Goal: Communication & Community: Answer question/provide support

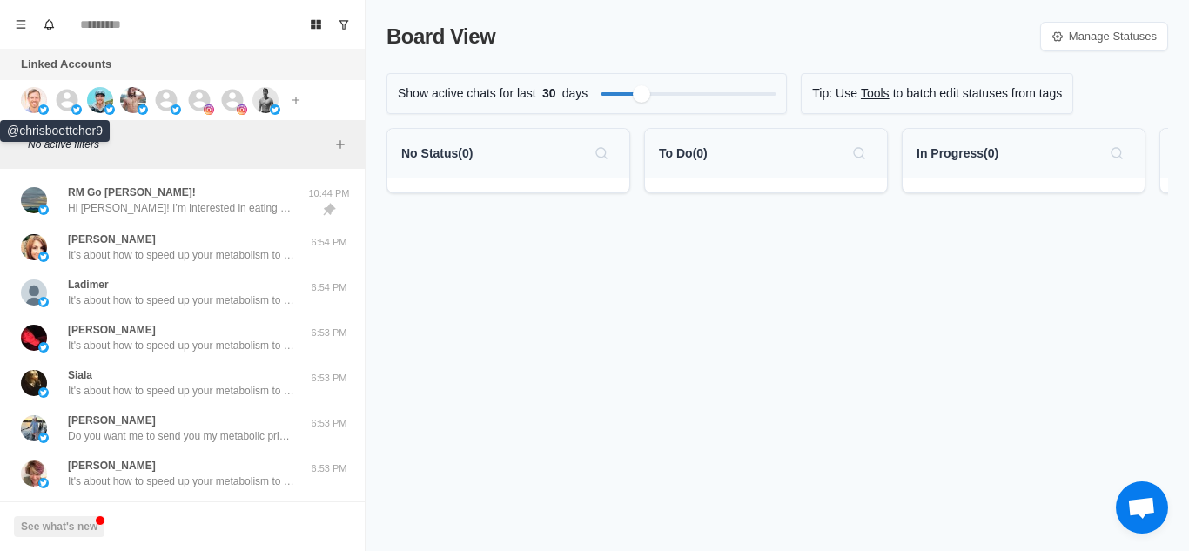
click at [34, 106] on img at bounding box center [34, 100] width 26 height 26
click at [62, 105] on icon at bounding box center [68, 100] width 22 height 22
click at [104, 98] on img at bounding box center [100, 100] width 26 height 26
click at [128, 99] on img at bounding box center [133, 100] width 26 height 26
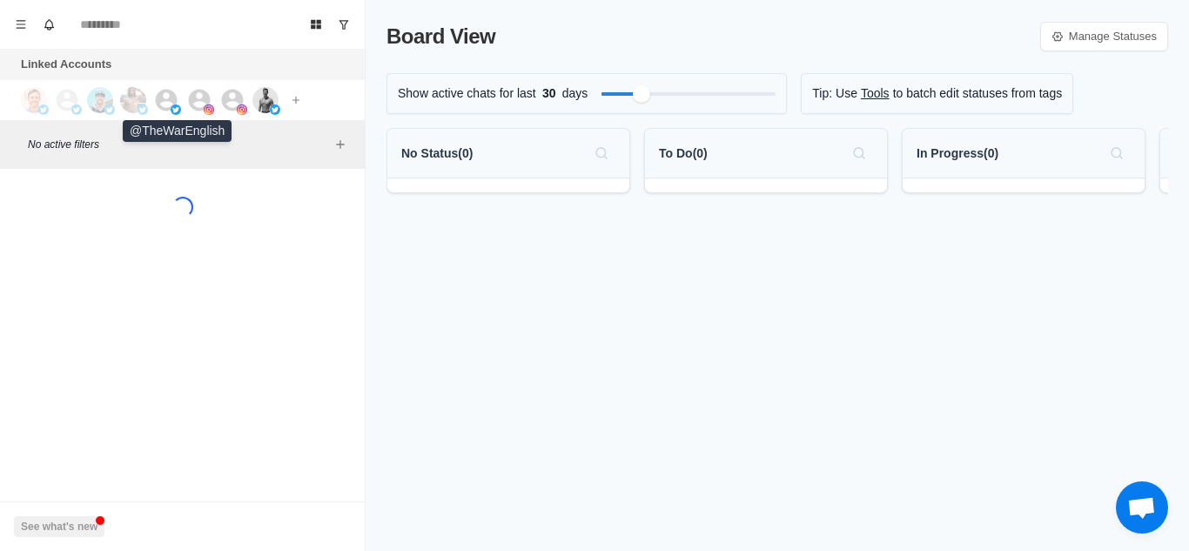
click at [169, 99] on icon at bounding box center [167, 100] width 22 height 22
click at [183, 99] on div at bounding box center [176, 100] width 47 height 26
click at [171, 104] on div at bounding box center [176, 109] width 10 height 10
click at [198, 104] on icon at bounding box center [199, 100] width 26 height 26
click at [236, 102] on icon at bounding box center [232, 100] width 26 height 26
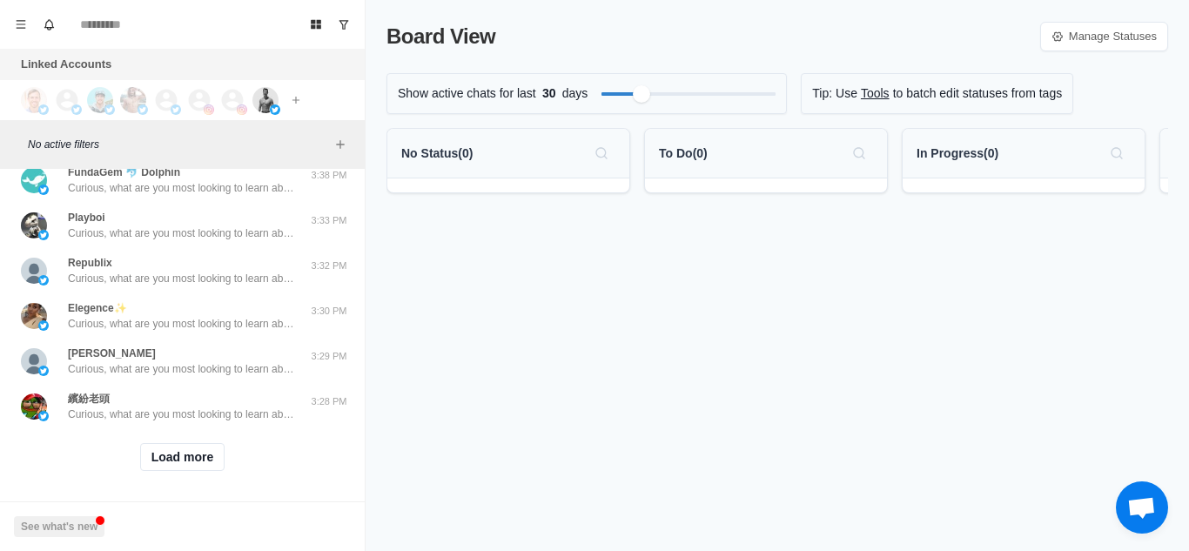
scroll to position [676, 0]
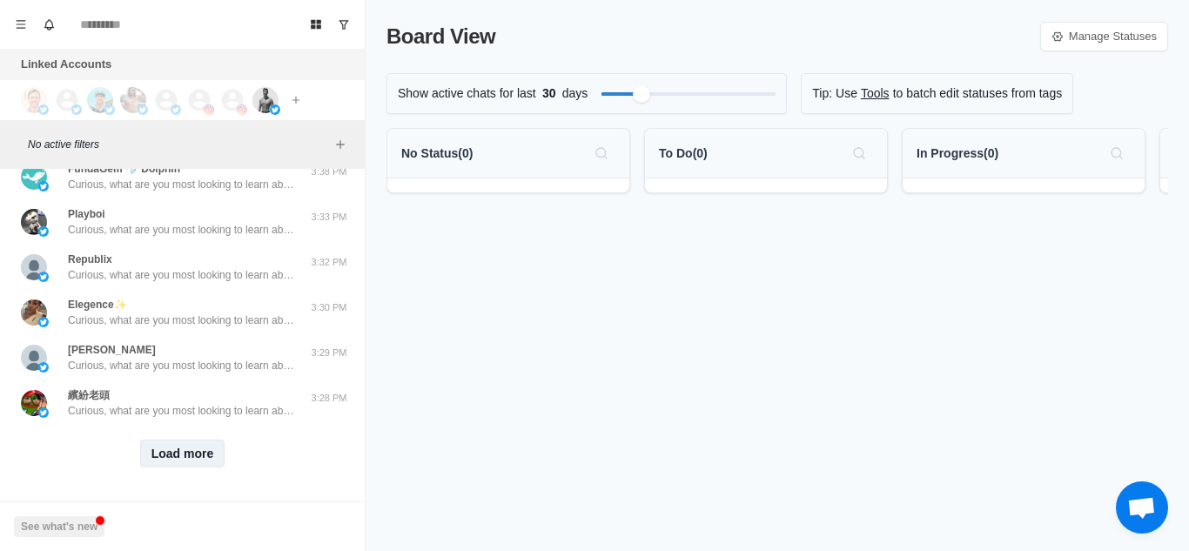
click at [201, 439] on button "Load more" at bounding box center [182, 453] width 85 height 28
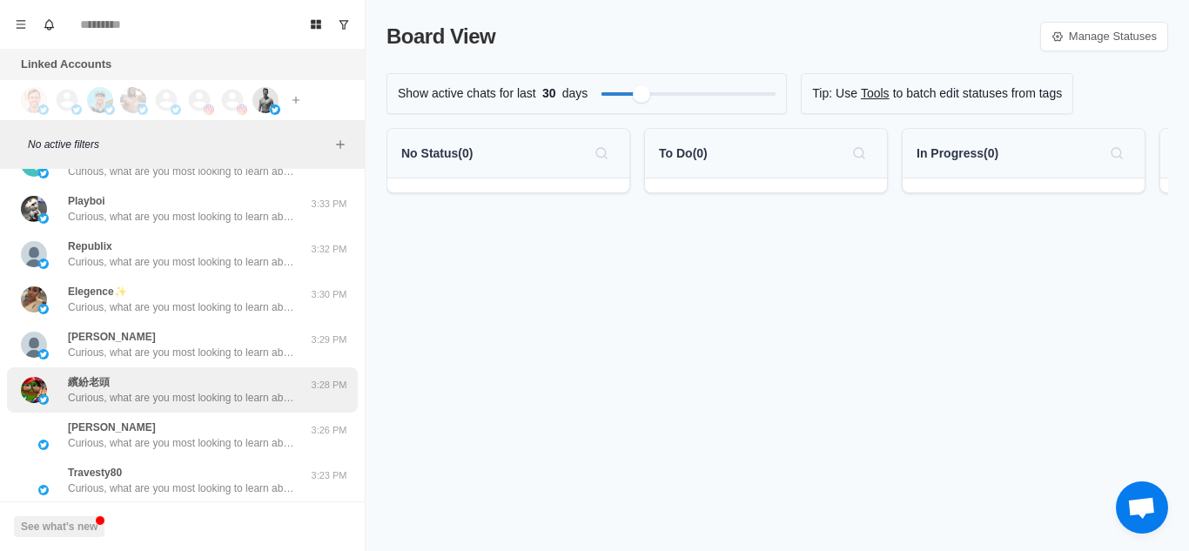
click at [245, 400] on p "Curious, what are you most looking to learn about currently? Like weight loss, …" at bounding box center [181, 398] width 226 height 16
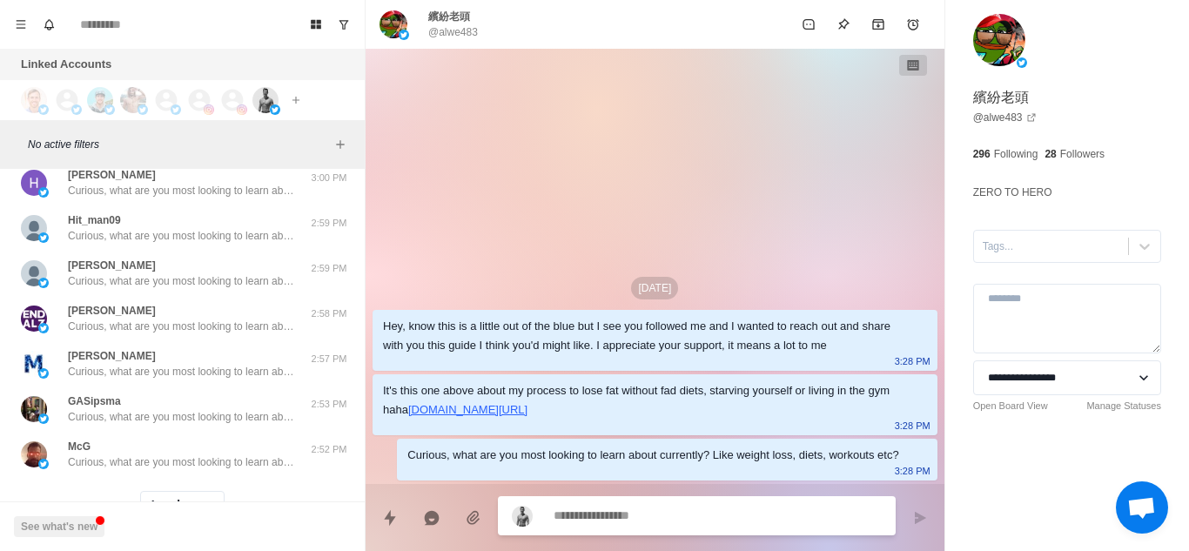
scroll to position [1581, 0]
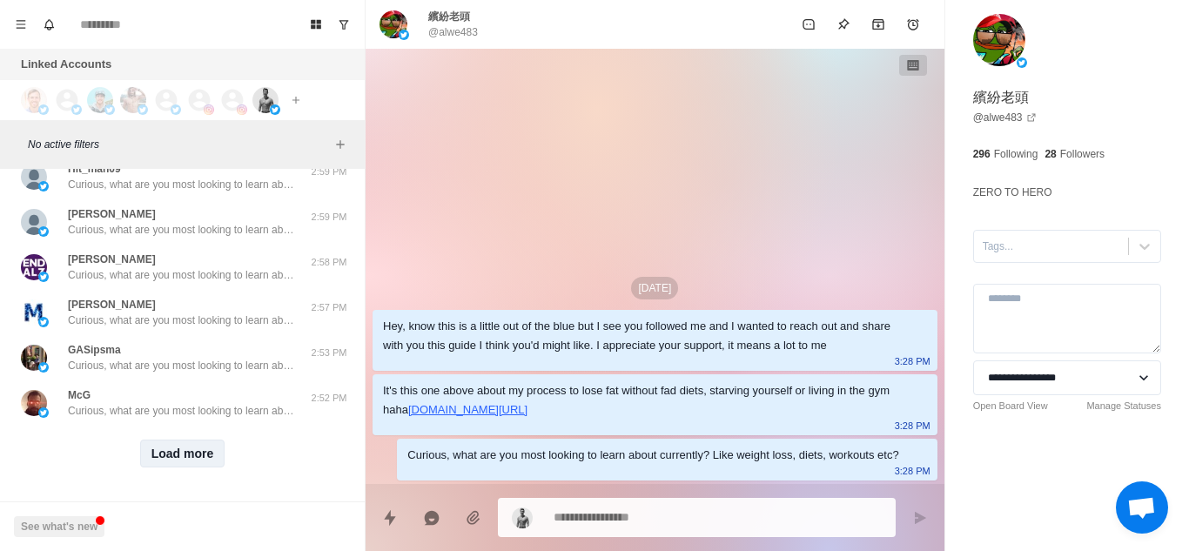
click at [189, 439] on button "Load more" at bounding box center [182, 453] width 85 height 28
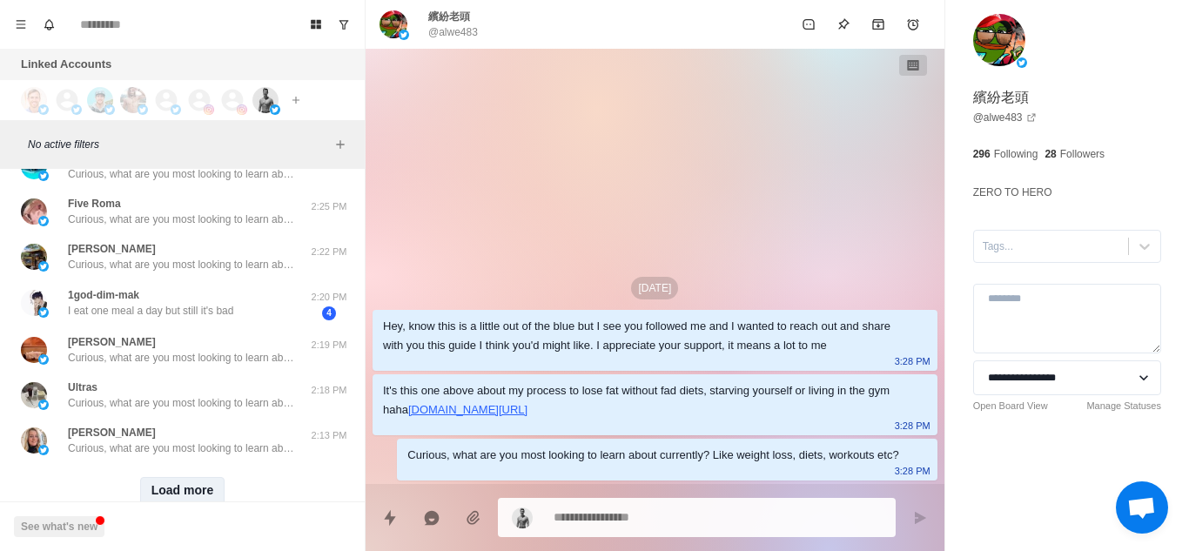
scroll to position [2488, 0]
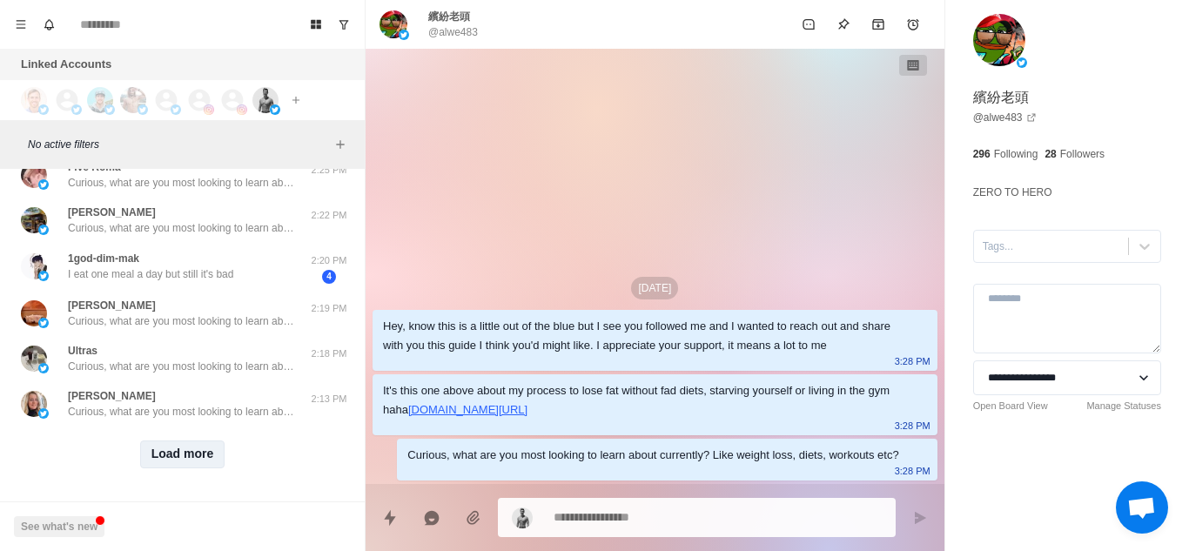
click at [189, 440] on button "Load more" at bounding box center [182, 454] width 85 height 28
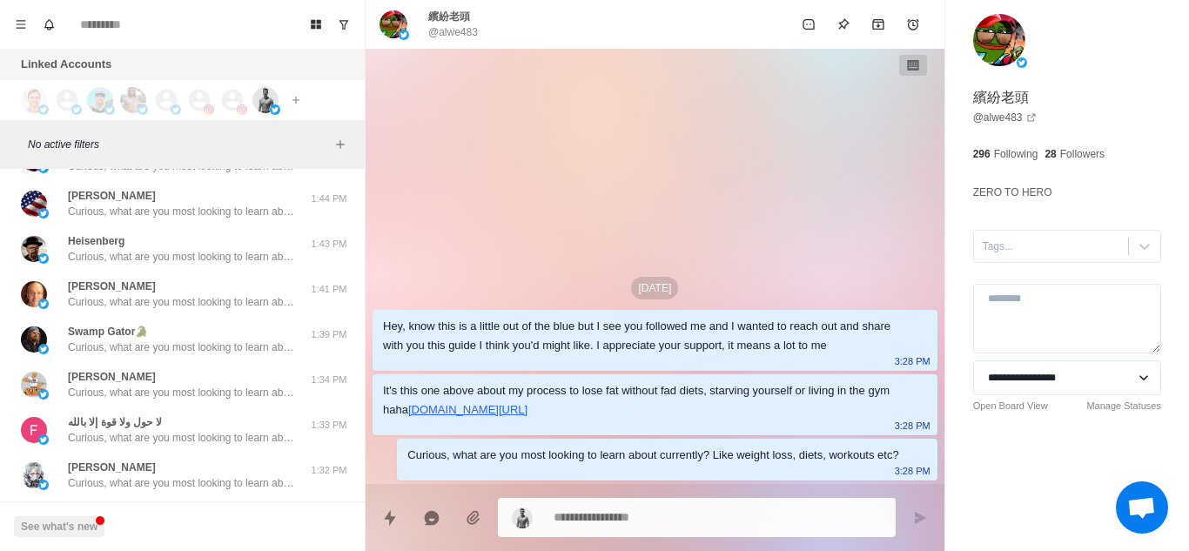
scroll to position [3392, 0]
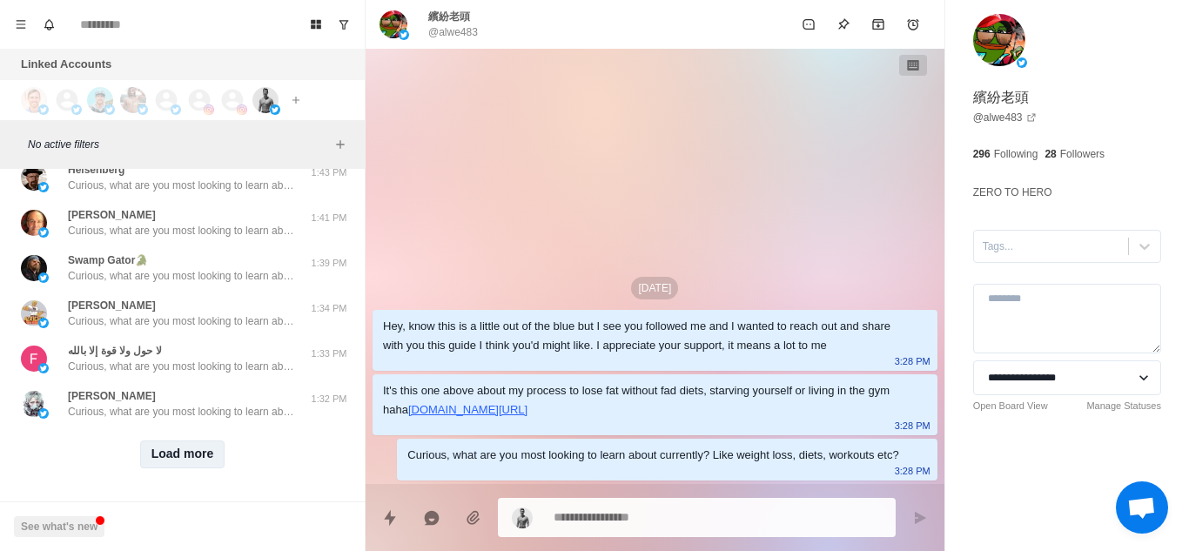
click at [189, 440] on button "Load more" at bounding box center [182, 454] width 85 height 28
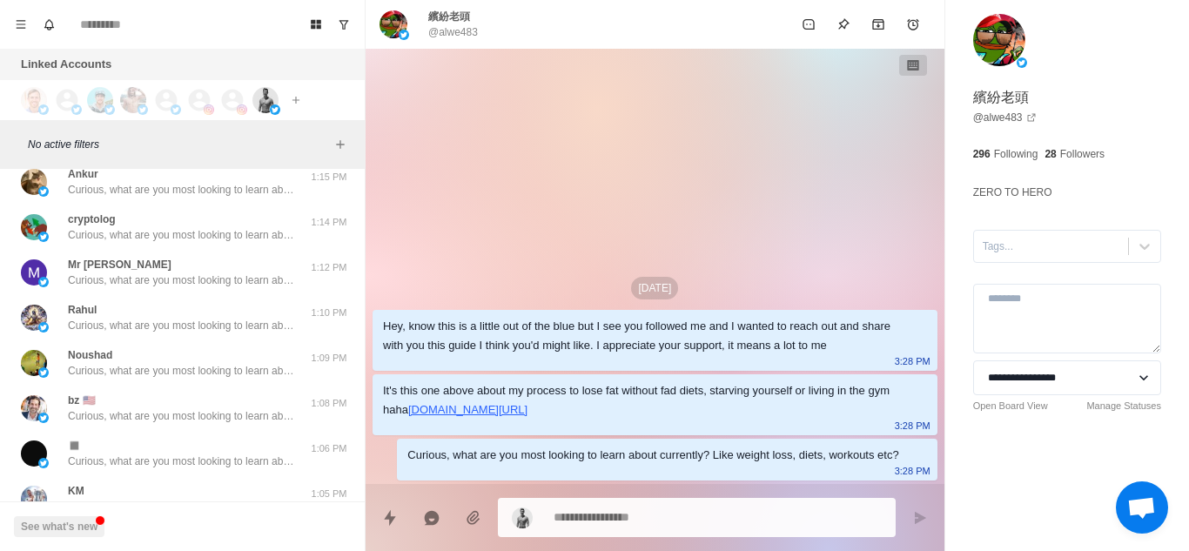
scroll to position [4297, 0]
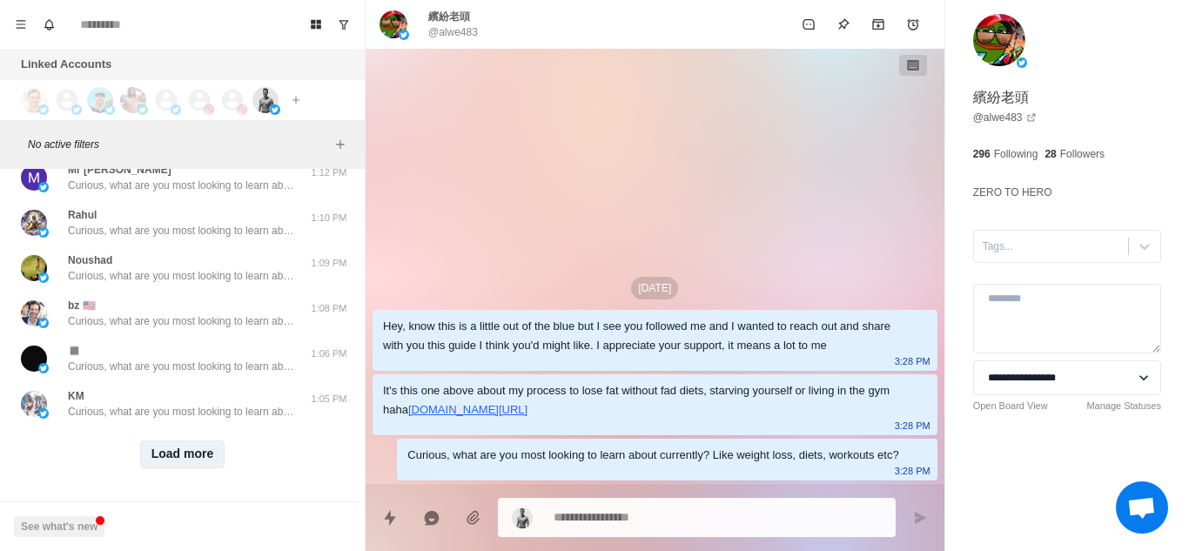
click at [189, 440] on button "Load more" at bounding box center [182, 454] width 85 height 28
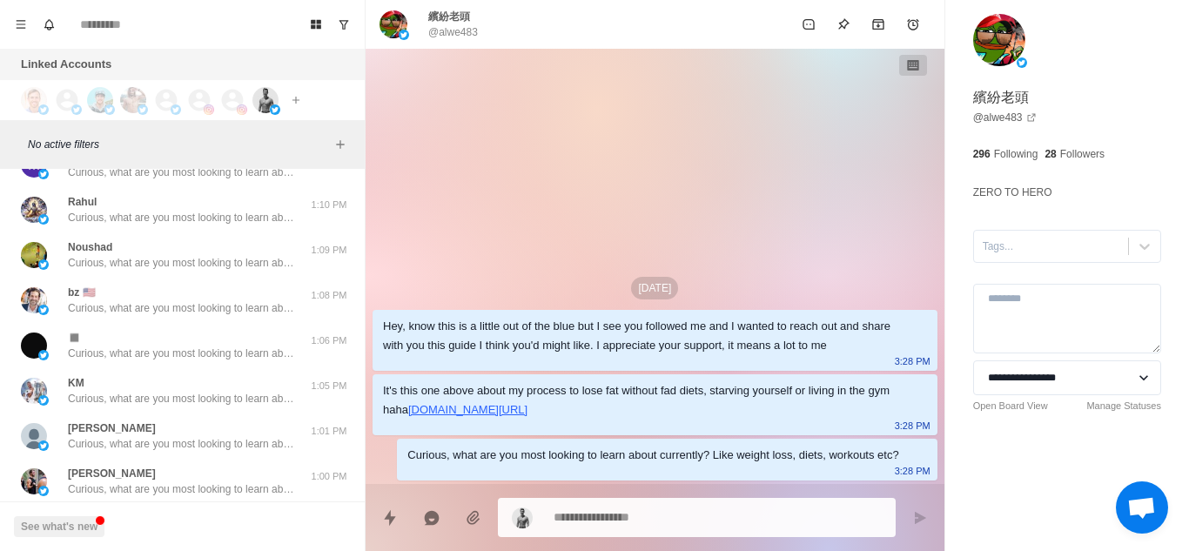
click at [189, 439] on p "Curious, what are you most looking to learn about currently? Like weight loss, …" at bounding box center [181, 444] width 226 height 16
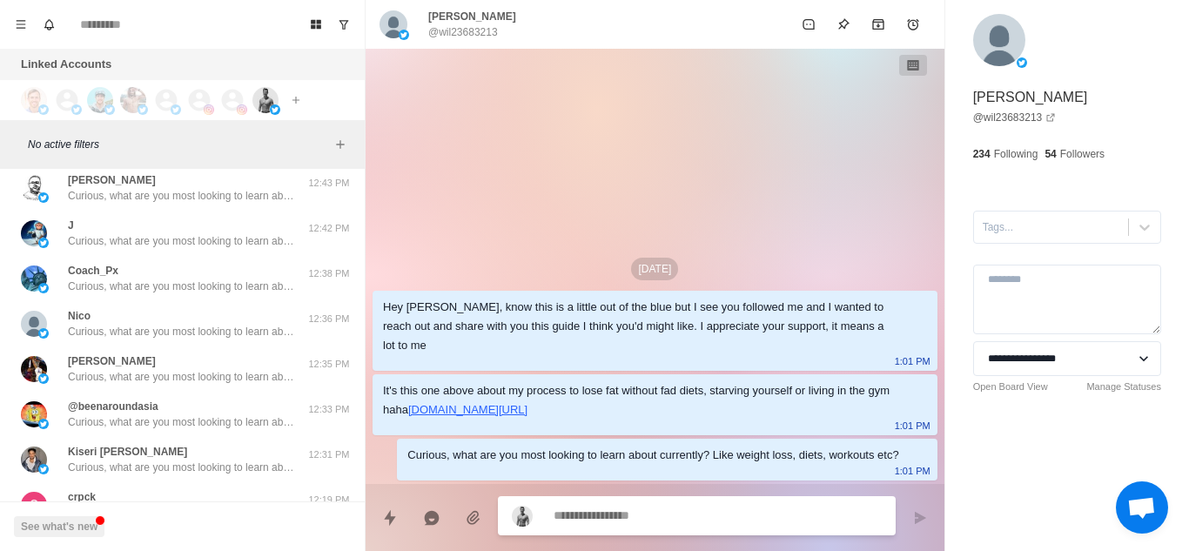
scroll to position [5202, 0]
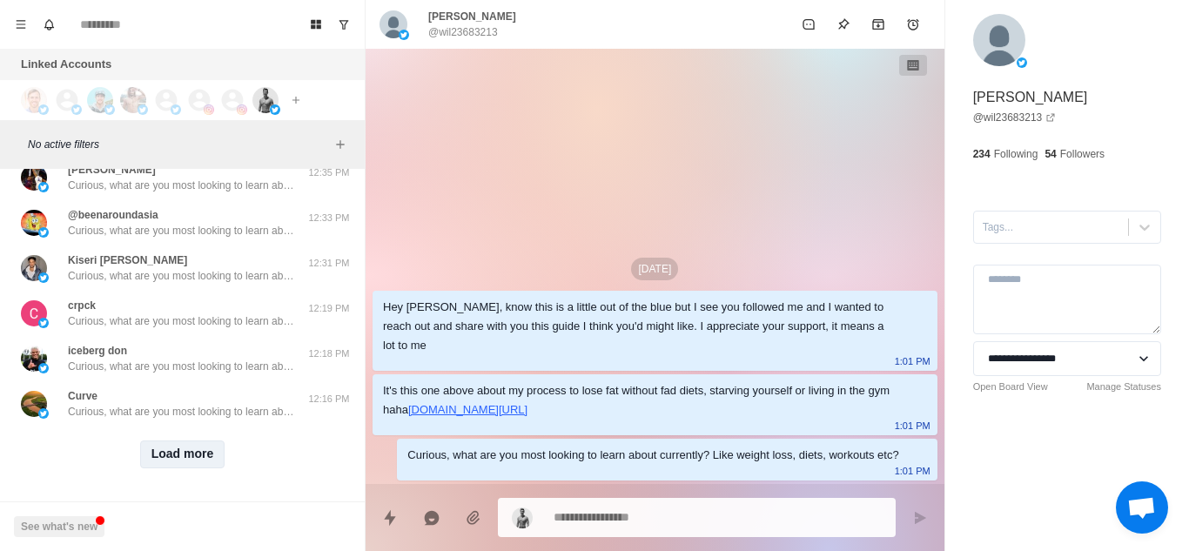
click at [189, 440] on button "Load more" at bounding box center [182, 454] width 85 height 28
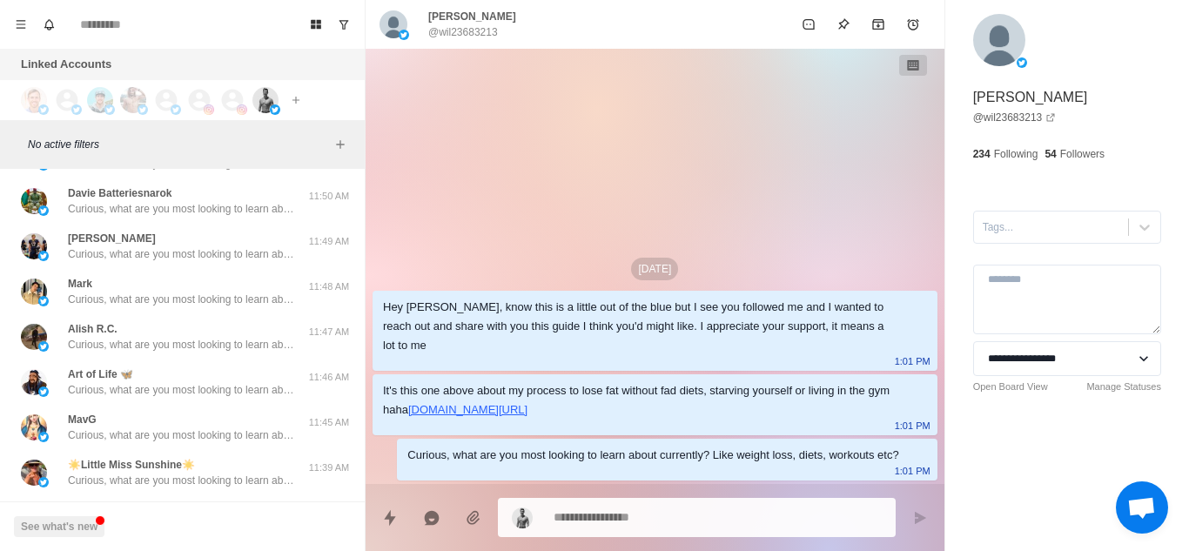
scroll to position [6123, 0]
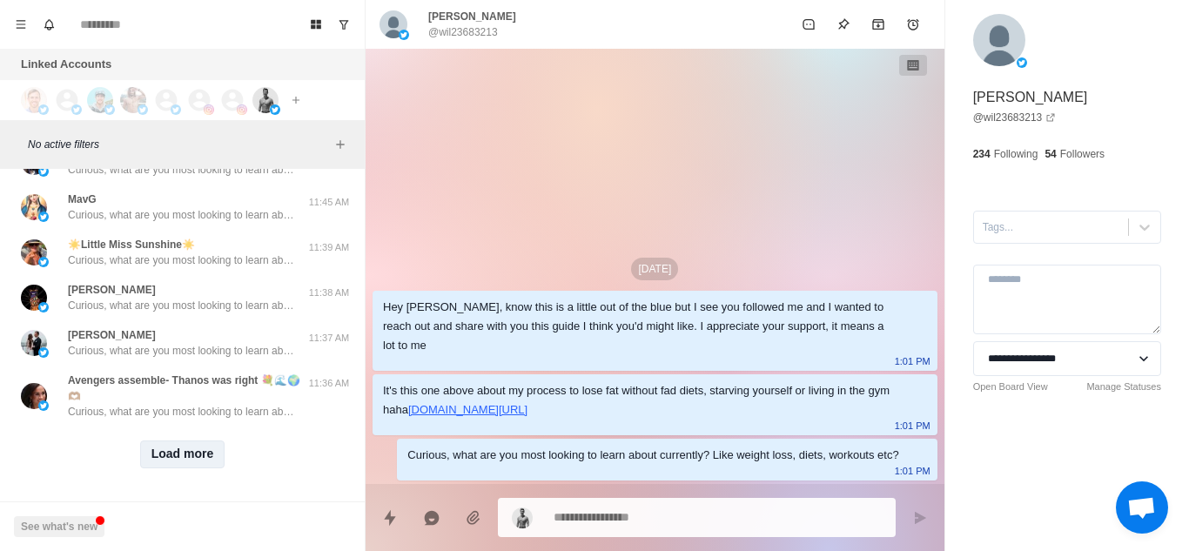
click at [189, 440] on button "Load more" at bounding box center [182, 454] width 85 height 28
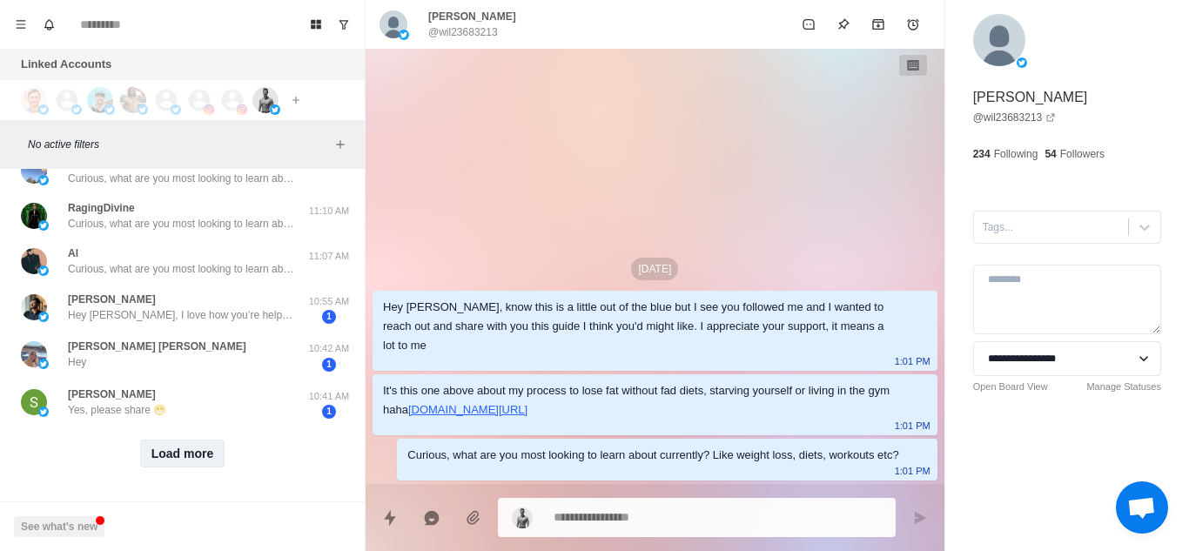
scroll to position [7034, 0]
click at [189, 439] on button "Load more" at bounding box center [182, 453] width 85 height 28
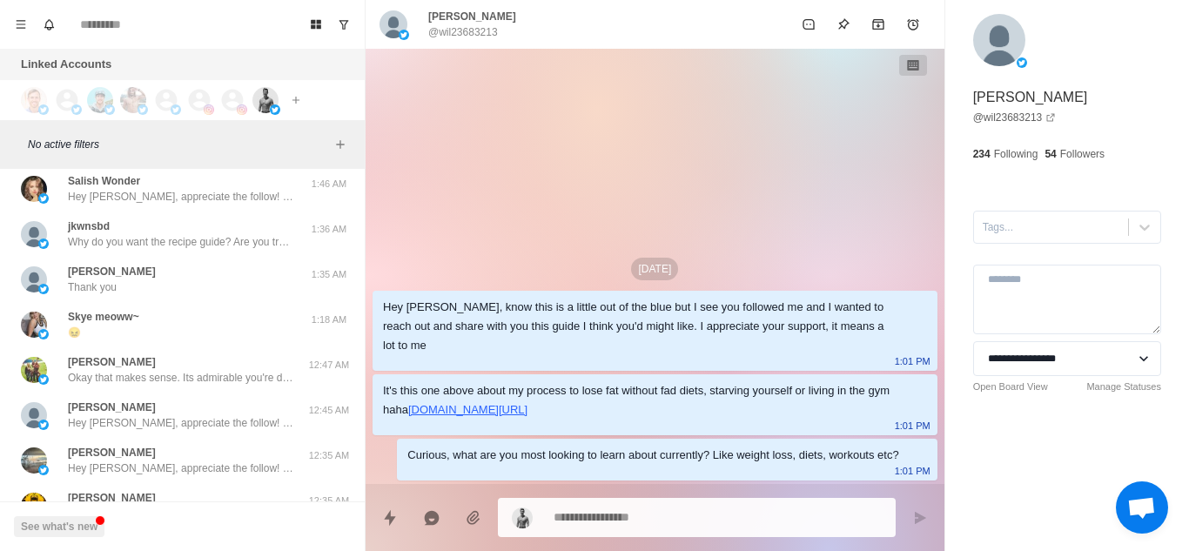
scroll to position [7693, 0]
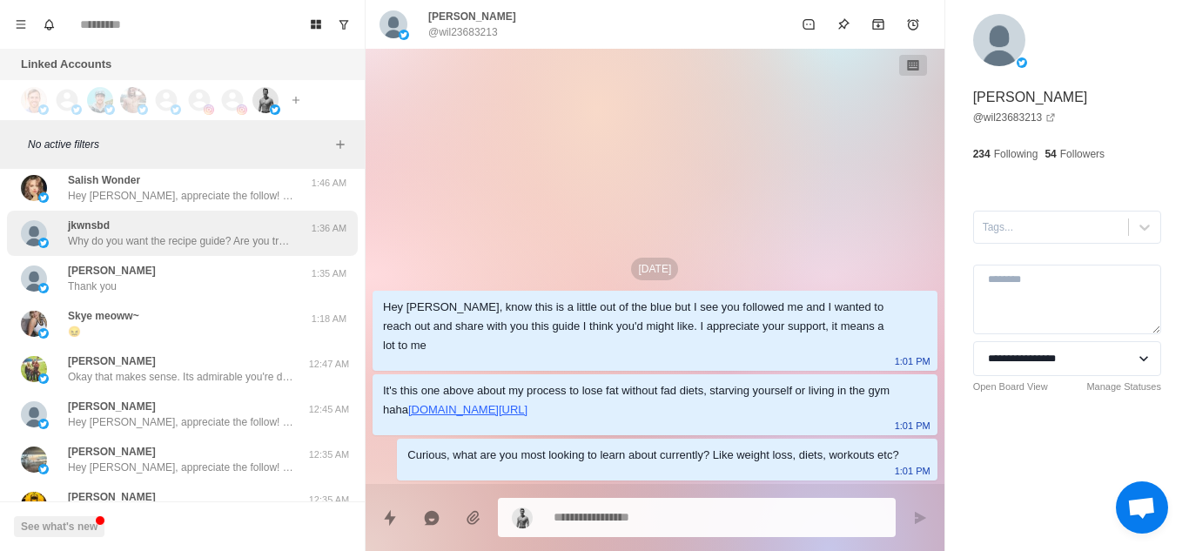
click at [221, 234] on p "Why do you want the recipe guide? Are you trying to lose fat?" at bounding box center [181, 241] width 226 height 16
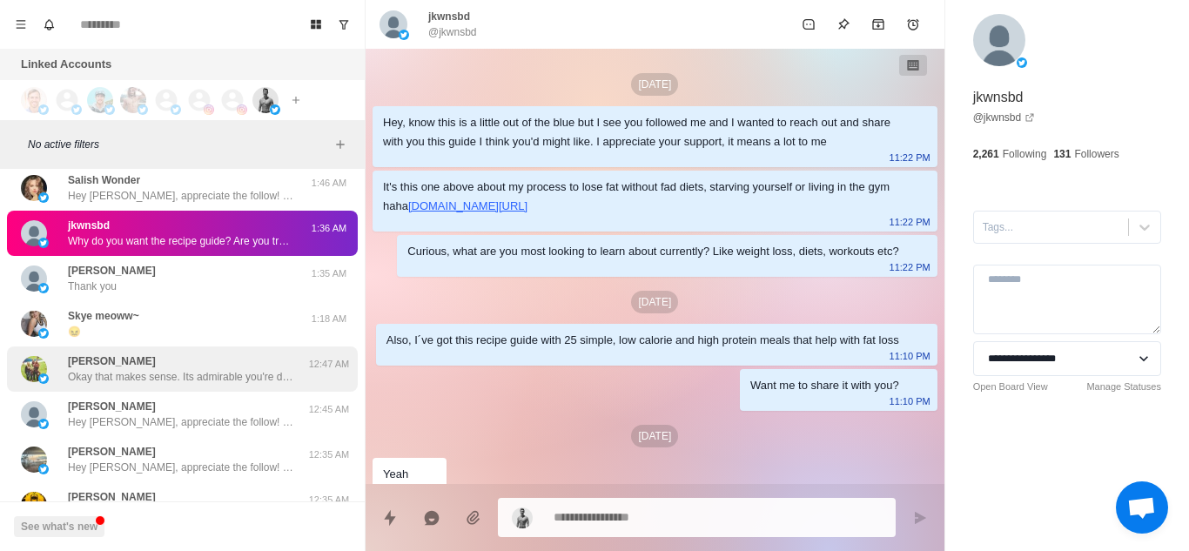
scroll to position [129, 0]
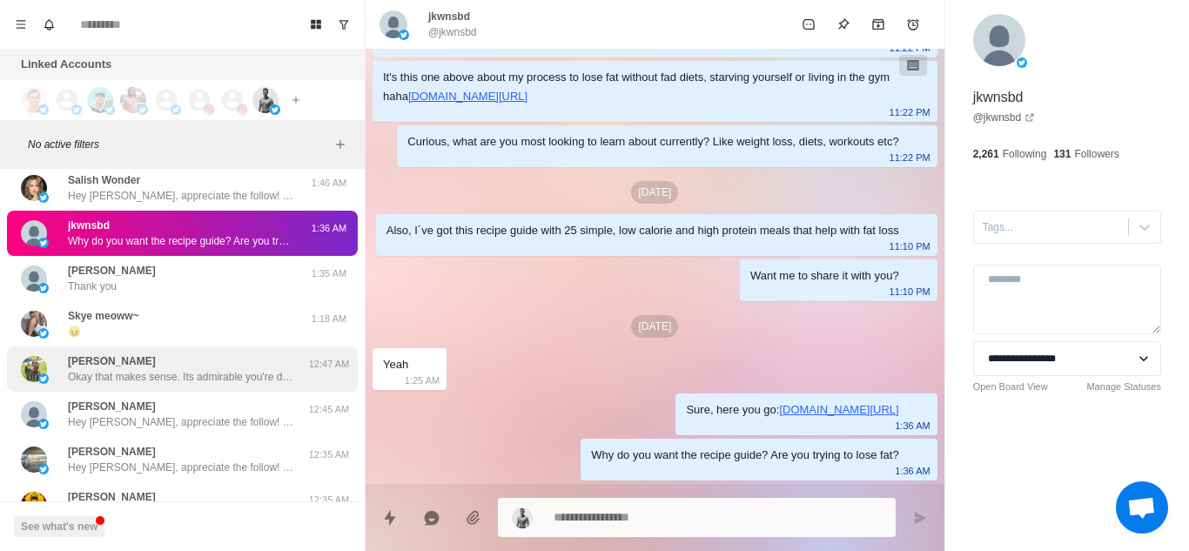
click at [196, 365] on div "[PERSON_NAME] that makes sense. Its admirable you're doing this for your kids. …" at bounding box center [181, 368] width 226 height 31
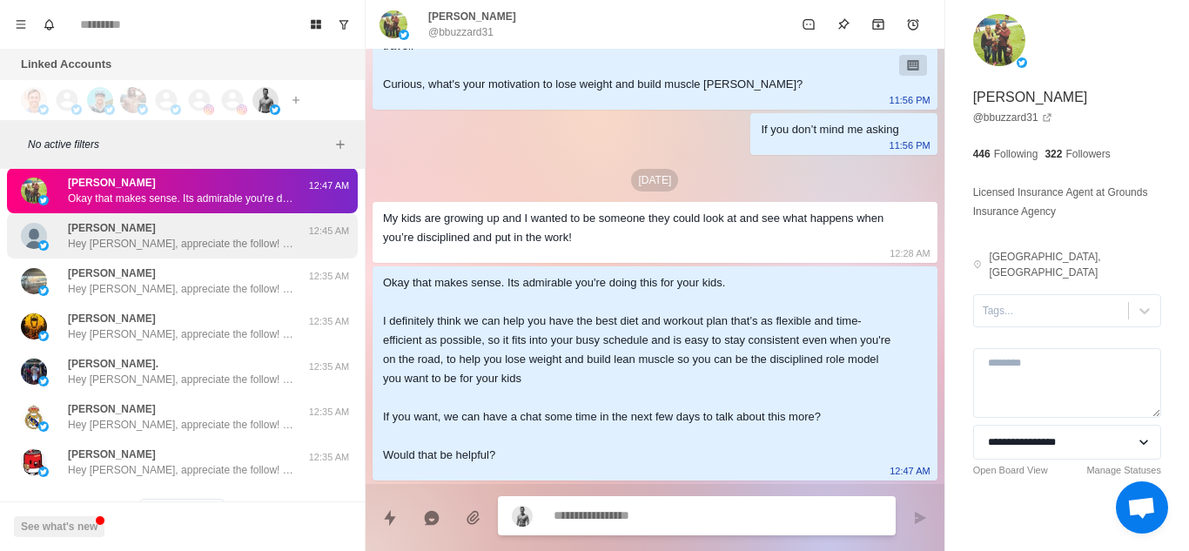
scroll to position [7944, 0]
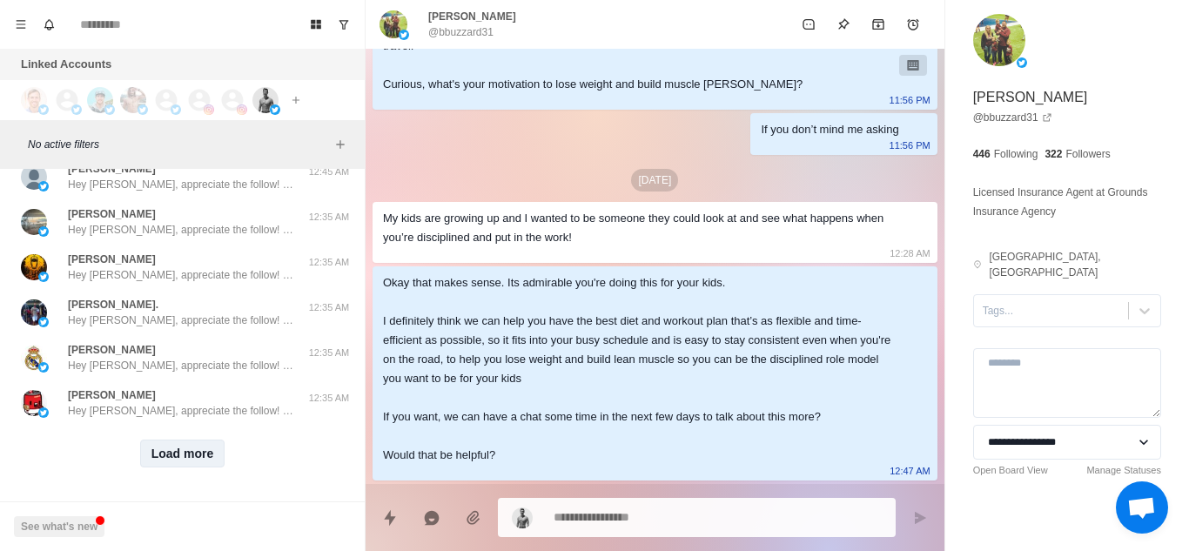
click at [181, 444] on button "Load more" at bounding box center [182, 453] width 85 height 28
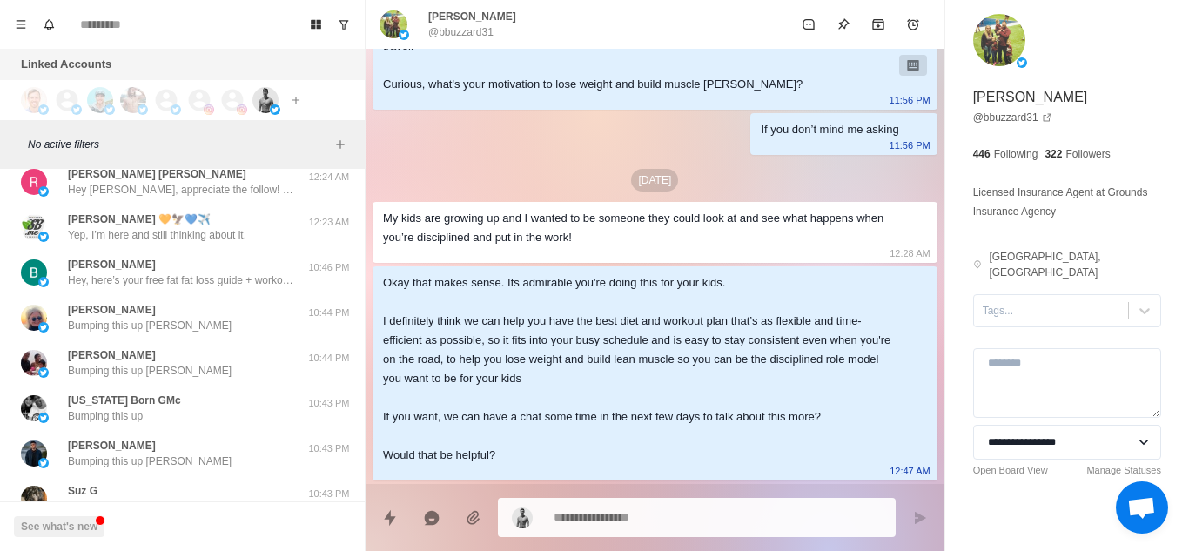
scroll to position [8605, 0]
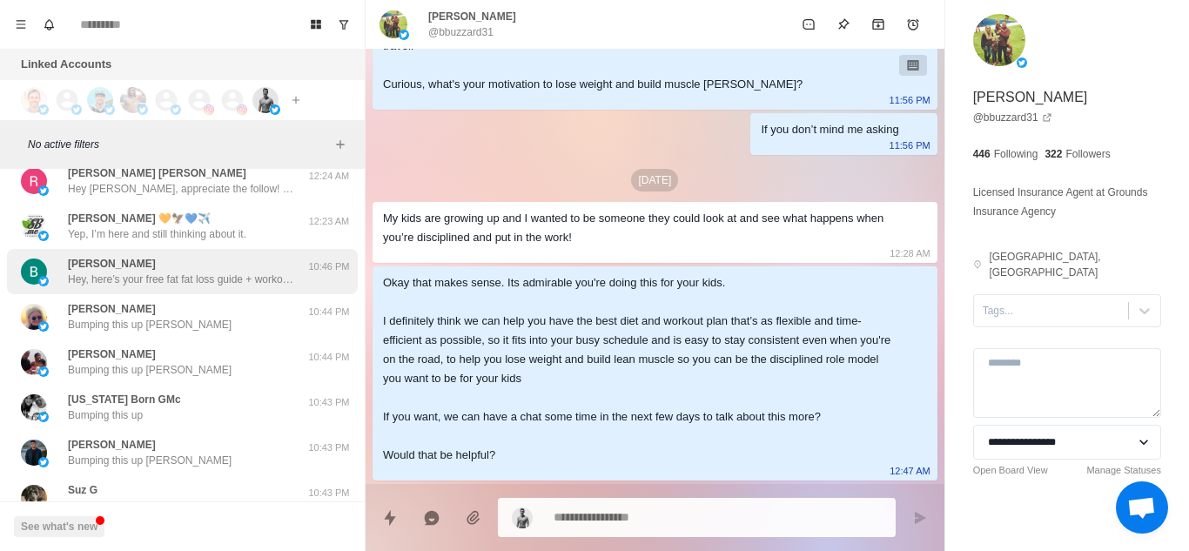
click at [201, 285] on p "Hey, here’s your free fat fat loss guide + workout routine. [URL][DOMAIN_NAME] …" at bounding box center [181, 279] width 226 height 16
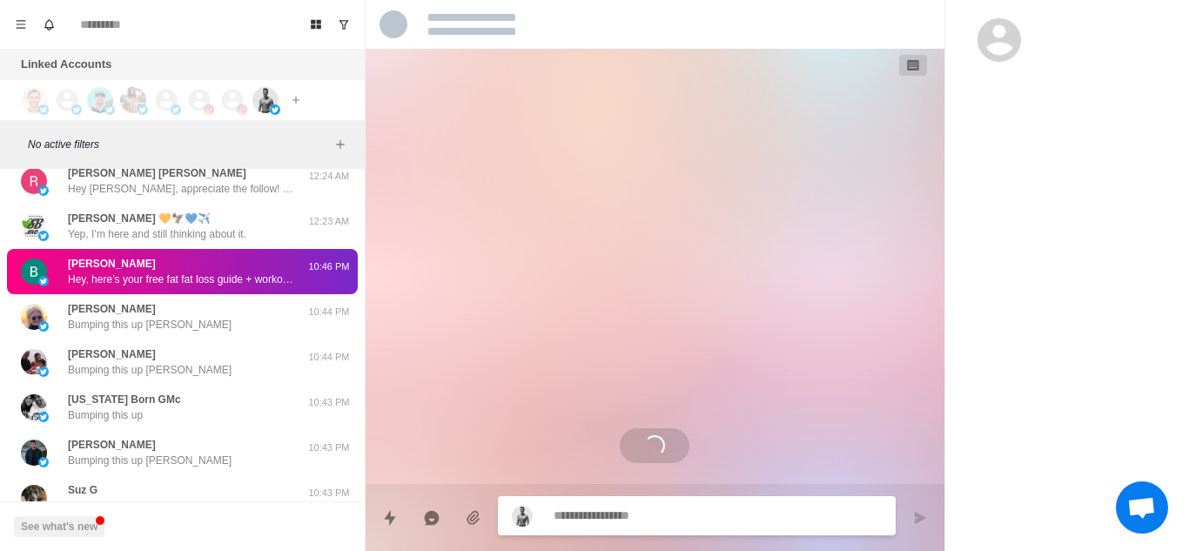
scroll to position [0, 0]
click at [201, 285] on p "Hey, here’s your free fat fat loss guide + workout routine. [URL][DOMAIN_NAME] …" at bounding box center [181, 279] width 226 height 16
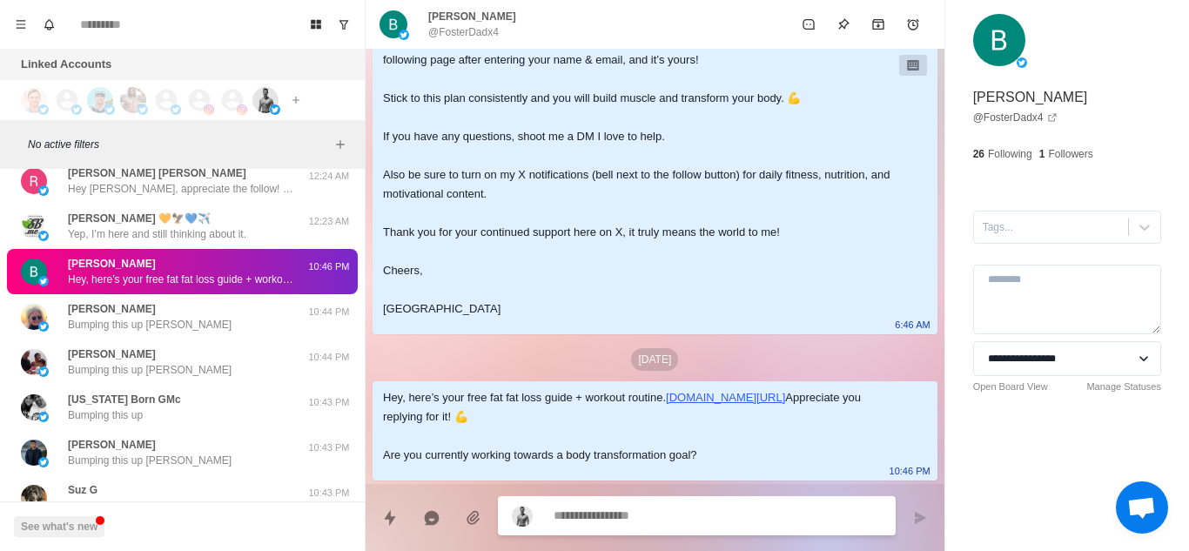
click at [606, 523] on textarea at bounding box center [717, 515] width 328 height 25
type textarea "*"
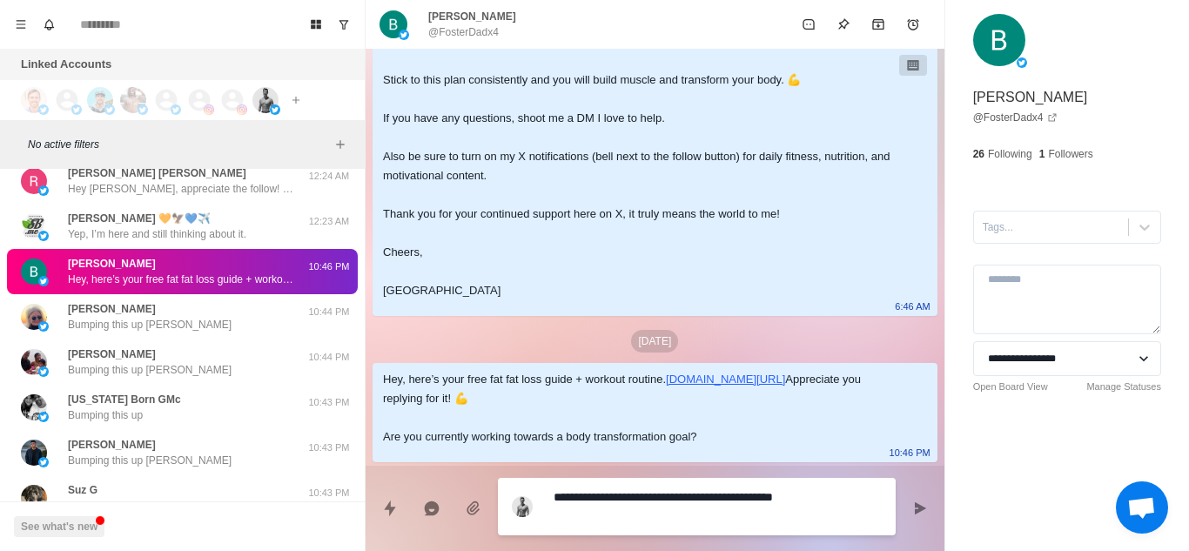
type textarea "******"
type textarea "*"
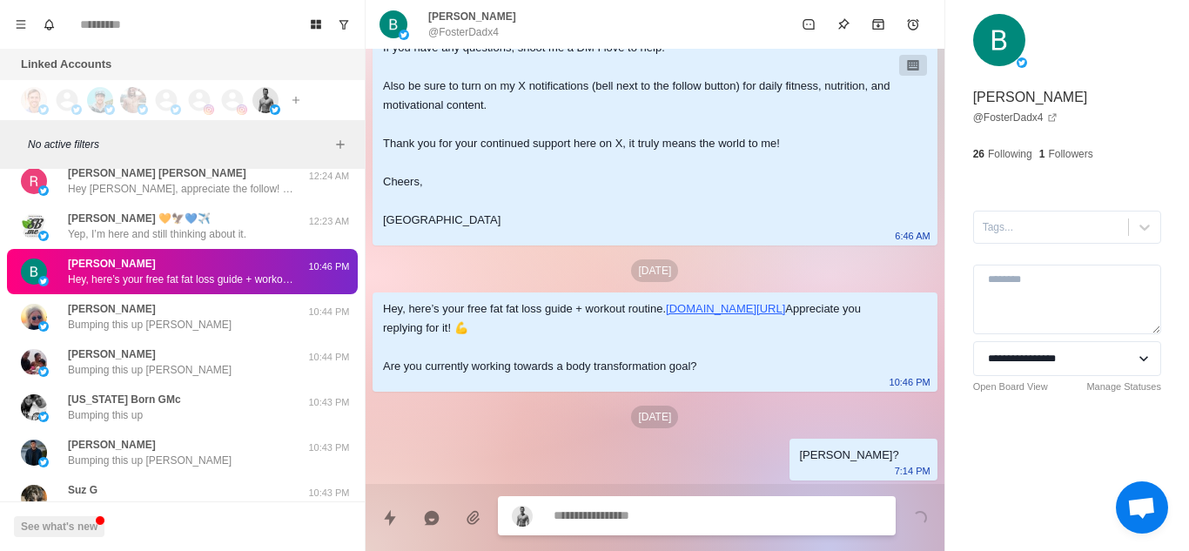
scroll to position [343, 0]
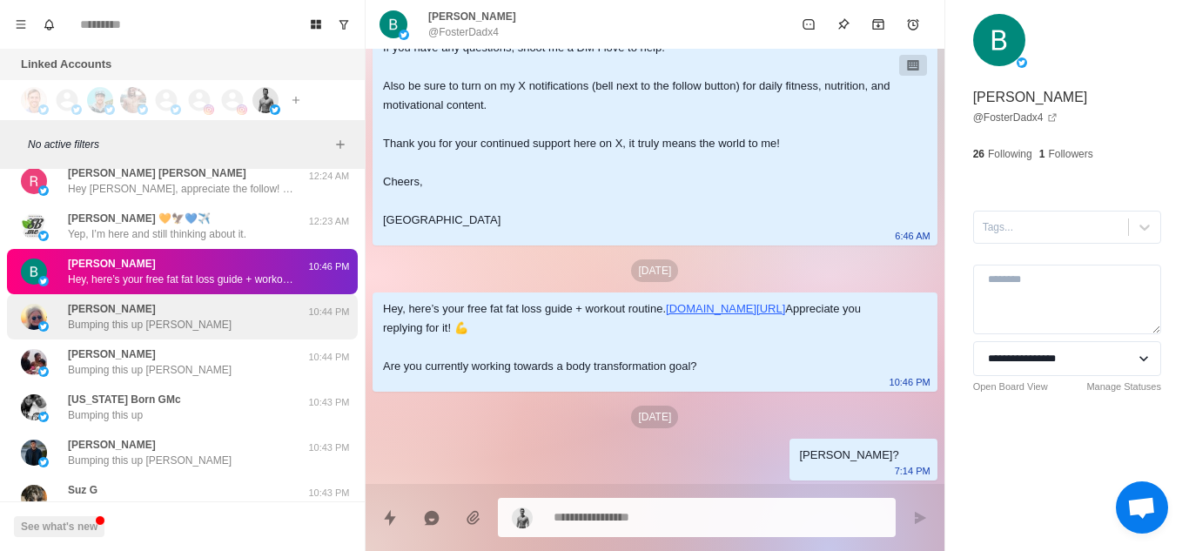
click at [130, 325] on p "Bumping this up [PERSON_NAME]" at bounding box center [150, 325] width 164 height 16
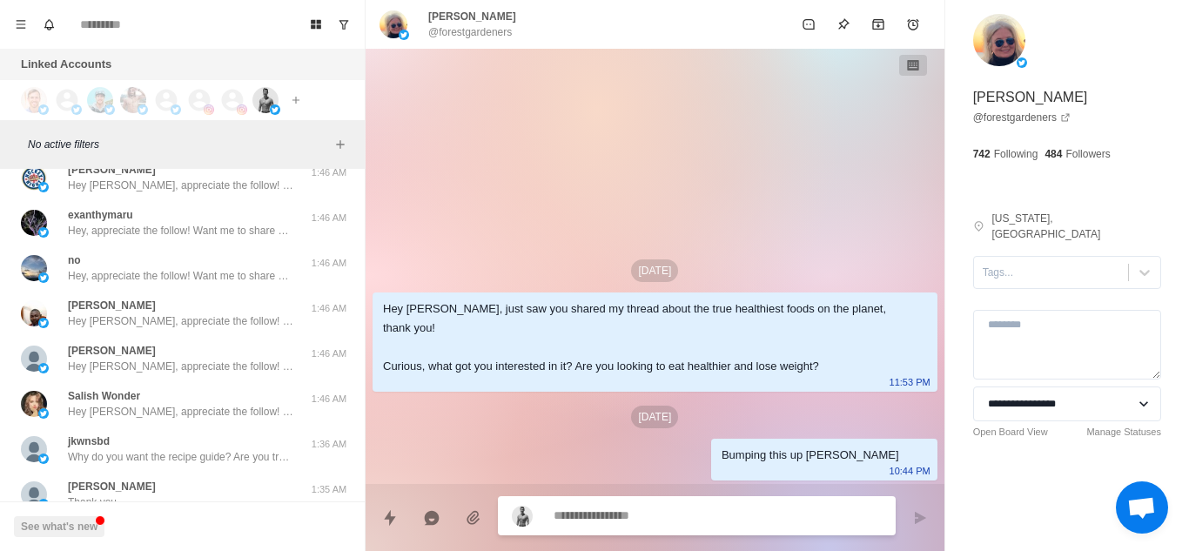
scroll to position [7614, 0]
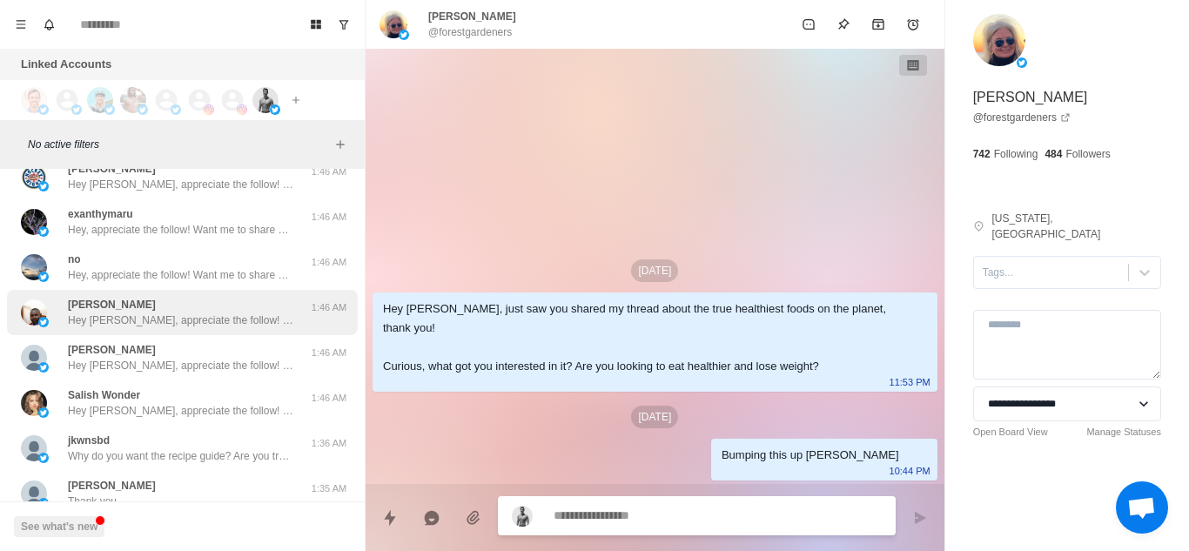
click at [205, 312] on p "Hey [PERSON_NAME], appreciate the follow! Want me to share with you my guide to…" at bounding box center [181, 320] width 226 height 16
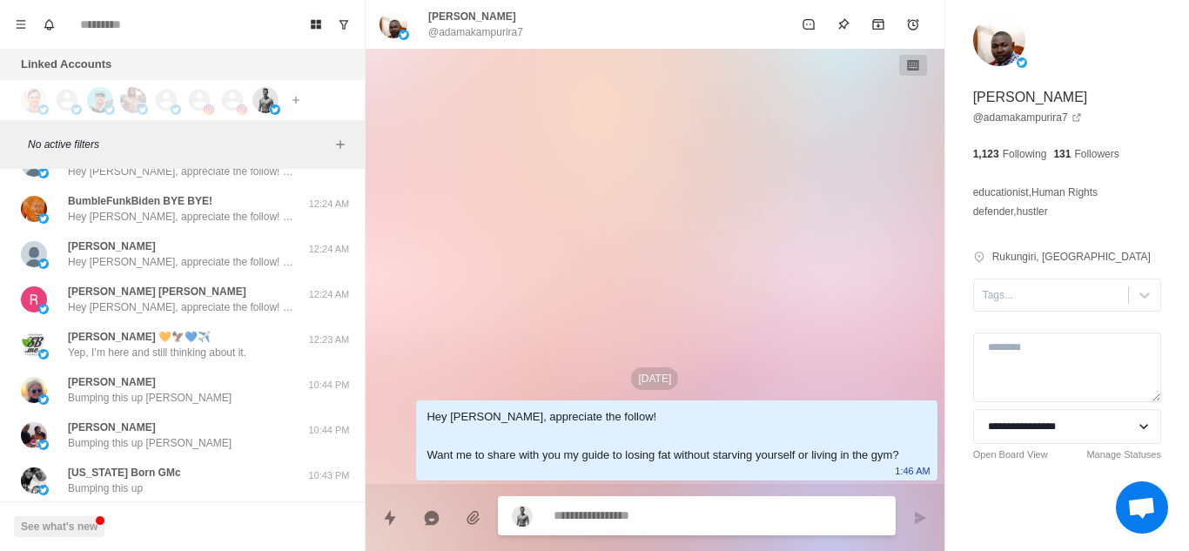
scroll to position [8623, 0]
click at [202, 332] on p "[PERSON_NAME] 🧡🦅💙✈️" at bounding box center [139, 336] width 143 height 16
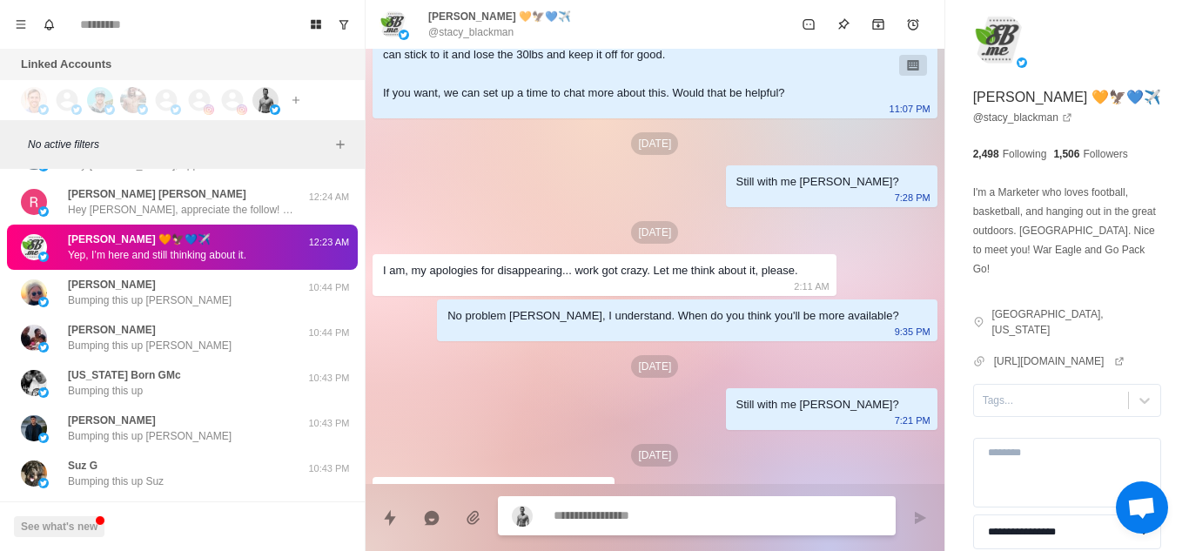
scroll to position [8741, 0]
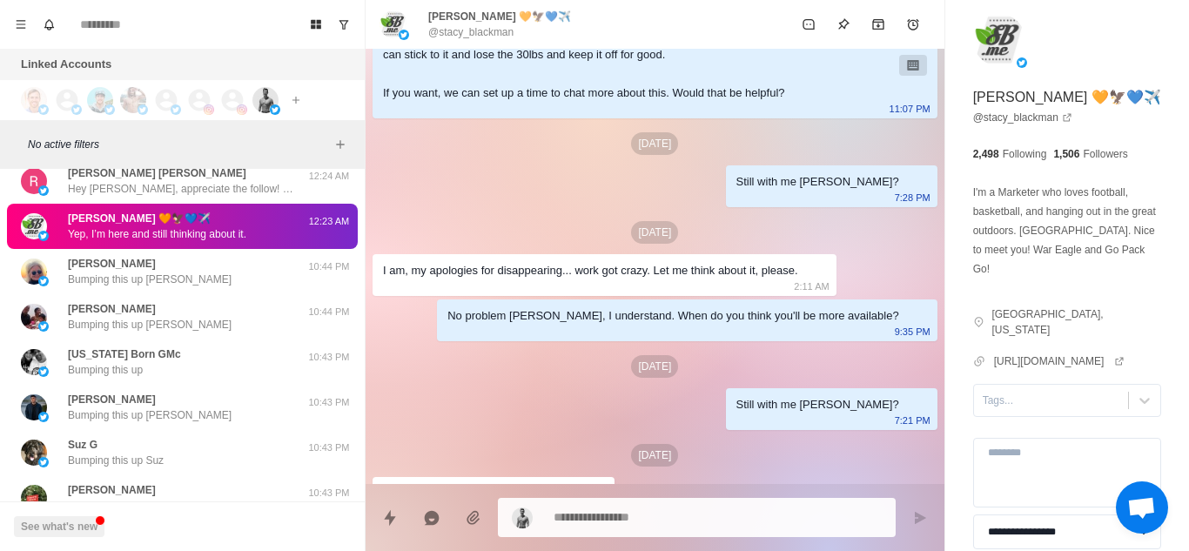
click at [202, 332] on div "[PERSON_NAME] Bumping this up [PERSON_NAME] 10:44 PM" at bounding box center [182, 316] width 351 height 45
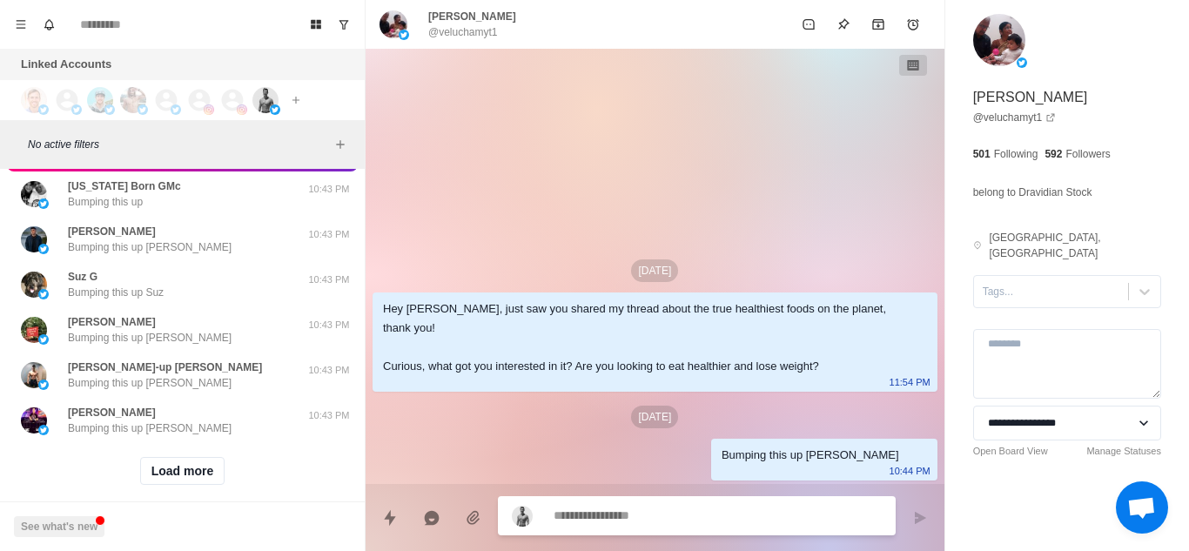
scroll to position [8909, 0]
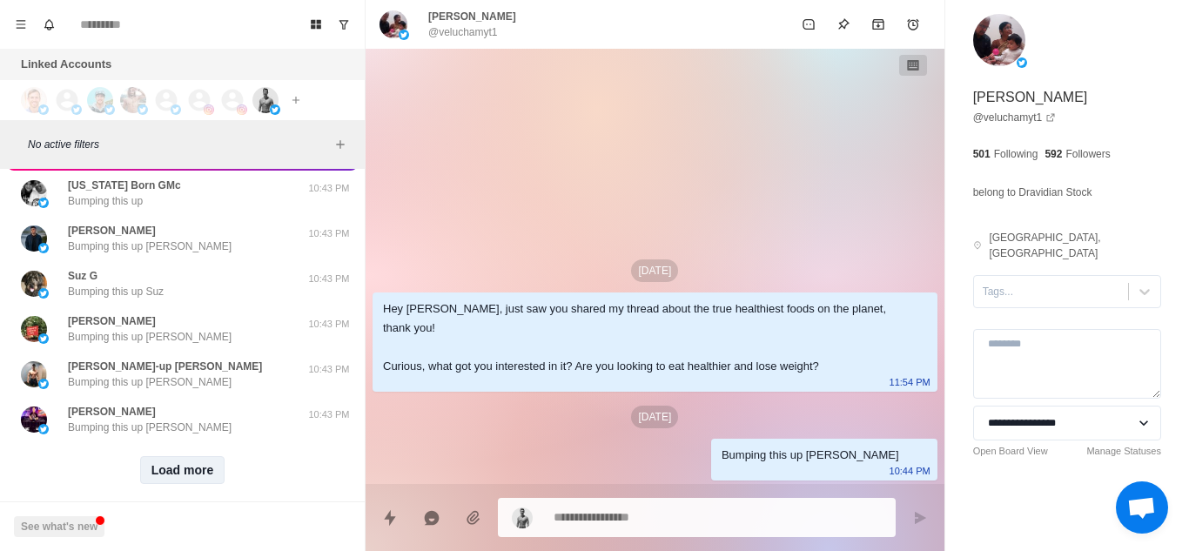
click at [191, 467] on button "Load more" at bounding box center [182, 470] width 85 height 28
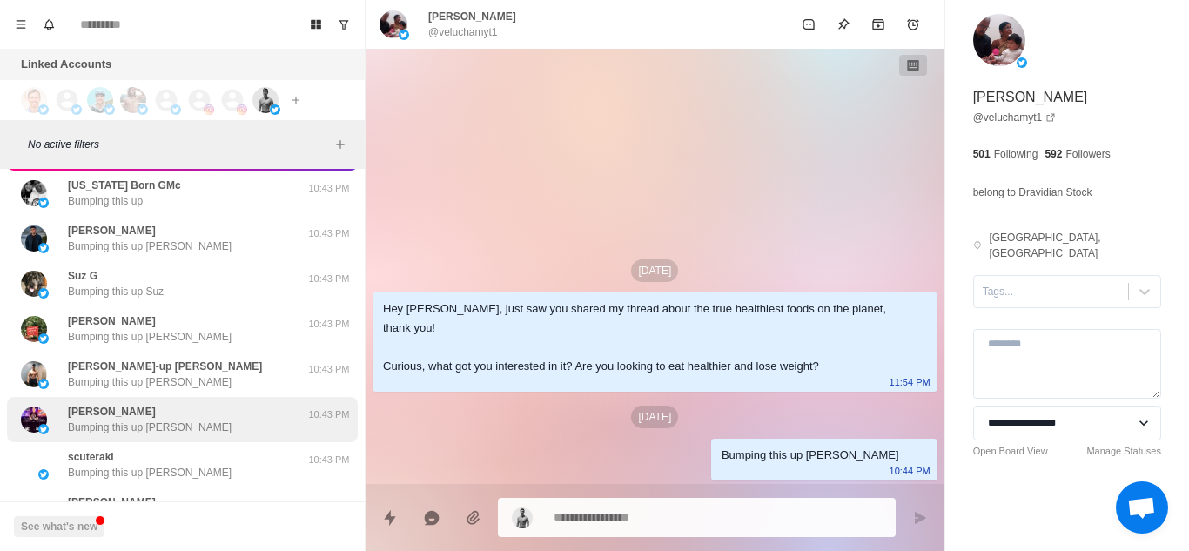
click at [258, 414] on div "[PERSON_NAME] Bumping this up [PERSON_NAME]" at bounding box center [164, 419] width 286 height 31
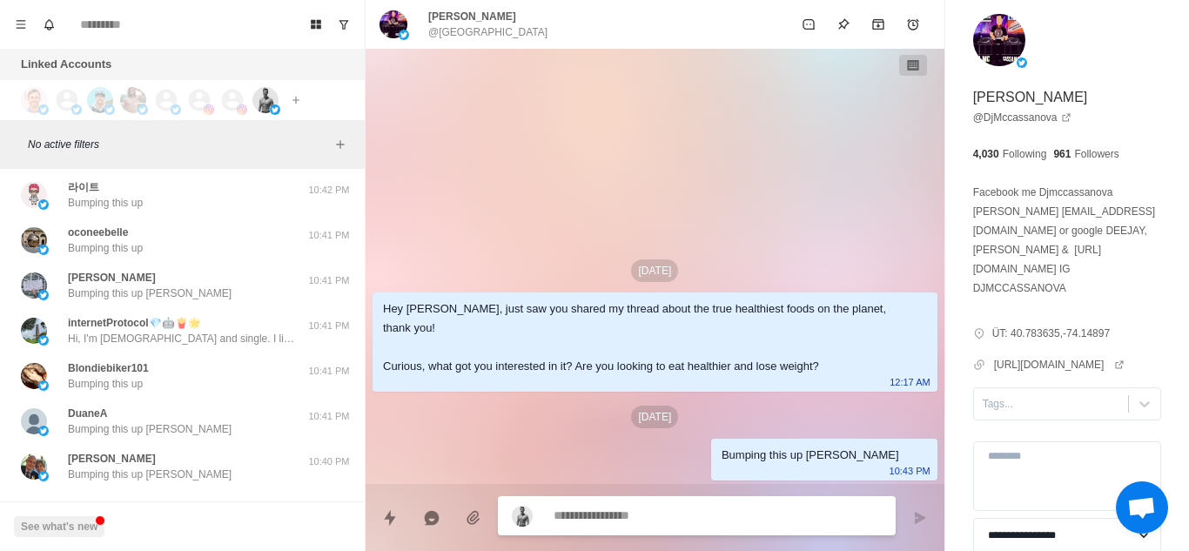
scroll to position [9860, 0]
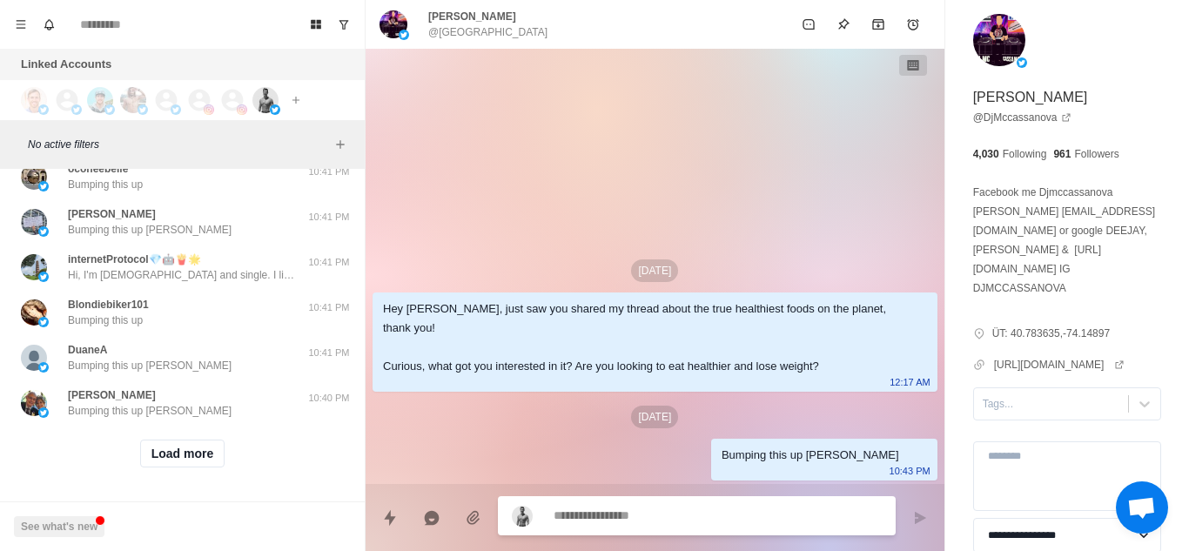
click at [196, 425] on div "Load more" at bounding box center [182, 453] width 351 height 56
click at [192, 439] on button "Load more" at bounding box center [182, 453] width 85 height 28
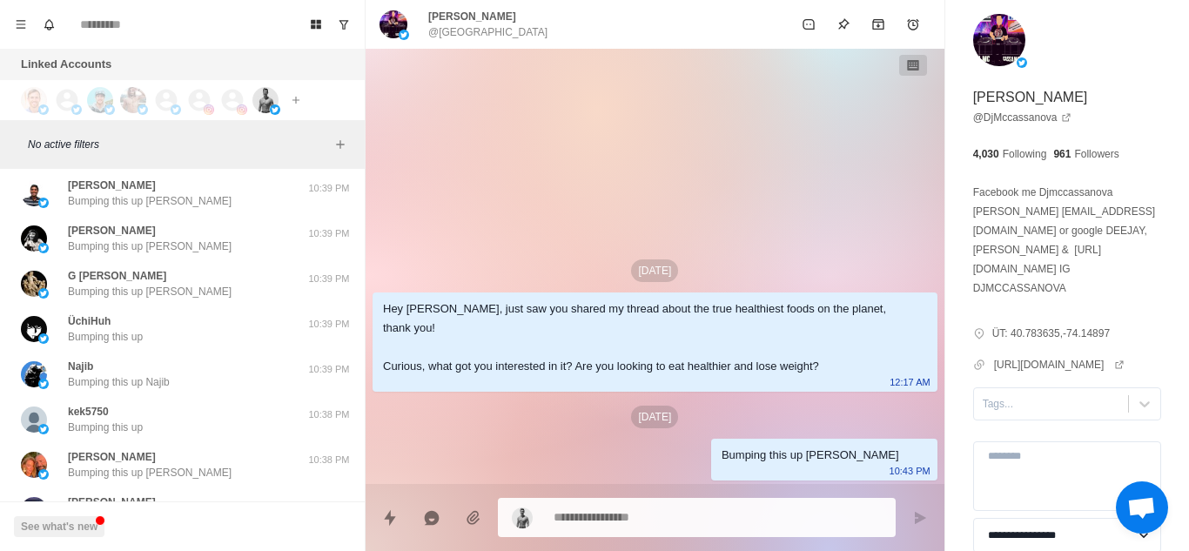
scroll to position [10764, 0]
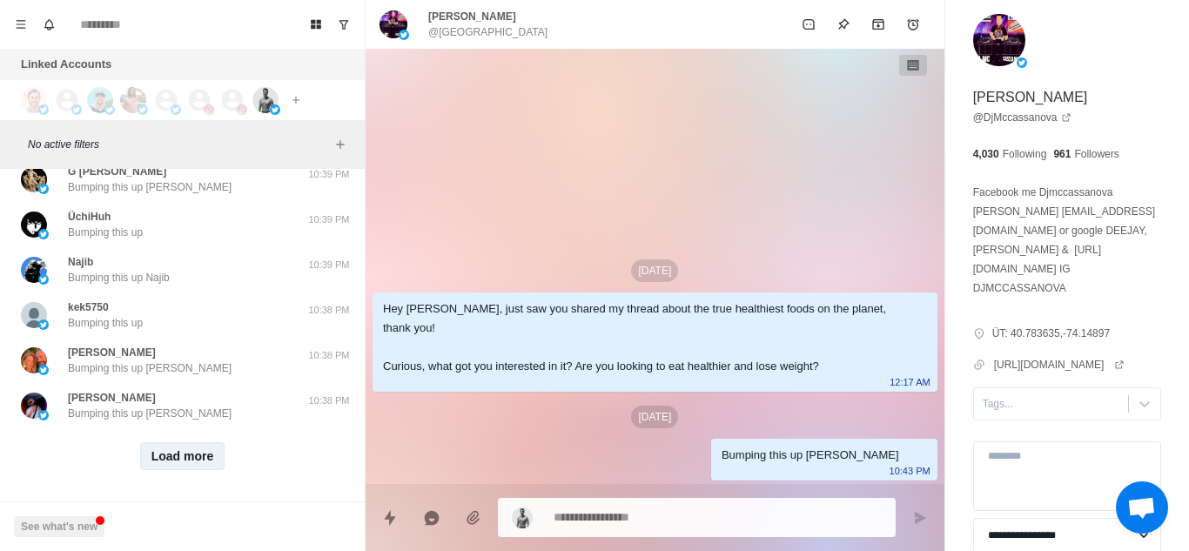
click at [192, 442] on button "Load more" at bounding box center [182, 456] width 85 height 28
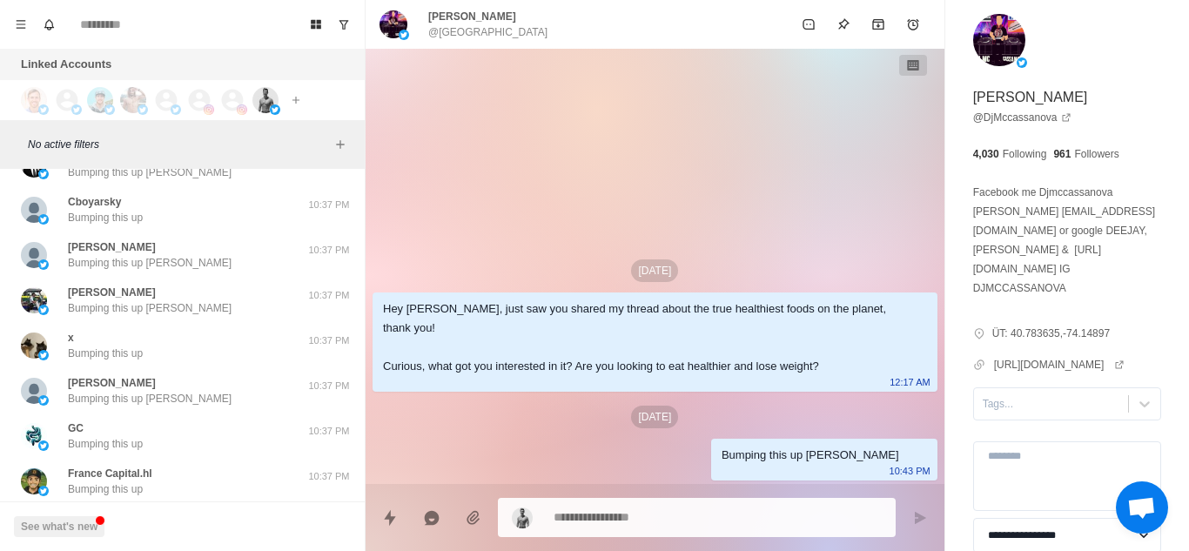
scroll to position [11669, 0]
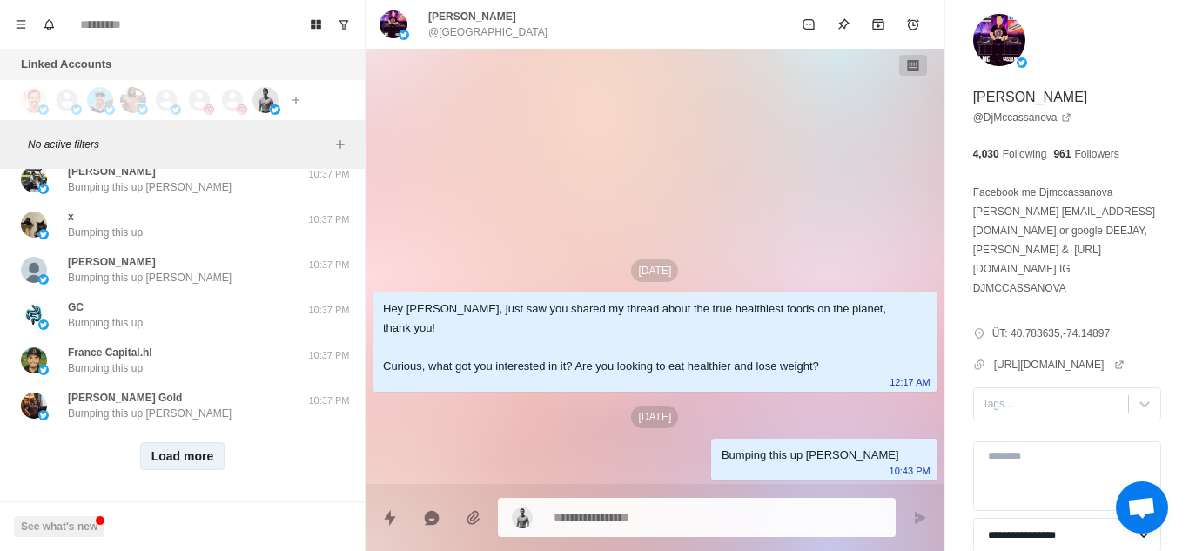
click at [192, 442] on button "Load more" at bounding box center [182, 456] width 85 height 28
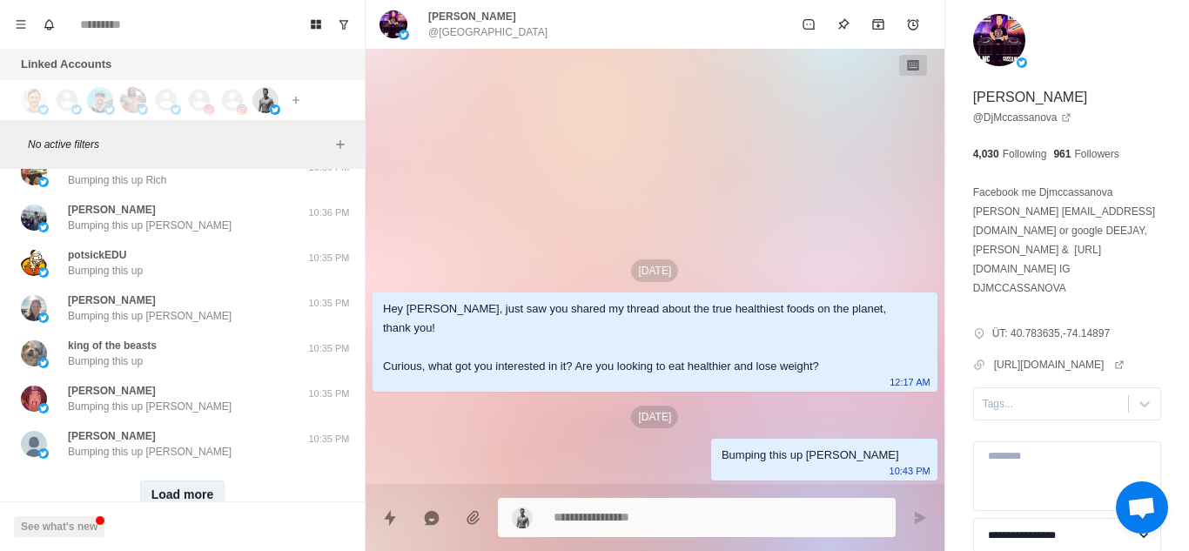
scroll to position [12574, 0]
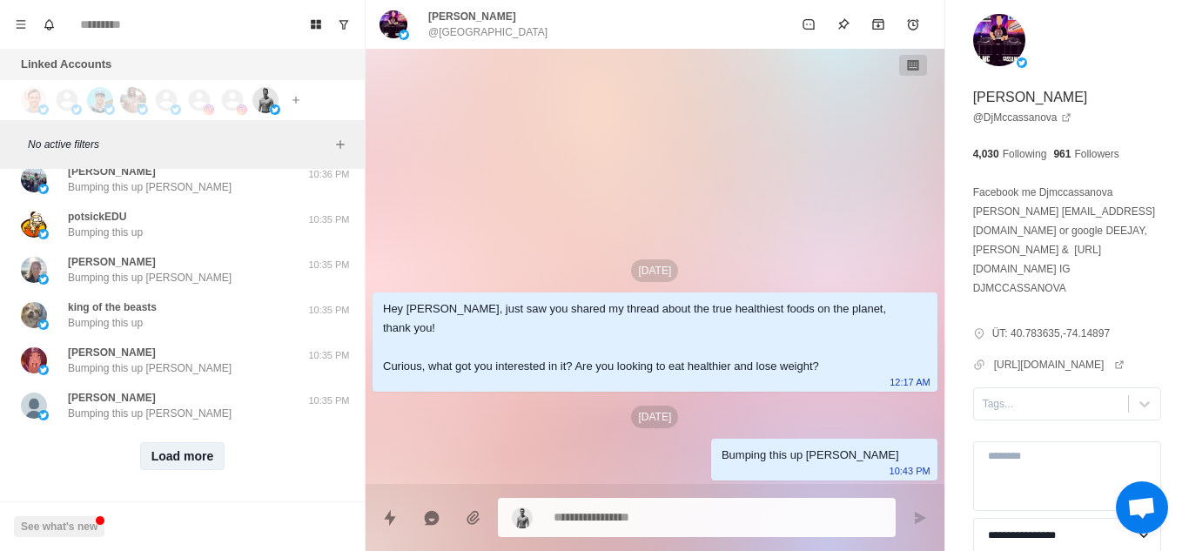
click at [192, 442] on button "Load more" at bounding box center [182, 456] width 85 height 28
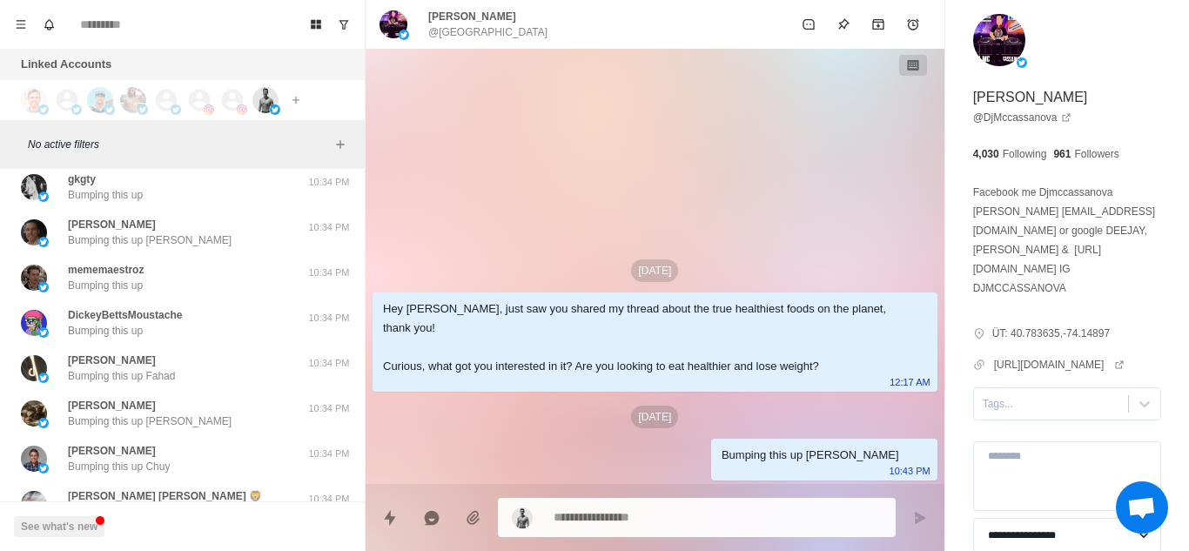
scroll to position [13479, 0]
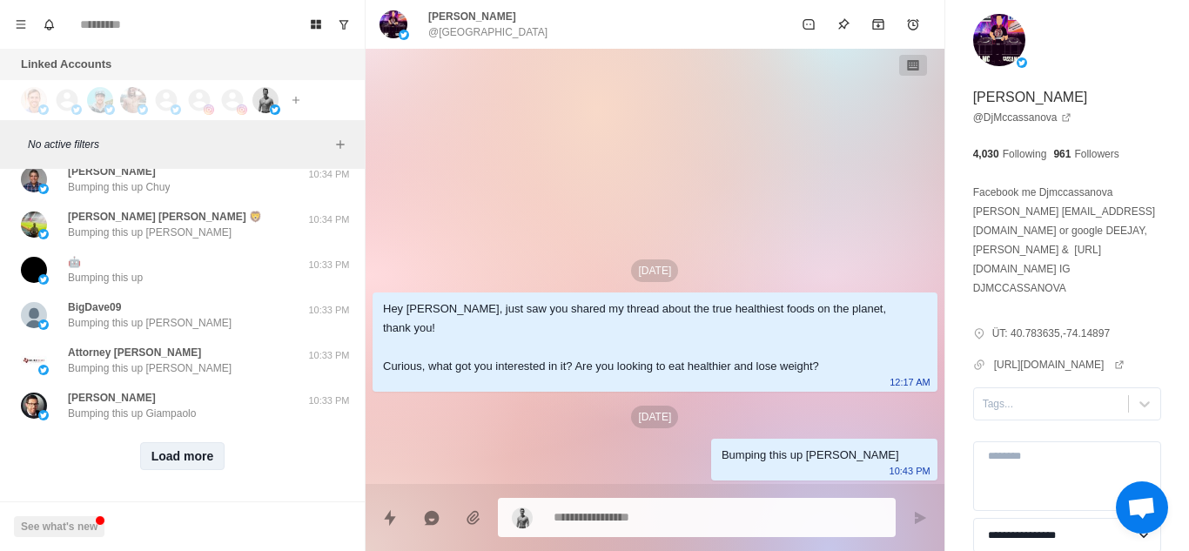
click at [192, 442] on button "Load more" at bounding box center [182, 456] width 85 height 28
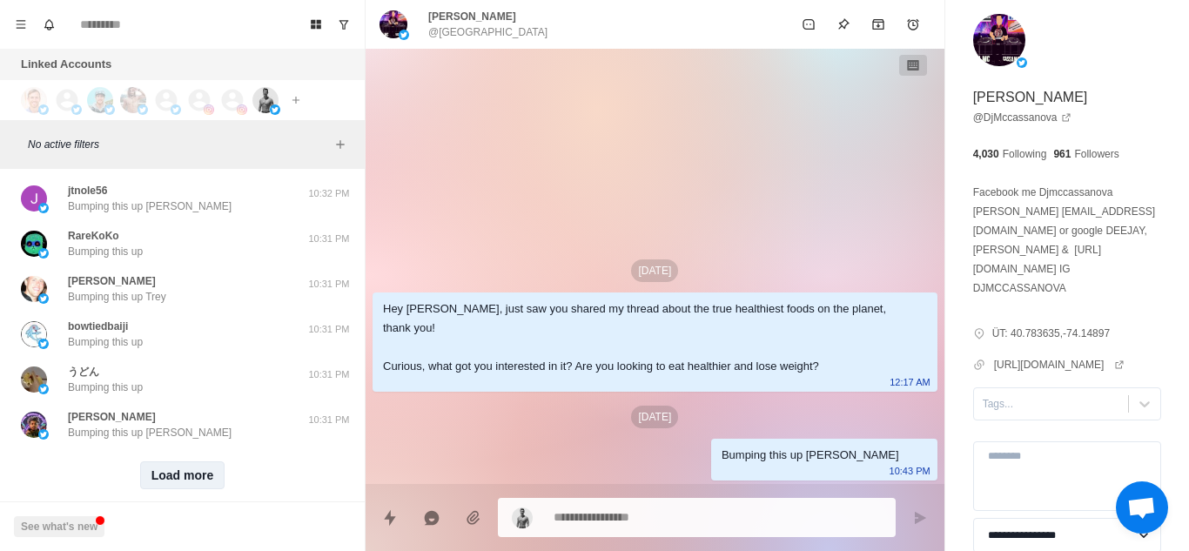
scroll to position [14470, 0]
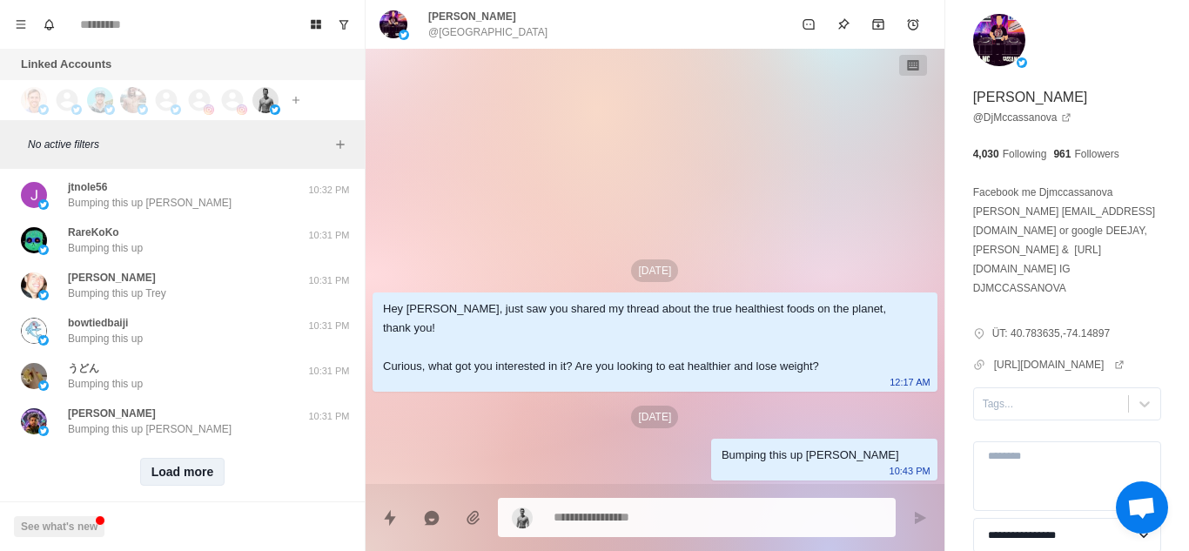
click at [192, 458] on button "Load more" at bounding box center [182, 472] width 85 height 28
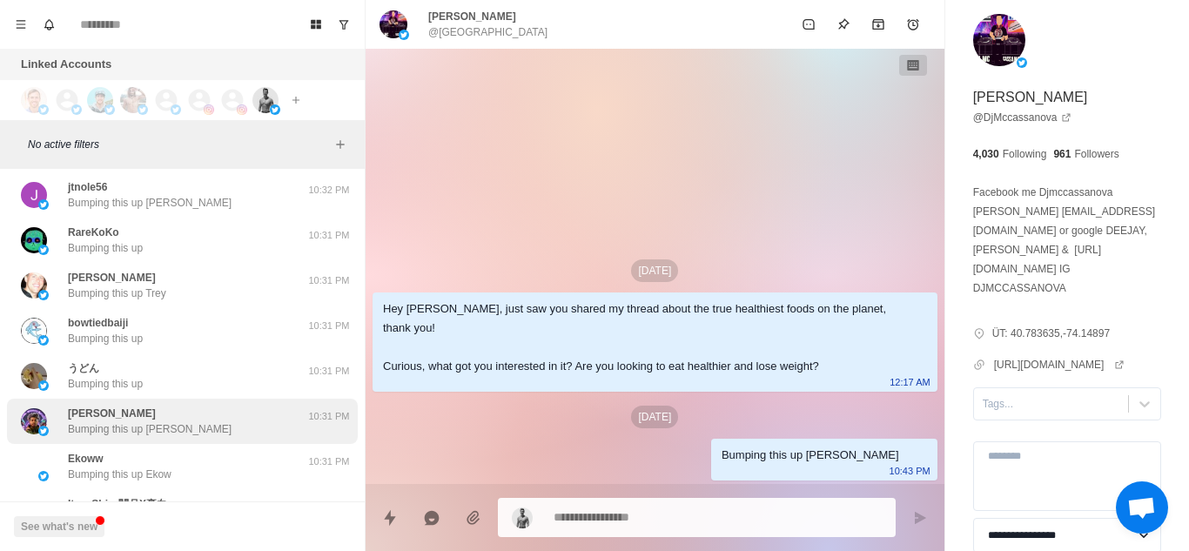
click at [244, 405] on div "[PERSON_NAME] Bumping this up [PERSON_NAME]" at bounding box center [164, 420] width 286 height 31
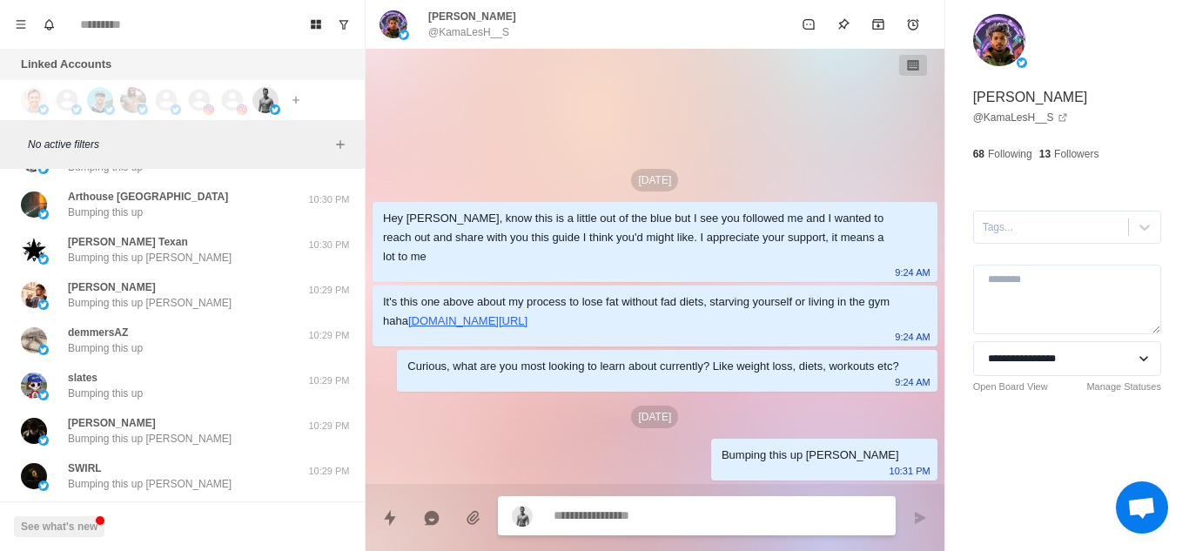
scroll to position [15375, 0]
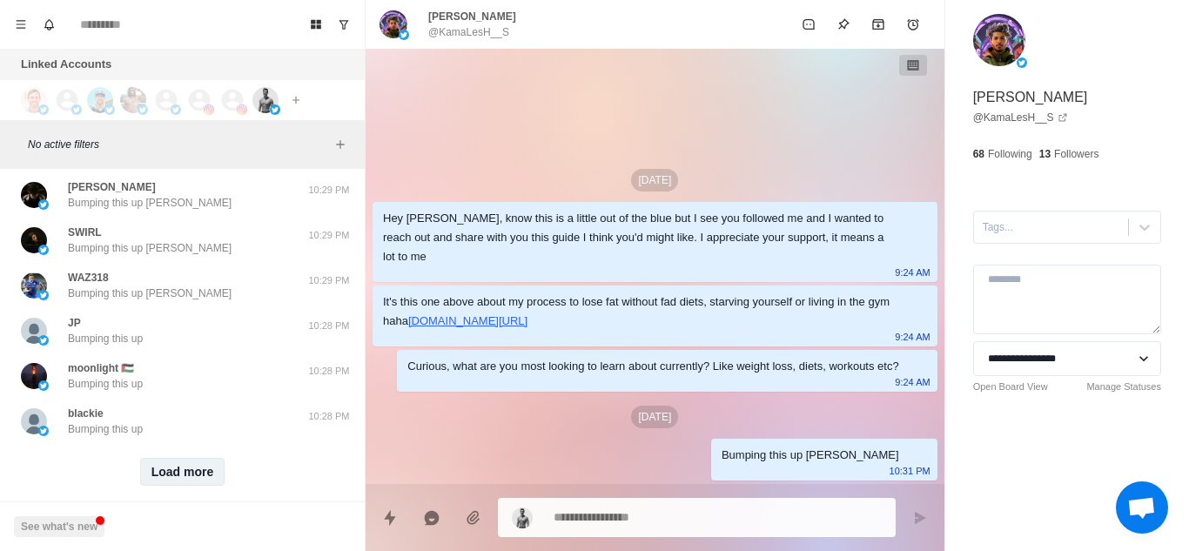
click at [161, 458] on button "Load more" at bounding box center [182, 472] width 85 height 28
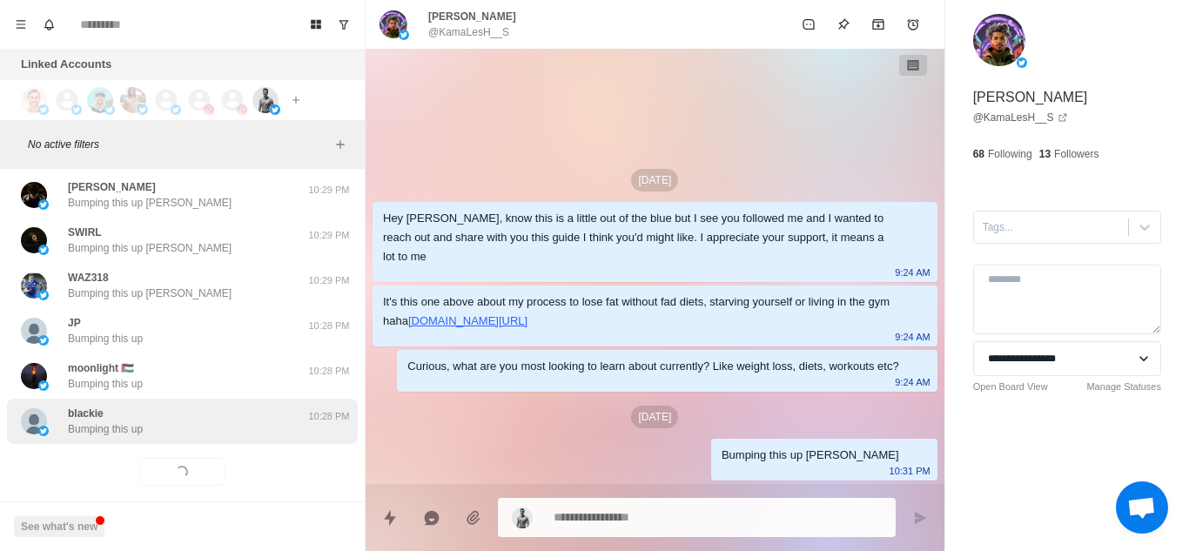
click at [227, 405] on div "blackie Bumping this up" at bounding box center [164, 420] width 286 height 31
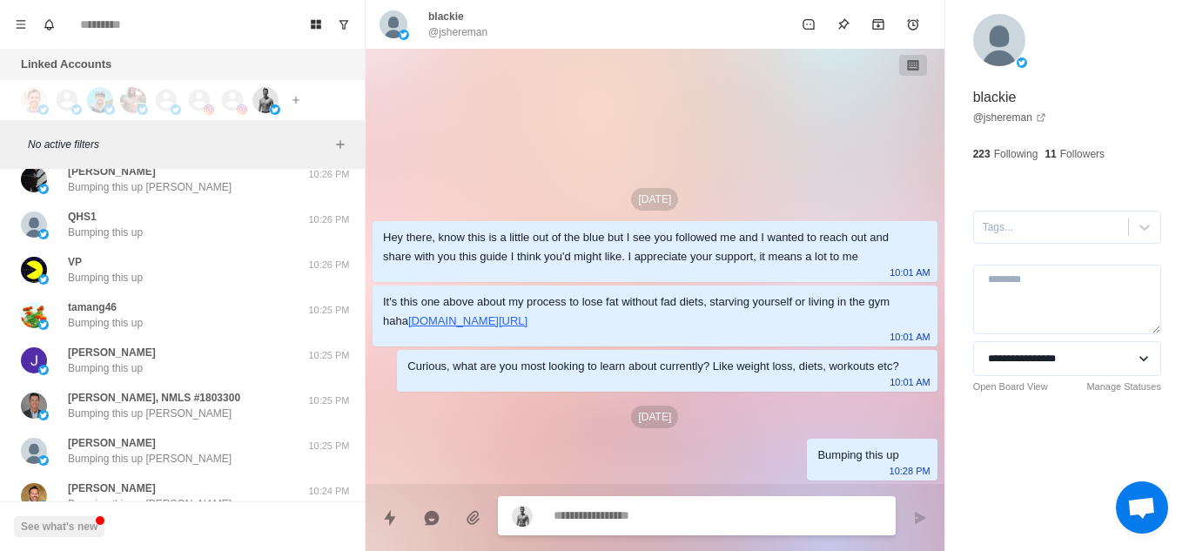
scroll to position [16280, 0]
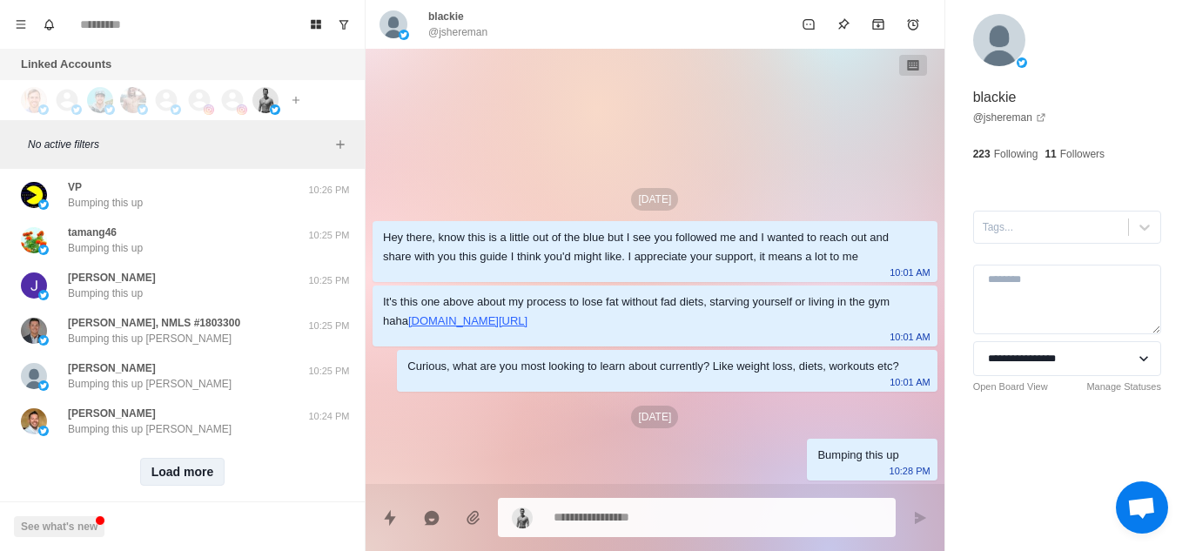
click at [195, 458] on button "Load more" at bounding box center [182, 472] width 85 height 28
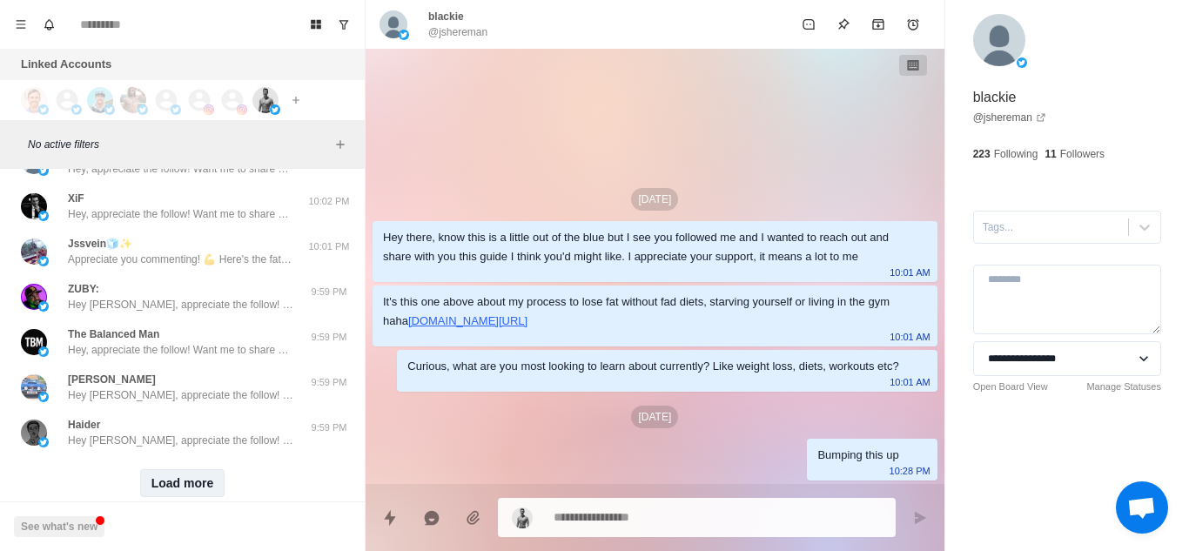
scroll to position [17185, 0]
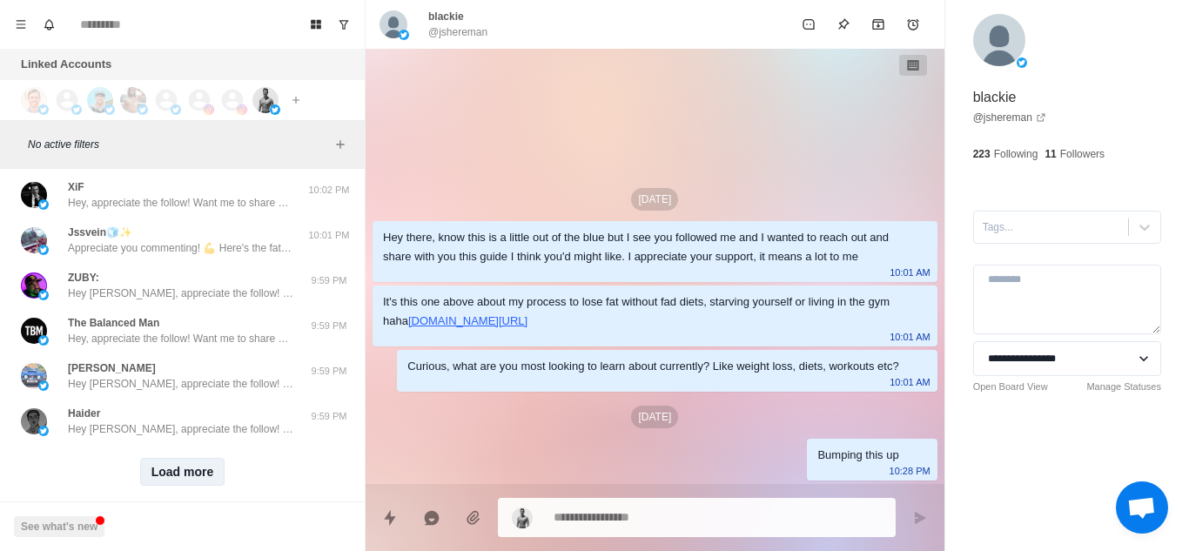
click at [184, 458] on button "Load more" at bounding box center [182, 472] width 85 height 28
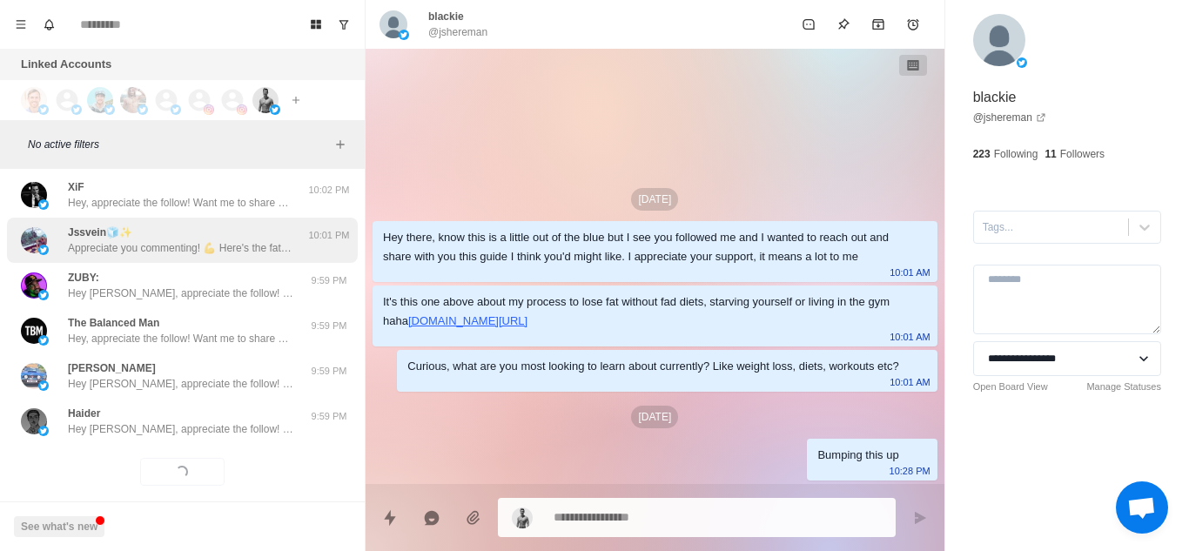
click at [220, 240] on p "Appreciate you commenting! 💪 Here's the fat loss guide you wanted: [URL][DOMAIN…" at bounding box center [181, 248] width 226 height 16
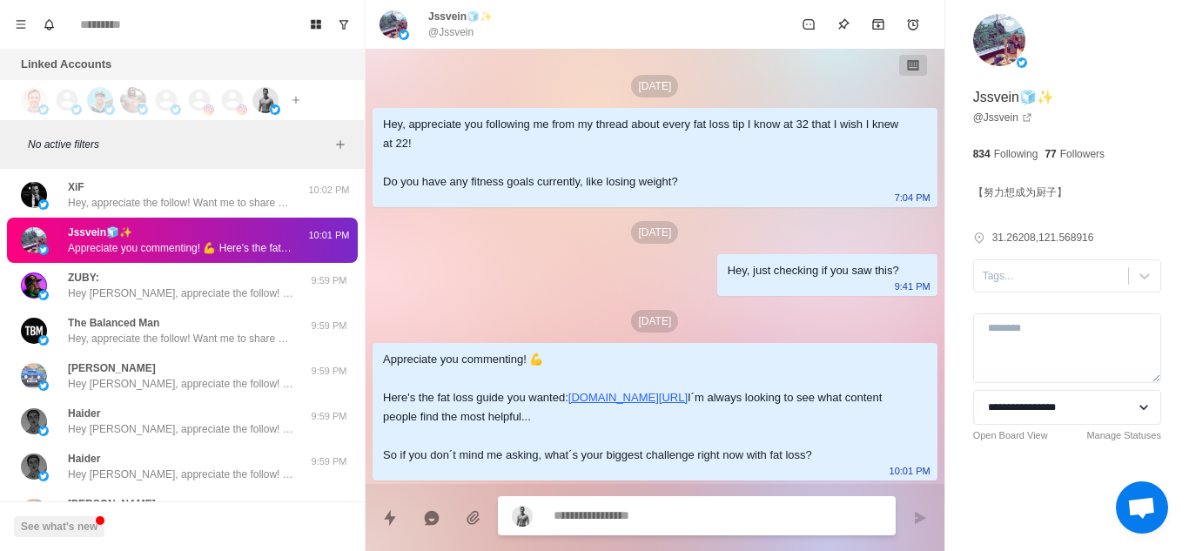
scroll to position [56, 0]
type textarea "*"
type textarea "**********"
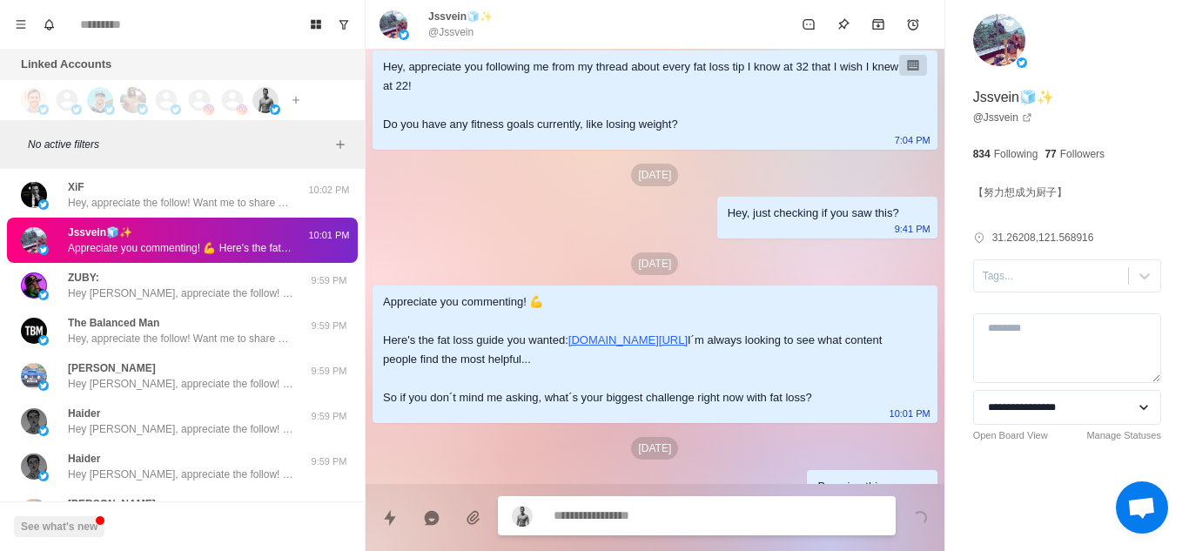
scroll to position [144, 0]
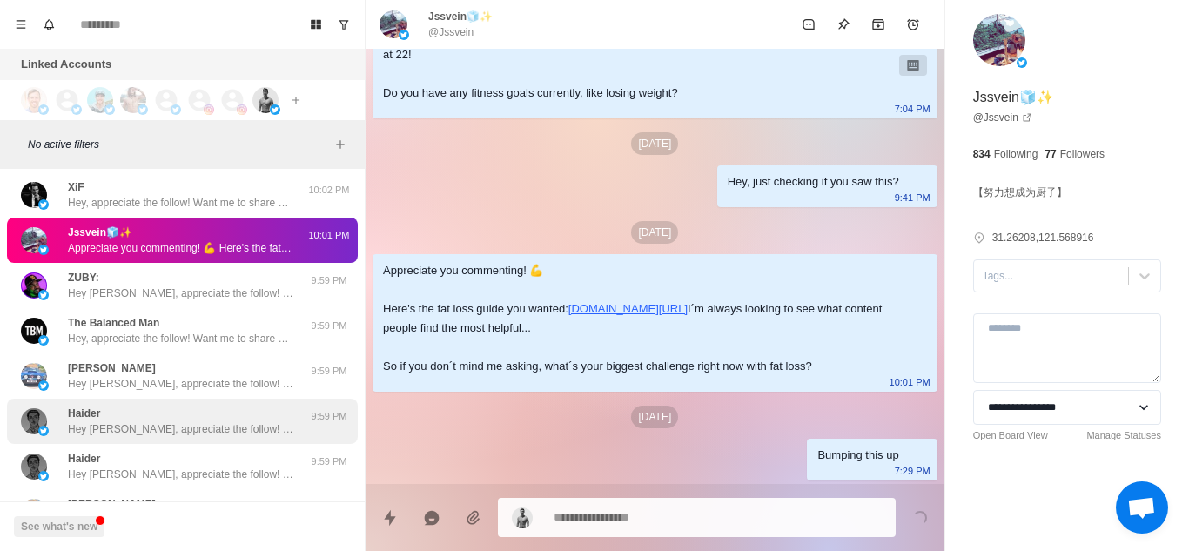
click at [211, 398] on div "Haider Hey [PERSON_NAME], appreciate the follow! Want me to share with you my g…" at bounding box center [182, 420] width 351 height 45
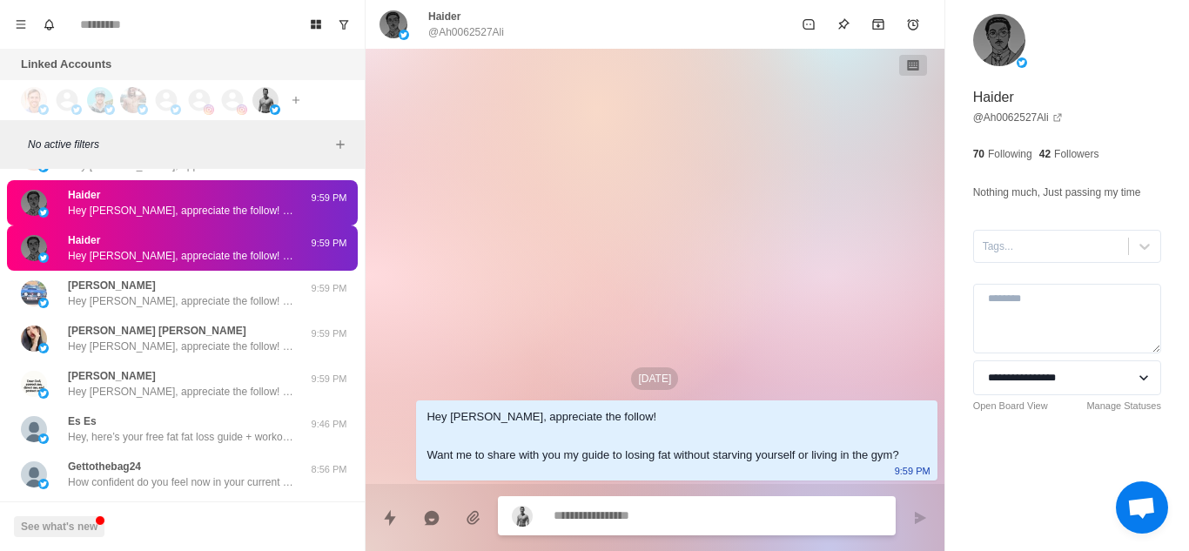
scroll to position [17675, 0]
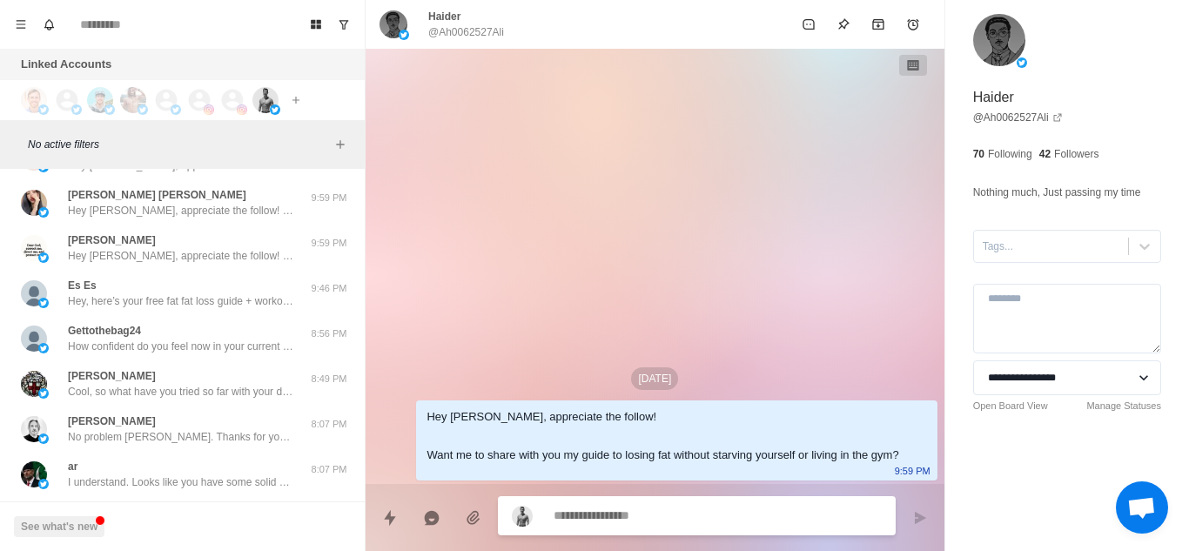
click at [211, 372] on div "T [PERSON_NAME] Cool, so what have you tried so far with your diet and training…" at bounding box center [182, 383] width 351 height 45
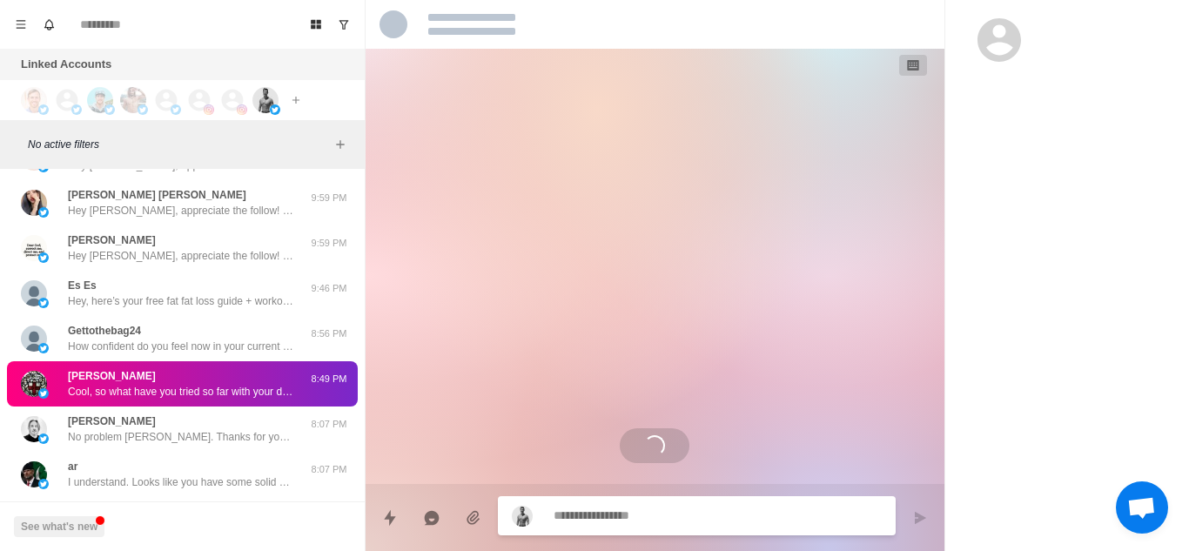
scroll to position [378, 0]
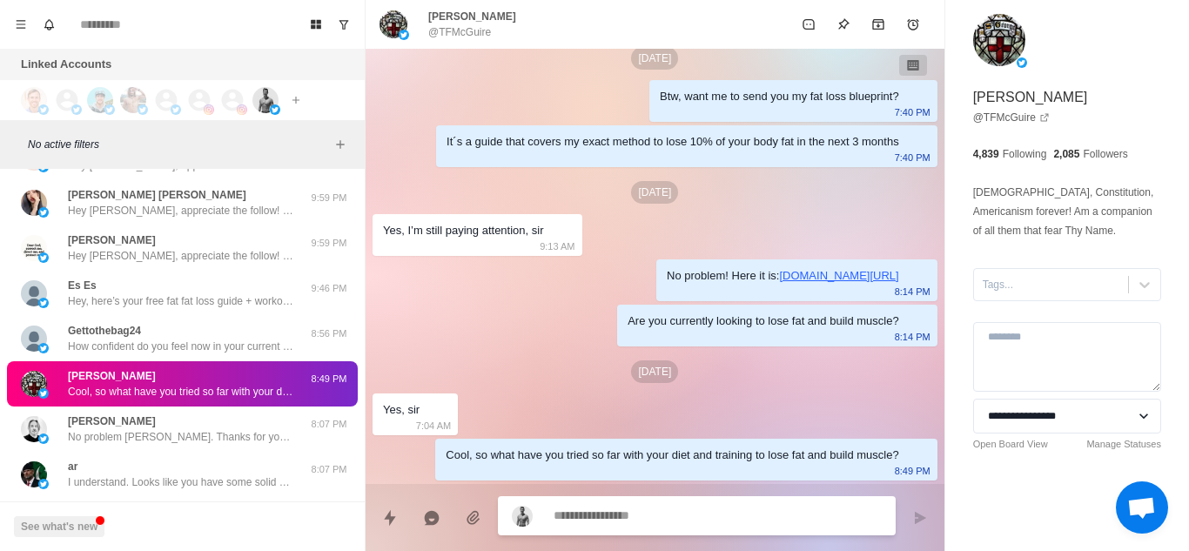
type textarea "*"
type textarea "**"
type textarea "*"
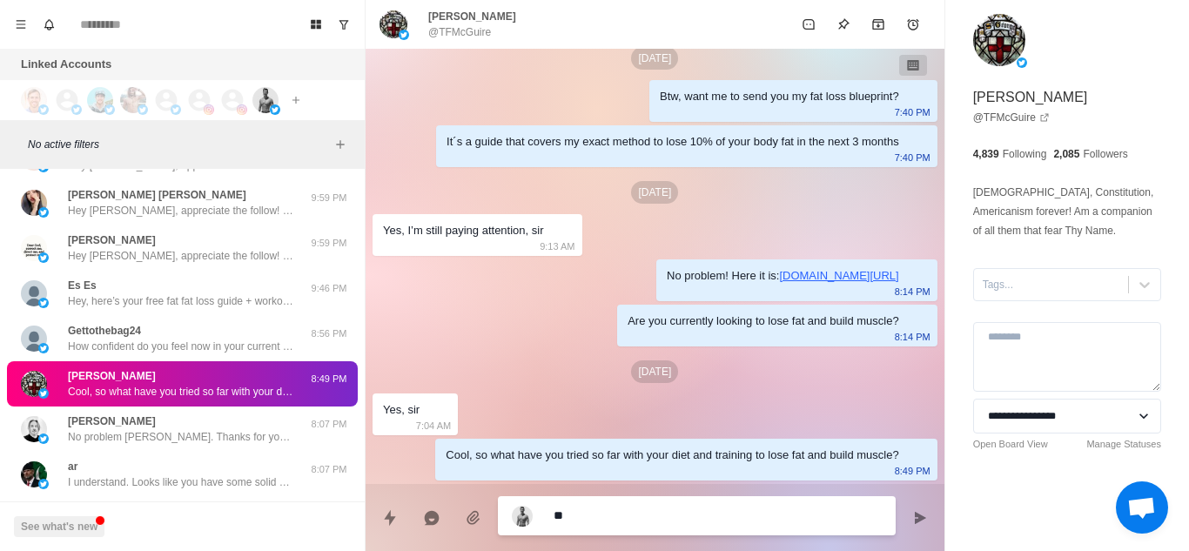
type textarea "*"
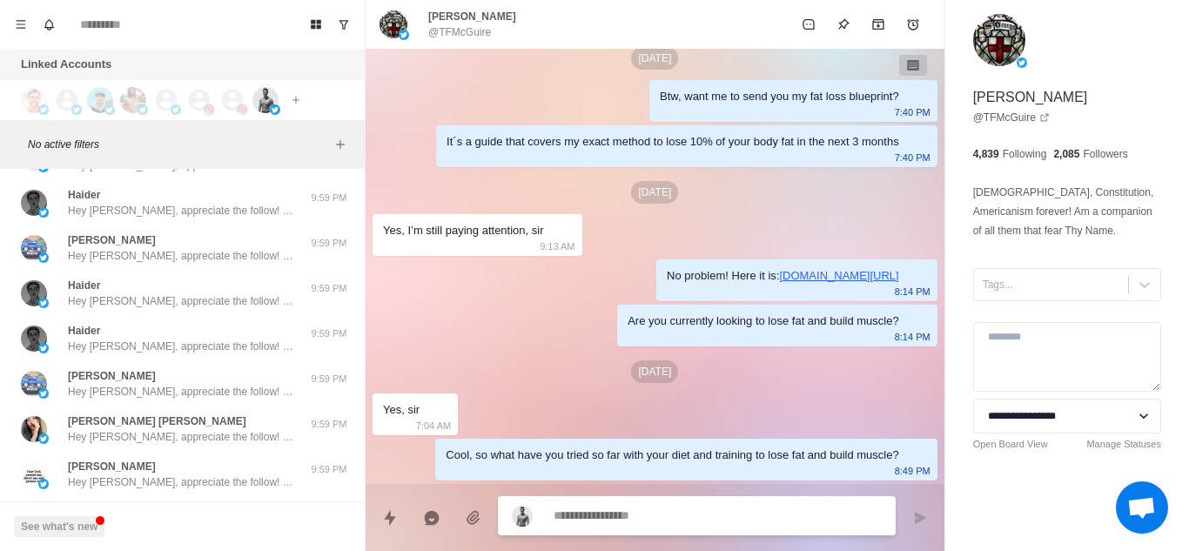
scroll to position [17901, 0]
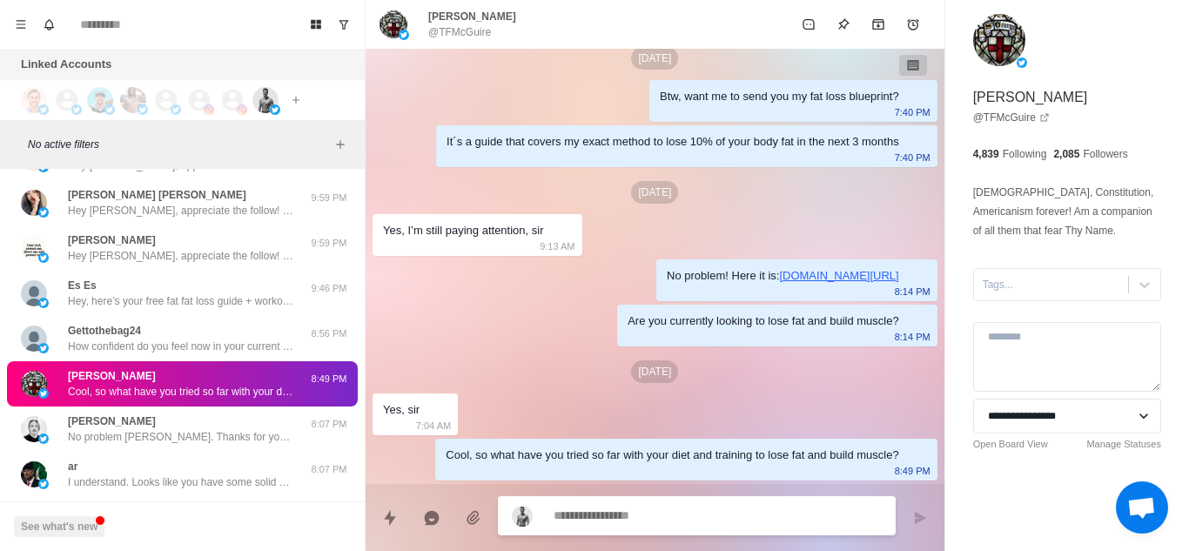
type textarea "*"
type textarea "**********"
type textarea "*"
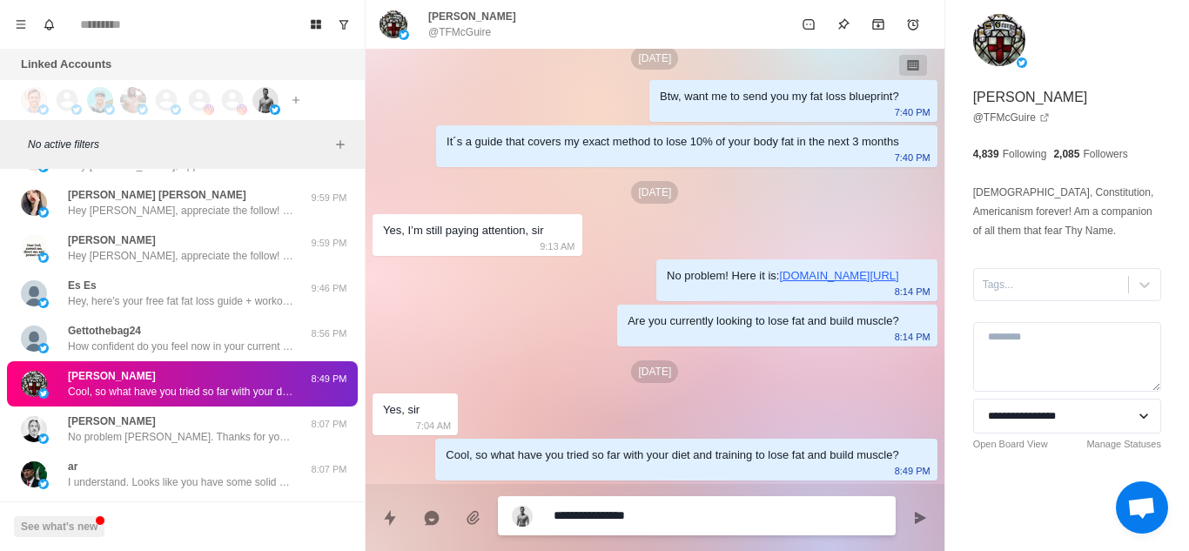
type textarea "**********"
type textarea "*"
type textarea "**********"
type textarea "*"
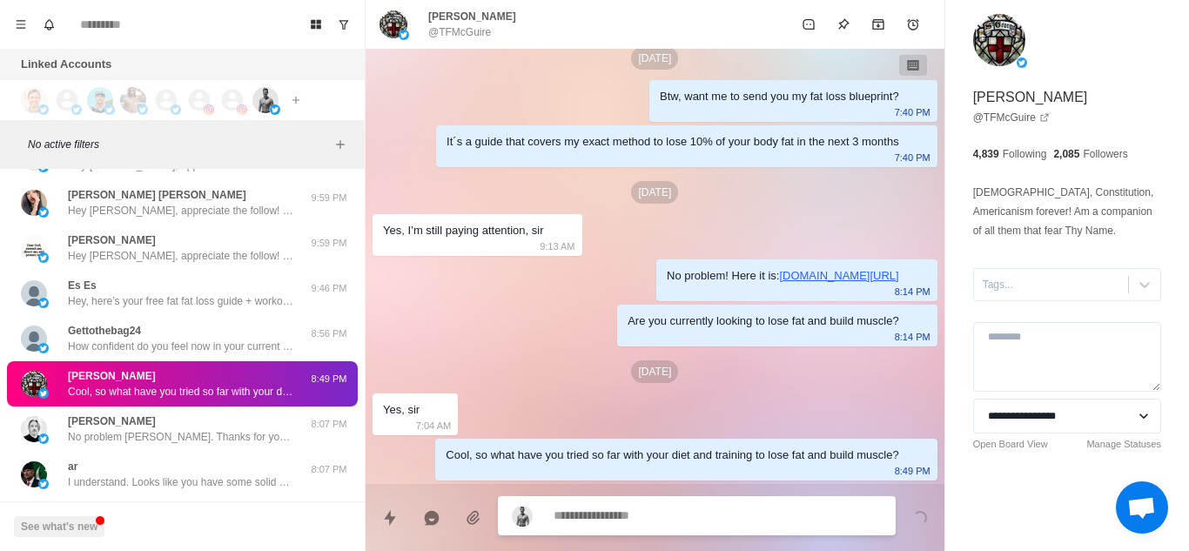
scroll to position [466, 0]
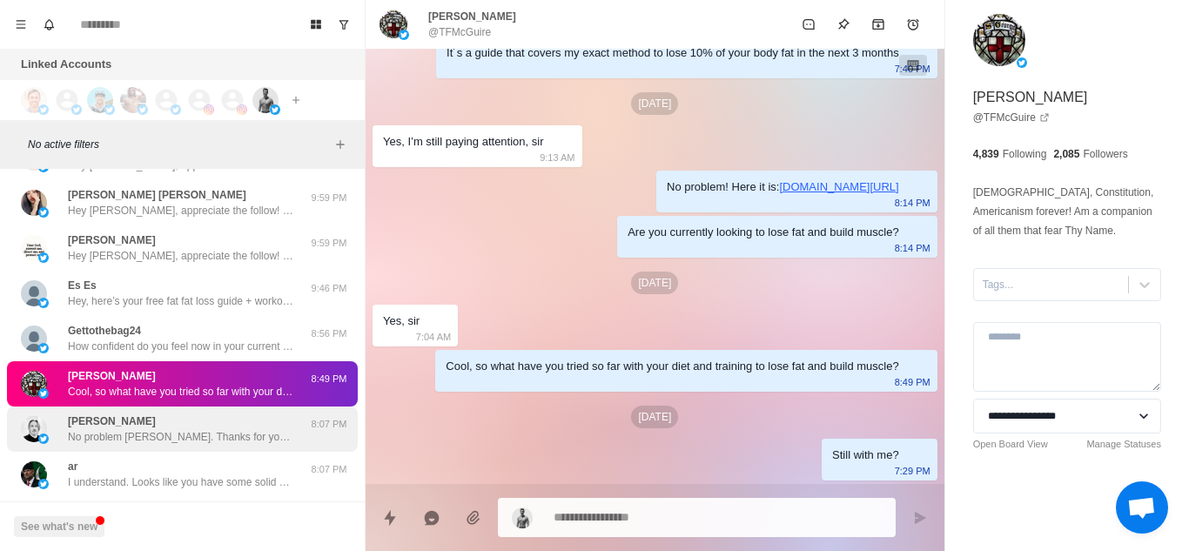
click at [207, 429] on p "No problem [PERSON_NAME]. Thanks for your support!" at bounding box center [181, 437] width 226 height 16
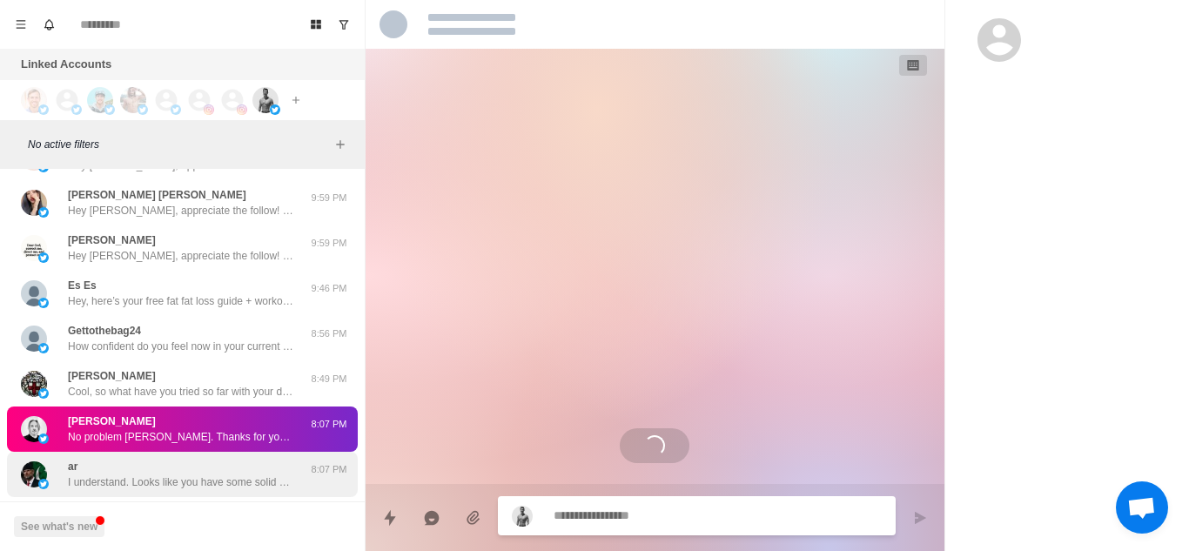
scroll to position [0, 0]
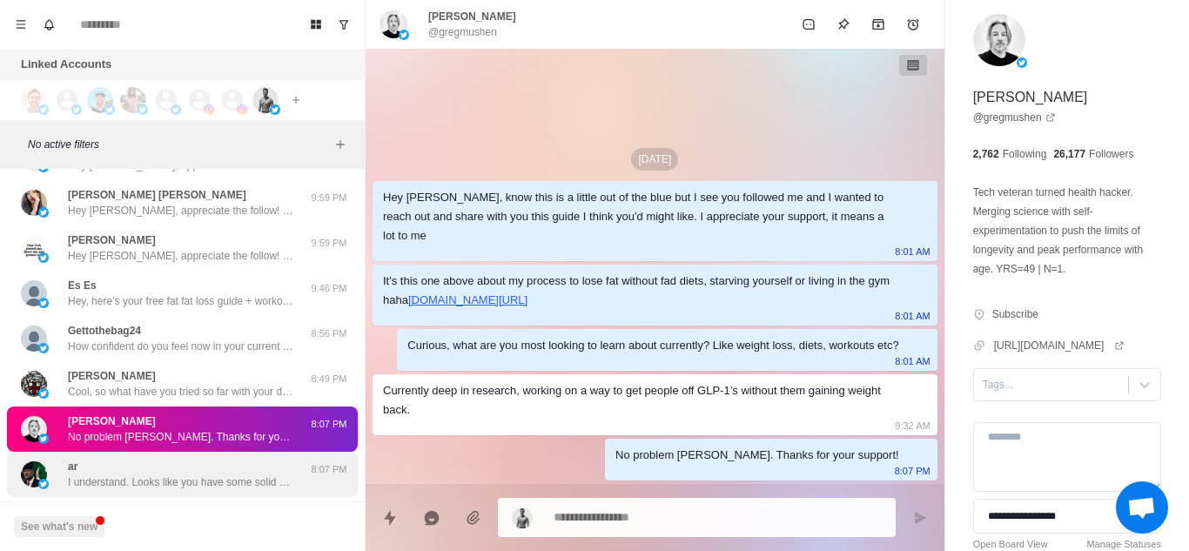
click at [201, 459] on div "ar I understand. Looks like you have some solid goals and you know what you wan…" at bounding box center [181, 474] width 226 height 31
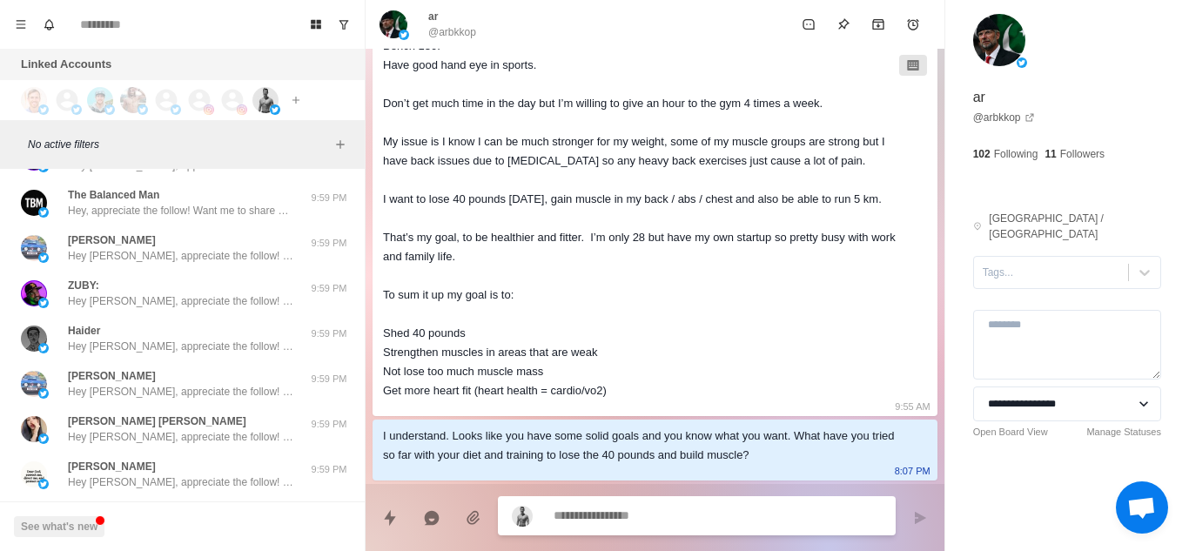
scroll to position [619, 0]
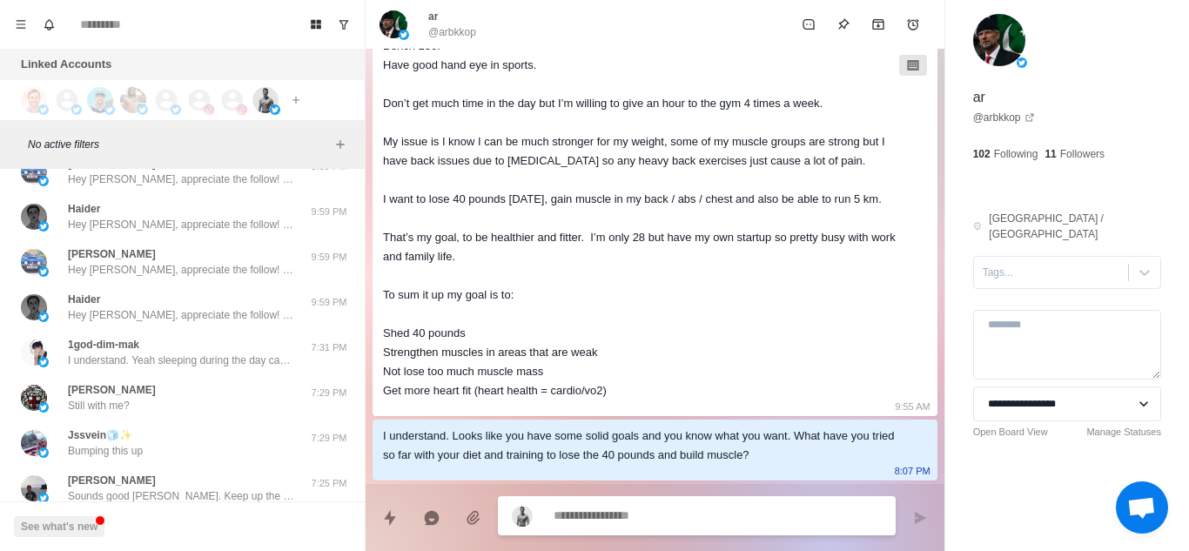
type textarea "*"
type textarea "**********"
type textarea "*"
type textarea "**********"
type textarea "*"
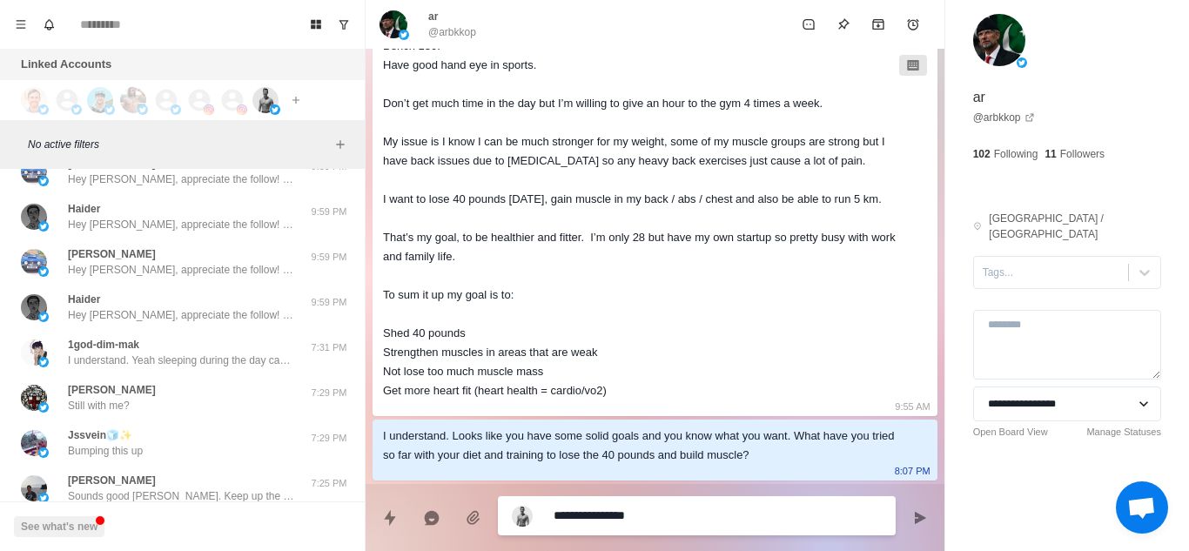
type textarea "**********"
type textarea "*"
type textarea "**********"
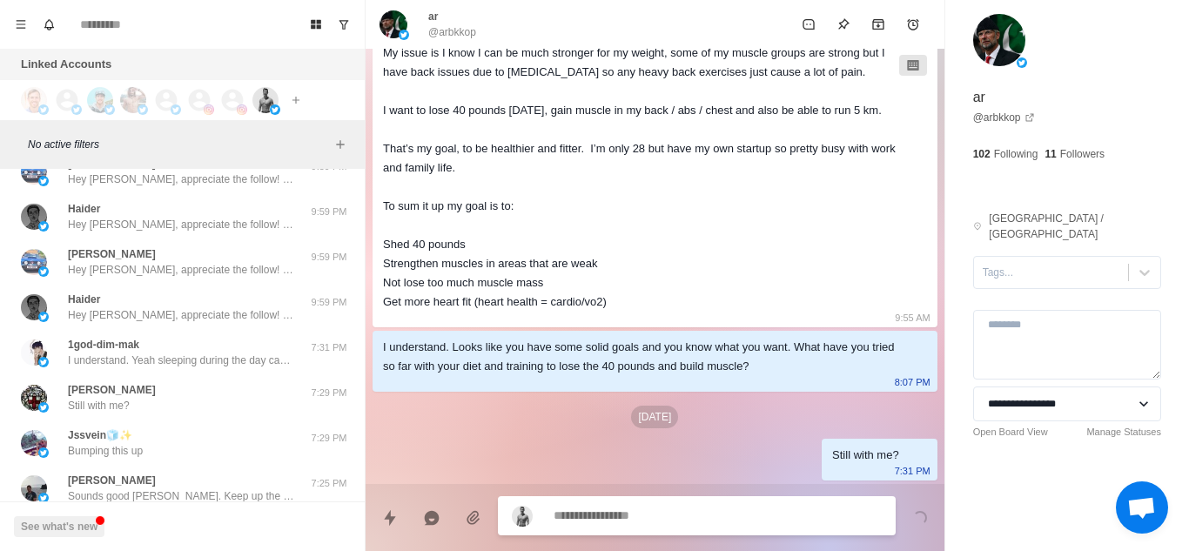
type textarea "*"
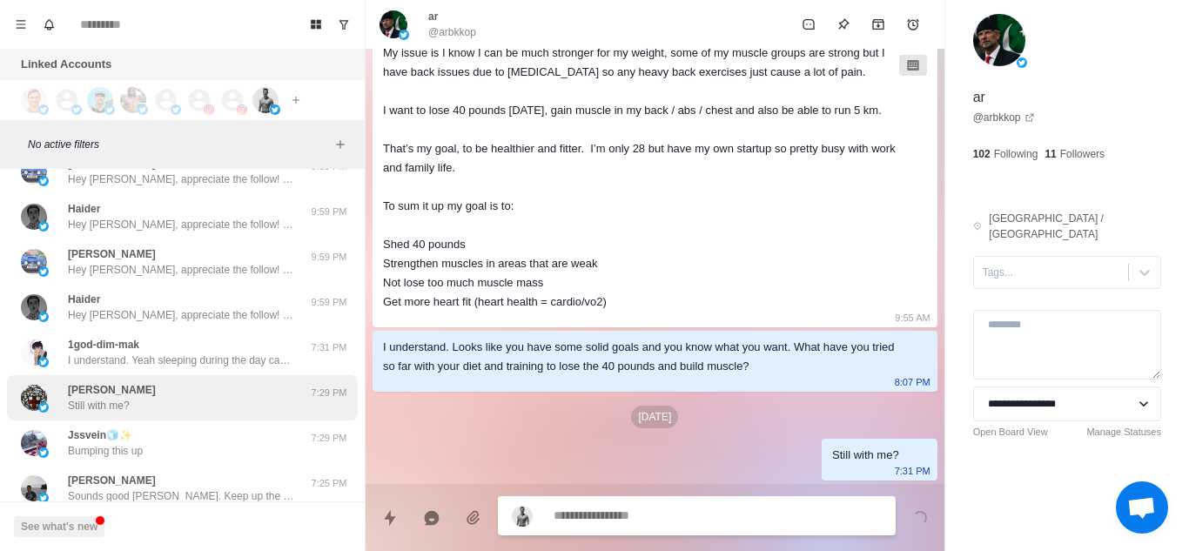
click at [224, 385] on div "[PERSON_NAME] Still with me?" at bounding box center [164, 397] width 286 height 31
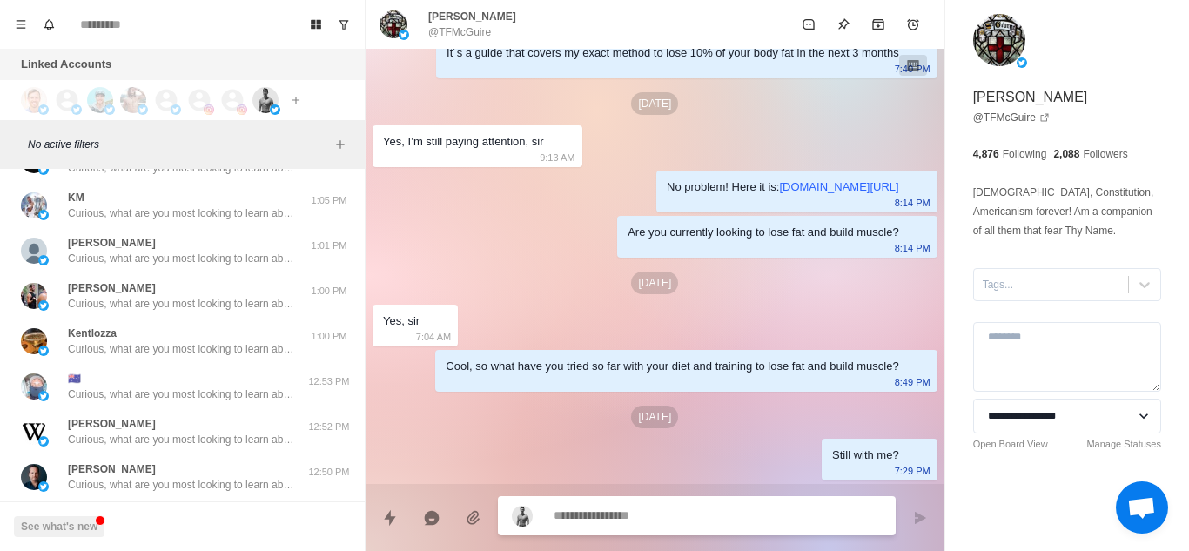
scroll to position [5336, 0]
click at [224, 385] on div "🇦🇺 Curious, what are you most looking to learn about currently? Like weight los…" at bounding box center [181, 385] width 226 height 31
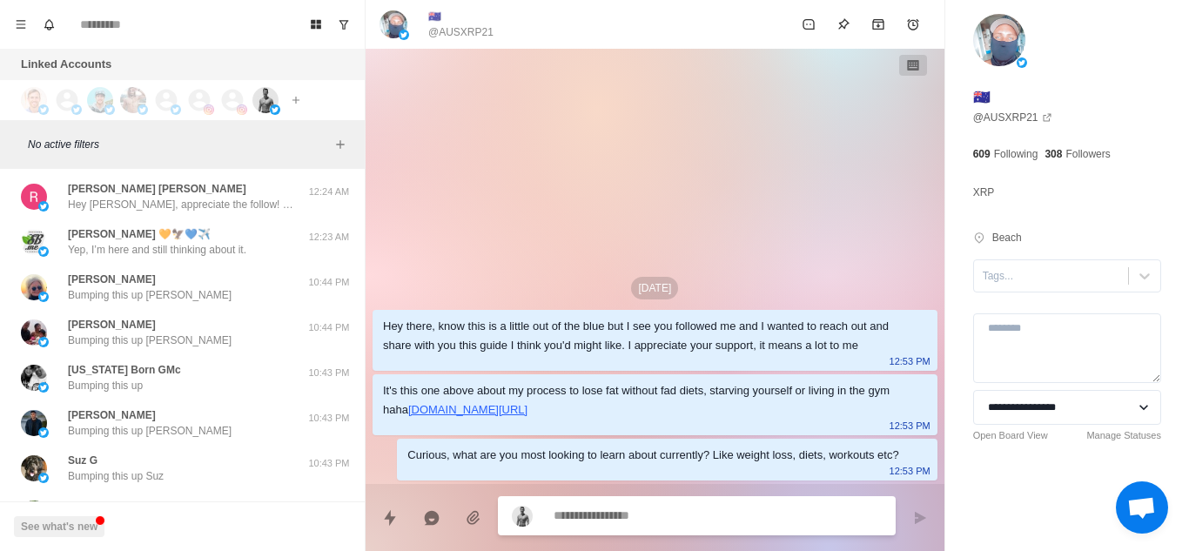
scroll to position [9489, 0]
click at [224, 280] on div "[PERSON_NAME] Bumping this up [PERSON_NAME]" at bounding box center [164, 286] width 286 height 31
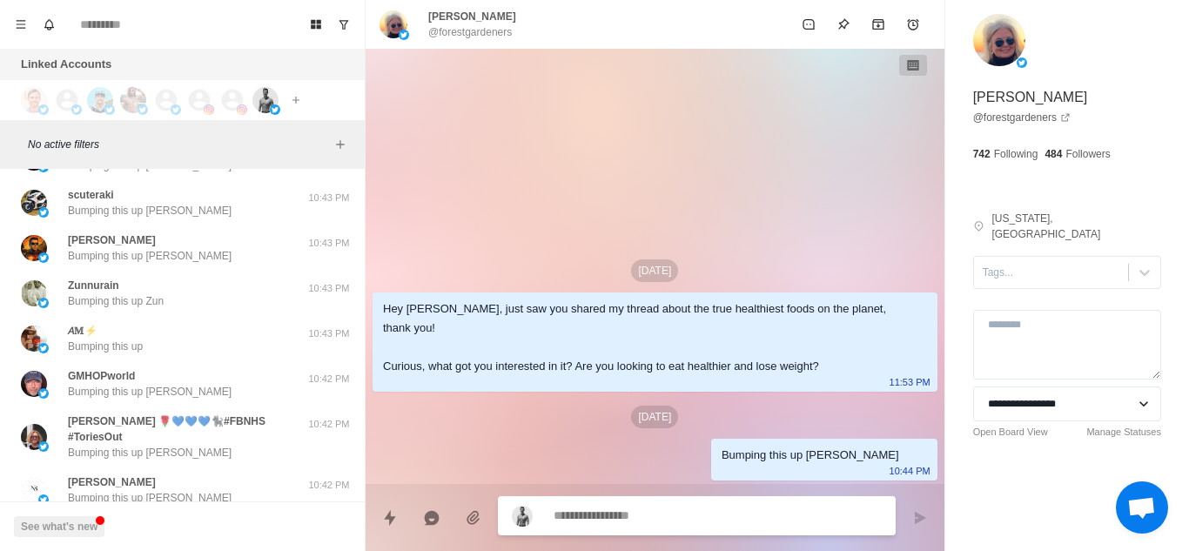
scroll to position [10212, 0]
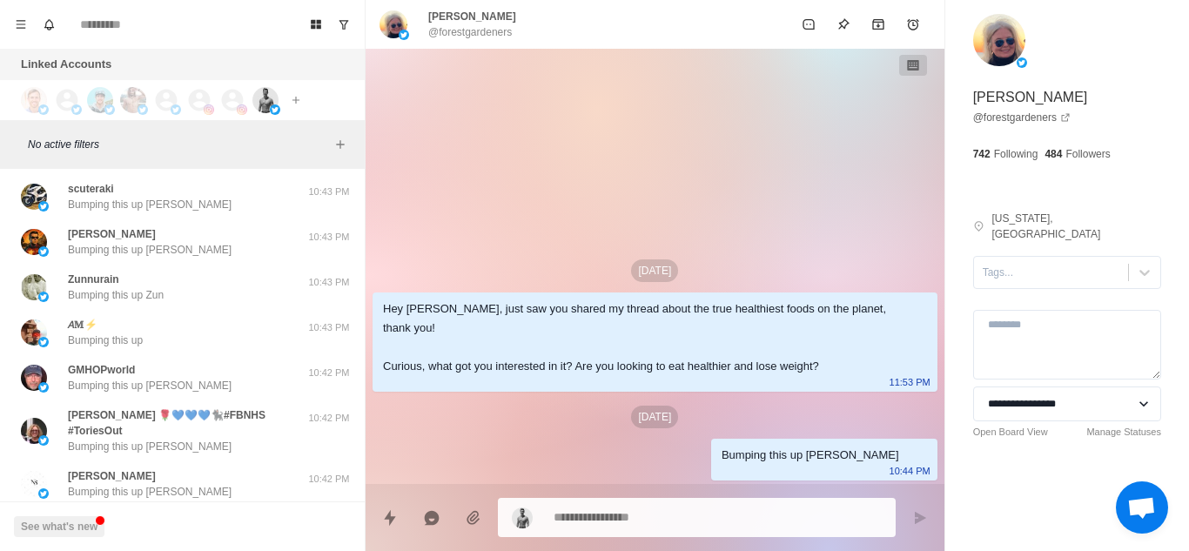
click at [224, 280] on div "Zunnurain Bumping this up Zun" at bounding box center [164, 286] width 286 height 31
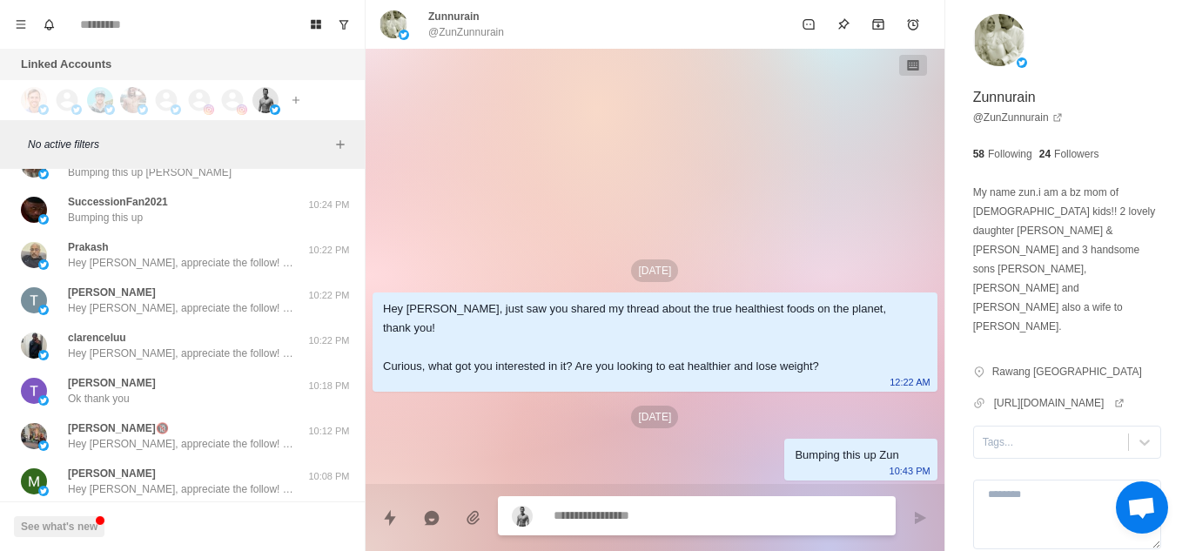
scroll to position [17710, 0]
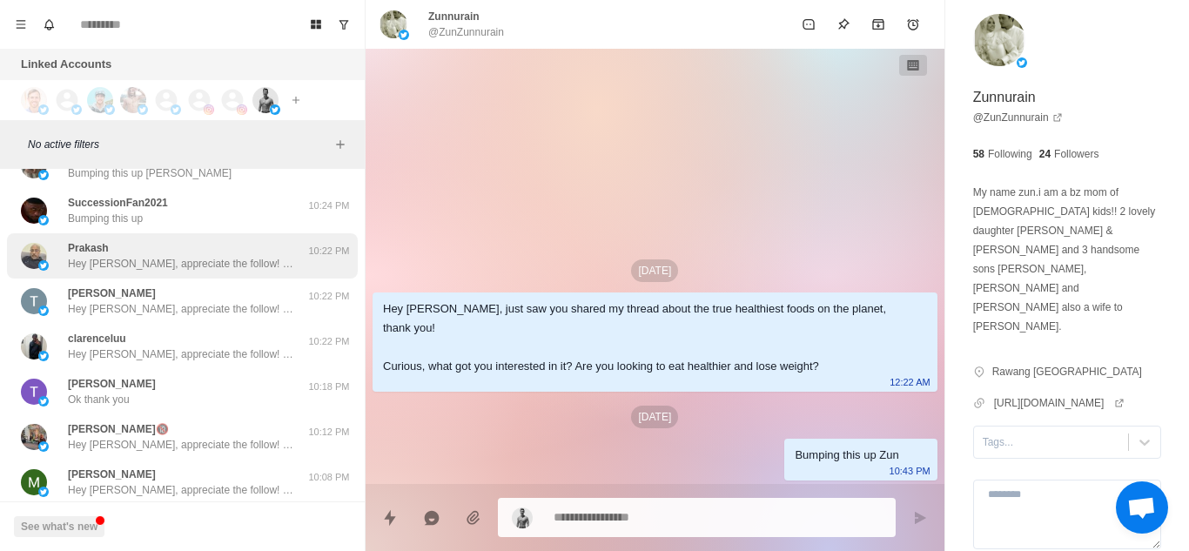
click at [229, 256] on p "Hey [PERSON_NAME], appreciate the follow! Want me to share with you my guide to…" at bounding box center [181, 264] width 226 height 16
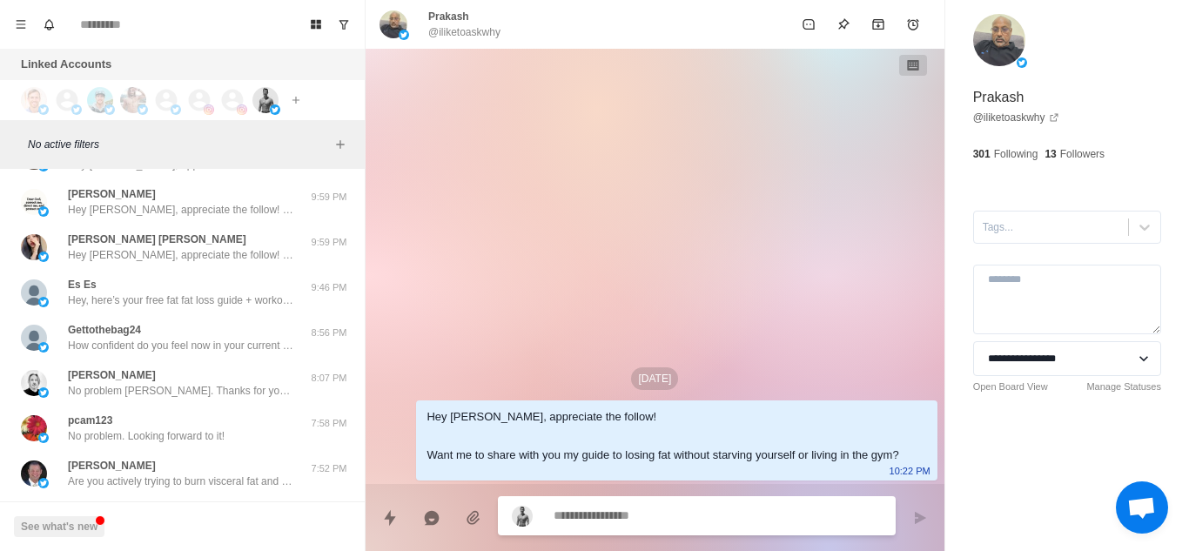
scroll to position [18444, 0]
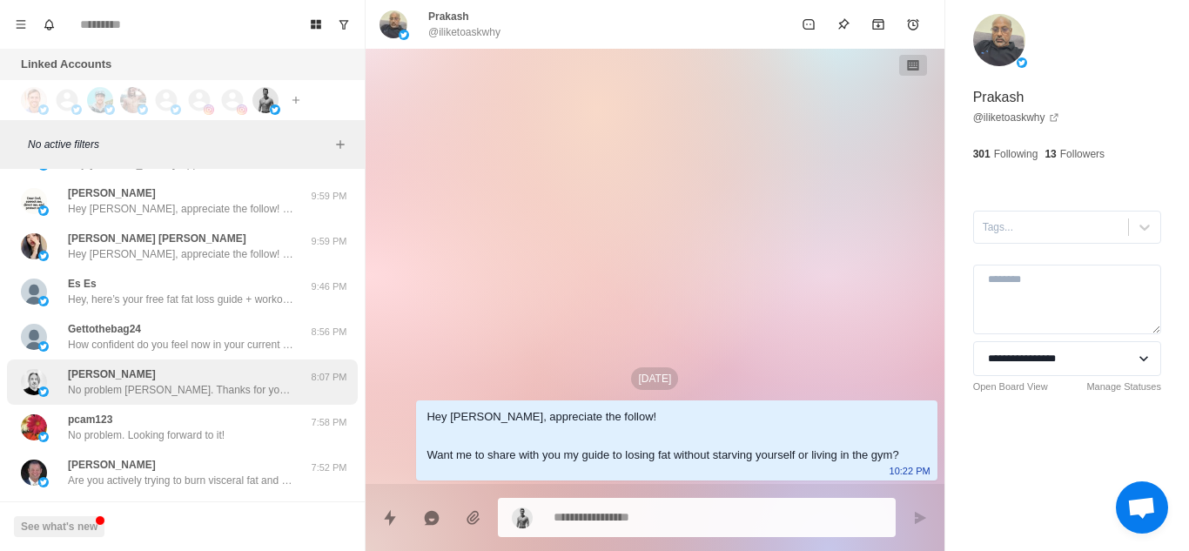
click at [211, 382] on p "No problem [PERSON_NAME]. Thanks for your support!" at bounding box center [181, 390] width 226 height 16
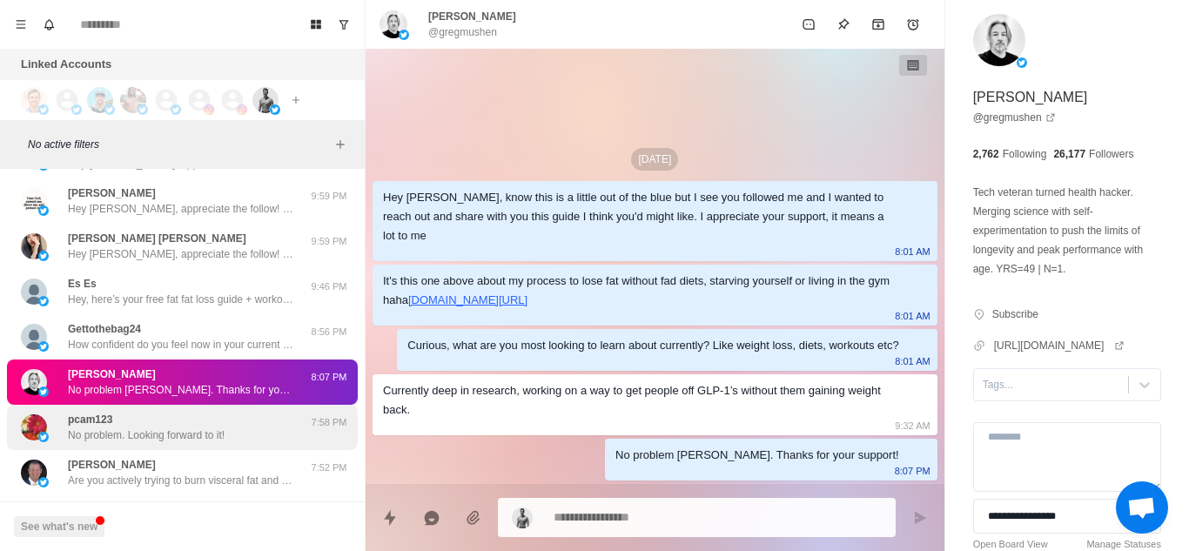
click at [211, 405] on div "pcam123 No problem. Looking forward to it! 7:58 PM" at bounding box center [182, 427] width 351 height 45
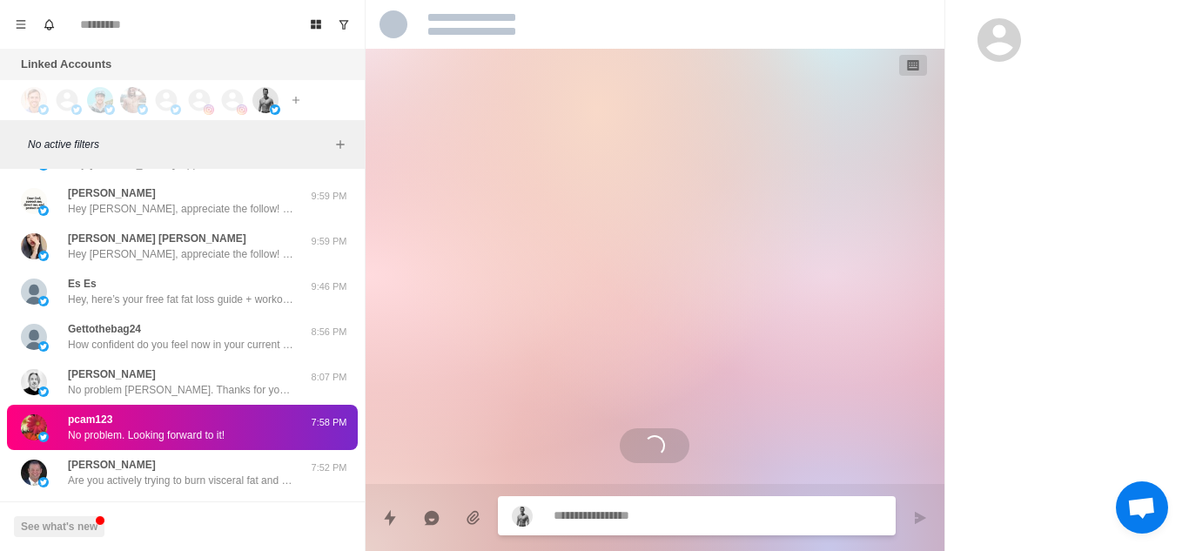
scroll to position [371, 0]
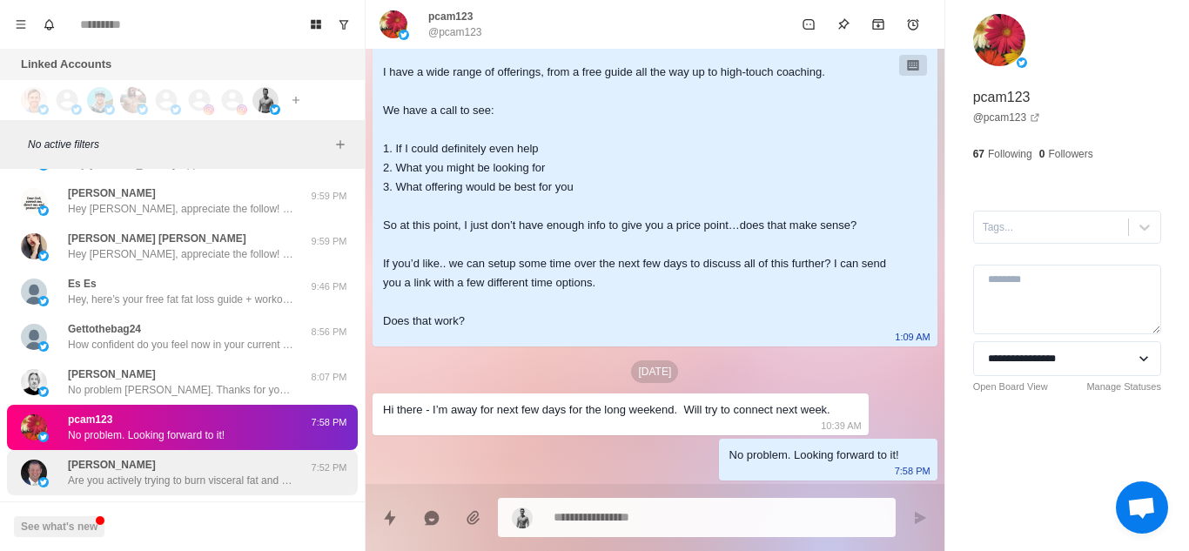
click at [208, 472] on p "Are you actively trying to burn visceral fat and reduce inflammation now? Or is…" at bounding box center [181, 480] width 226 height 16
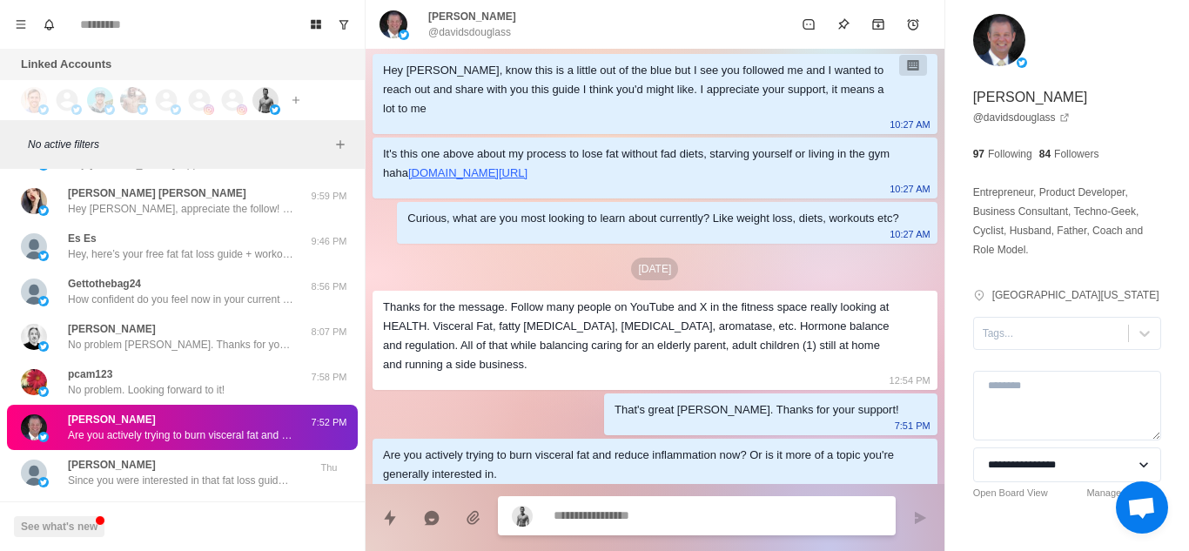
scroll to position [18490, 0]
type textarea "*"
type textarea "**********"
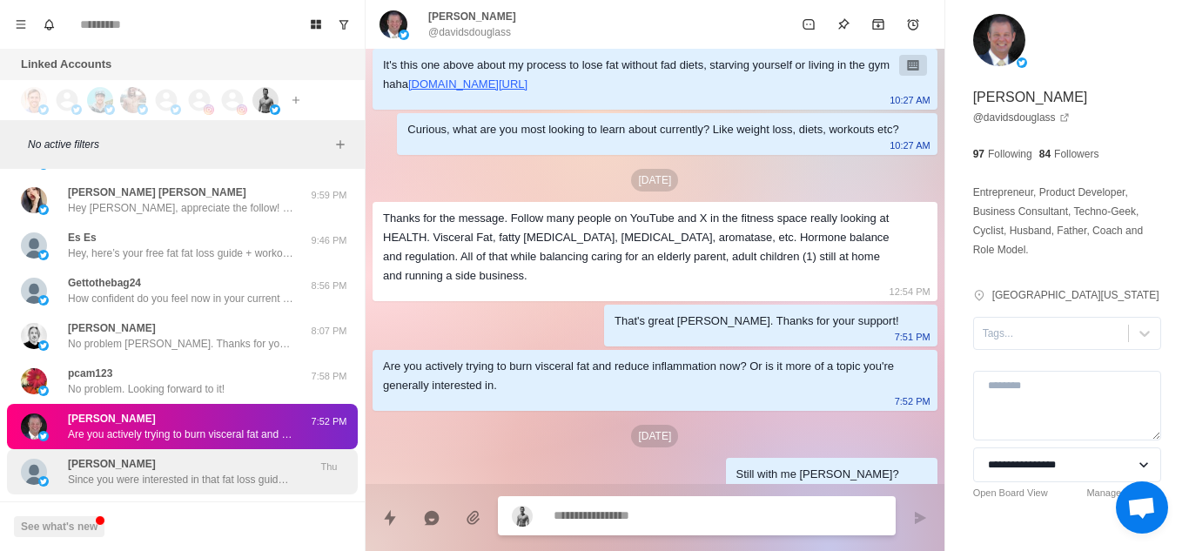
click at [174, 460] on div "[PERSON_NAME] Since you were interested in that fat loss guide and workout rout…" at bounding box center [182, 471] width 351 height 45
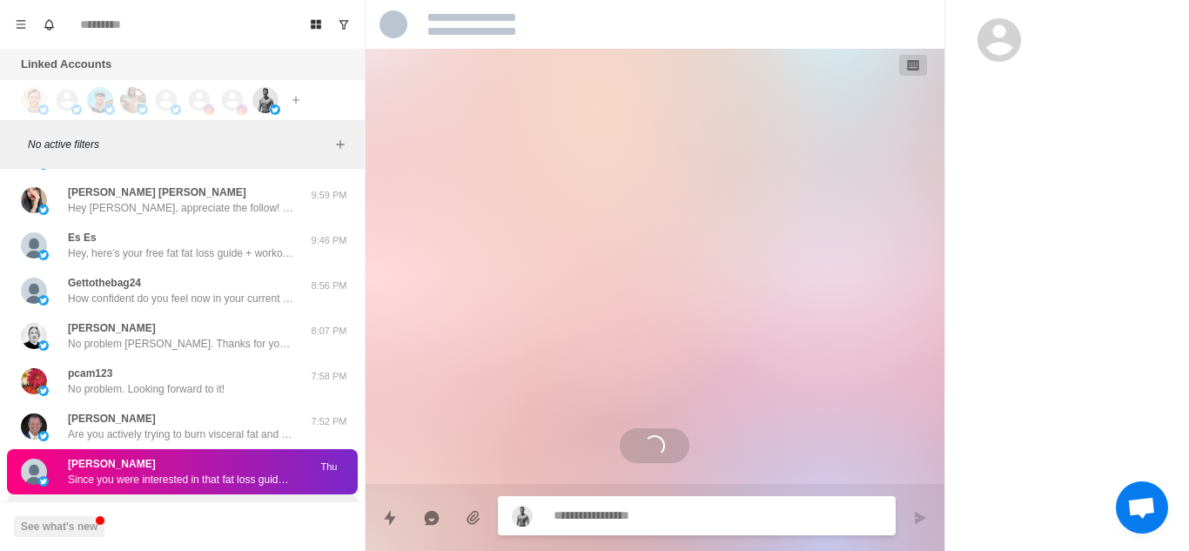
scroll to position [0, 0]
click at [177, 501] on div "[PERSON_NAME]?" at bounding box center [164, 516] width 286 height 31
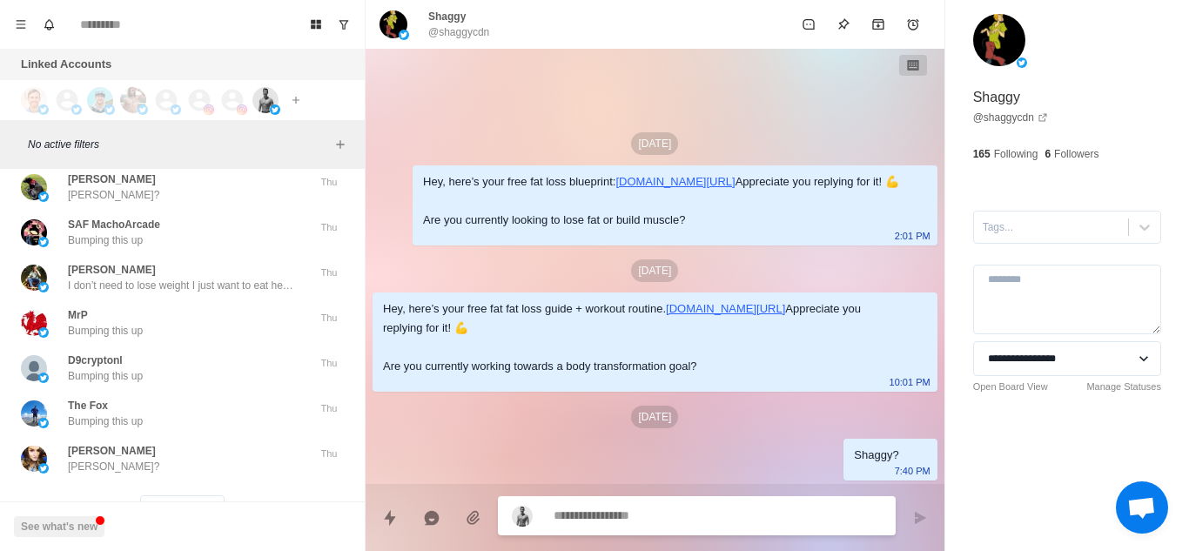
scroll to position [19037, 0]
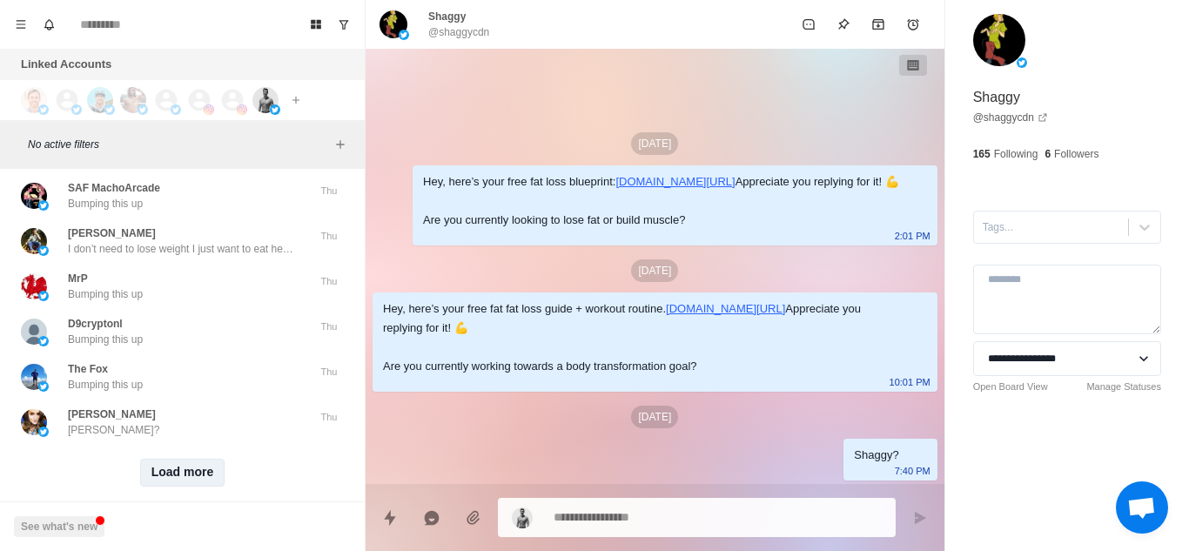
click at [180, 459] on button "Load more" at bounding box center [182, 473] width 85 height 28
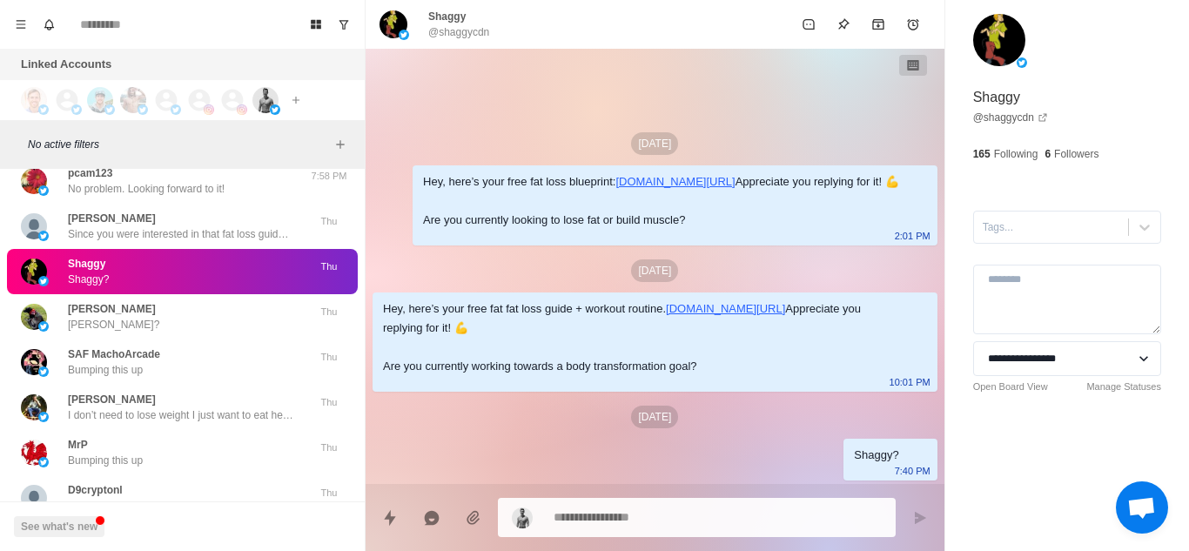
scroll to position [18944, 0]
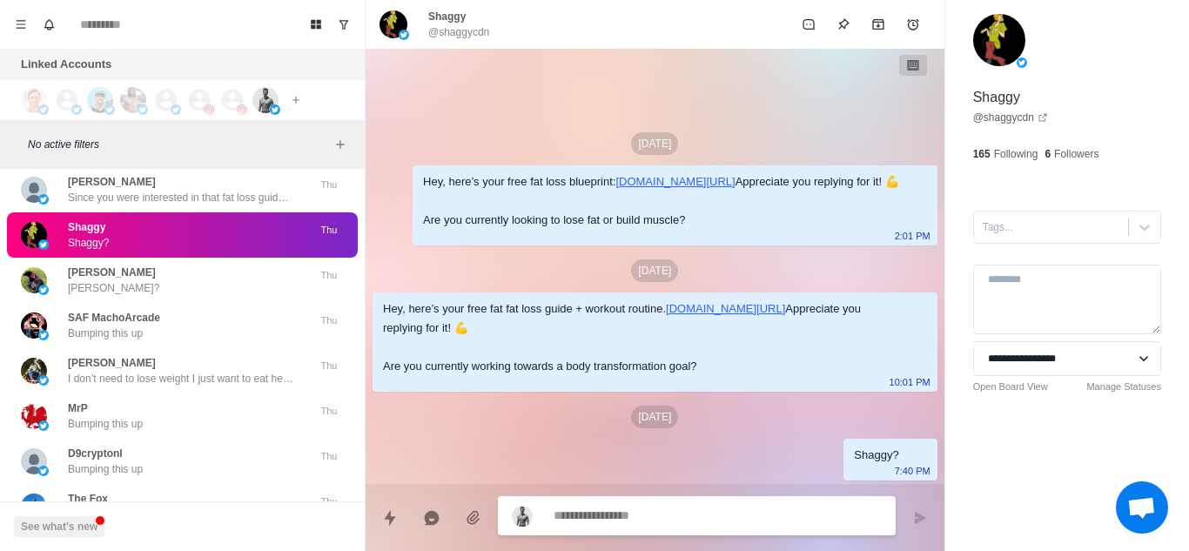
type textarea "*"
click at [622, 519] on textarea at bounding box center [717, 515] width 328 height 25
paste textarea "**********"
type textarea "**********"
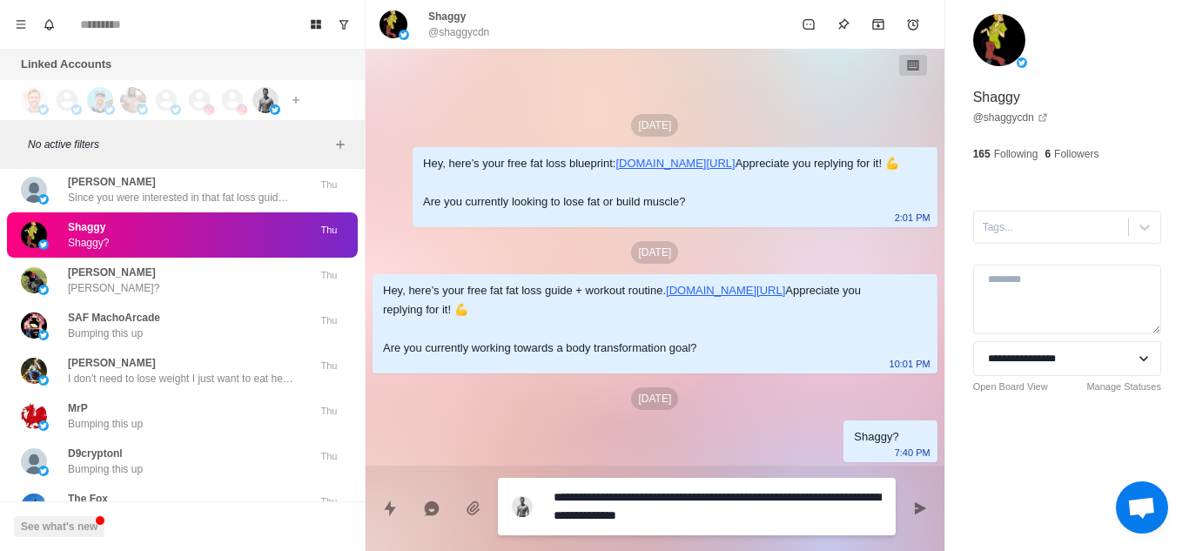
type textarea "*"
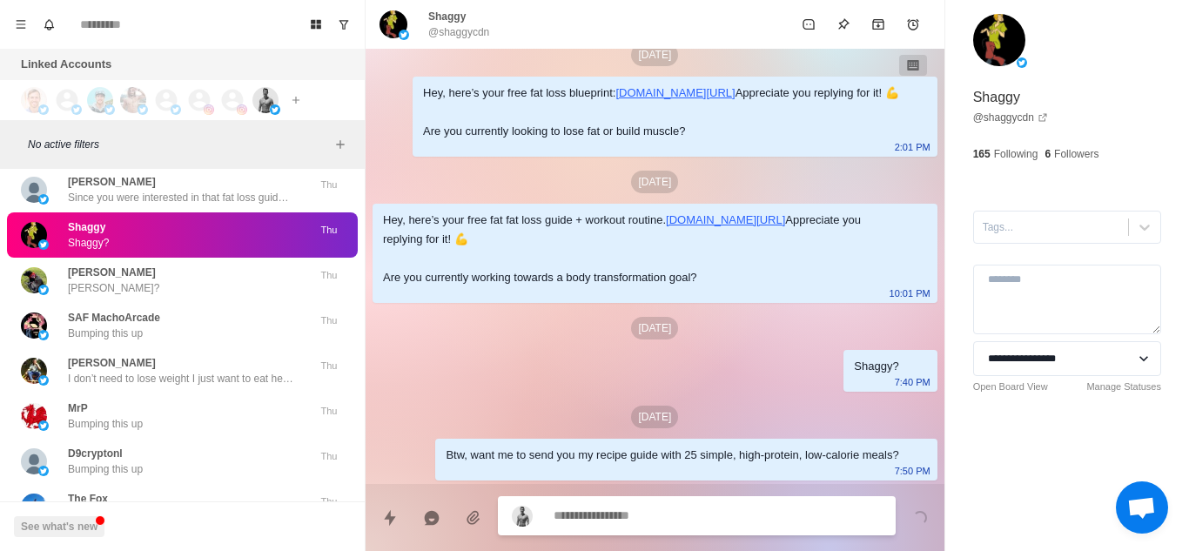
scroll to position [164, 0]
type textarea "*"
click at [609, 519] on textarea at bounding box center [717, 517] width 328 height 25
paste textarea "**********"
type textarea "**********"
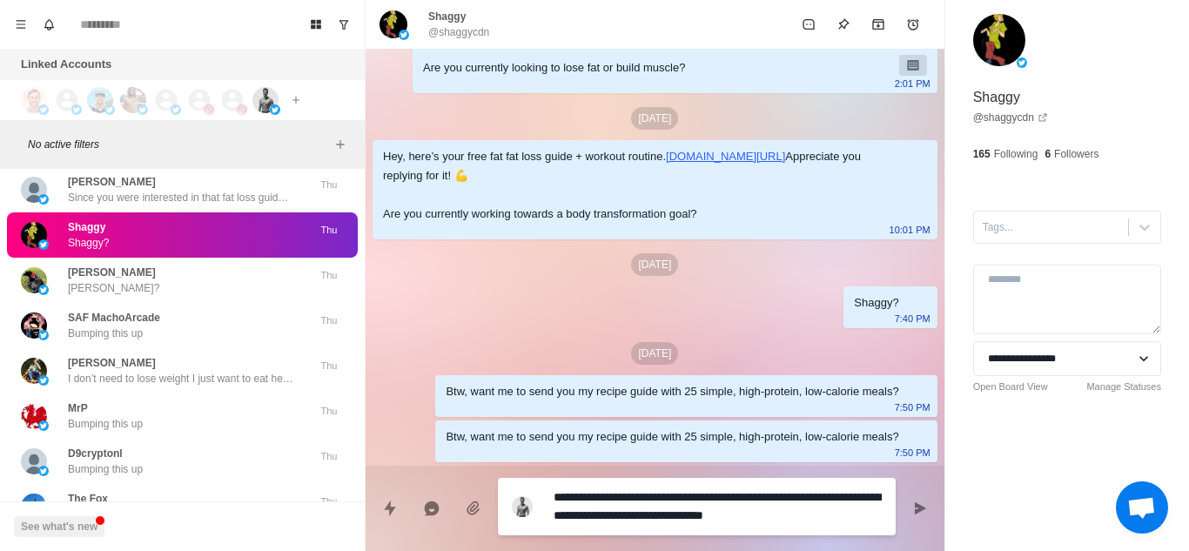
type textarea "*"
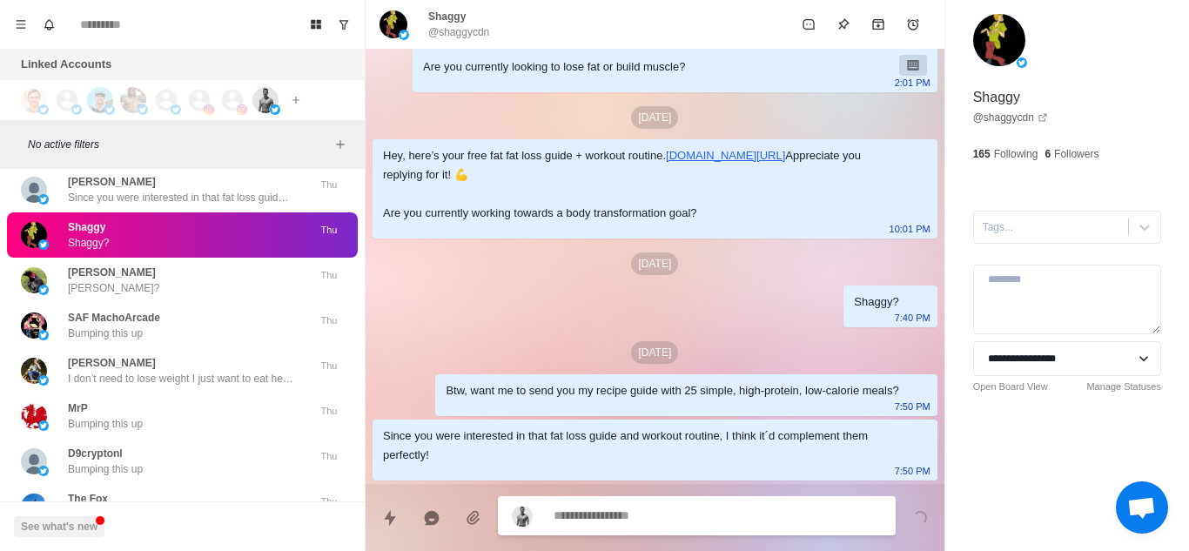
scroll to position [228, 0]
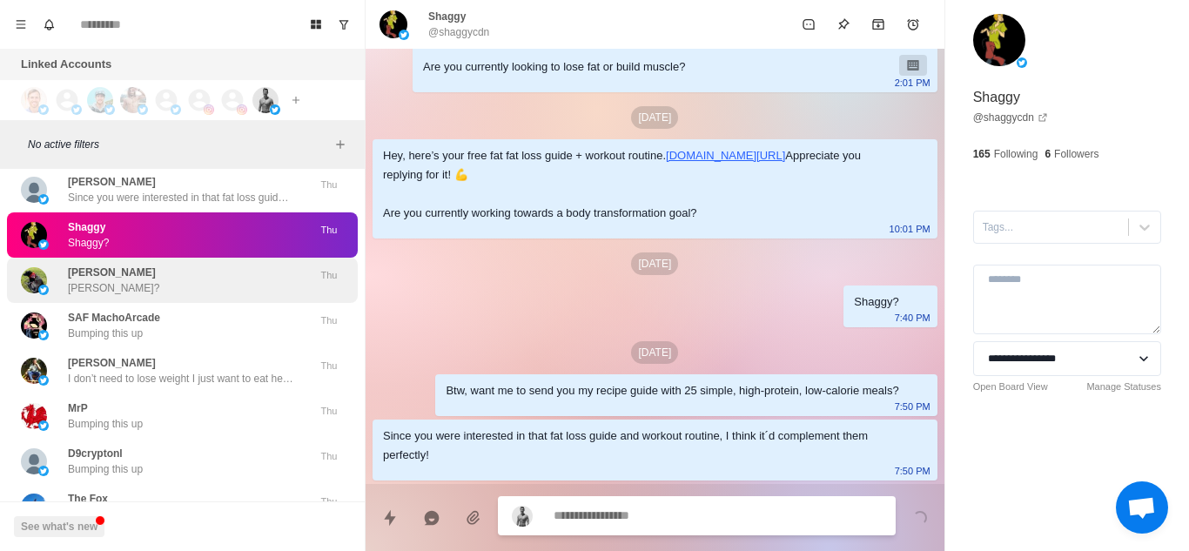
click at [151, 265] on div "[PERSON_NAME]?" at bounding box center [164, 280] width 286 height 31
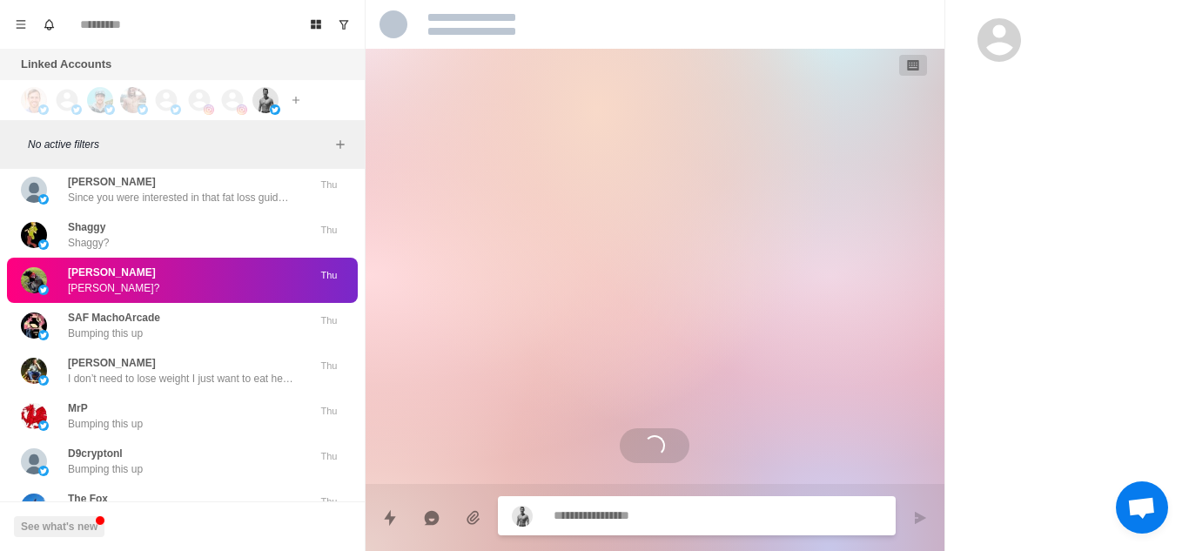
scroll to position [0, 0]
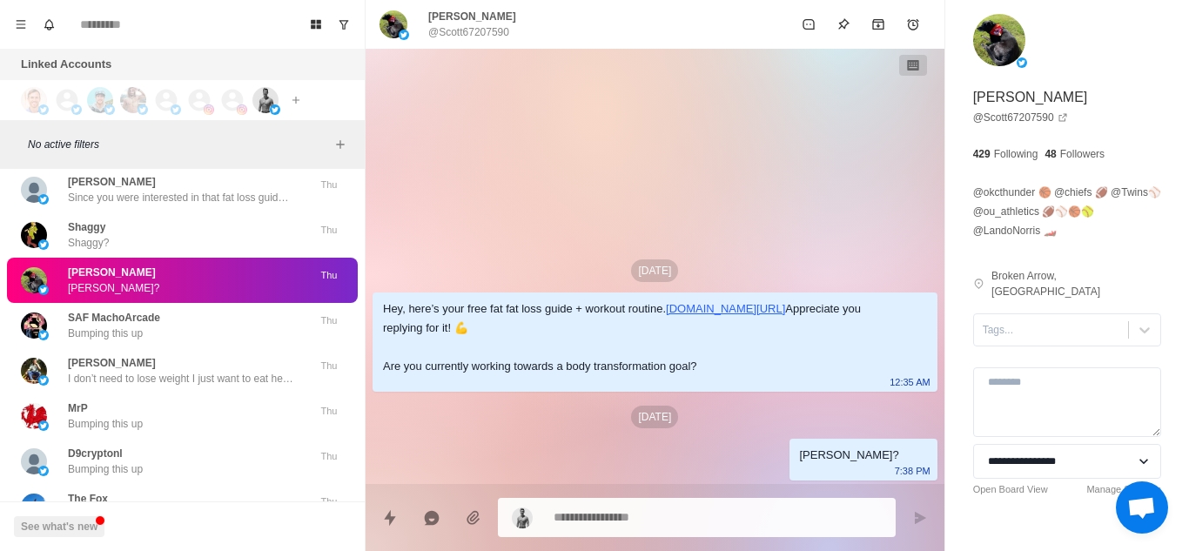
type textarea "*"
paste textarea "**********"
type textarea "**********"
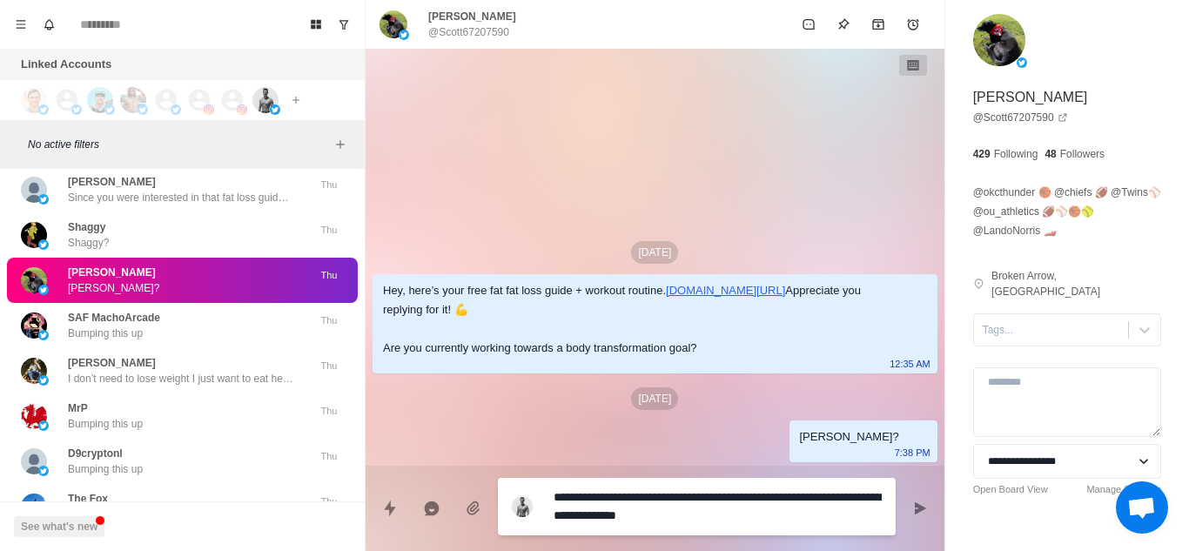
type textarea "*"
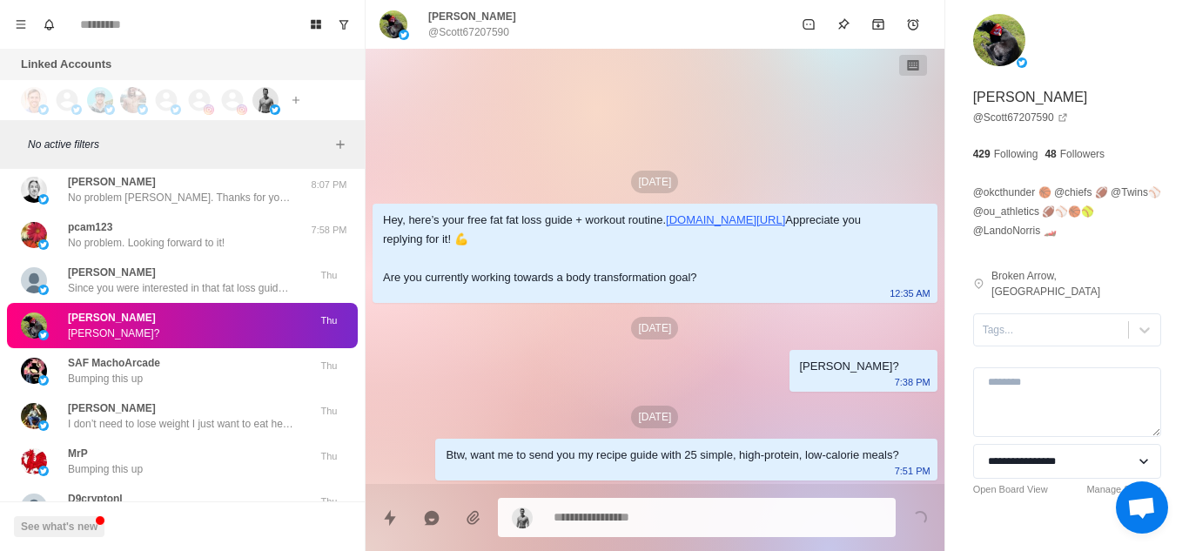
type textarea "*"
paste textarea "**********"
type textarea "**********"
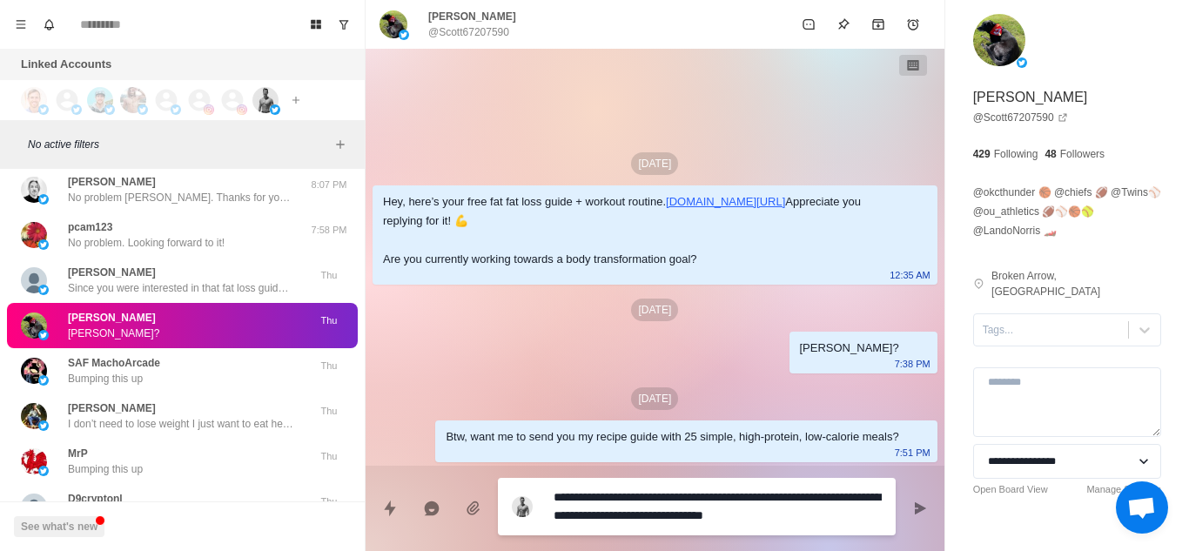
type textarea "*"
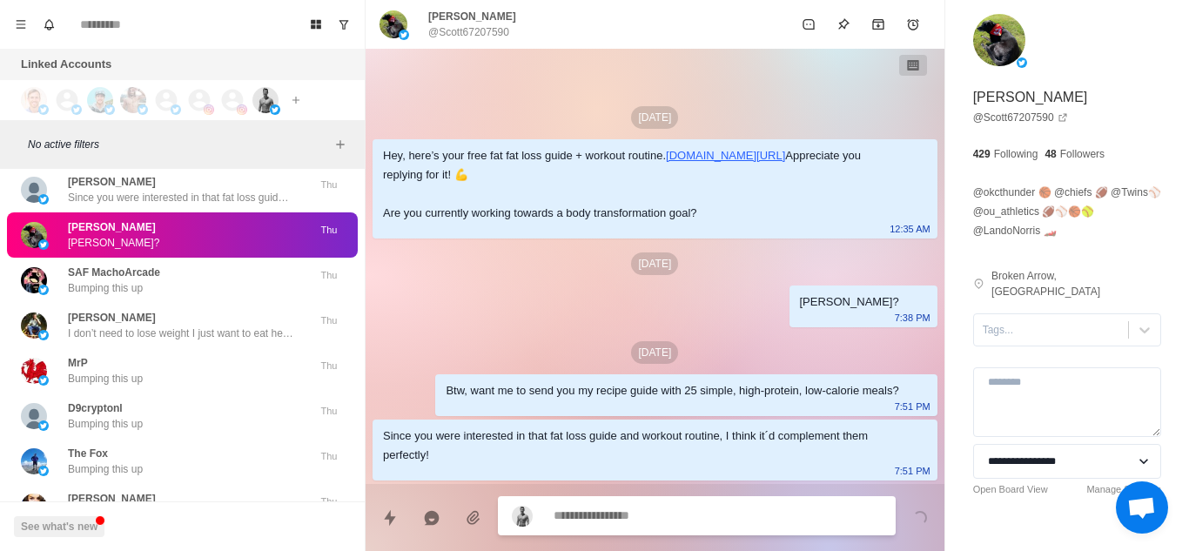
scroll to position [24, 0]
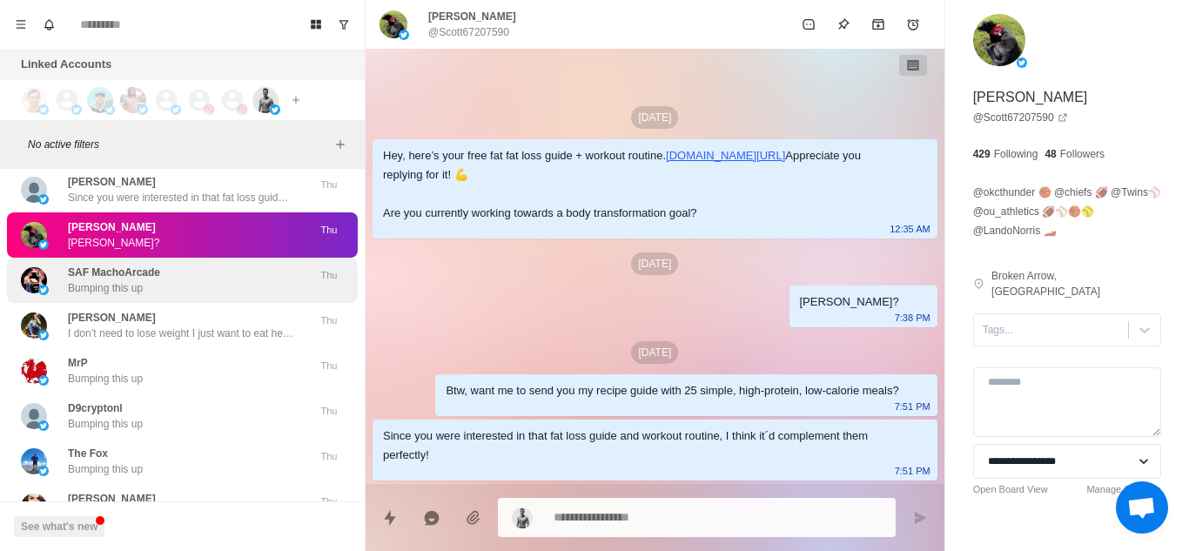
click at [146, 265] on div "SAF MachoArcade Bumping this up" at bounding box center [114, 280] width 92 height 31
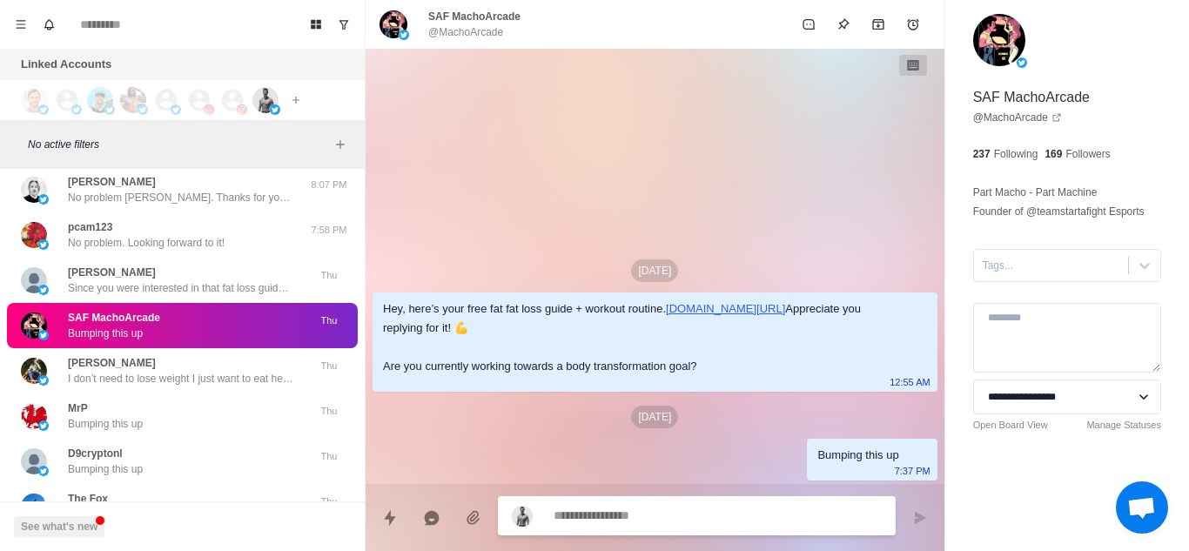
scroll to position [1311, 0]
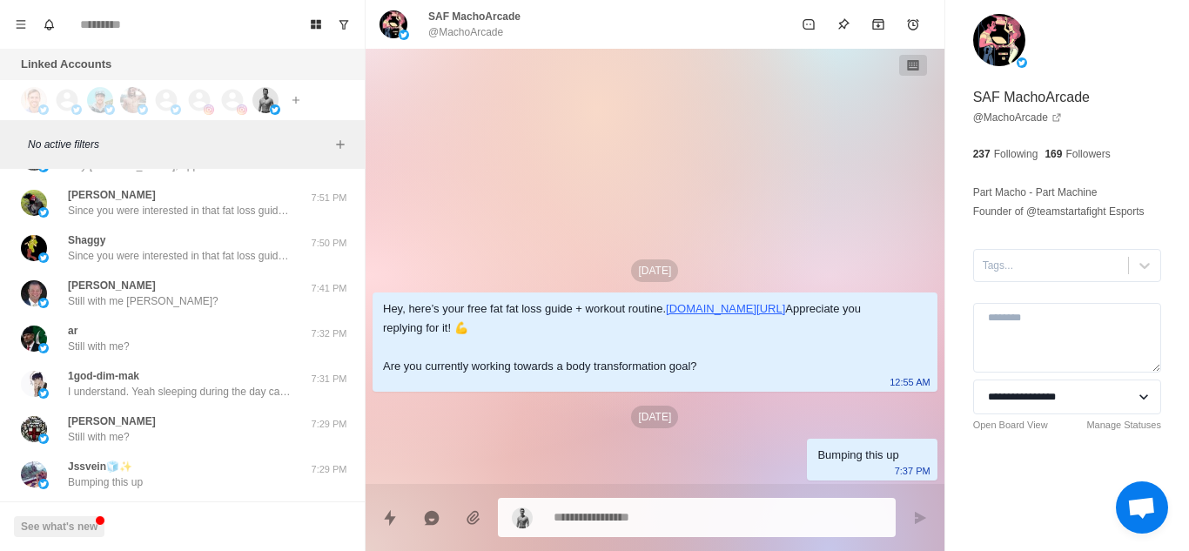
type textarea "*"
paste textarea "**********"
type textarea "**********"
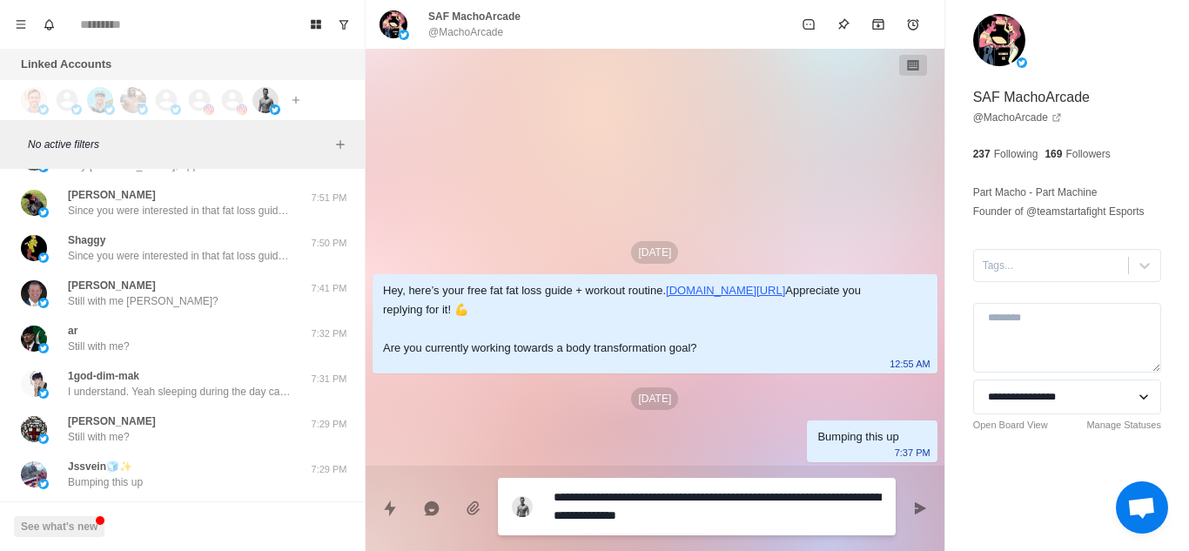
type textarea "*"
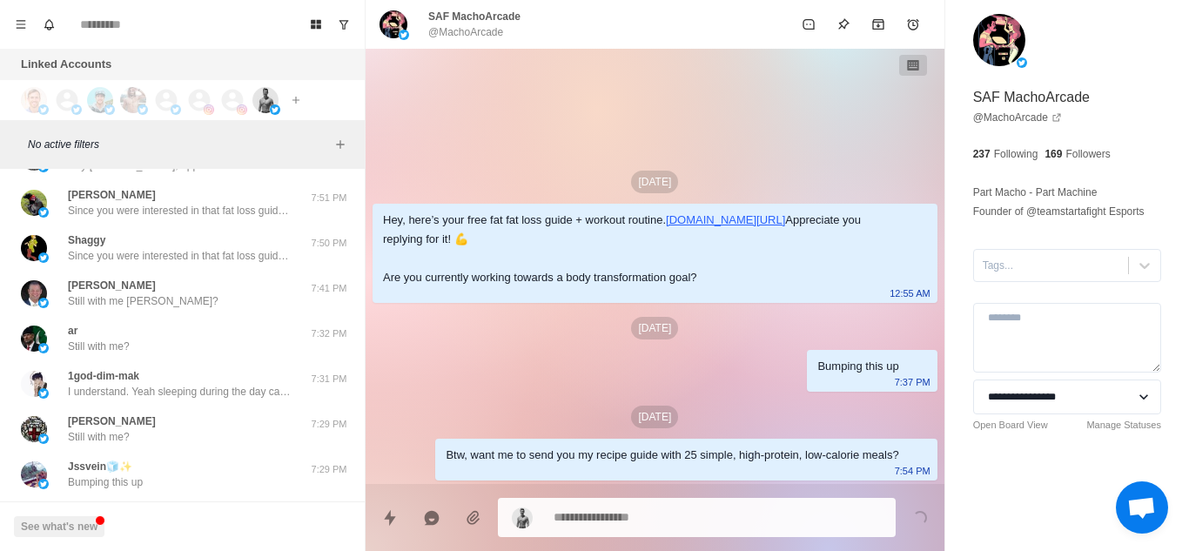
type textarea "*"
paste textarea "**********"
type textarea "**********"
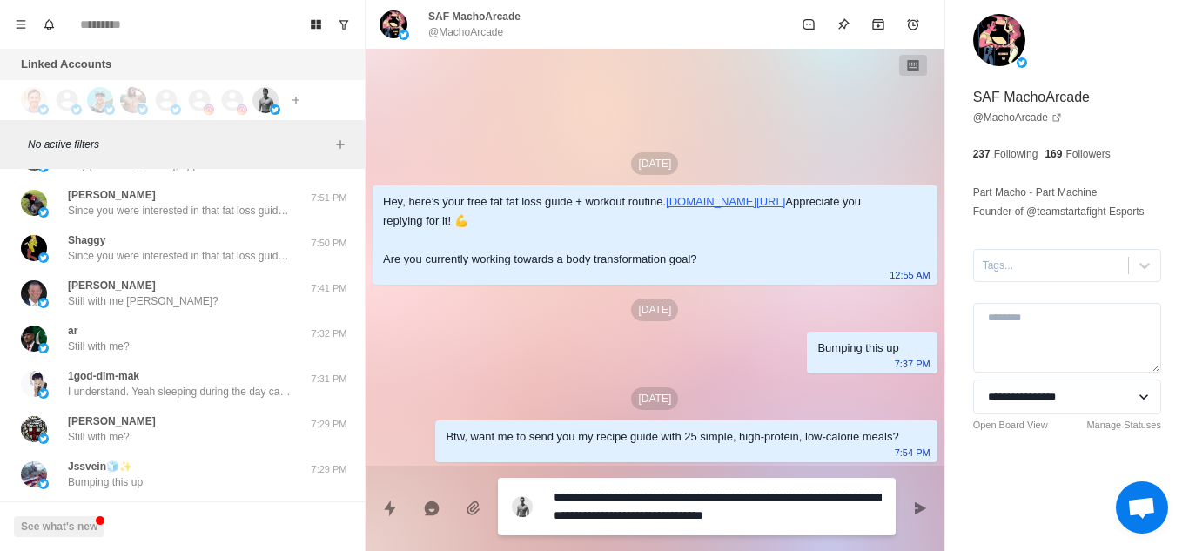
type textarea "*"
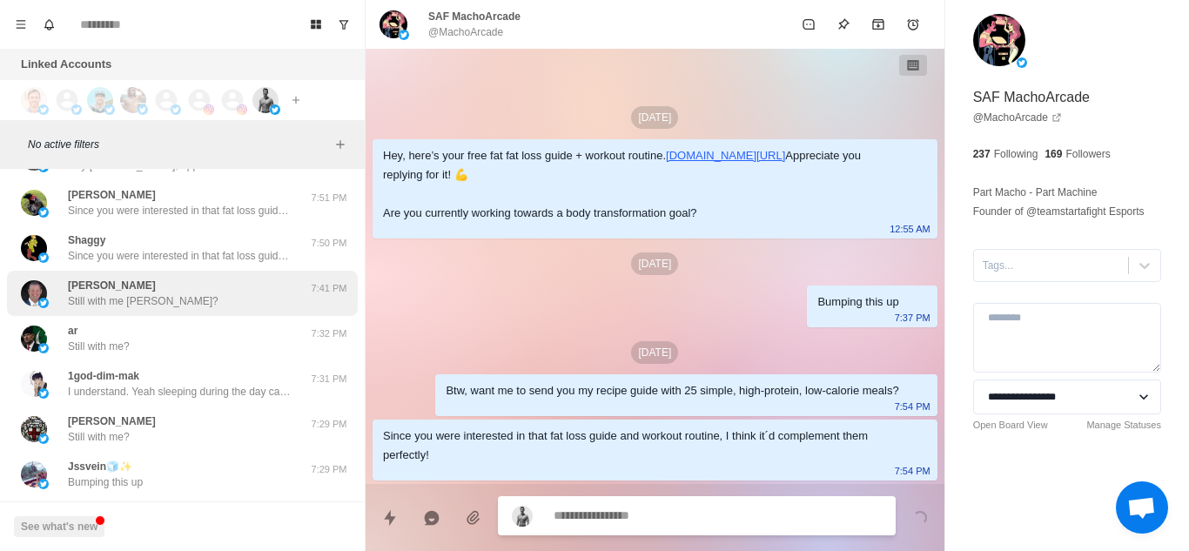
click at [156, 293] on p "Still with me [PERSON_NAME]?" at bounding box center [143, 301] width 151 height 16
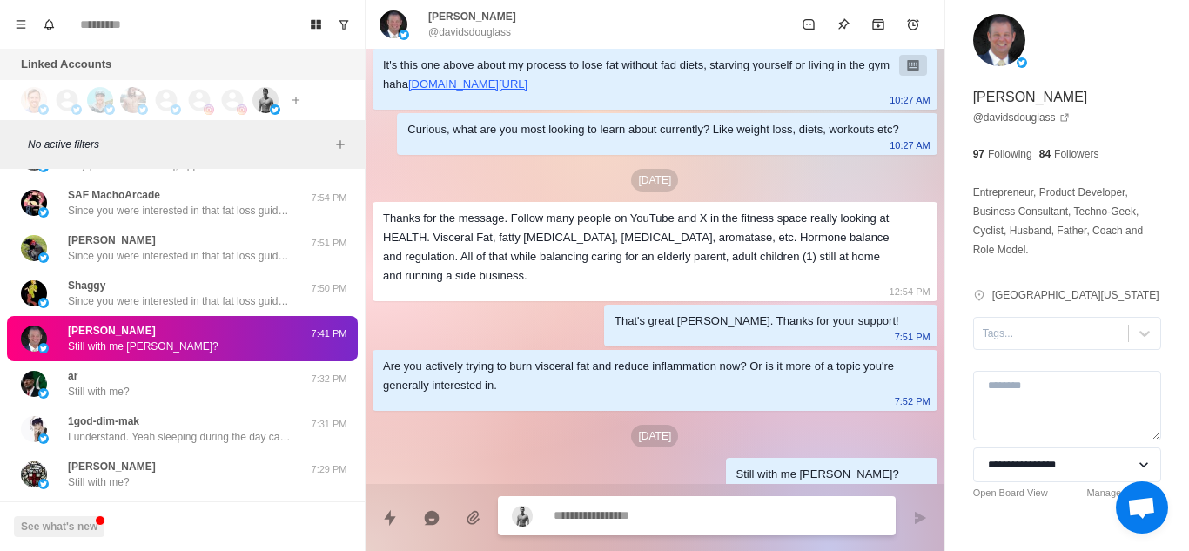
scroll to position [1356, 0]
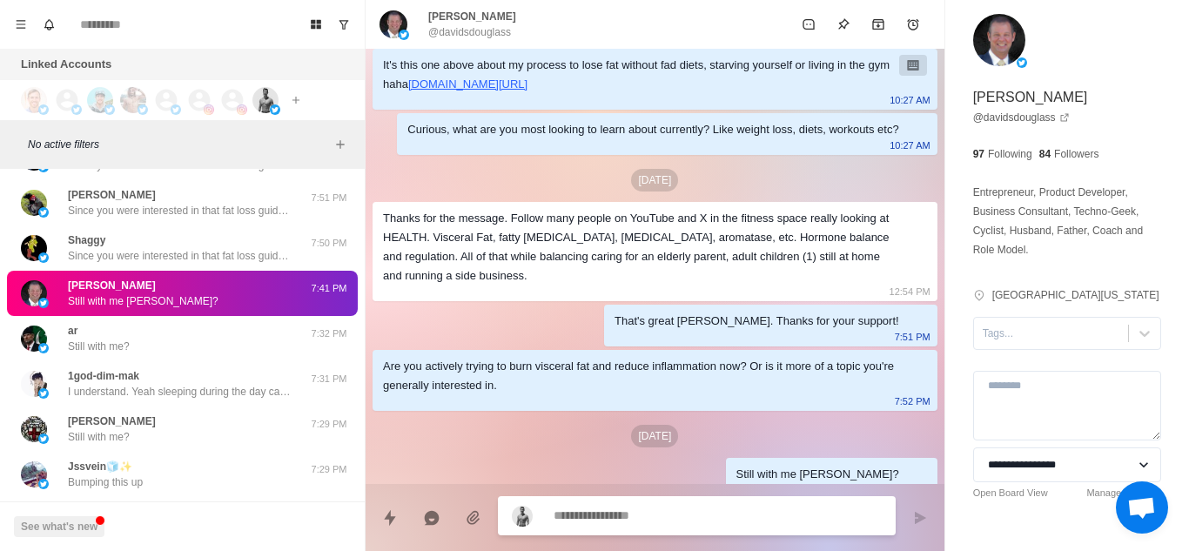
paste textarea "**********"
type textarea "*"
type textarea "**********"
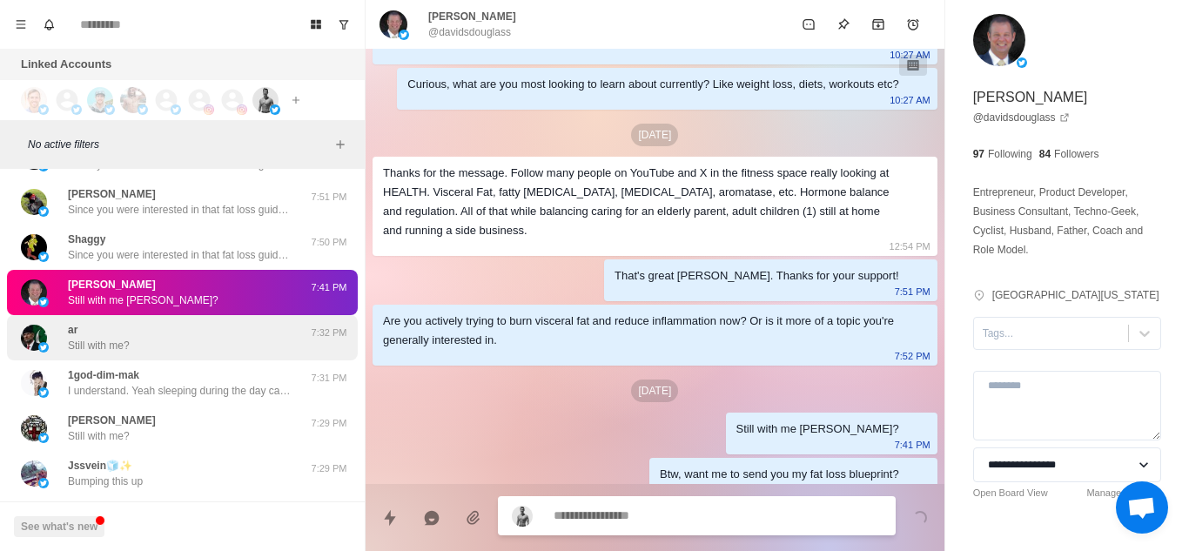
scroll to position [1360, 0]
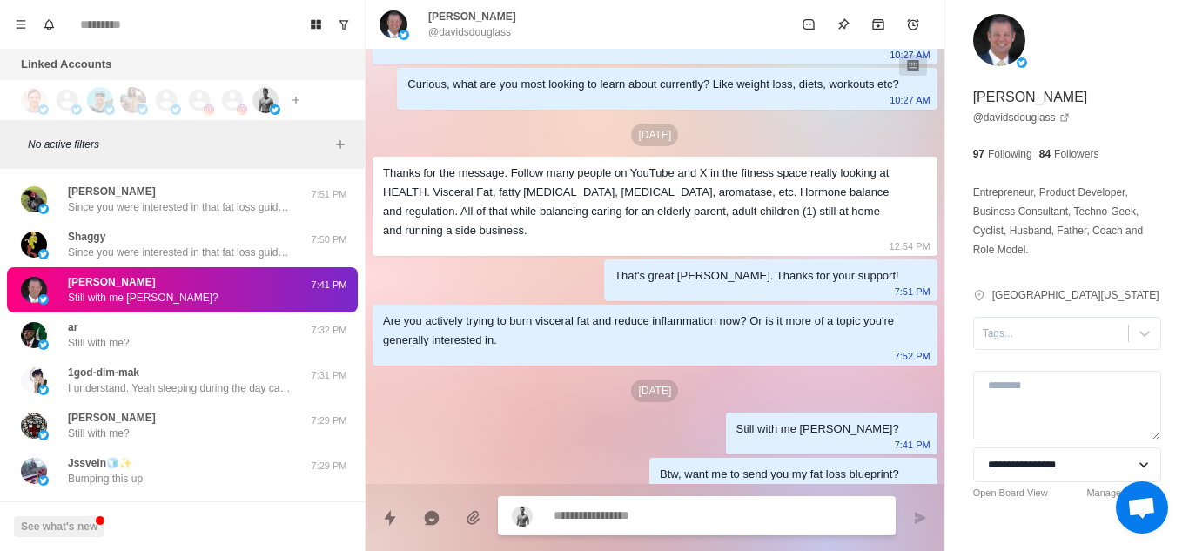
paste textarea "**********"
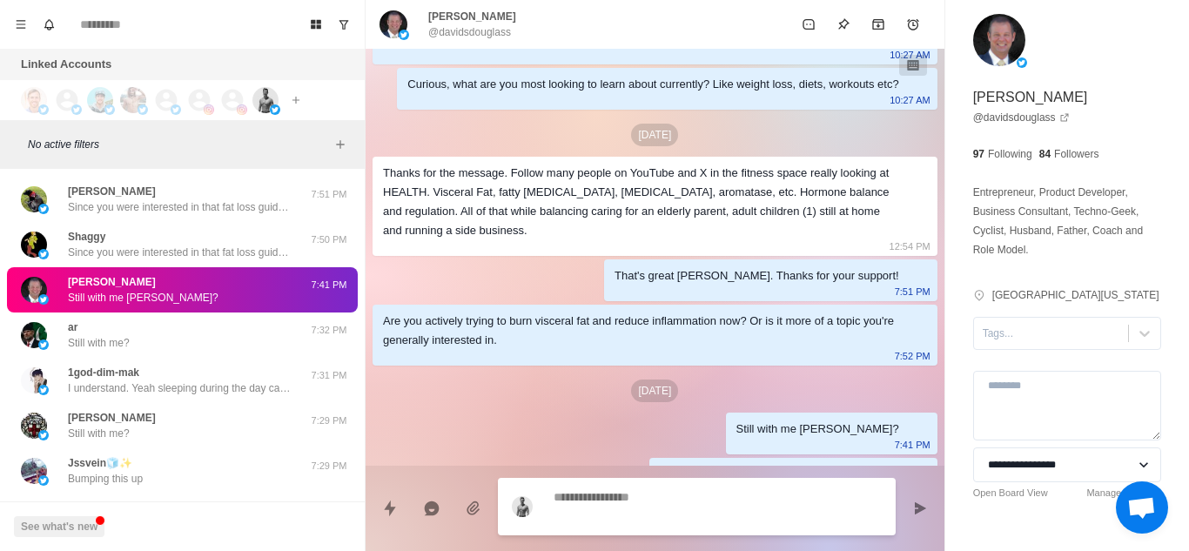
type textarea "*"
type textarea "**********"
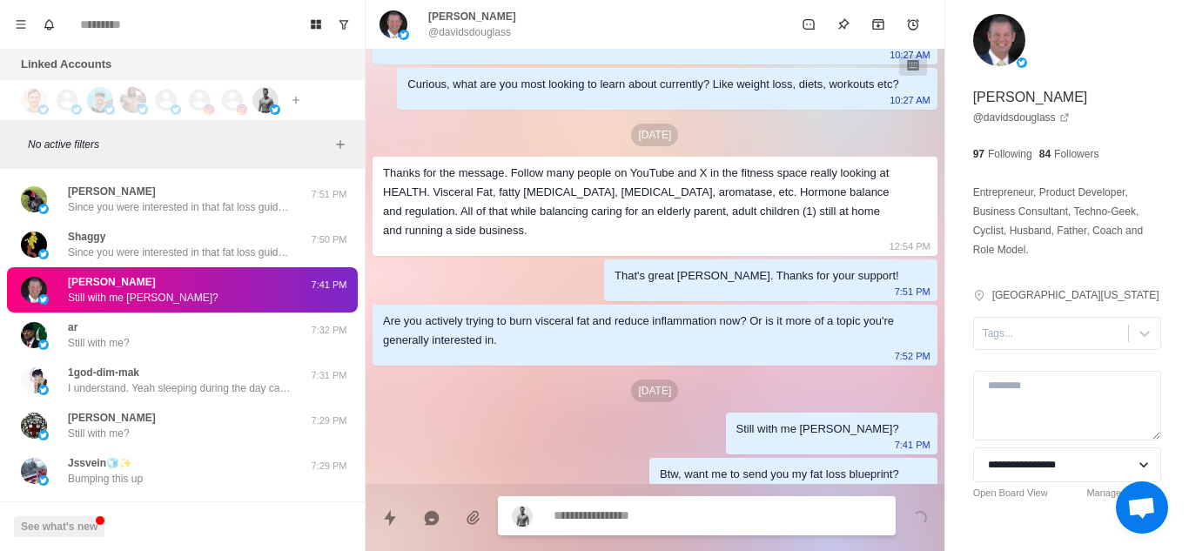
scroll to position [231, 0]
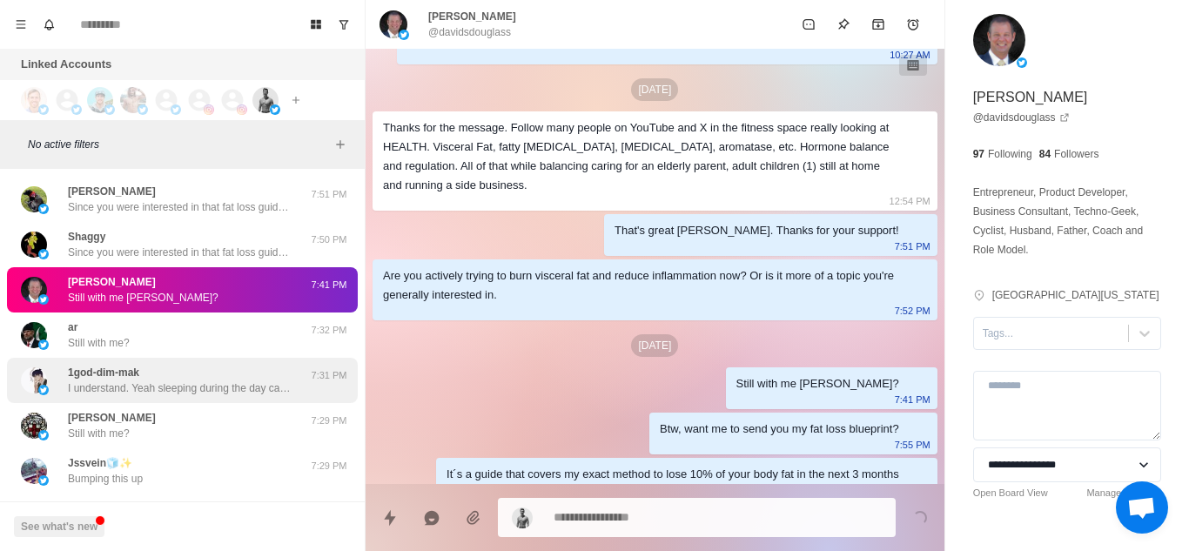
click at [256, 401] on div "1god-dim-mak I understand. Yeah sleeping during the day can affect weight loss …" at bounding box center [182, 380] width 351 height 45
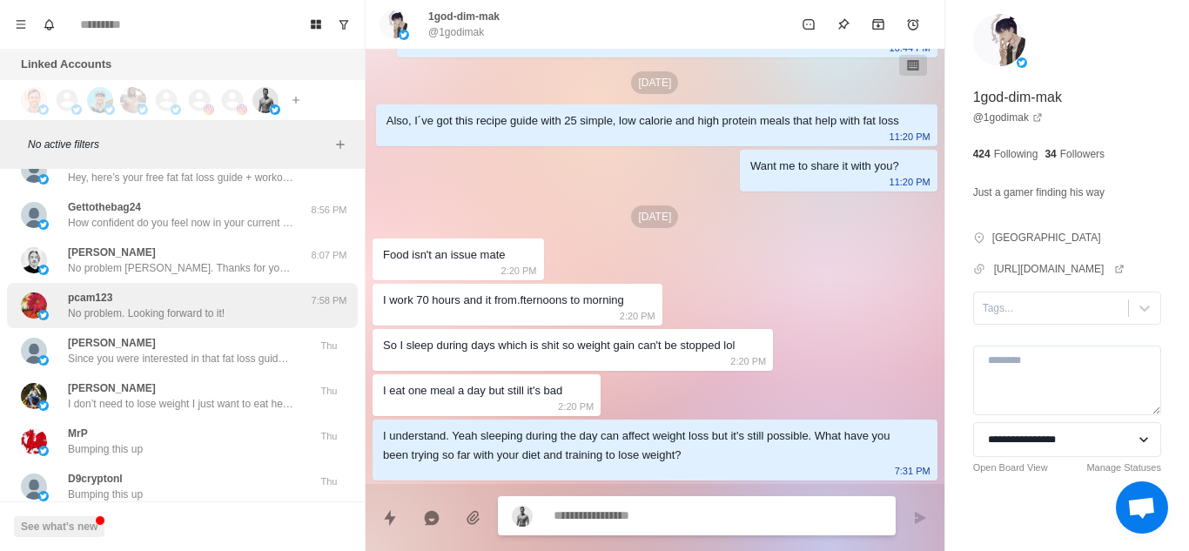
scroll to position [19101, 0]
click at [202, 305] on p "No problem. Looking forward to it!" at bounding box center [146, 313] width 157 height 16
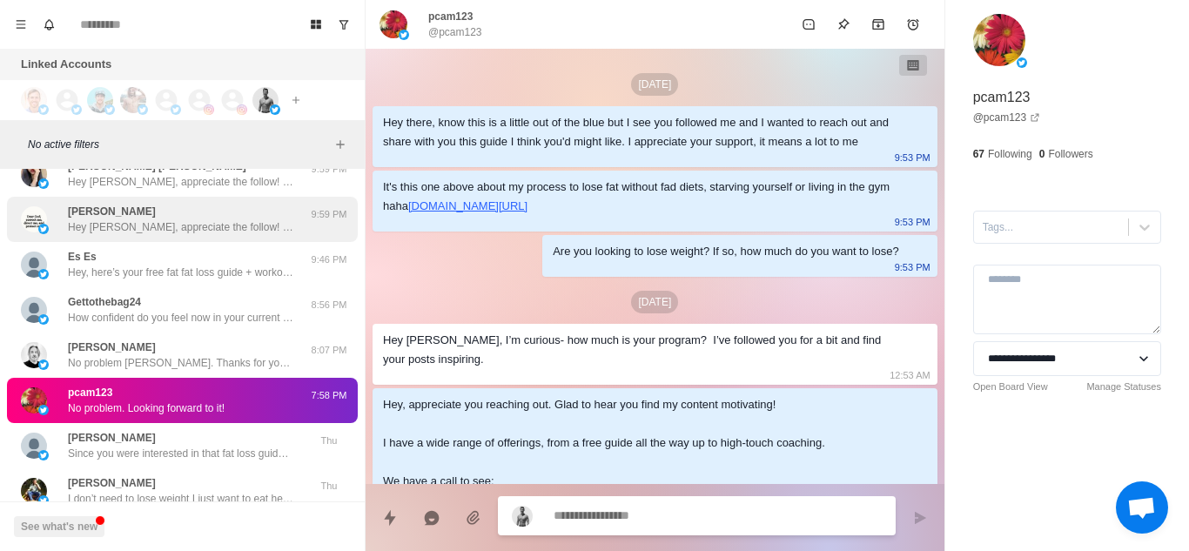
scroll to position [371, 0]
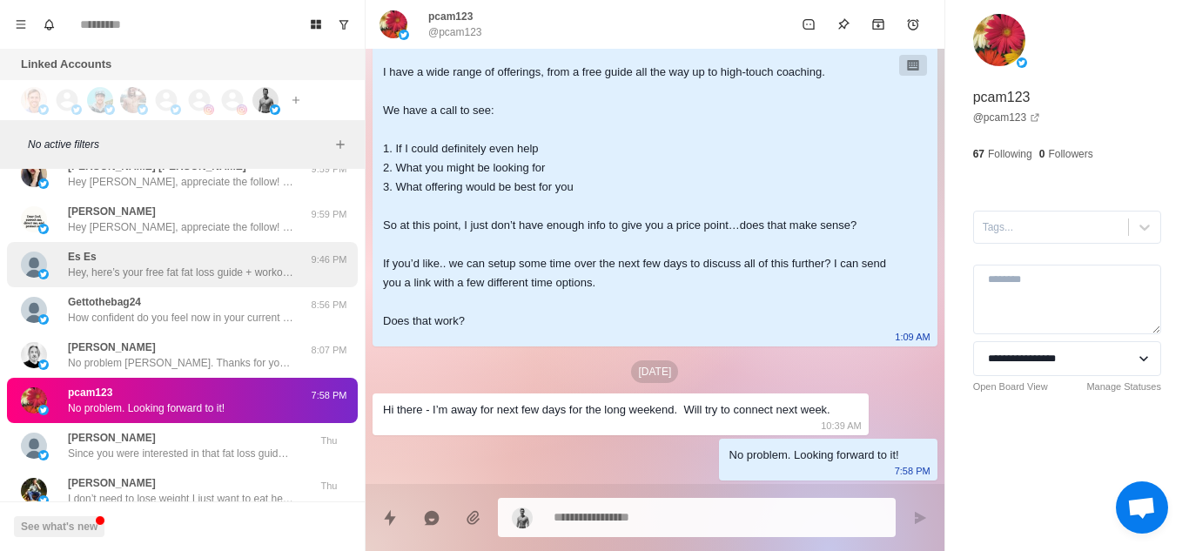
click at [198, 265] on p "Hey, here’s your free fat fat loss guide + workout routine. [URL][DOMAIN_NAME] …" at bounding box center [181, 273] width 226 height 16
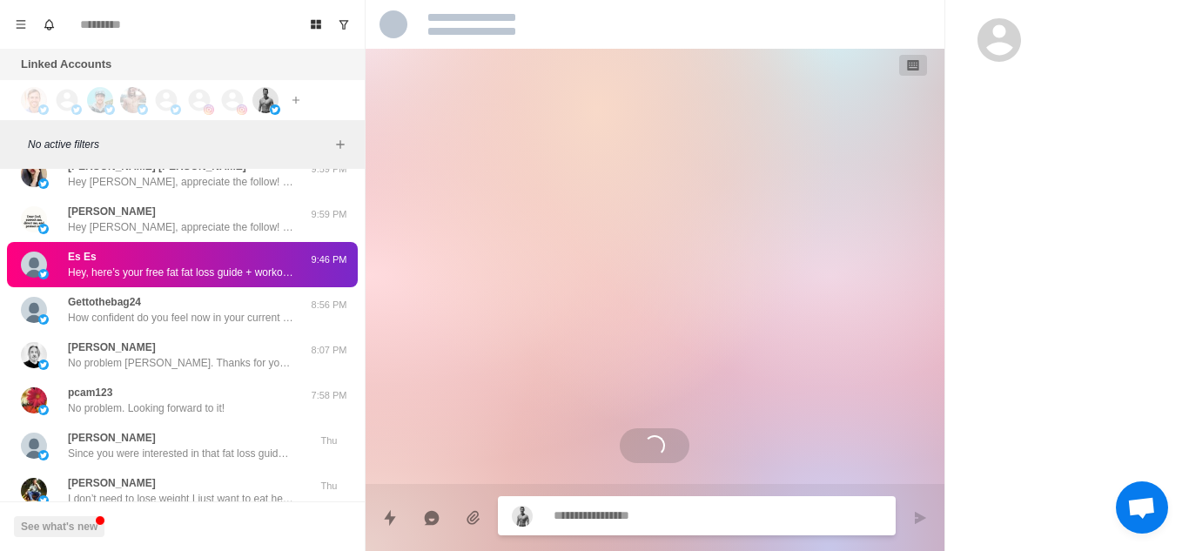
scroll to position [0, 0]
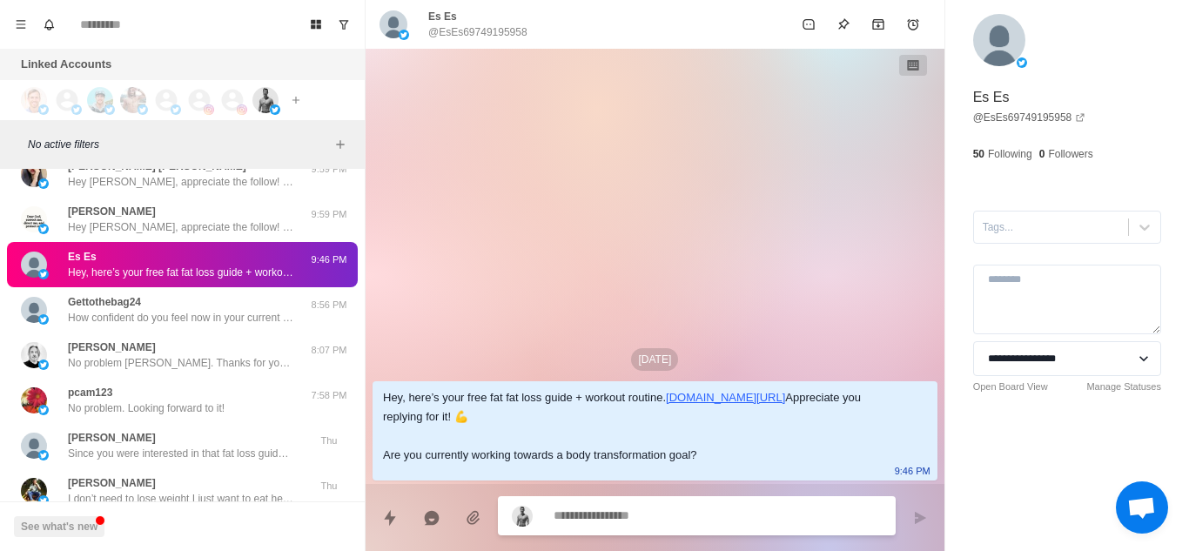
type textarea "*"
type textarea "***"
type textarea "*"
type textarea "**********"
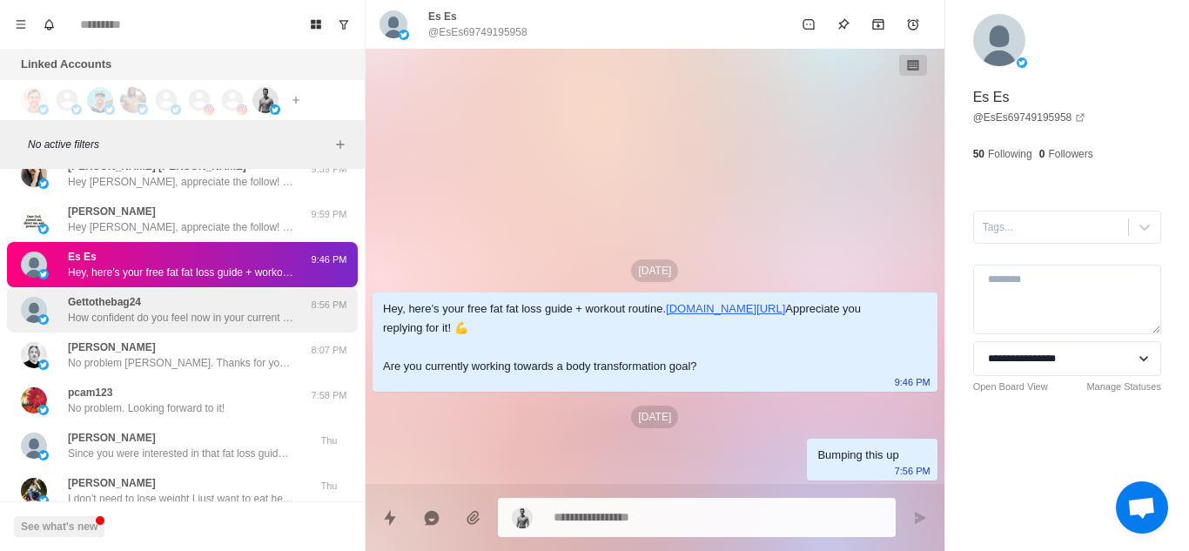
click at [167, 294] on div "Gettothebag24 How confident do you feel now in your current approach with your …" at bounding box center [181, 309] width 226 height 31
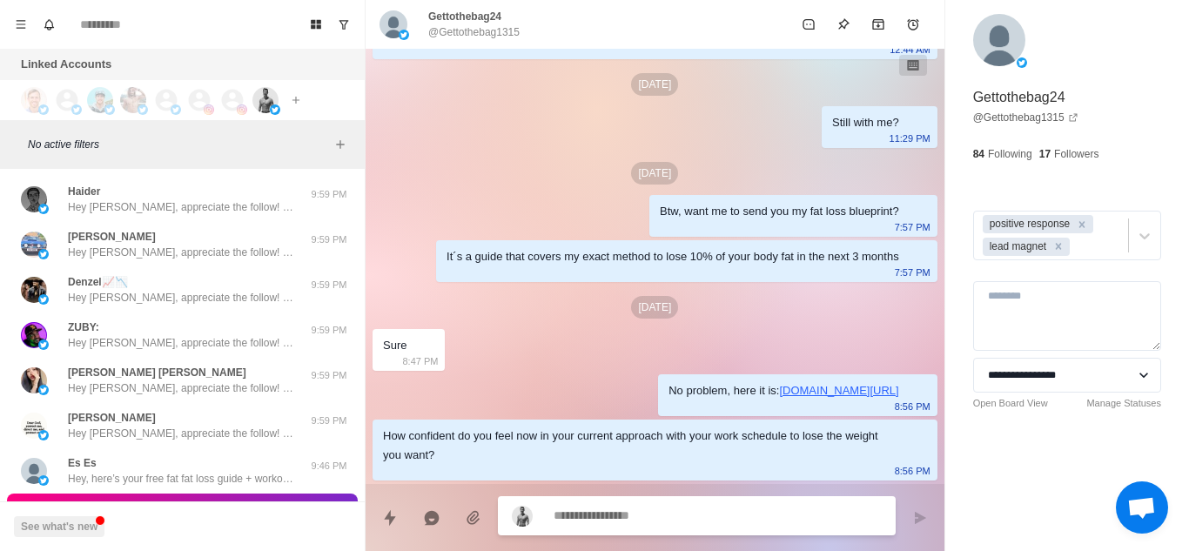
scroll to position [18798, 0]
type textarea "*"
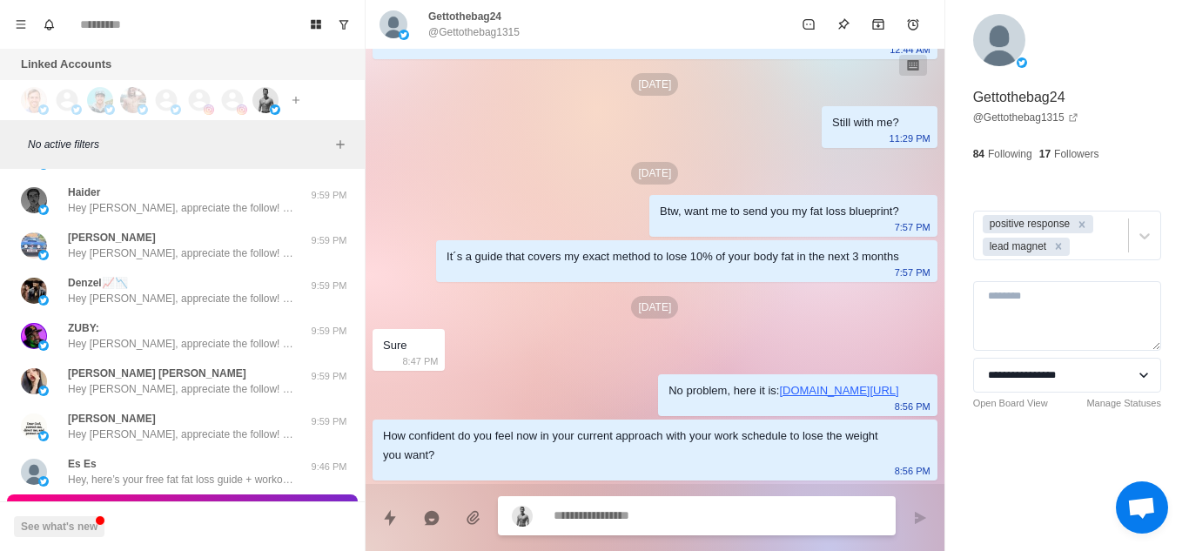
type textarea "**********"
type textarea "*"
type textarea "**********"
type textarea "*"
type textarea "**********"
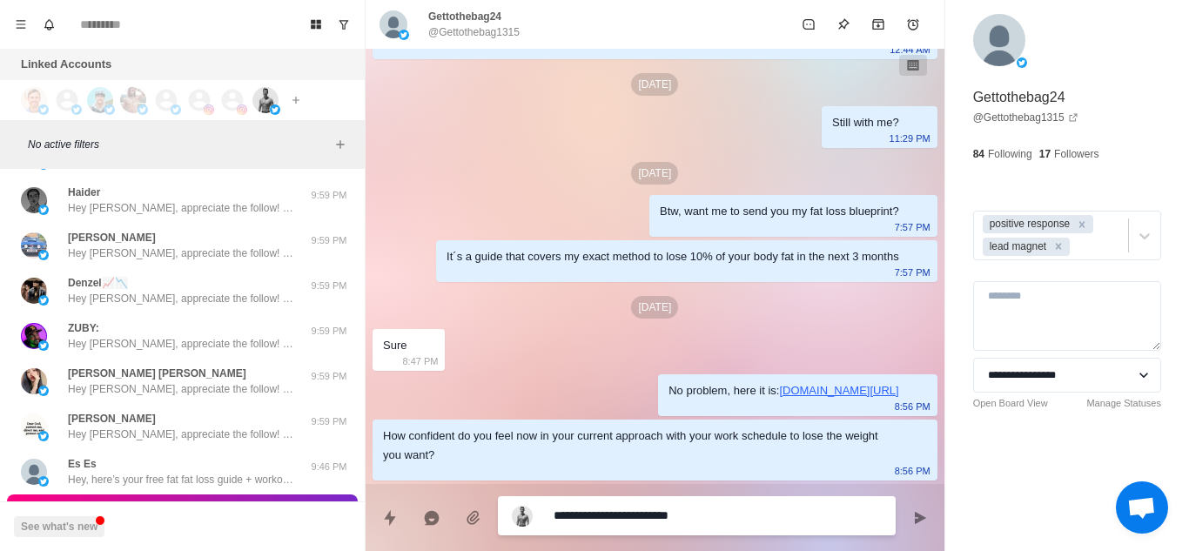
type textarea "*"
type textarea "**********"
type textarea "*"
type textarea "**********"
type textarea "*"
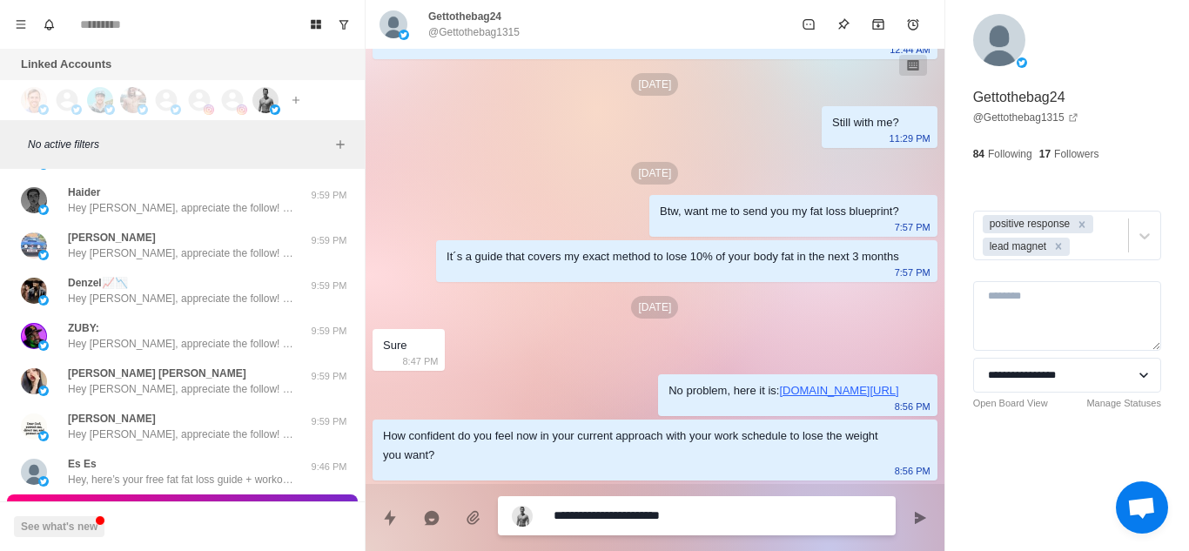
type textarea "**********"
type textarea "*"
type textarea "**********"
type textarea "*"
type textarea "**********"
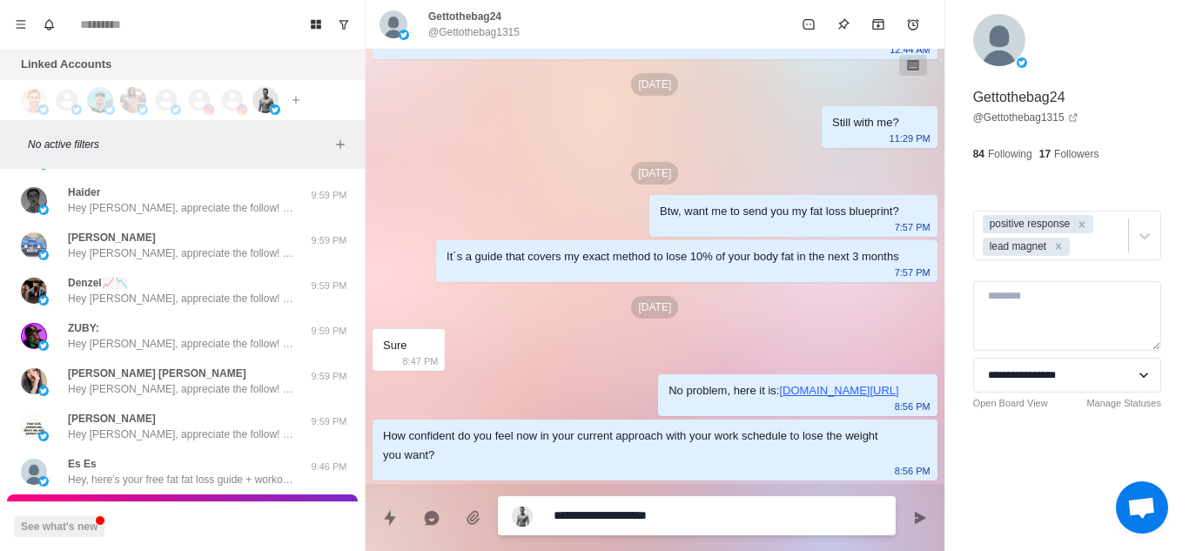
type textarea "*"
type textarea "**********"
type textarea "*"
type textarea "**********"
type textarea "*"
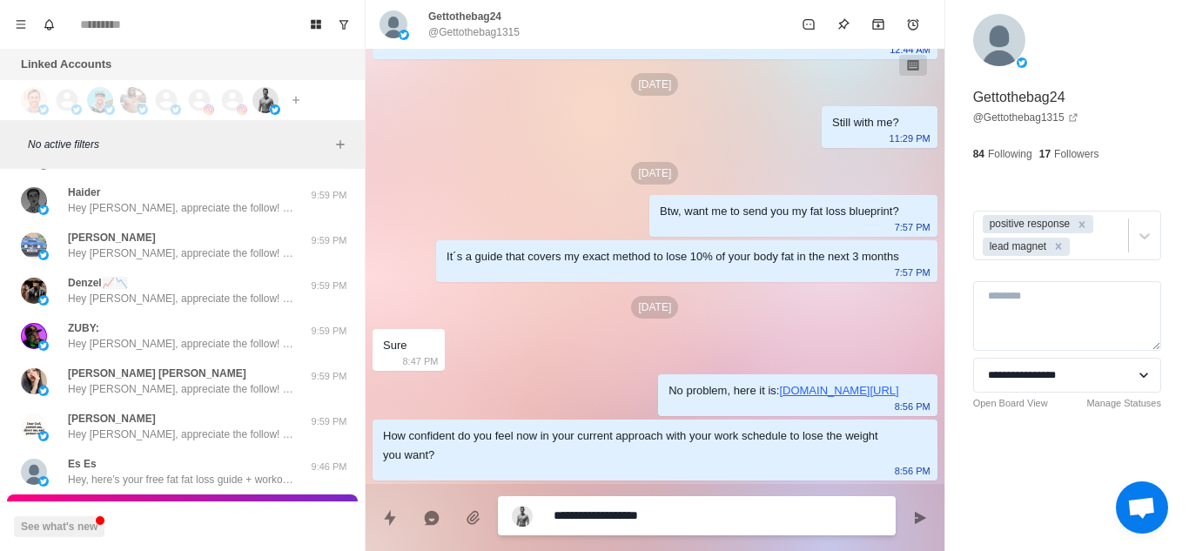
type textarea "**********"
type textarea "*"
type textarea "**********"
type textarea "*"
type textarea "**********"
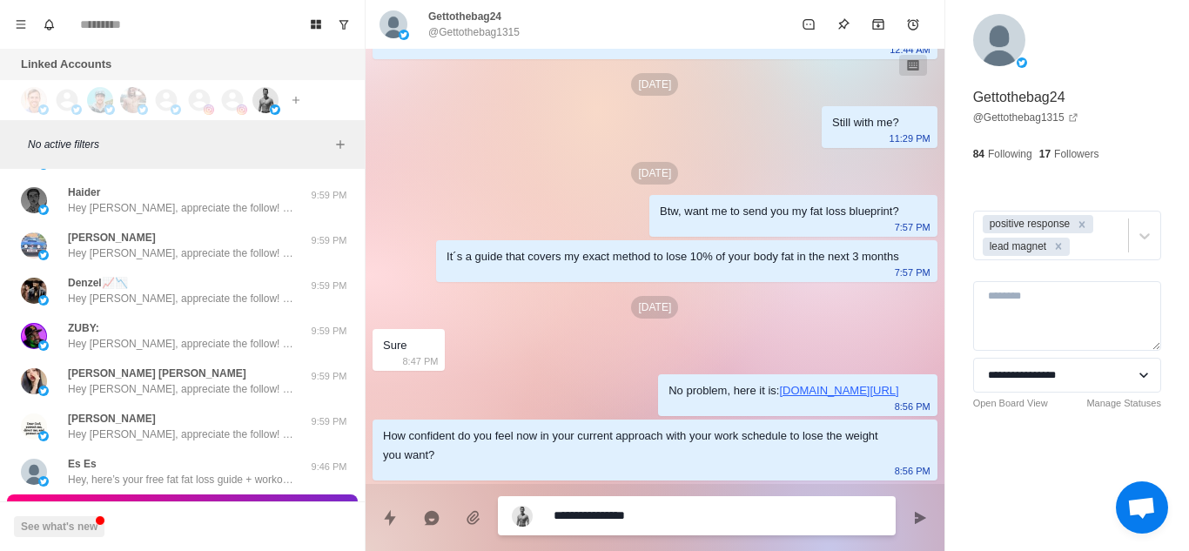
type textarea "*"
type textarea "**********"
type textarea "*"
type textarea "**********"
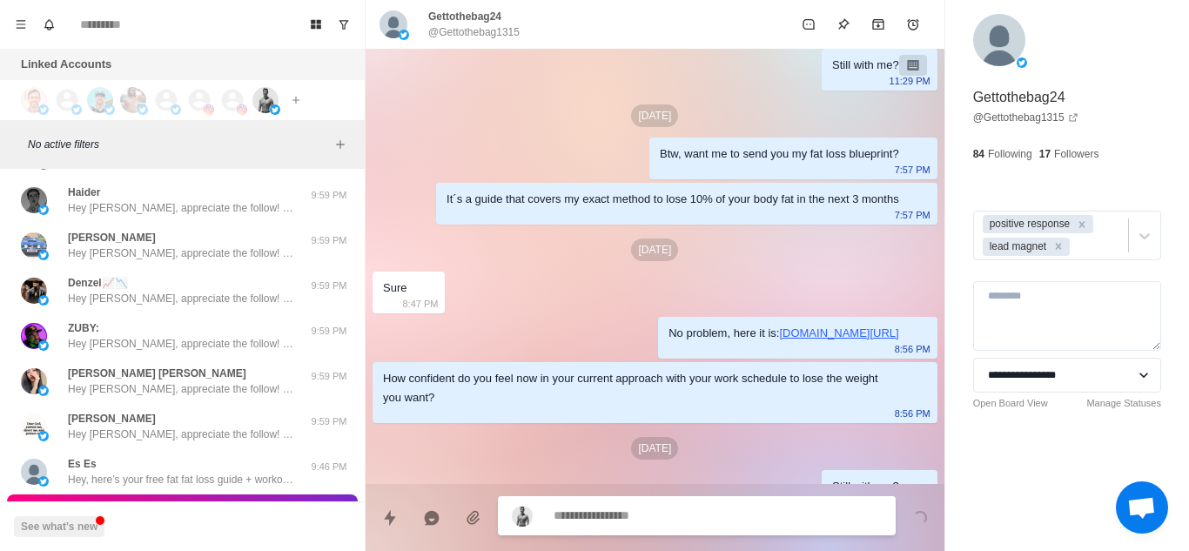
scroll to position [1072, 0]
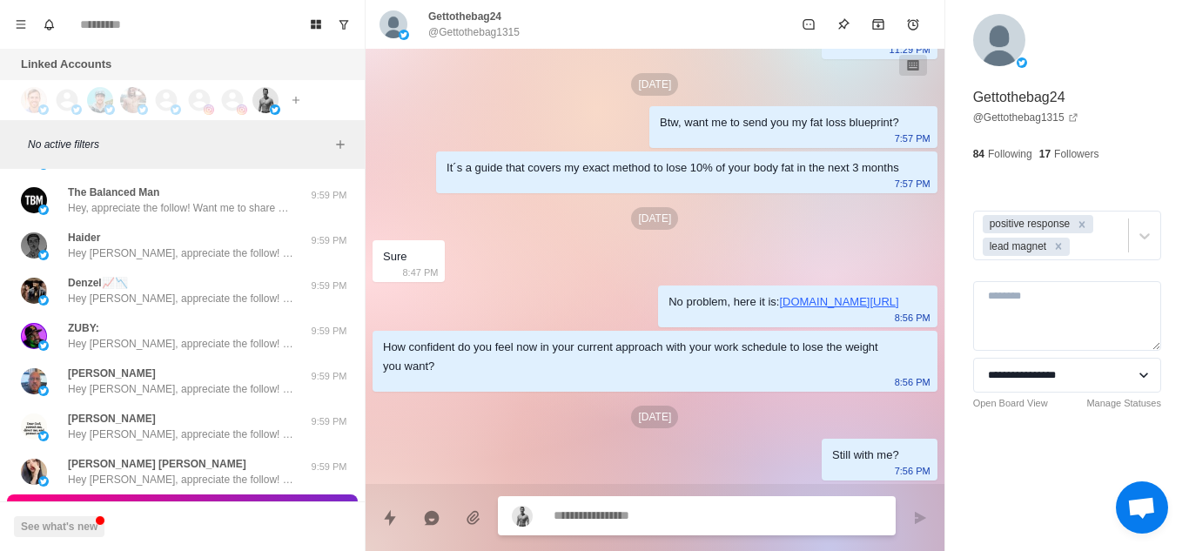
type textarea "*"
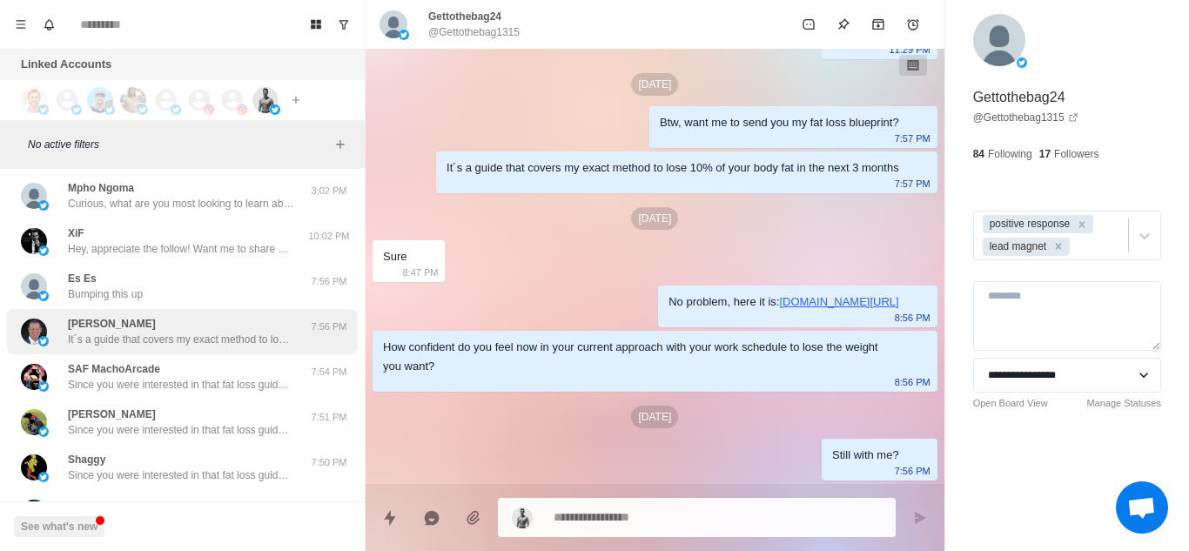
click at [171, 329] on div "[PERSON_NAME] It´s a guide that covers my exact method to lose 10% of your body…" at bounding box center [181, 331] width 226 height 31
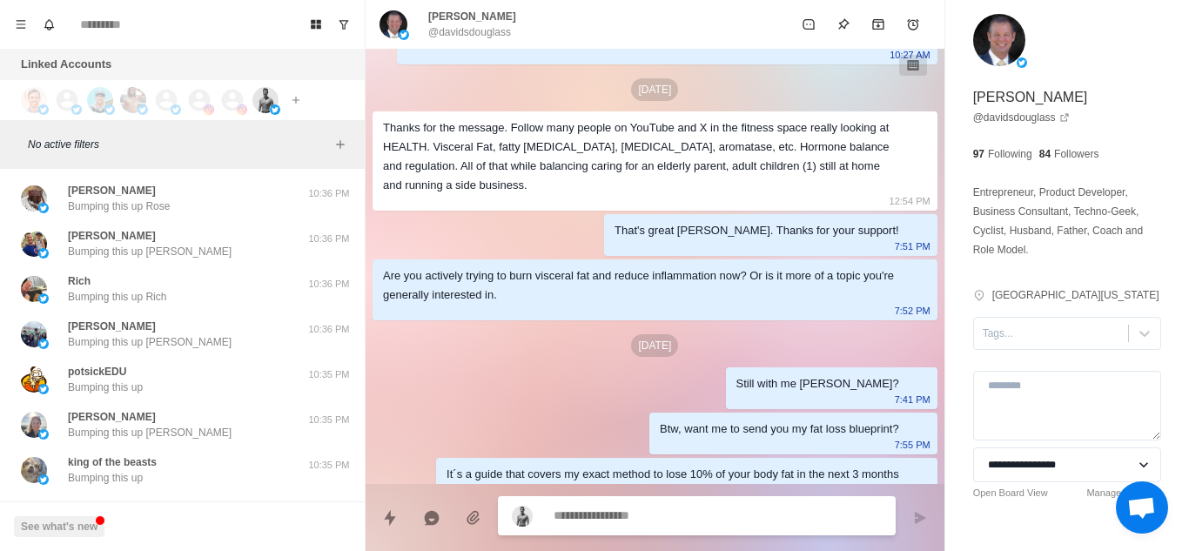
scroll to position [16533, 0]
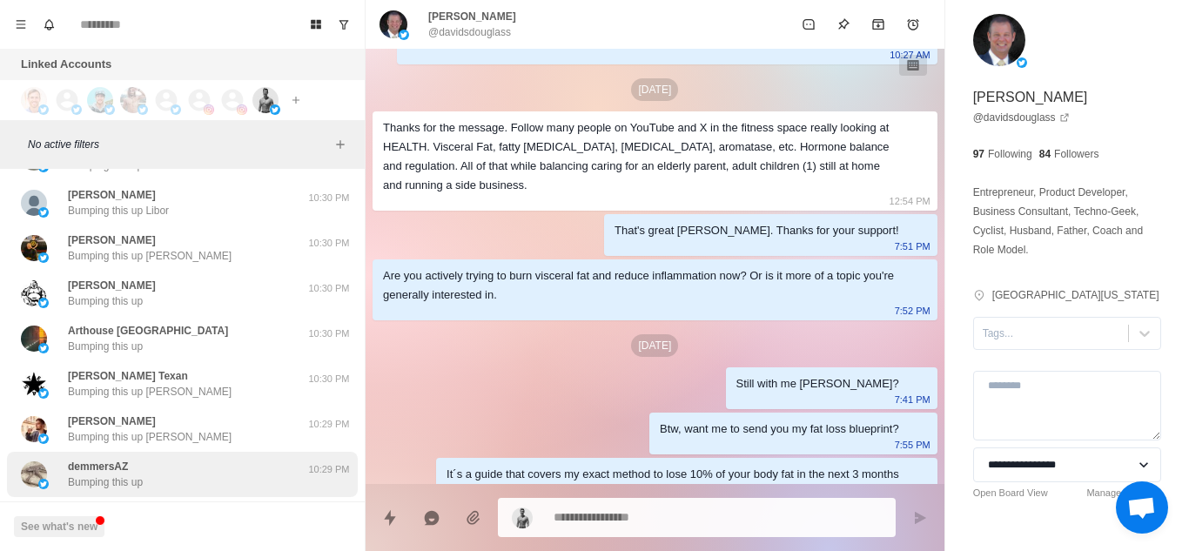
click at [264, 452] on div "demmersAZ Bumping this up 10:29 PM" at bounding box center [182, 474] width 351 height 45
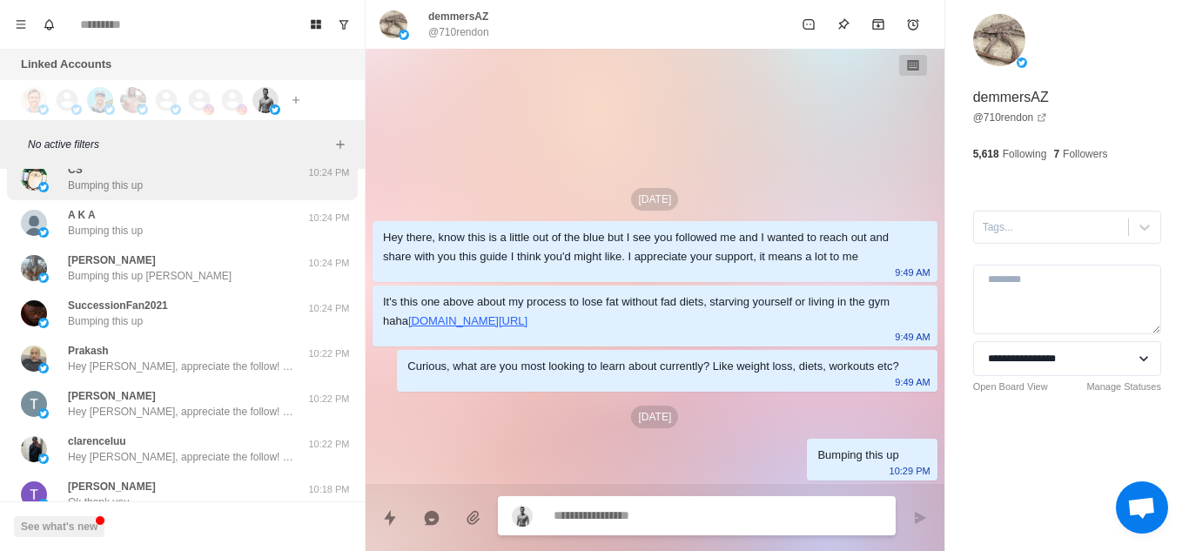
scroll to position [18195, 0]
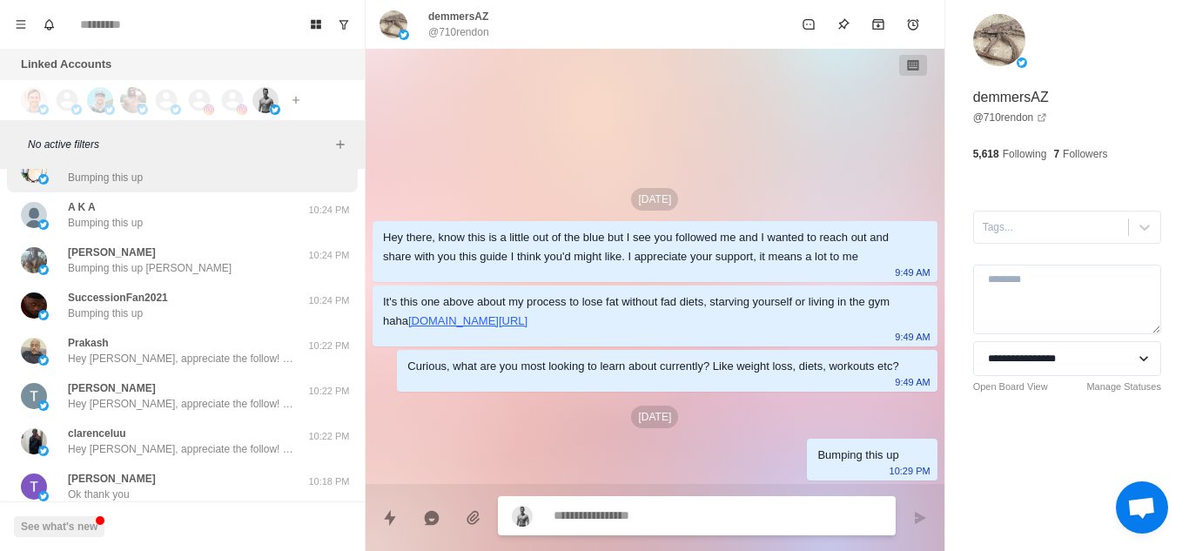
click at [244, 335] on div "Prakash Hey [PERSON_NAME], appreciate the follow! Want me to share with you my …" at bounding box center [181, 350] width 226 height 31
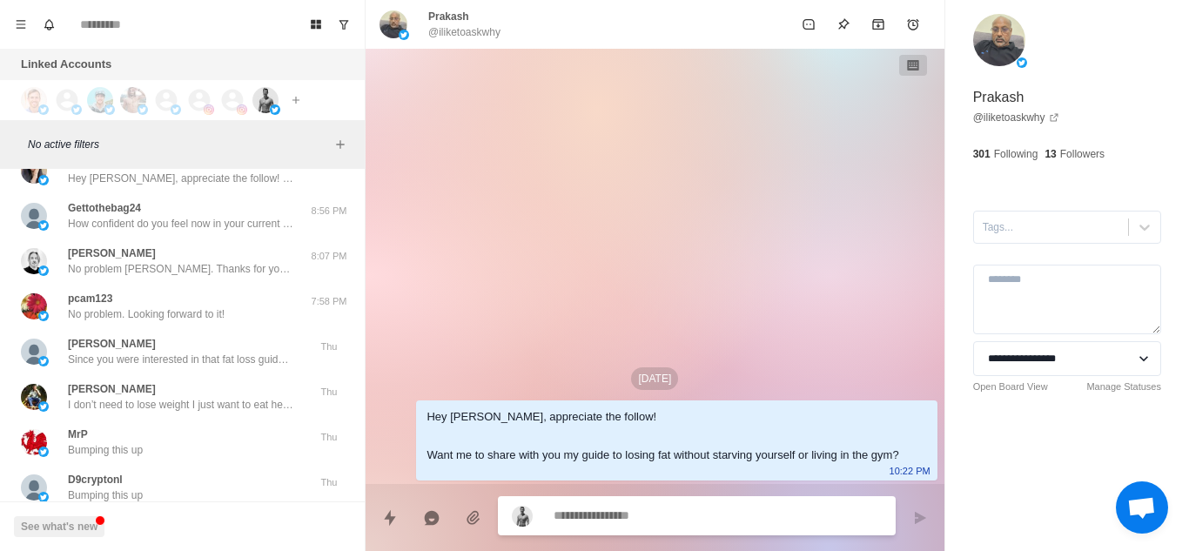
scroll to position [19110, 0]
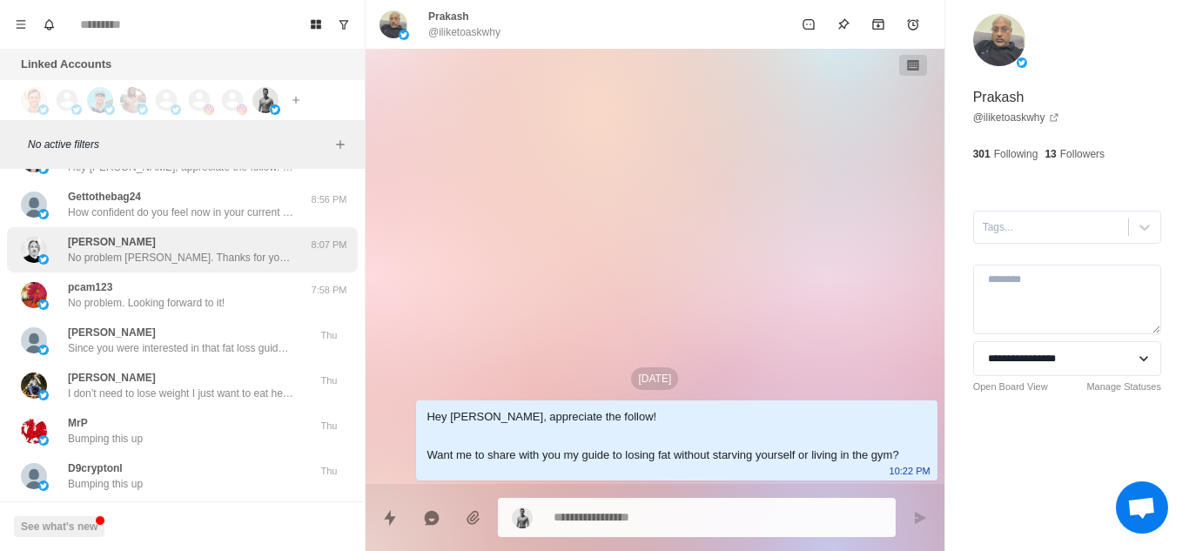
click at [231, 250] on p "No problem [PERSON_NAME]. Thanks for your support!" at bounding box center [181, 258] width 226 height 16
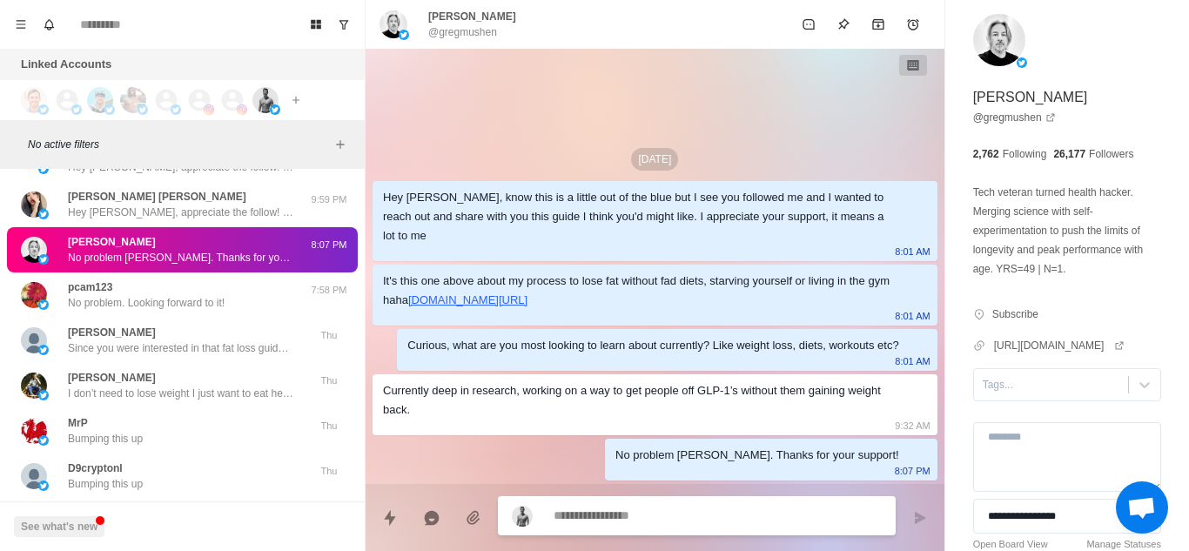
scroll to position [1432, 0]
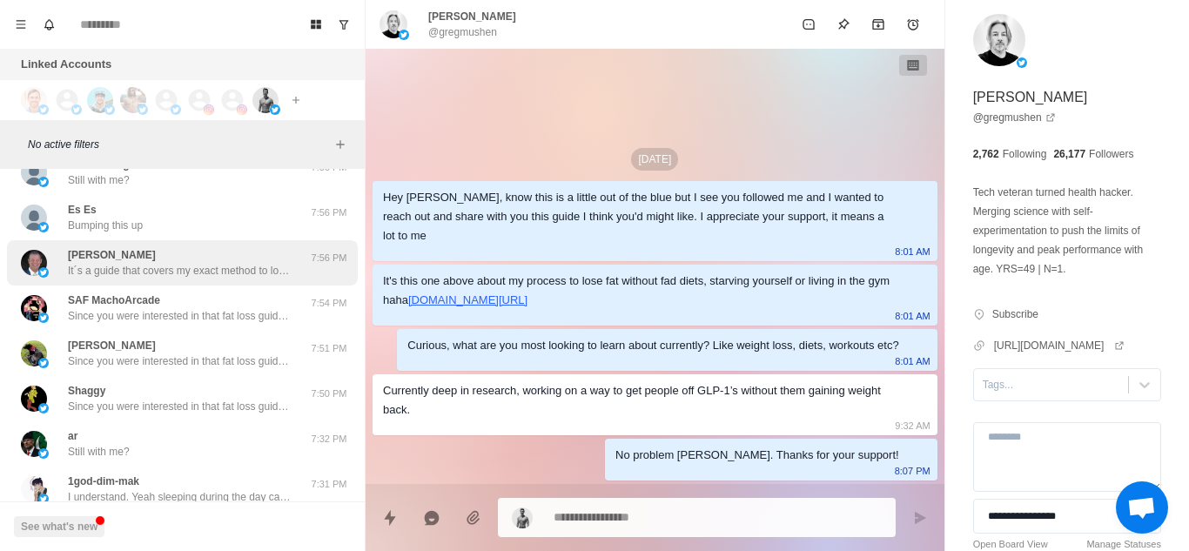
click at [185, 276] on p "It´s a guide that covers my exact method to lose 10% of your body fat in the ne…" at bounding box center [181, 271] width 226 height 16
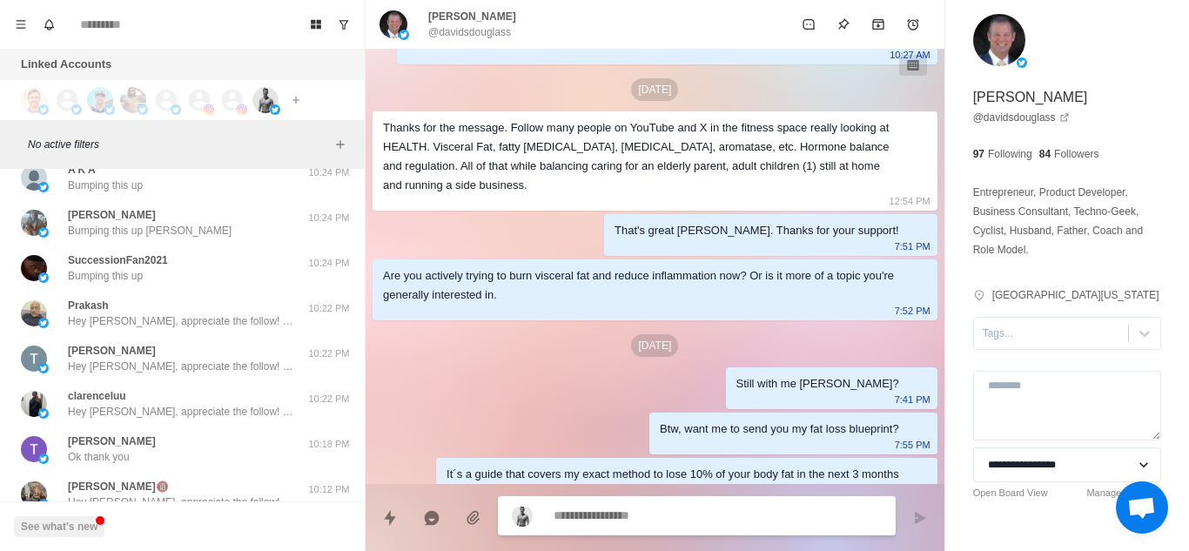
scroll to position [19148, 0]
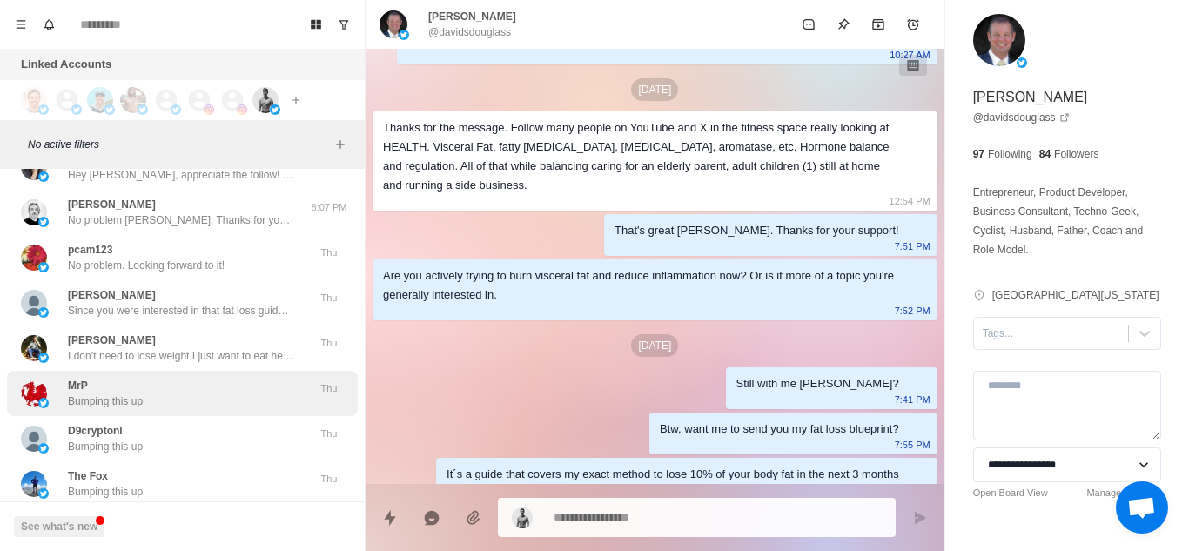
click at [261, 378] on div "MrP Bumping this up" at bounding box center [164, 393] width 286 height 31
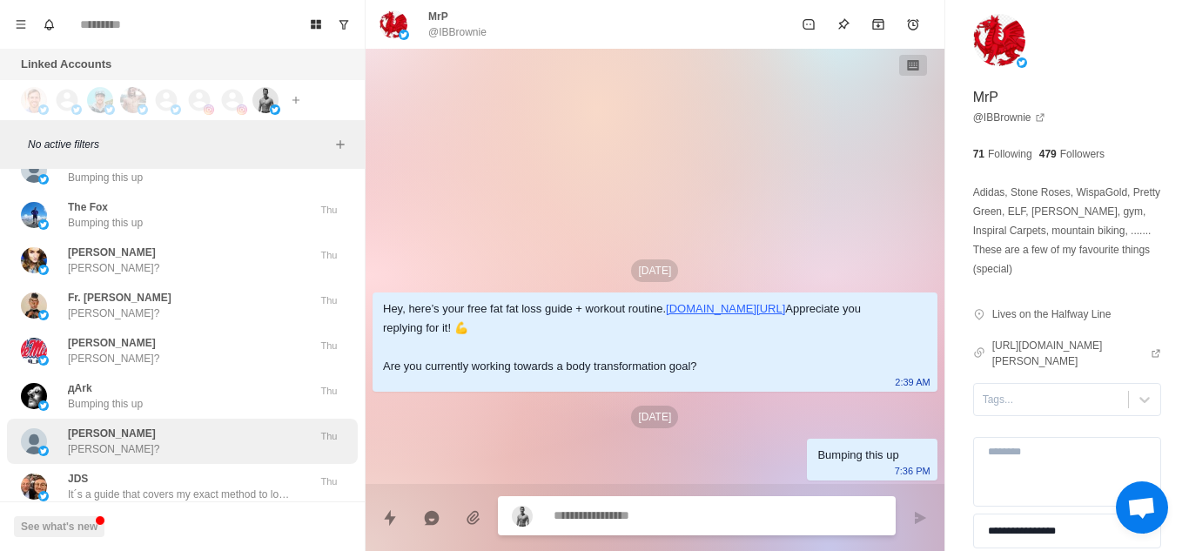
scroll to position [19385, 0]
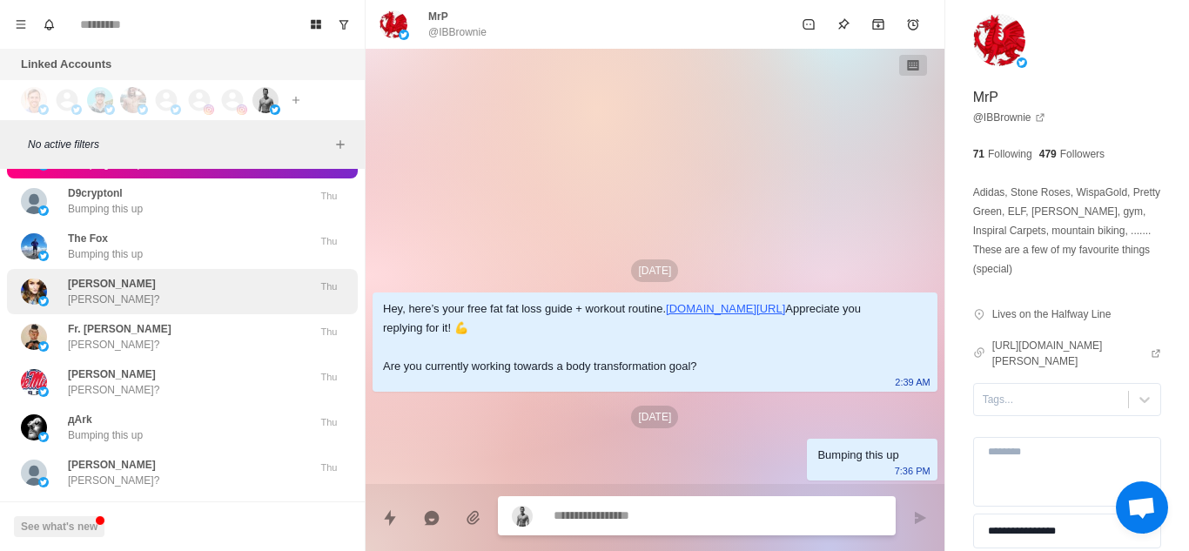
click at [173, 276] on div "[PERSON_NAME]?" at bounding box center [164, 291] width 286 height 31
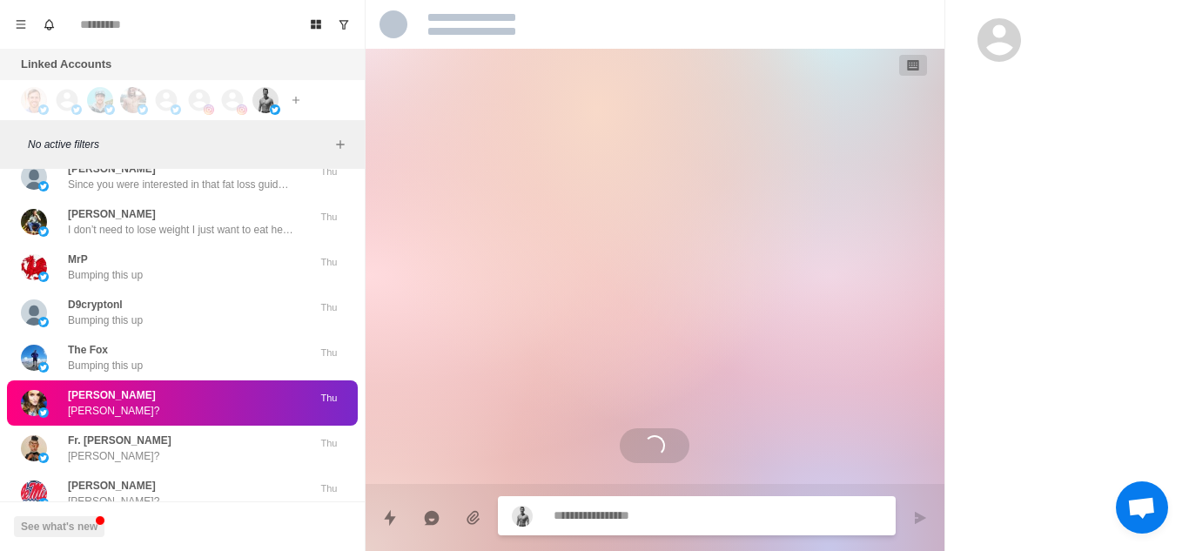
scroll to position [19272, 0]
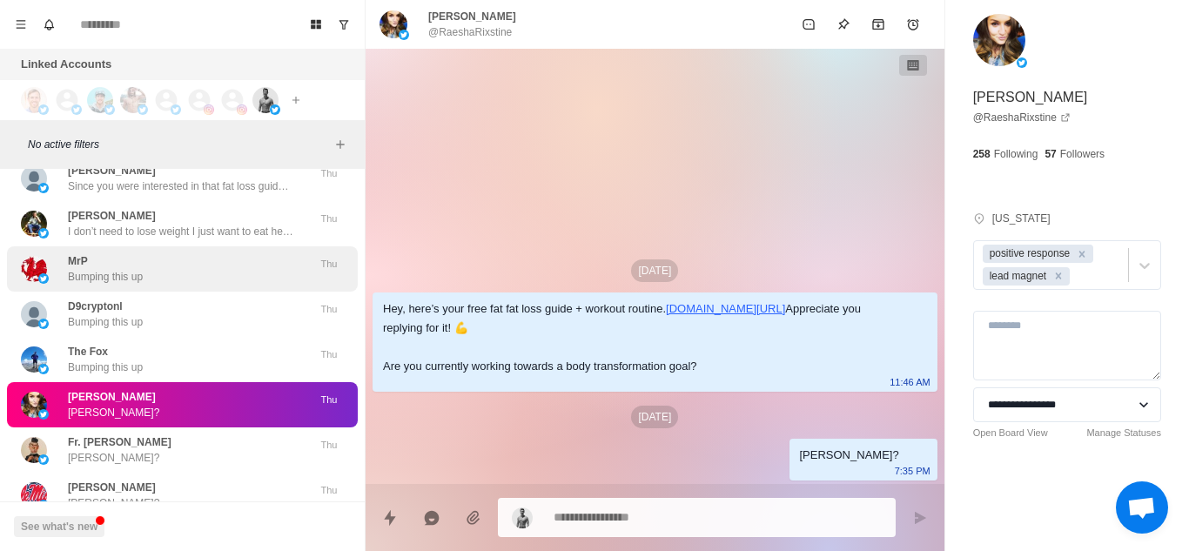
click at [173, 246] on div "MrP Bumping this up Thu" at bounding box center [182, 268] width 351 height 45
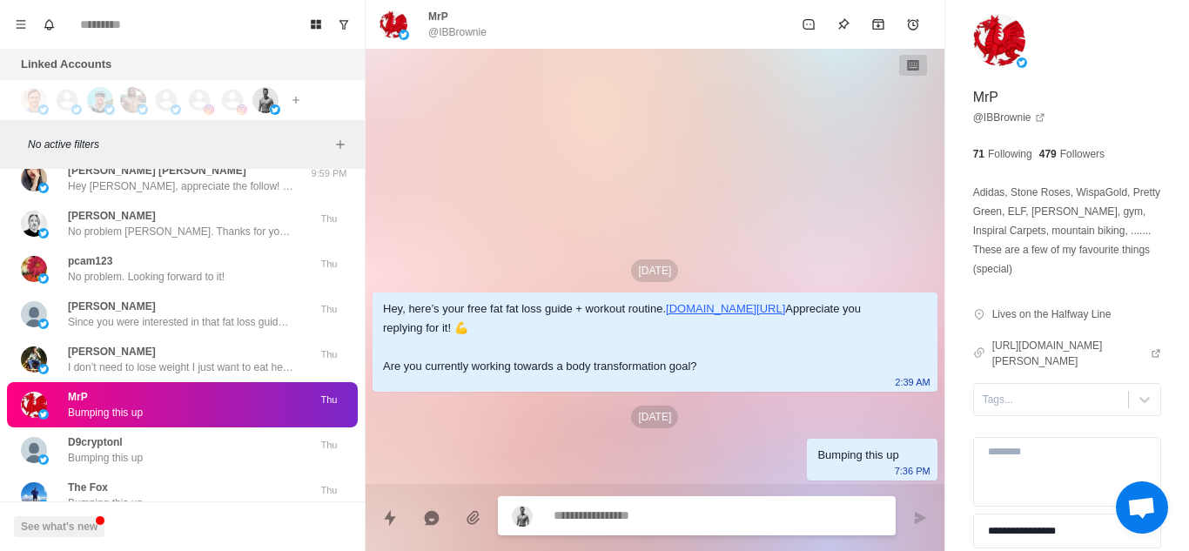
type textarea "*"
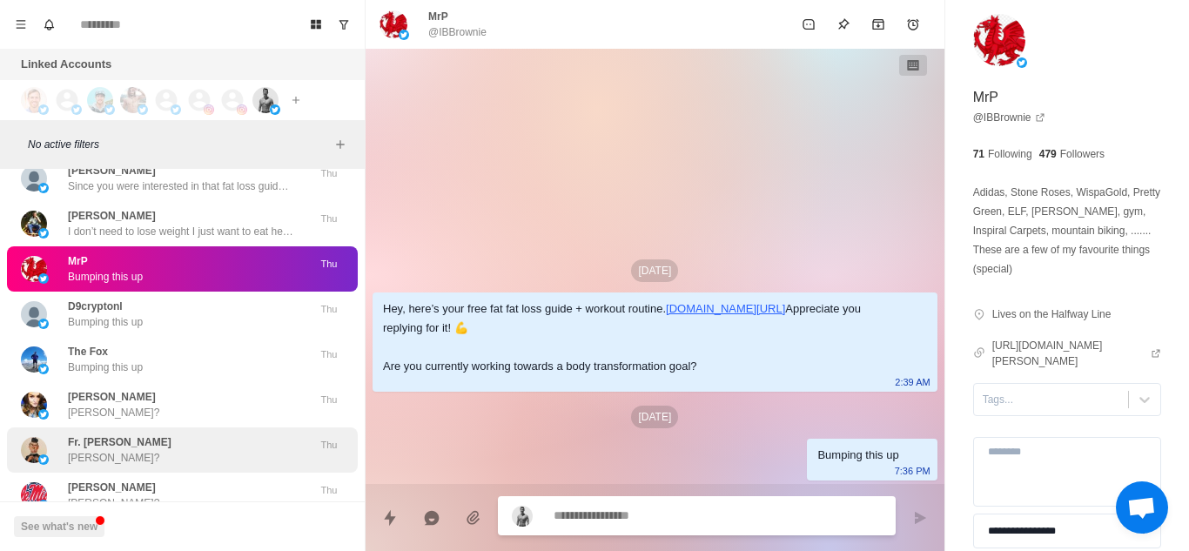
paste textarea "**********"
type textarea "**********"
type textarea "*"
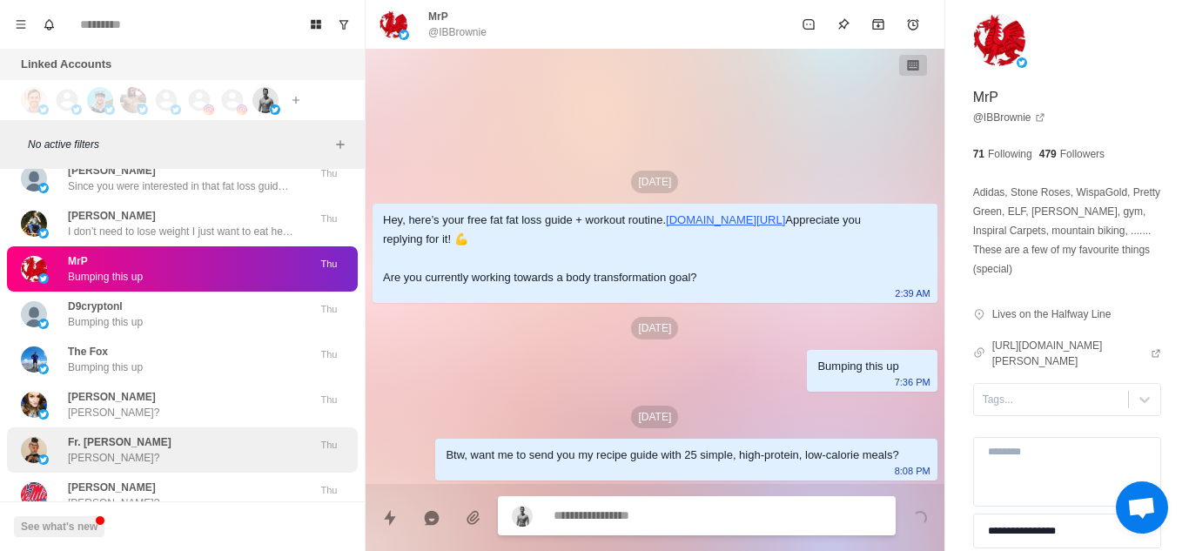
type textarea "*"
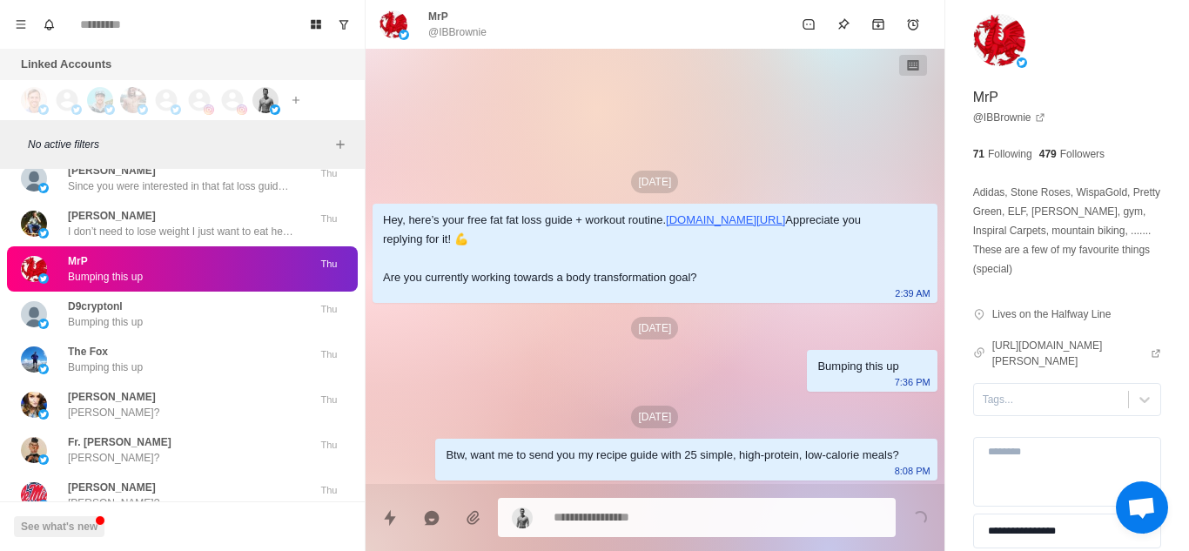
paste textarea "**********"
type textarea "**********"
type textarea "*"
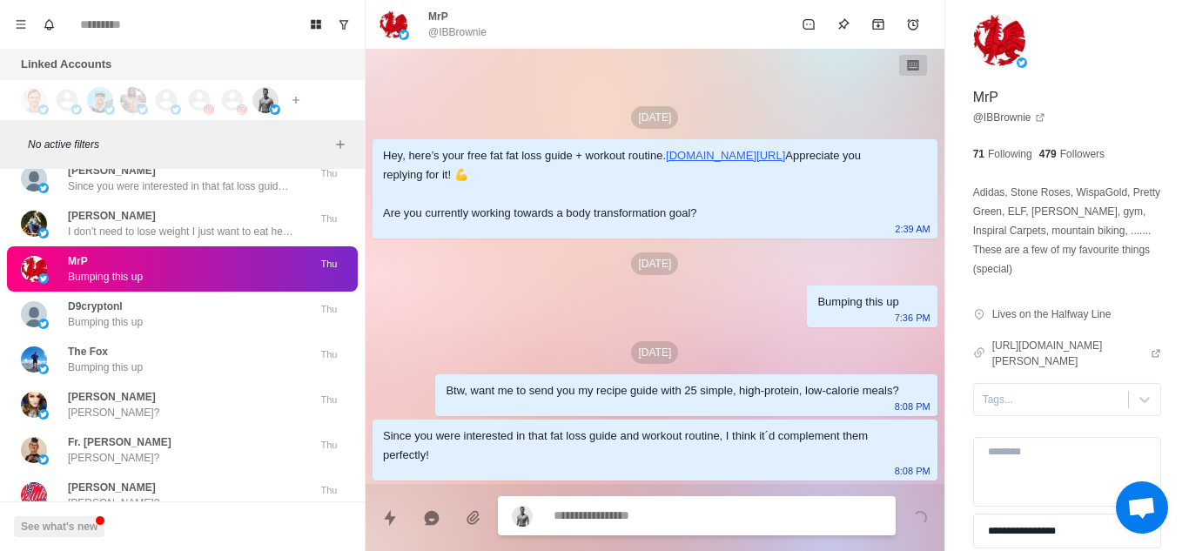
scroll to position [24, 0]
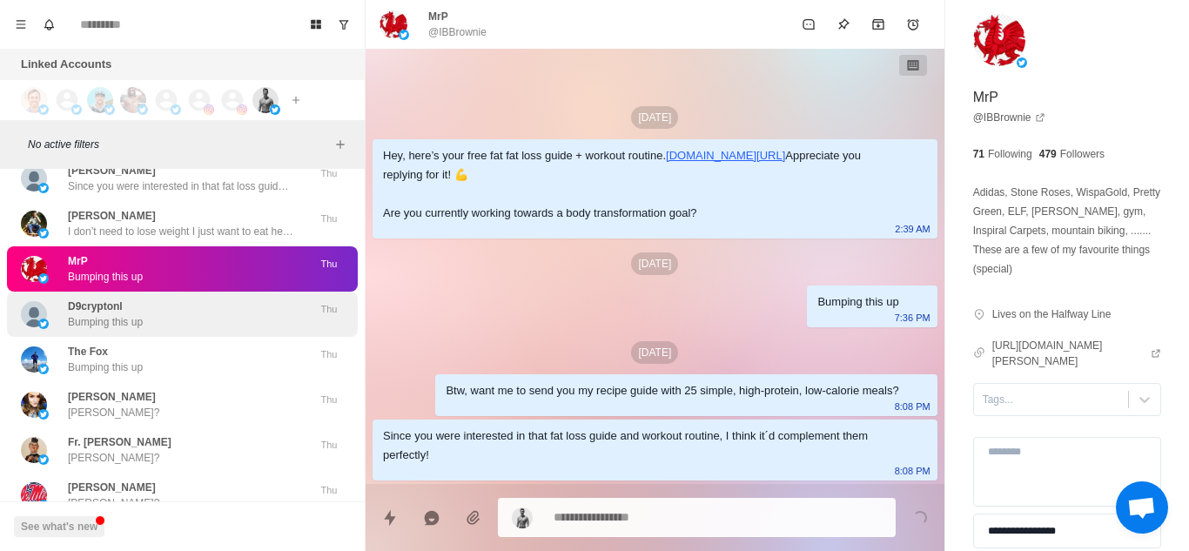
click at [158, 298] on div "D9cryptonl Bumping this up" at bounding box center [164, 313] width 286 height 31
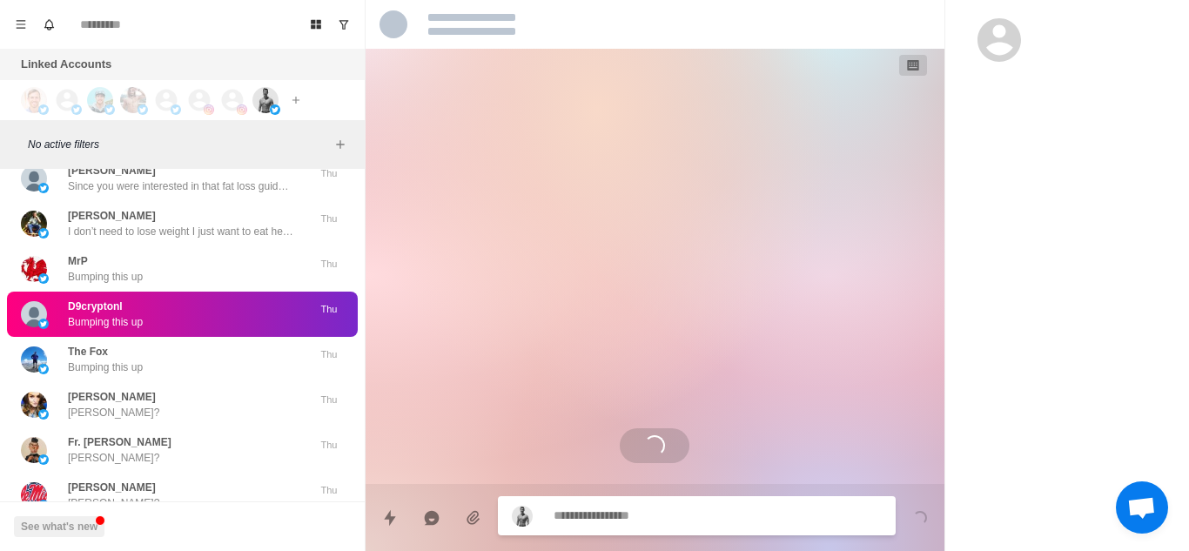
scroll to position [0, 0]
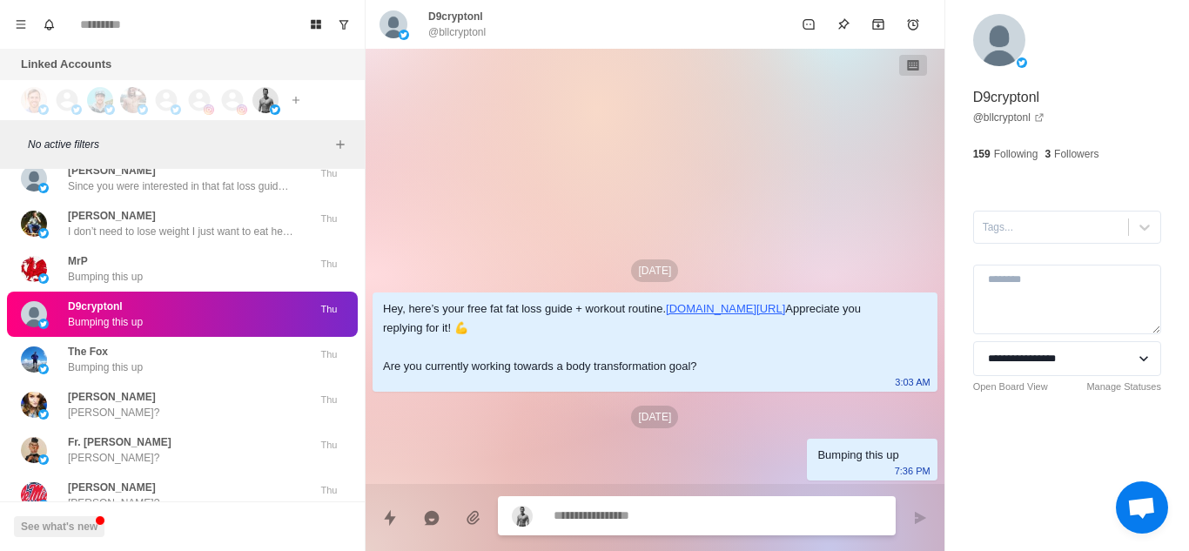
click at [680, 521] on textarea at bounding box center [717, 515] width 328 height 25
paste textarea "**********"
type textarea "*"
type textarea "**********"
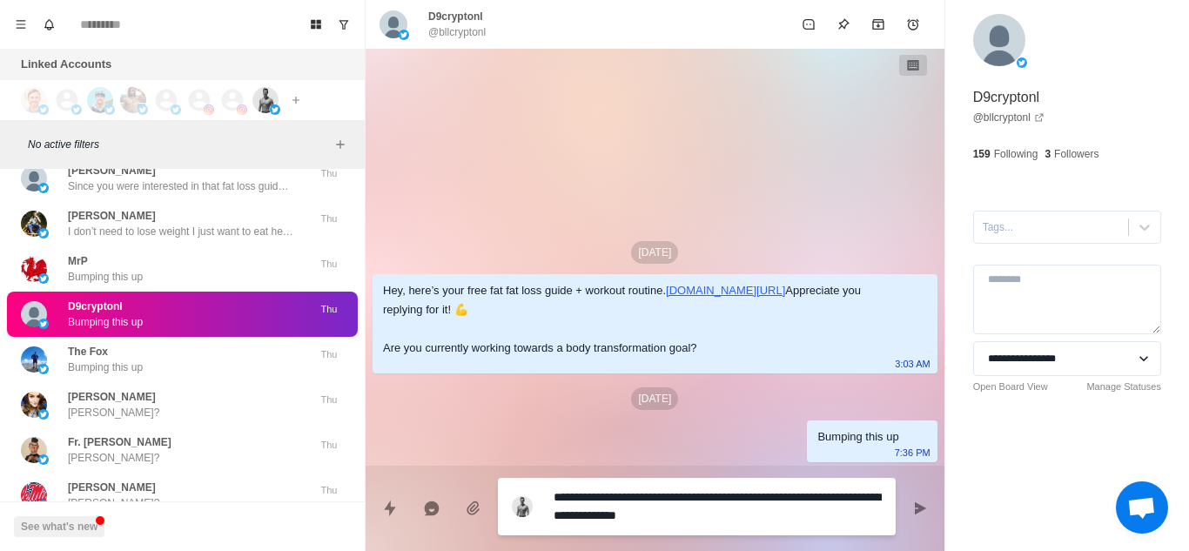
type textarea "*"
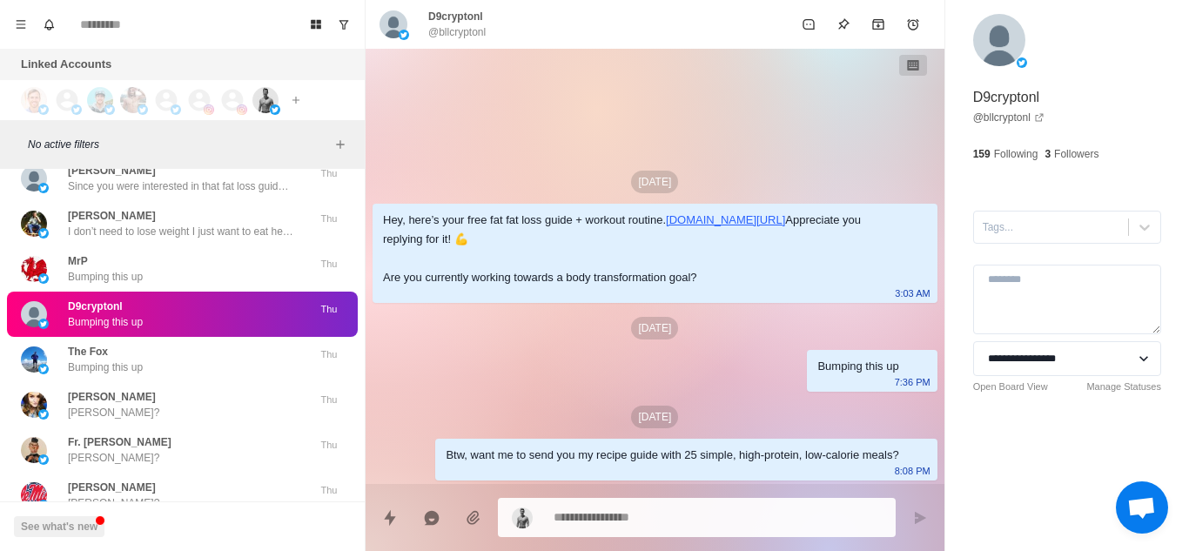
type textarea "*"
paste textarea "**********"
type textarea "**********"
type textarea "*"
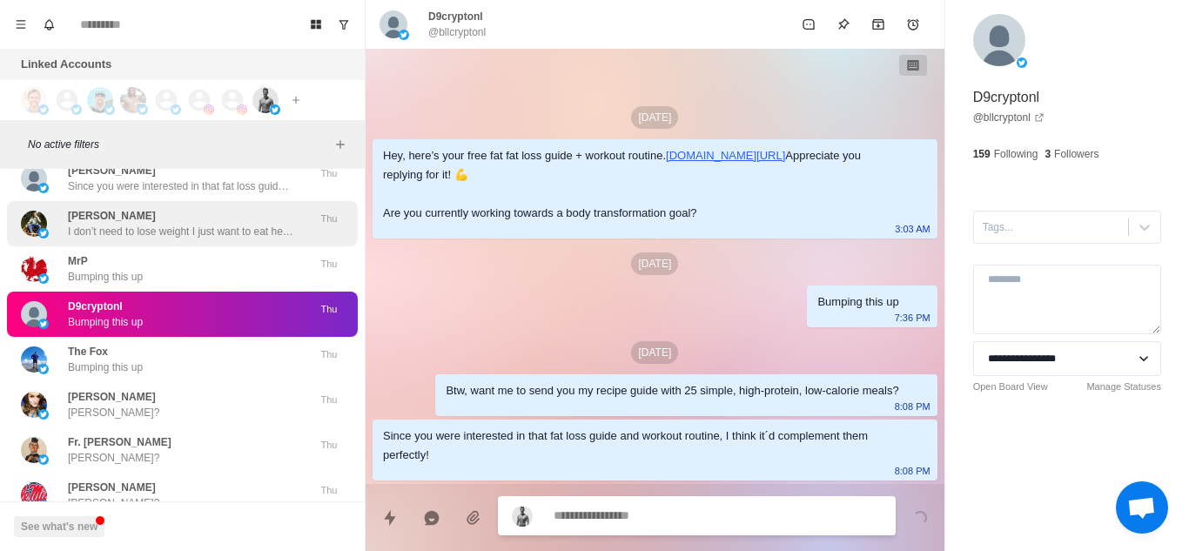
scroll to position [24, 0]
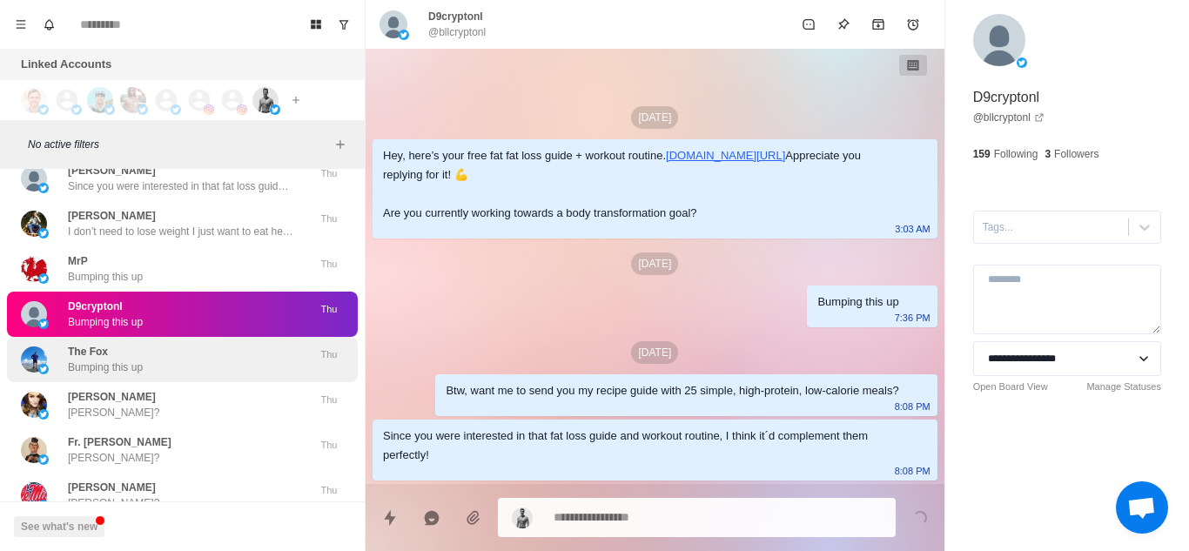
click at [103, 344] on p "The Fox" at bounding box center [88, 352] width 40 height 16
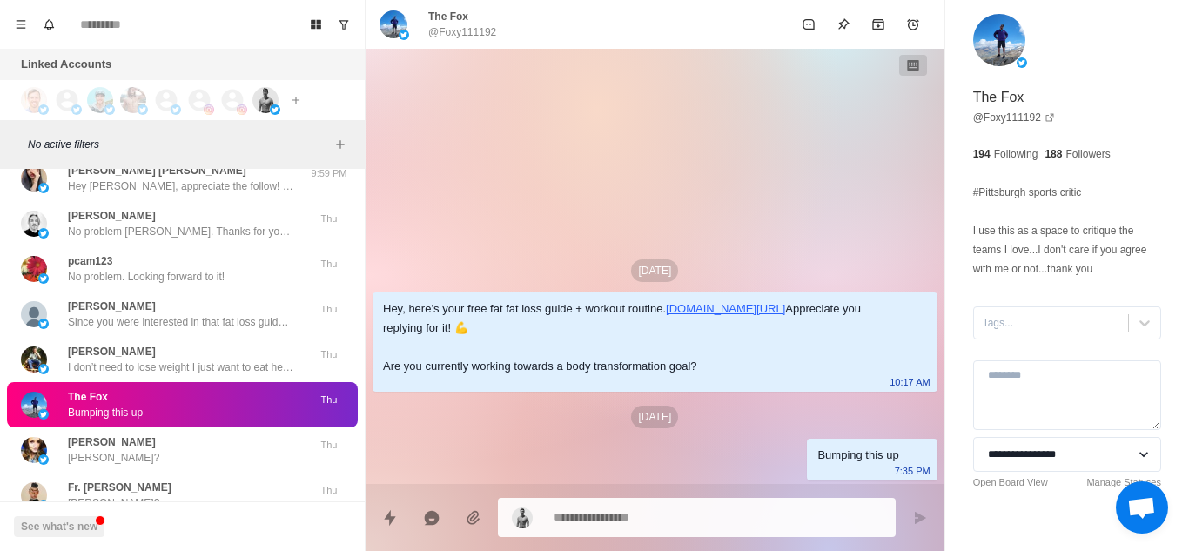
scroll to position [19543, 0]
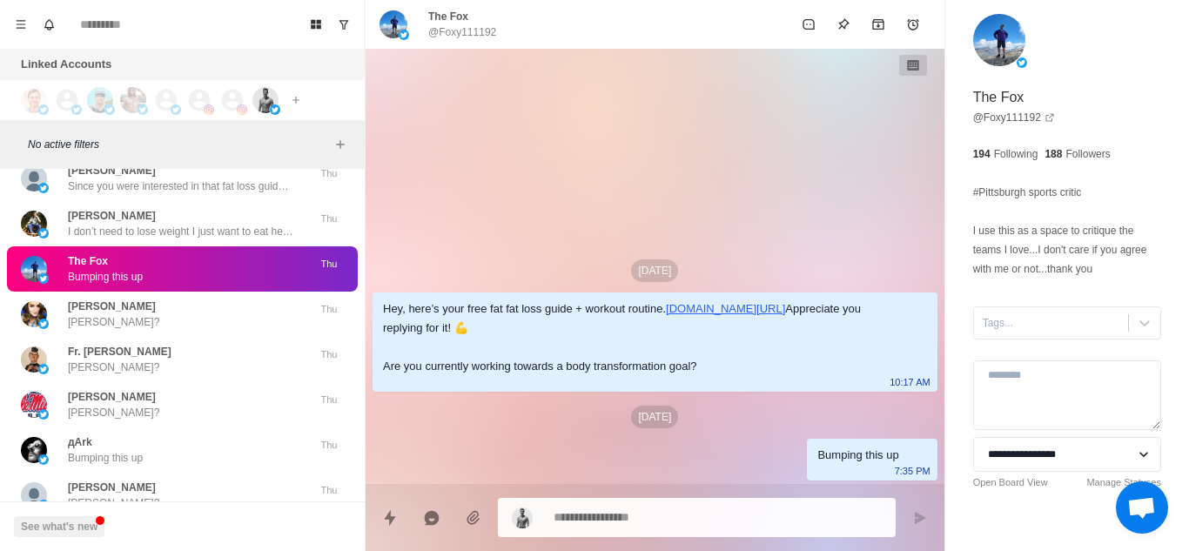
type textarea "*"
paste textarea "**********"
type textarea "**********"
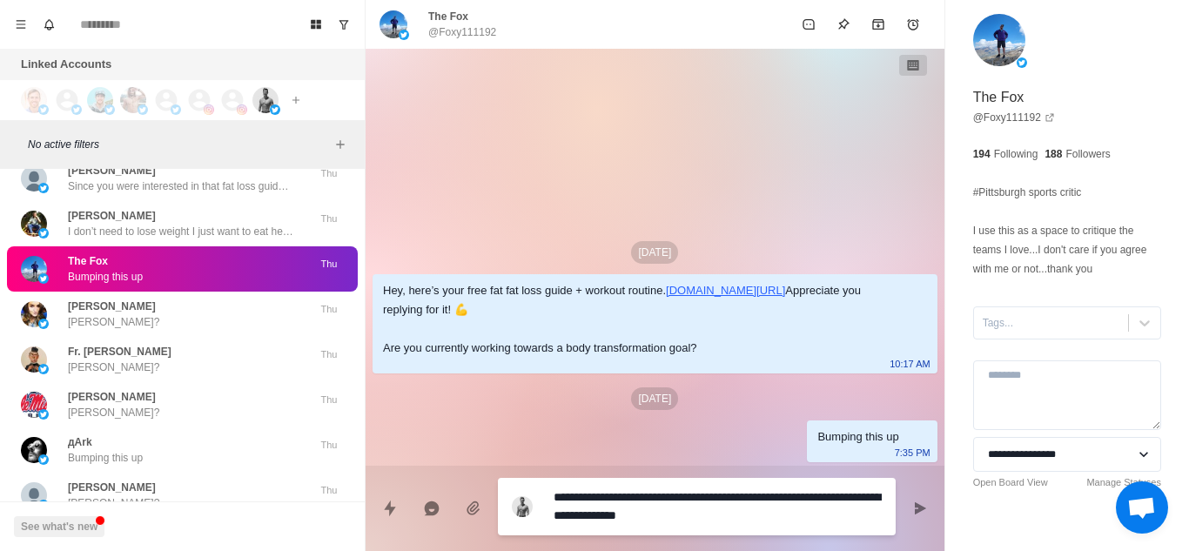
type textarea "*"
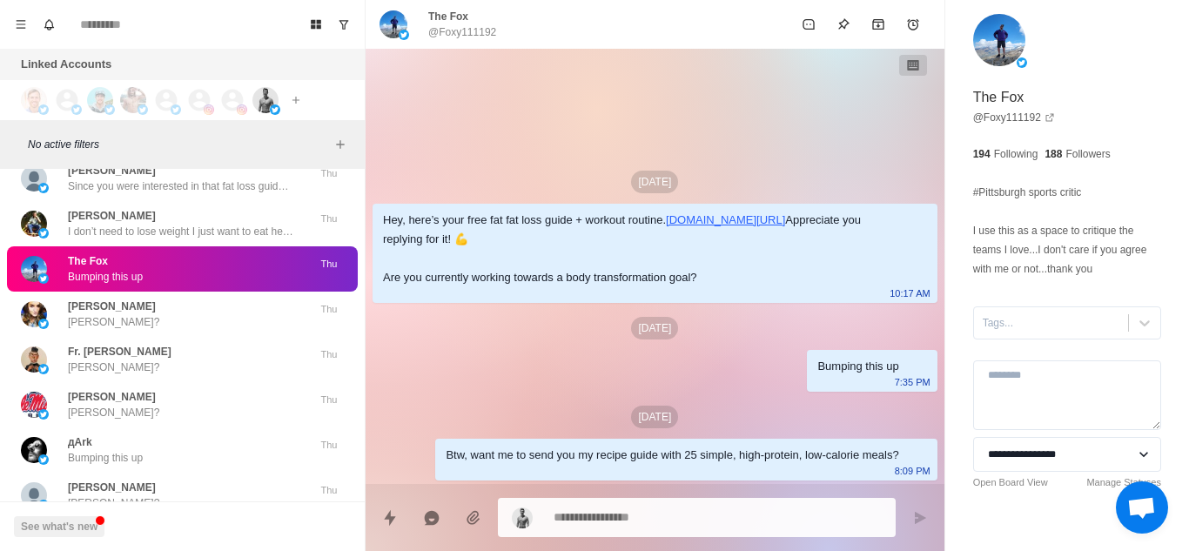
type textarea "*"
paste textarea "**********"
click at [615, 519] on textarea at bounding box center [717, 517] width 328 height 25
type textarea "**********"
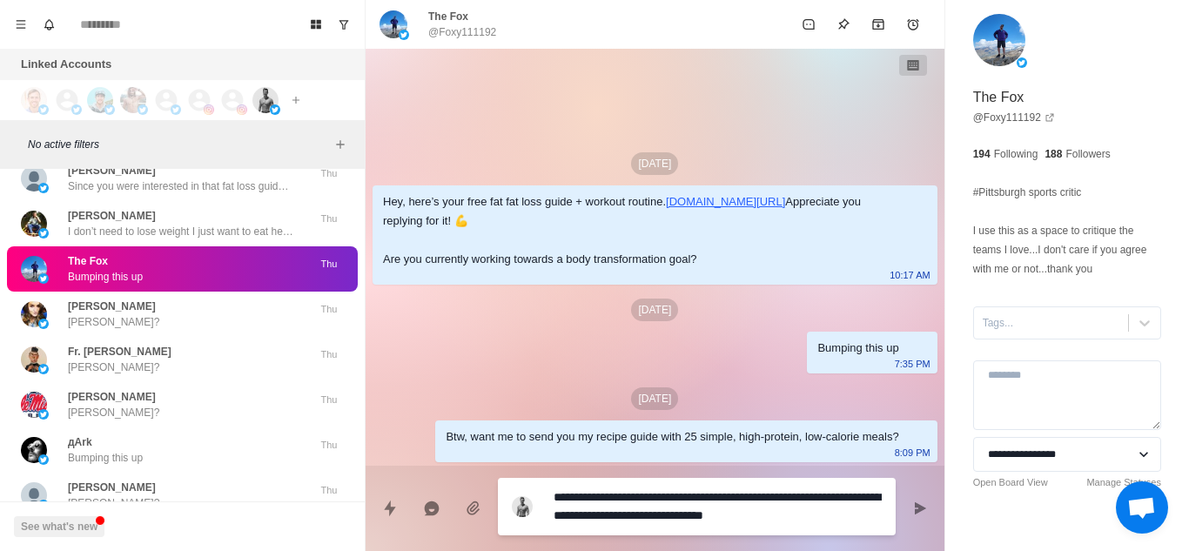
type textarea "*"
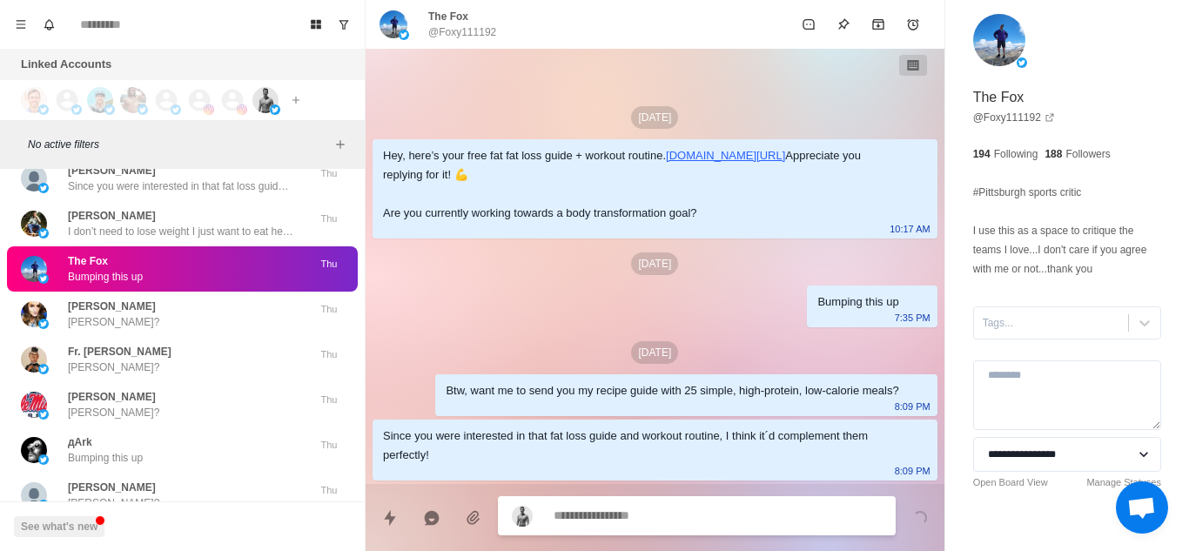
scroll to position [24, 0]
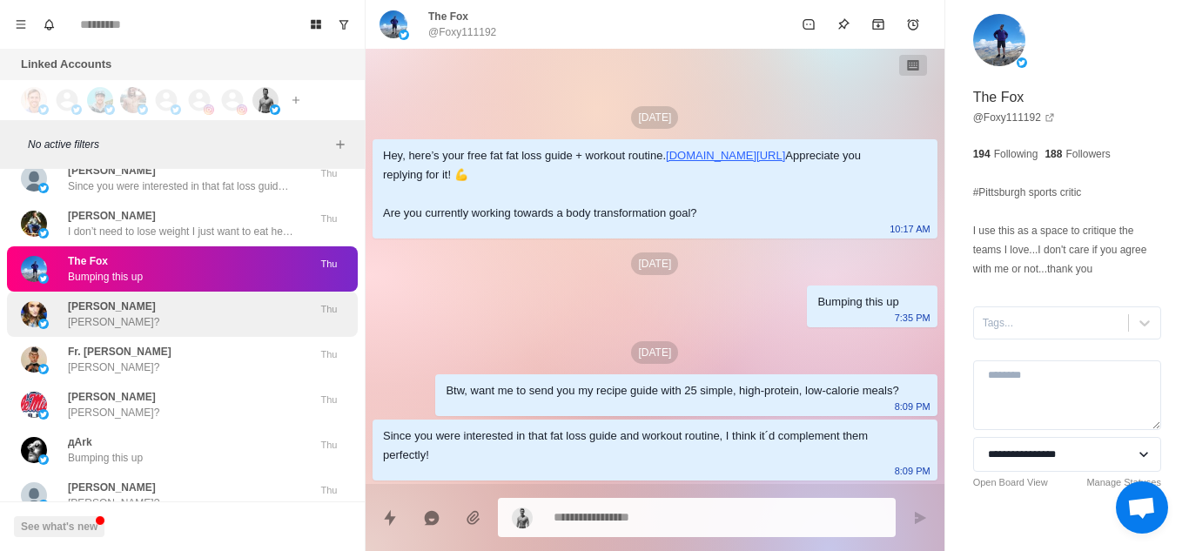
click at [207, 298] on div "[PERSON_NAME]?" at bounding box center [164, 313] width 286 height 31
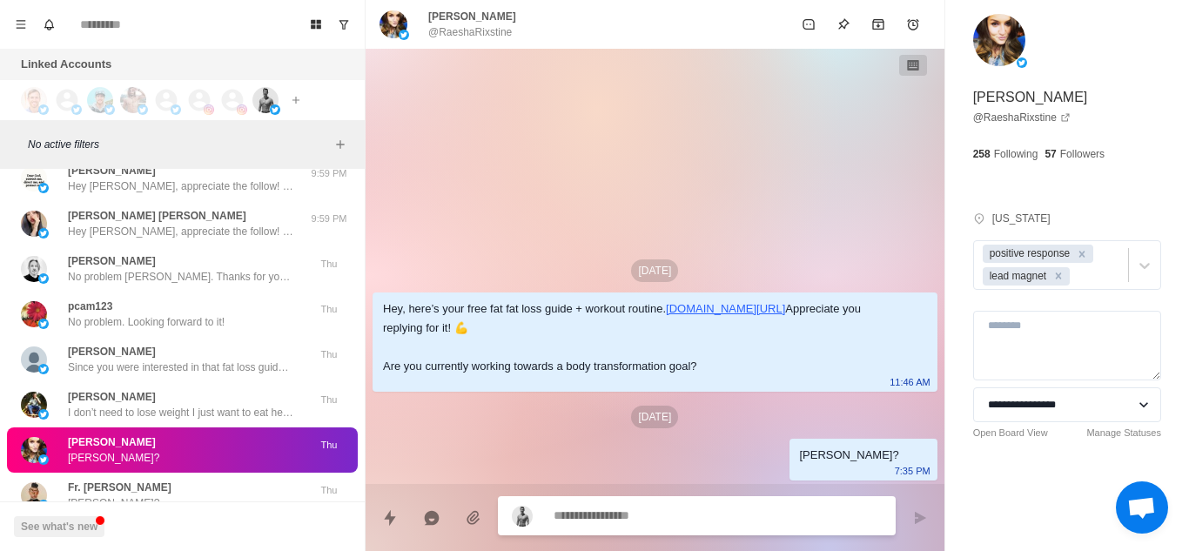
scroll to position [19951, 0]
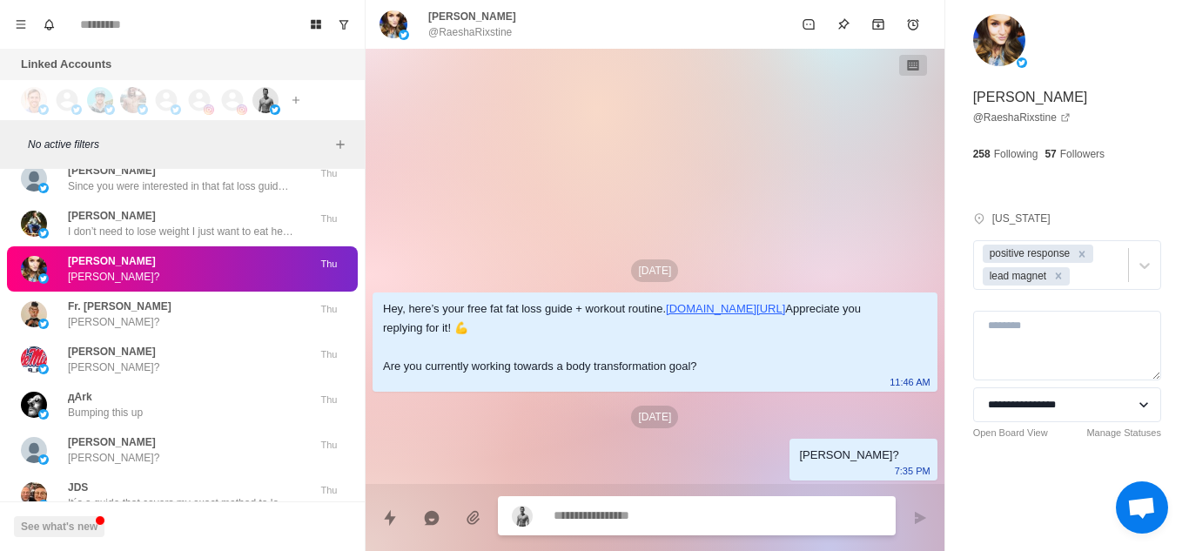
paste textarea "**********"
type textarea "*"
type textarea "**********"
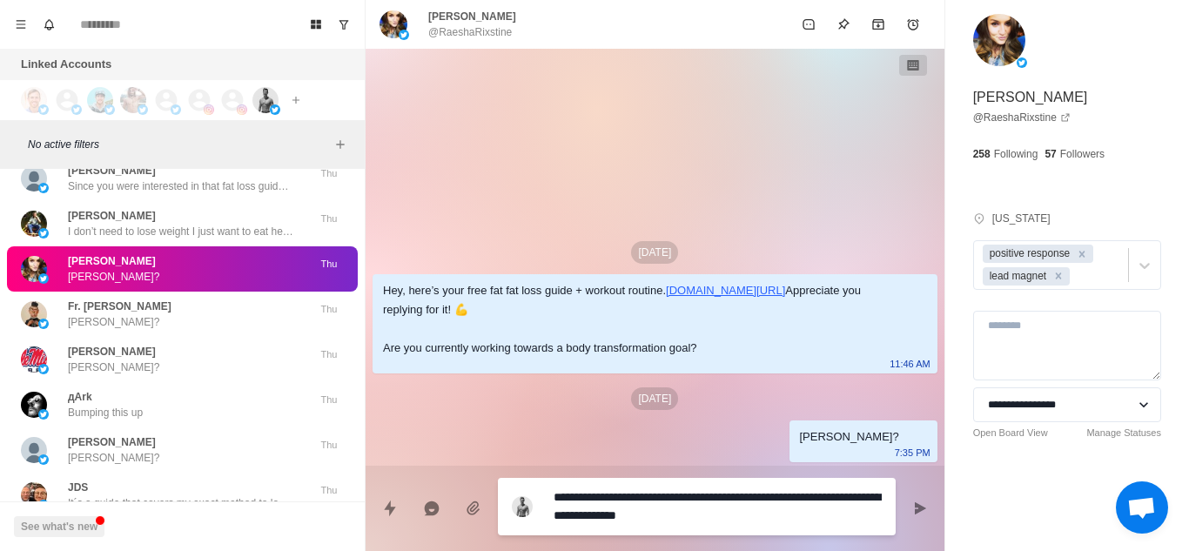
type textarea "*"
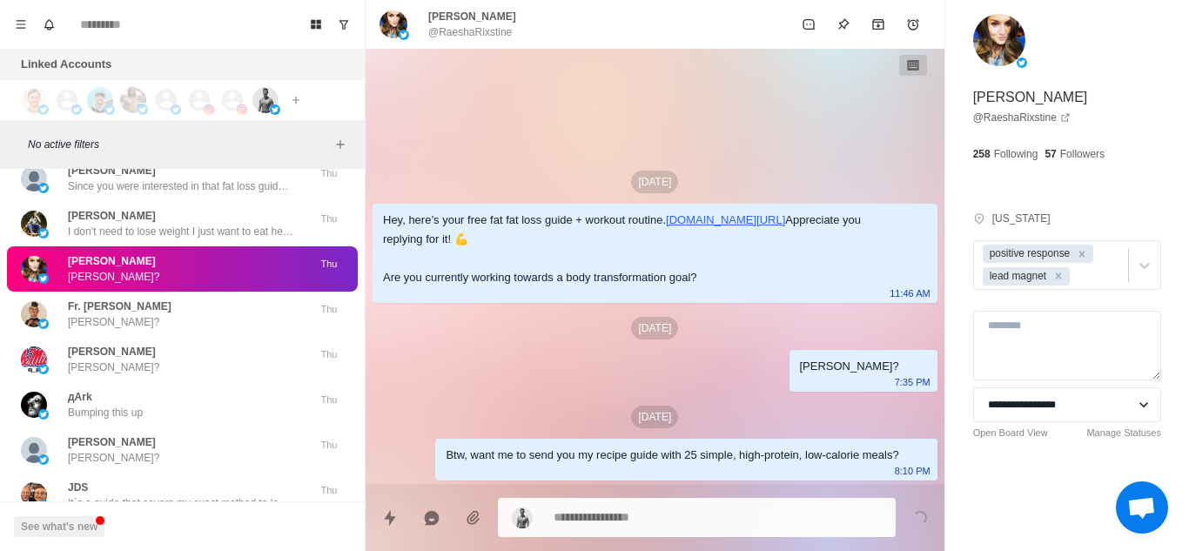
type textarea "*"
paste textarea "**********"
type textarea "**********"
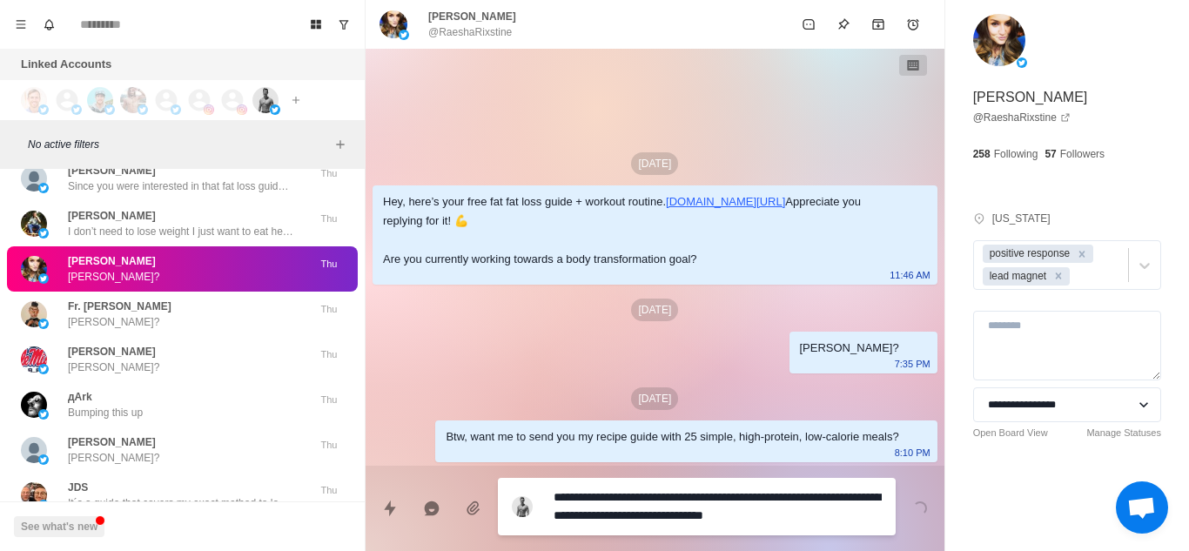
type textarea "*"
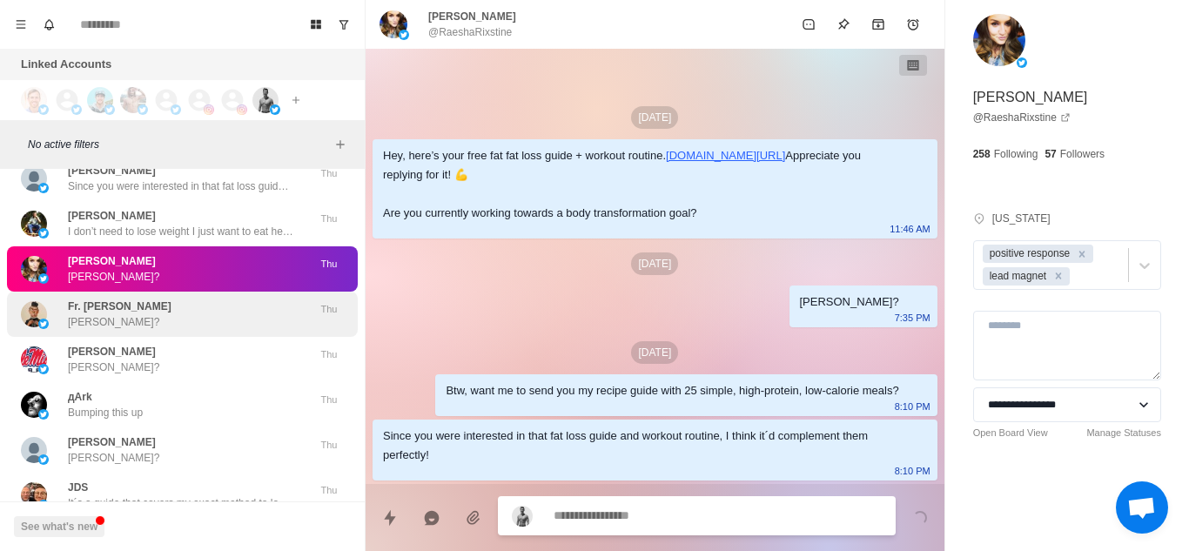
click at [124, 298] on div "Fr. [PERSON_NAME] [PERSON_NAME]?" at bounding box center [120, 313] width 104 height 31
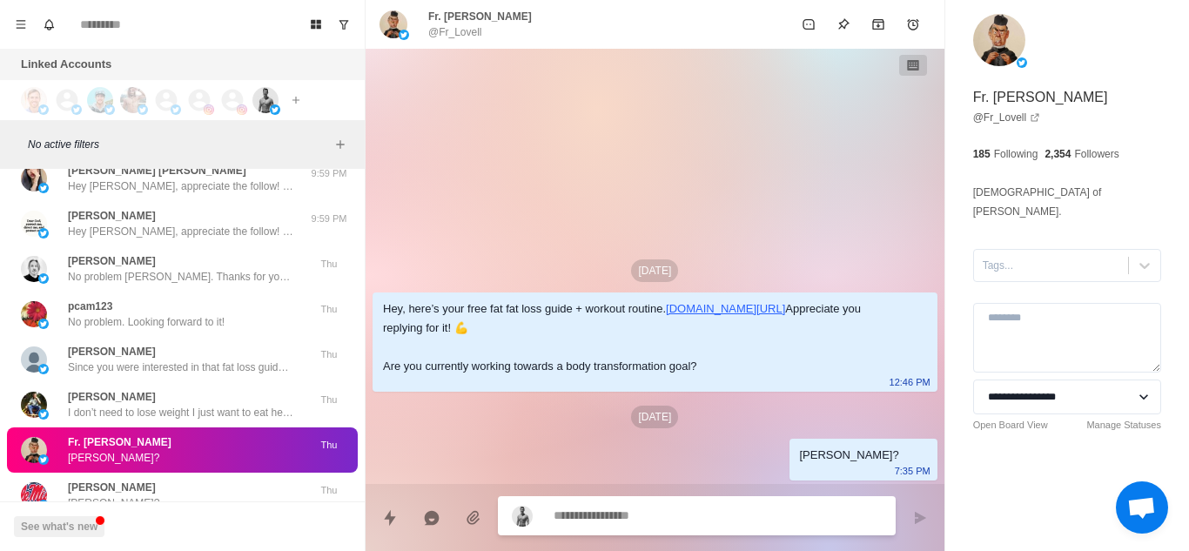
scroll to position [20177, 0]
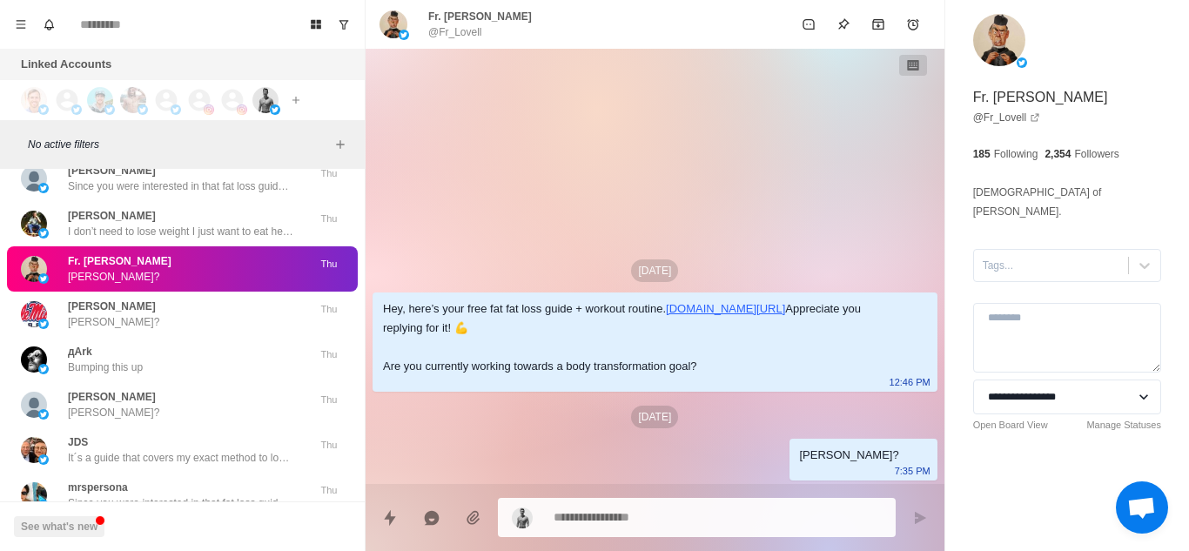
type textarea "*"
paste textarea "**********"
type textarea "**********"
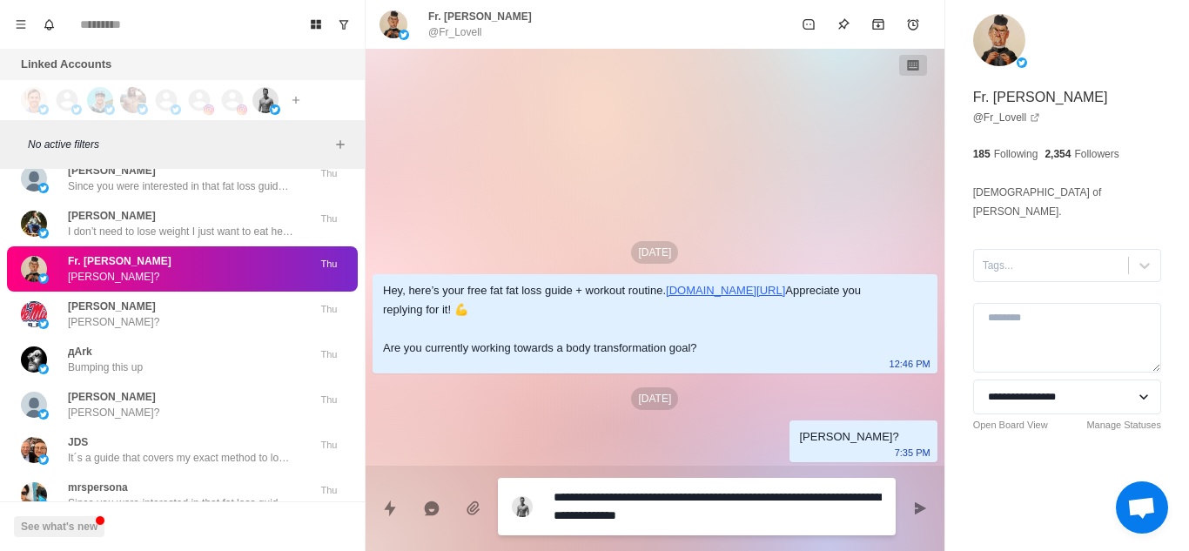
type textarea "*"
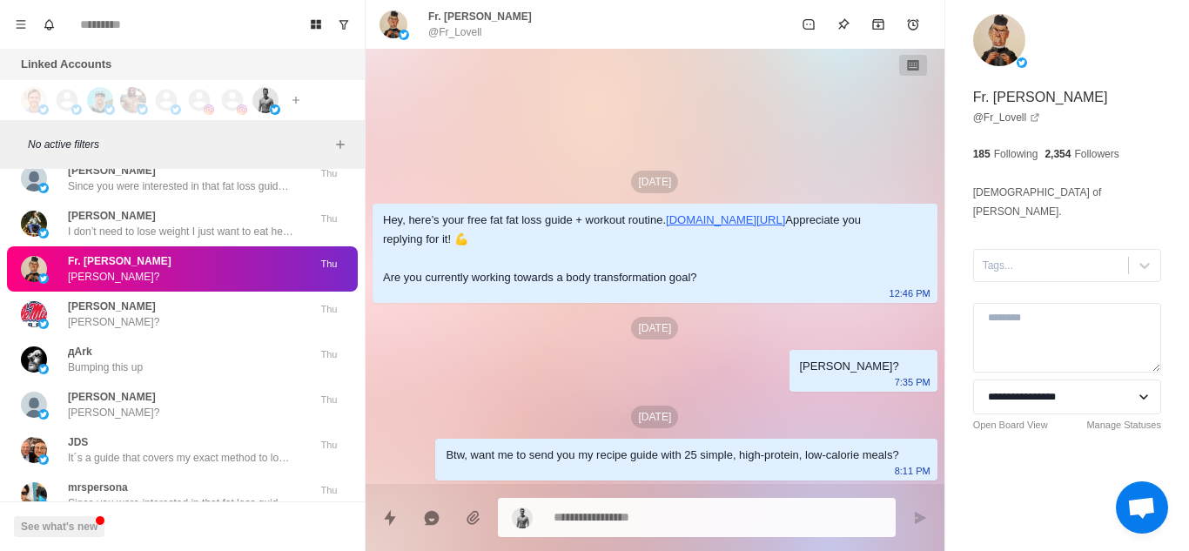
type textarea "*"
paste textarea "**********"
type textarea "**********"
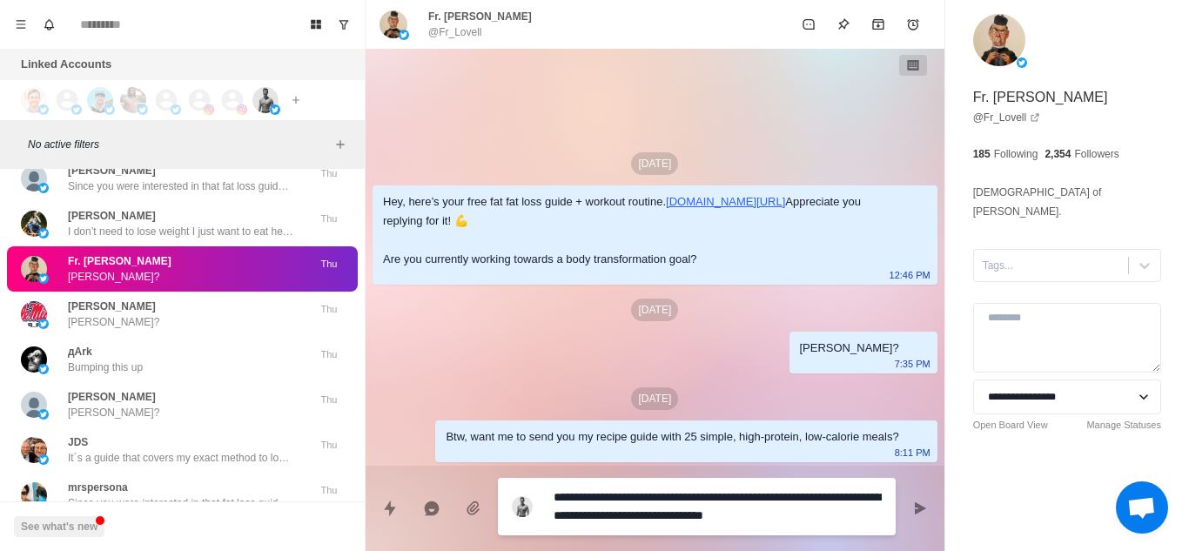
type textarea "*"
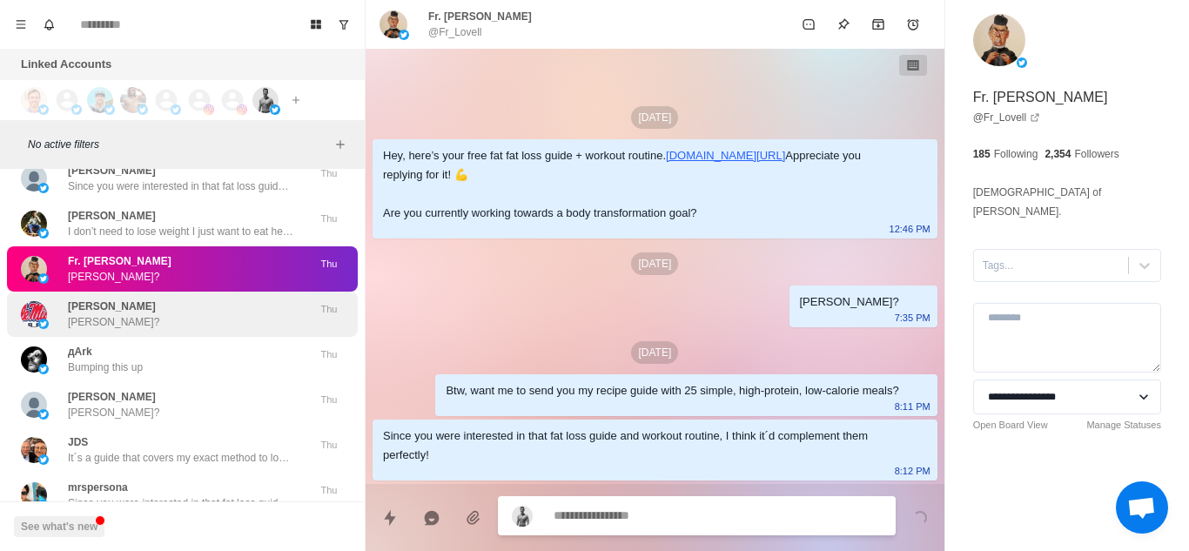
scroll to position [24, 0]
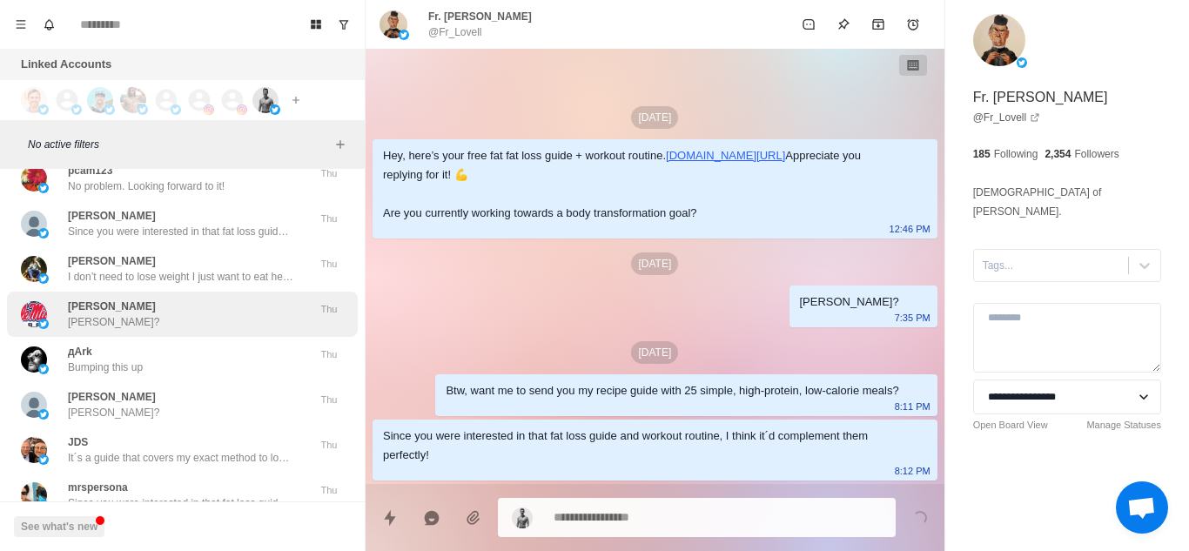
scroll to position [20222, 0]
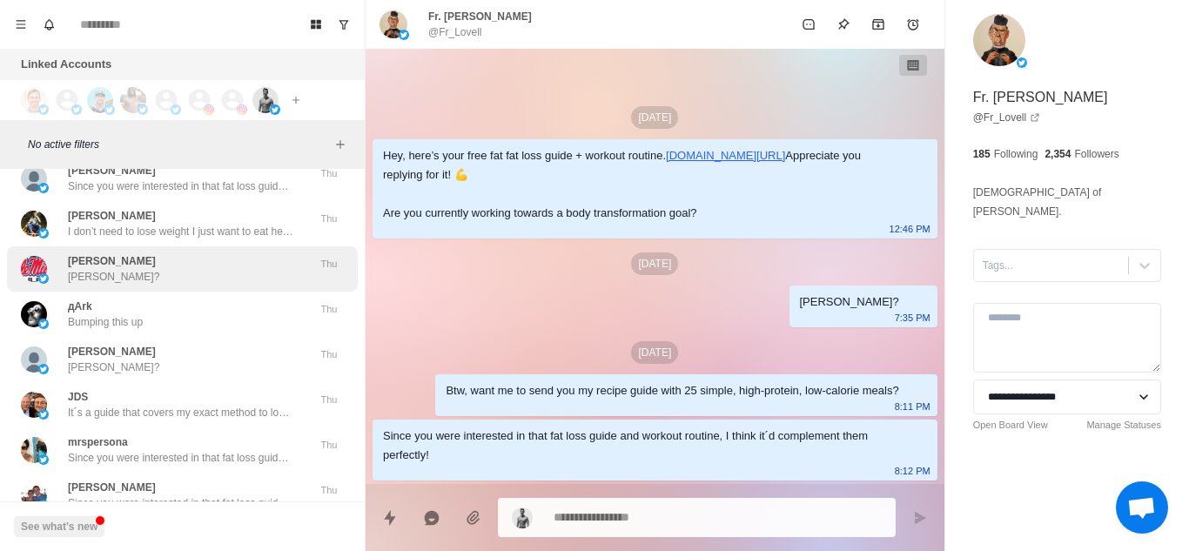
click at [138, 253] on div "[PERSON_NAME] [PERSON_NAME]?" at bounding box center [164, 268] width 286 height 31
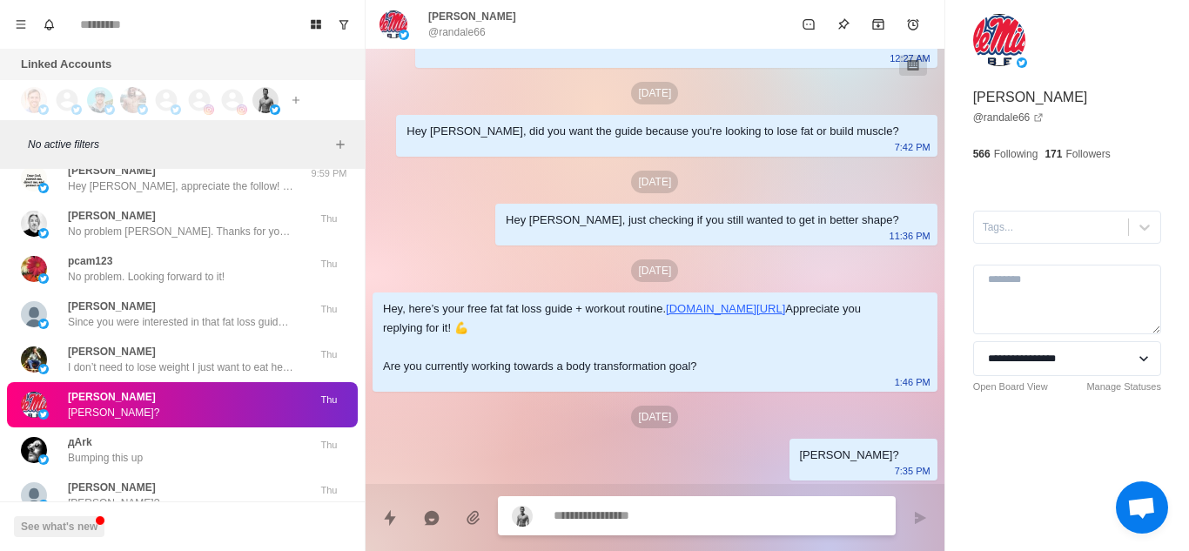
scroll to position [20358, 0]
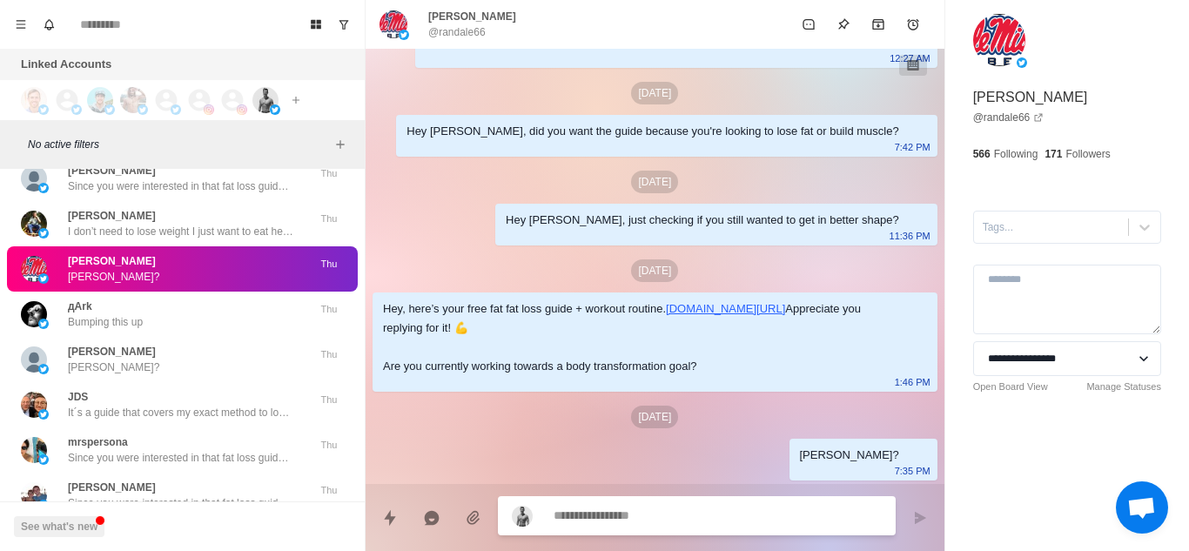
type textarea "*"
paste textarea "**********"
type textarea "**********"
type textarea "*"
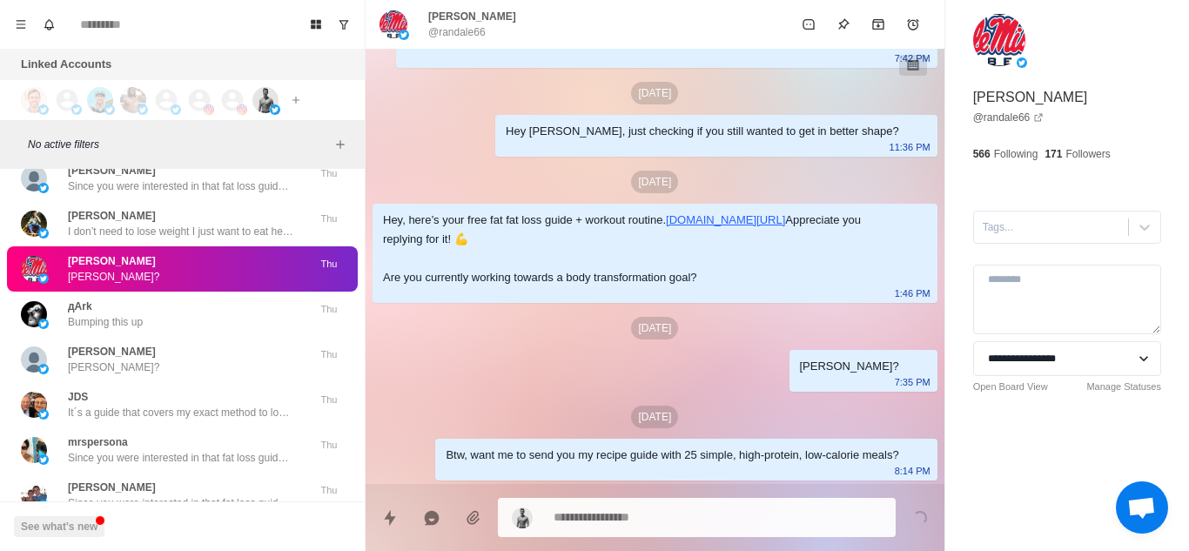
type textarea "*"
paste textarea "**********"
type textarea "**********"
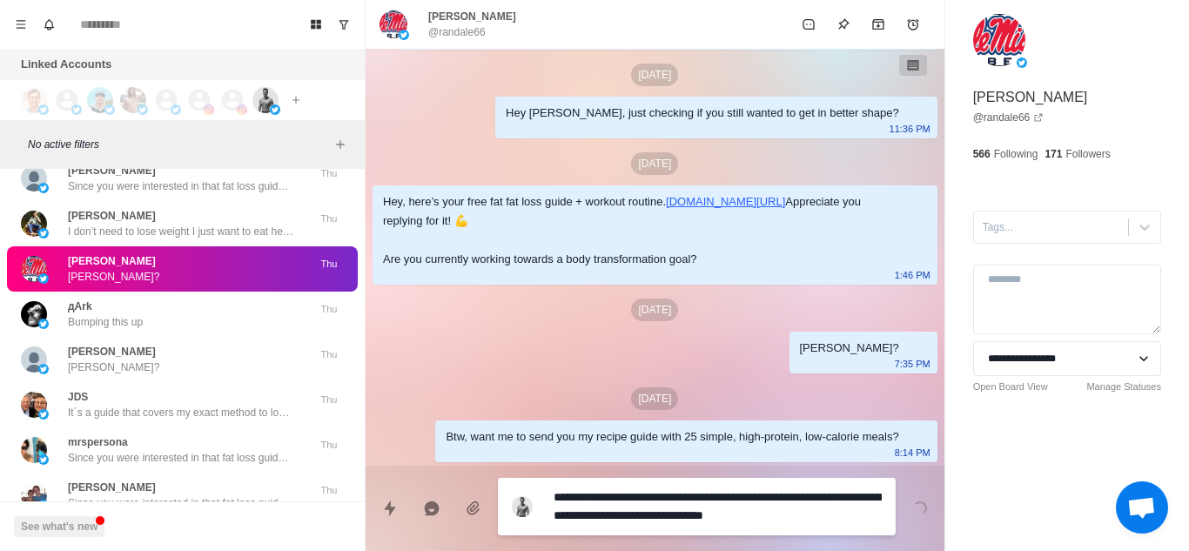
type textarea "*"
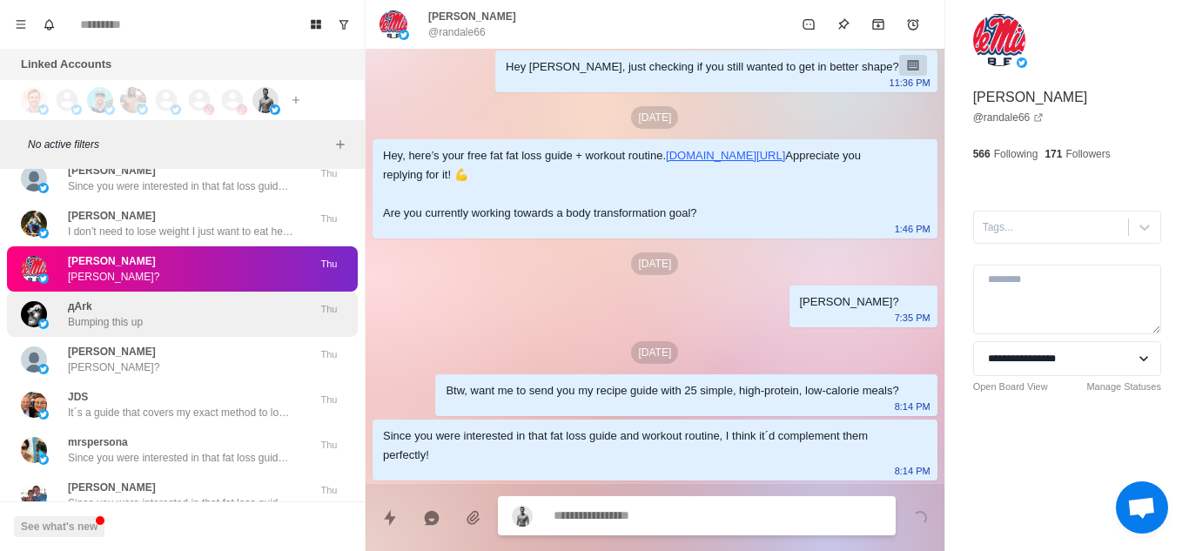
scroll to position [787, 0]
click at [196, 298] on div "дАrk Bumping this up" at bounding box center [164, 313] width 286 height 31
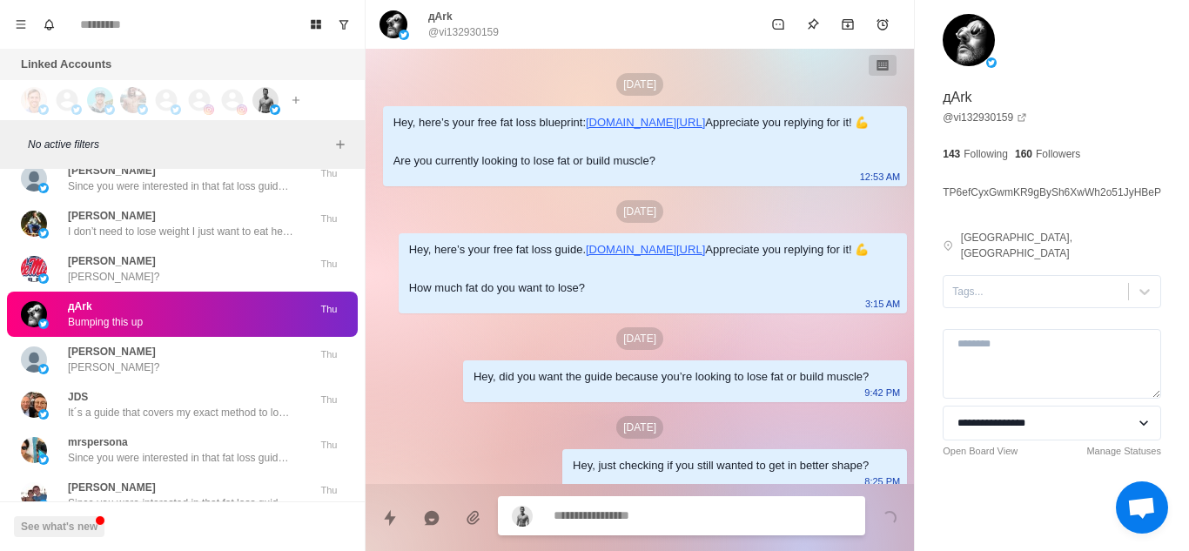
scroll to position [456, 0]
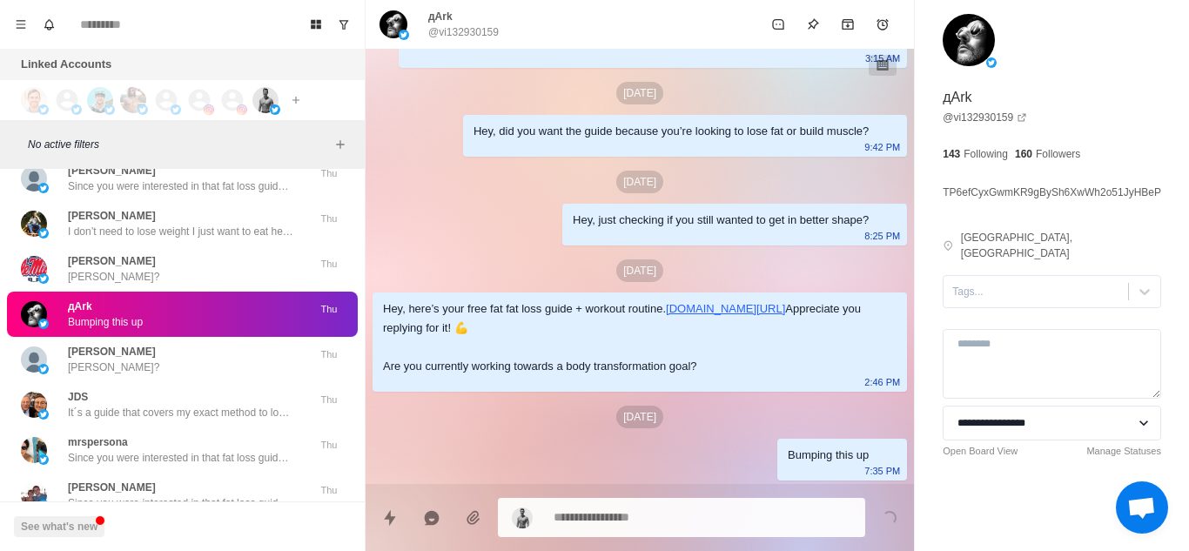
type textarea "*"
paste textarea "**********"
type textarea "**********"
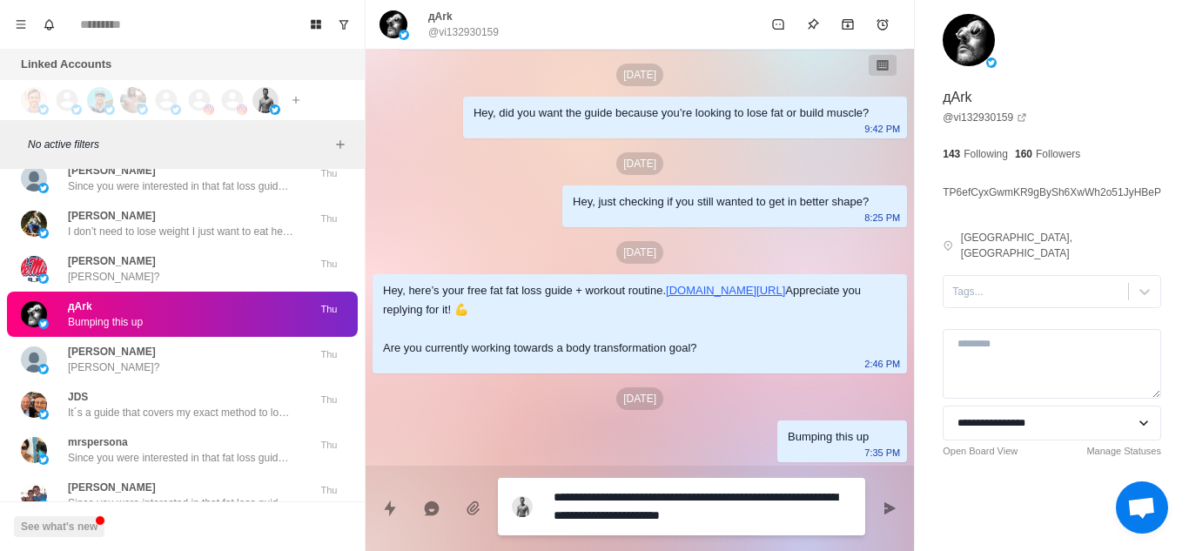
type textarea "*"
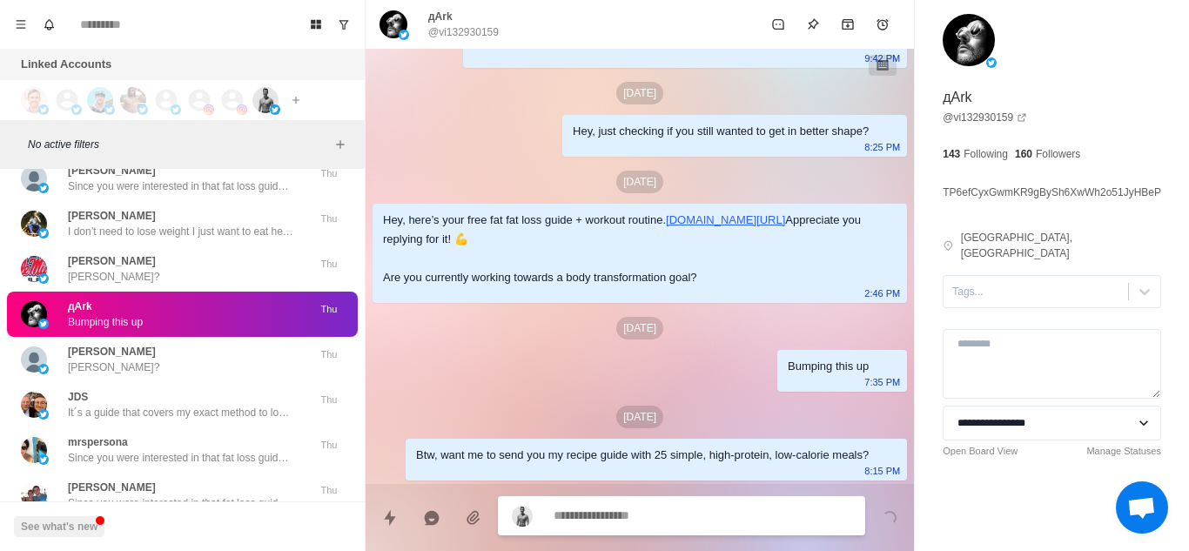
scroll to position [545, 0]
type textarea "*"
paste textarea "**********"
type textarea "**********"
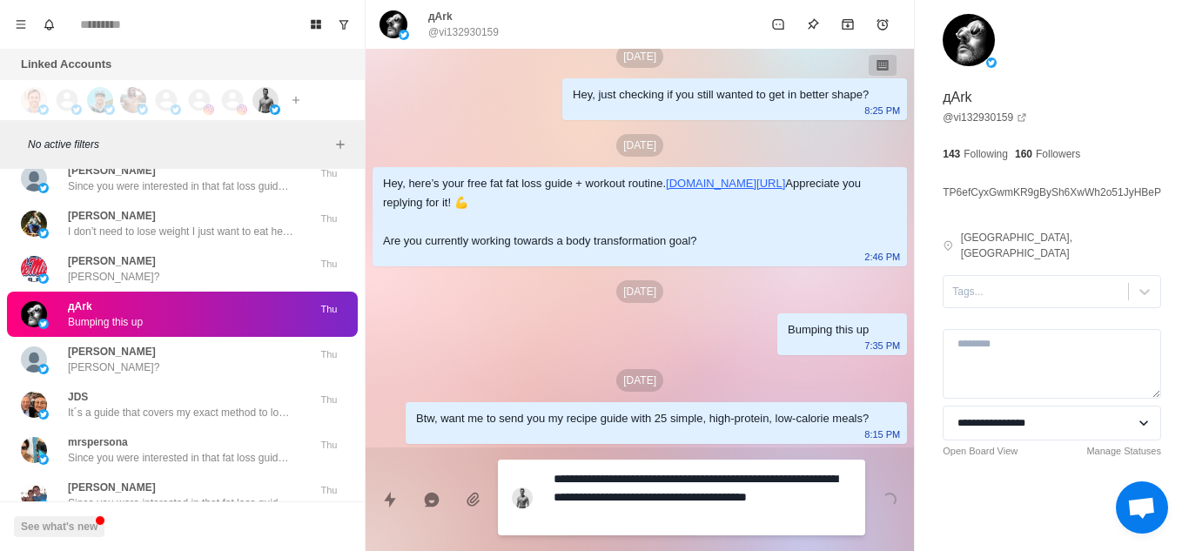
type textarea "*"
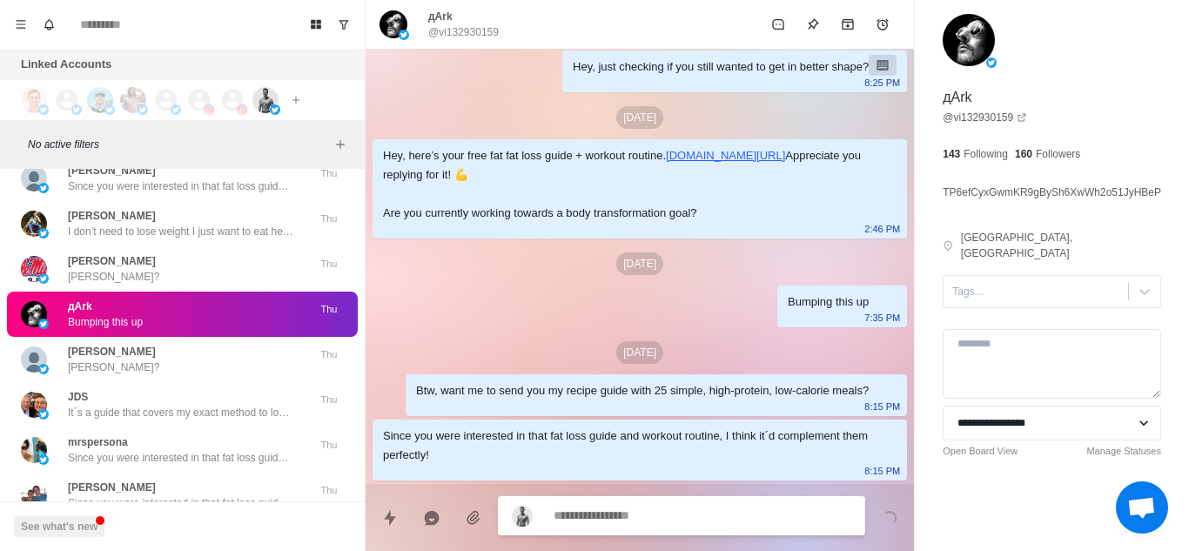
scroll to position [609, 0]
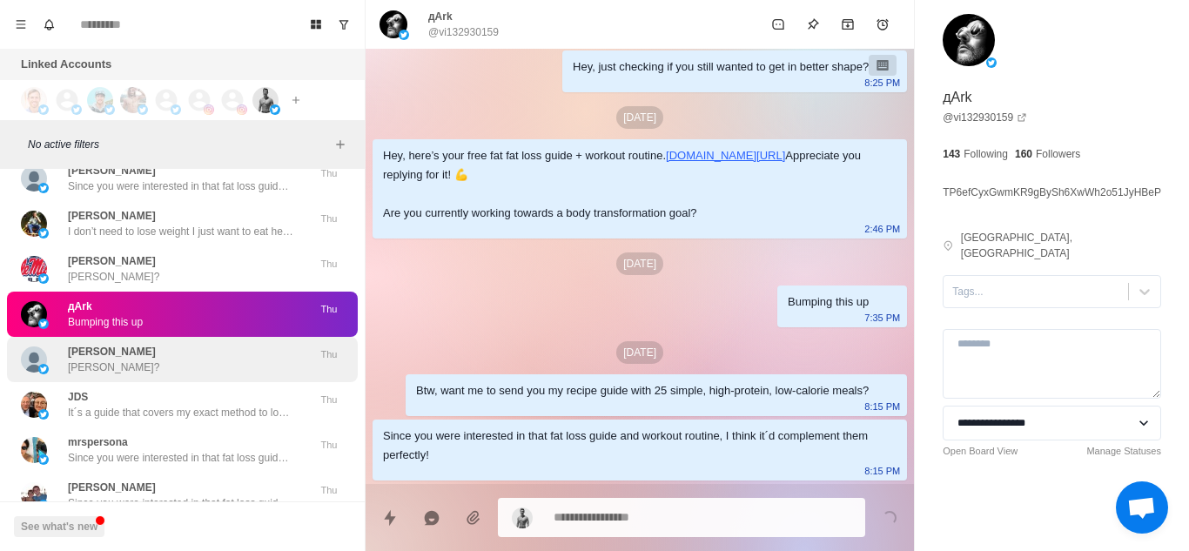
click at [163, 344] on div "[PERSON_NAME] [PERSON_NAME]?" at bounding box center [164, 359] width 286 height 31
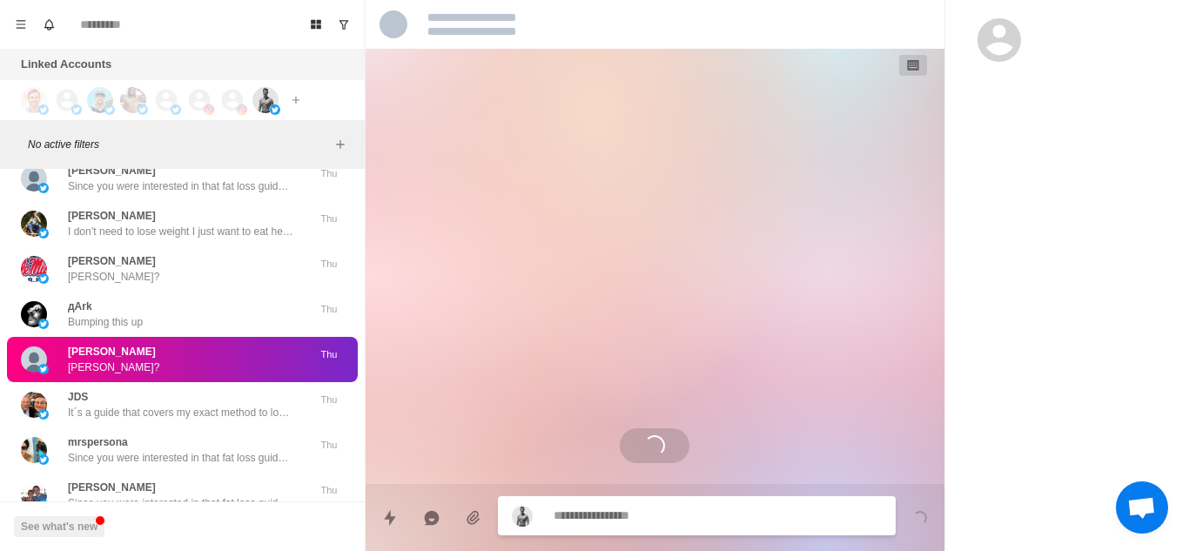
scroll to position [0, 0]
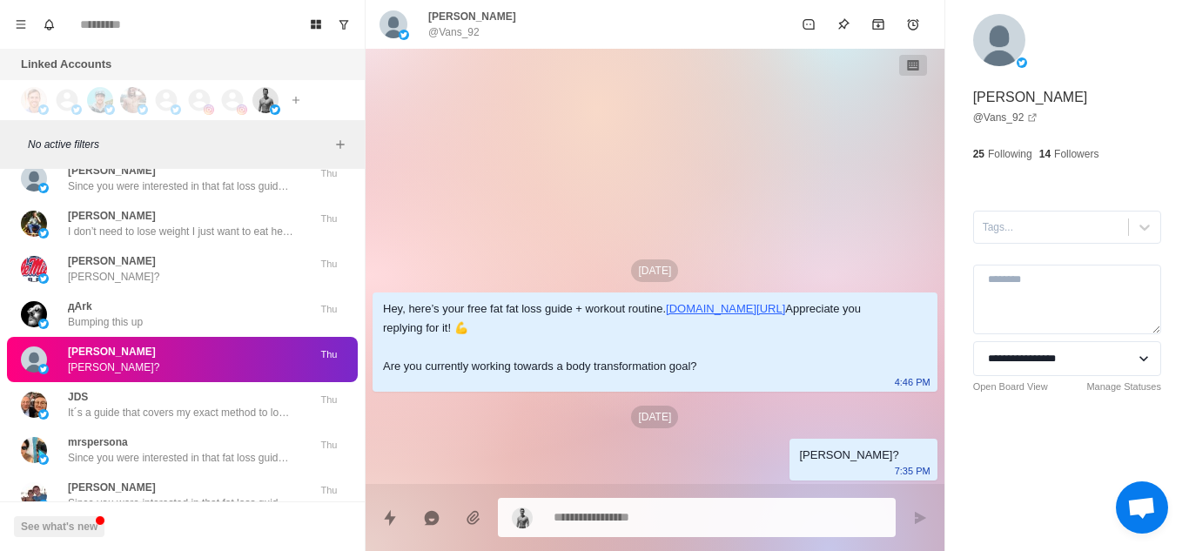
paste textarea "**********"
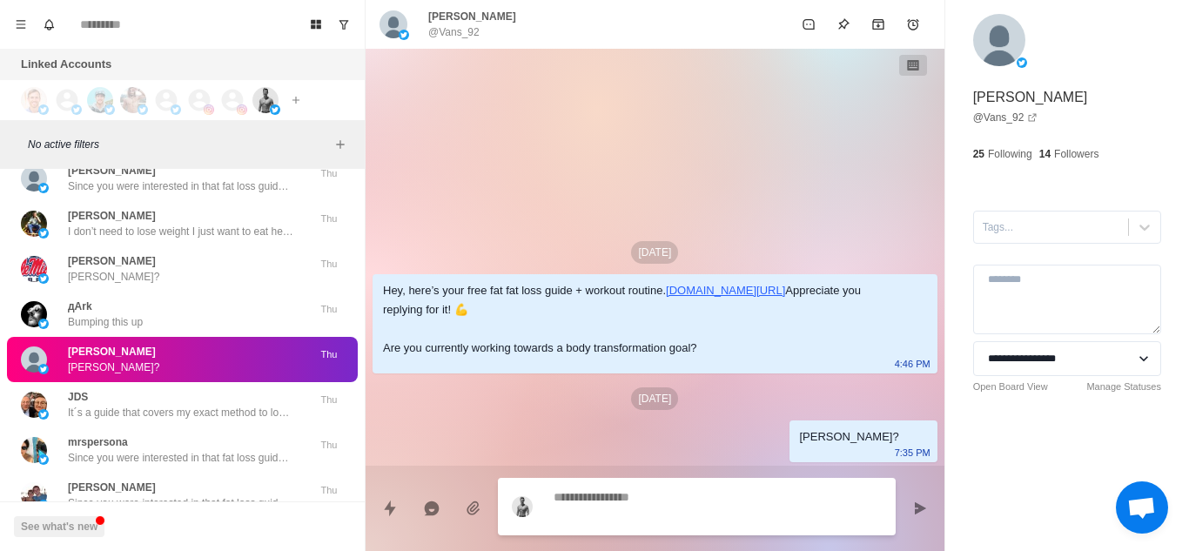
type textarea "*"
type textarea "**********"
type textarea "*"
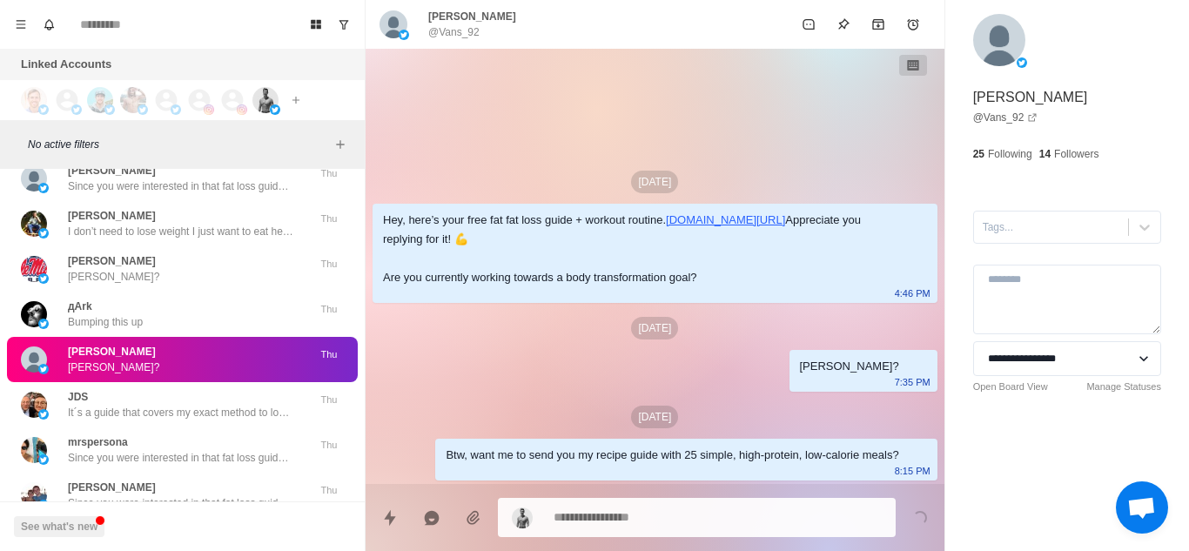
type textarea "*"
paste textarea "**********"
type textarea "**********"
type textarea "*"
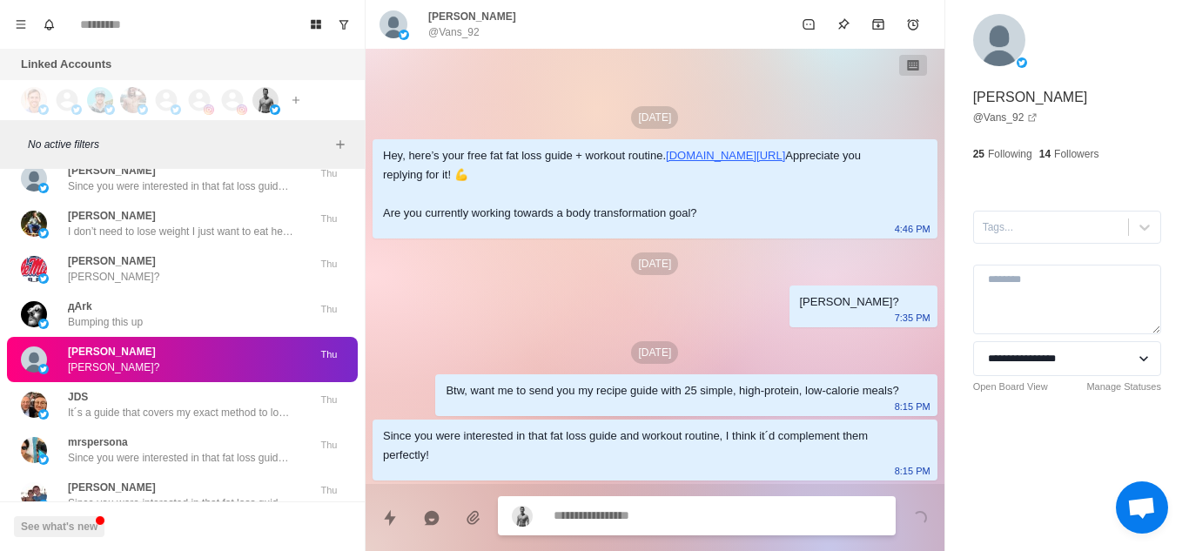
scroll to position [24, 0]
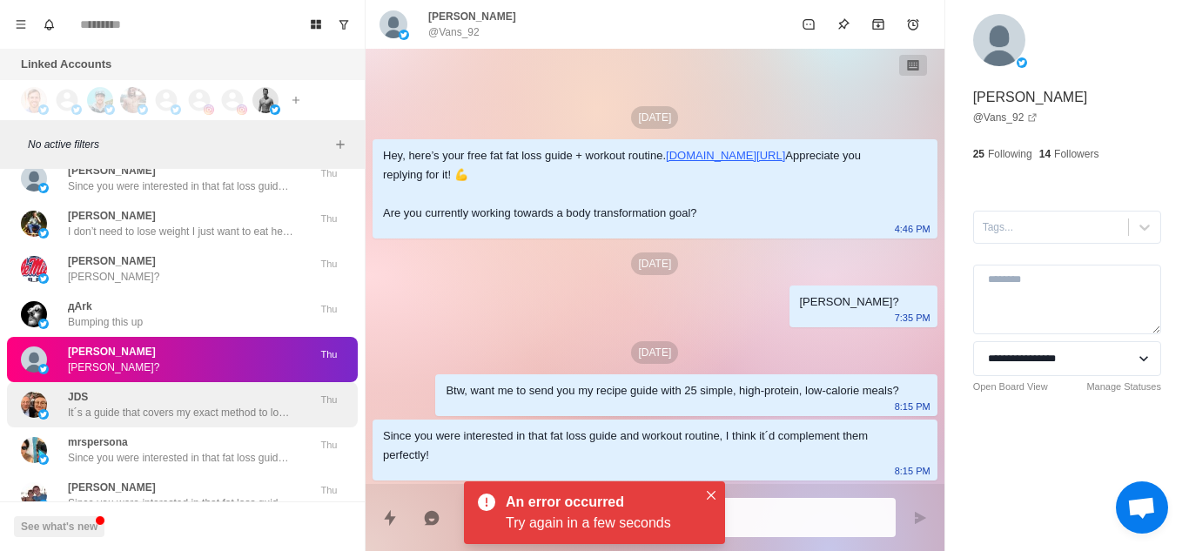
click at [163, 405] on p "It´s a guide that covers my exact method to lose 10% of your body fat in the ne…" at bounding box center [181, 413] width 226 height 16
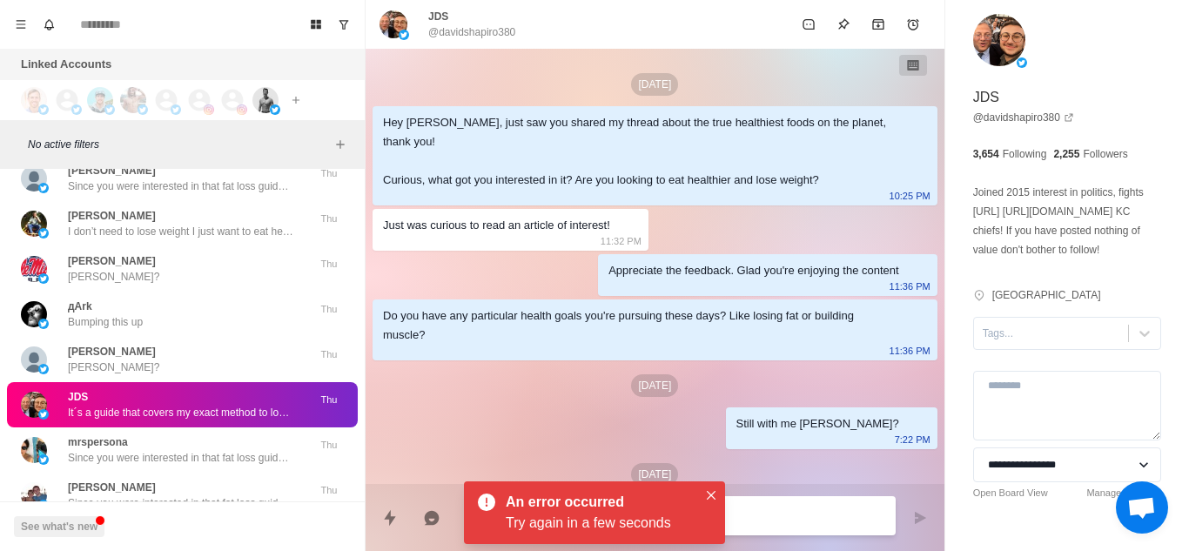
scroll to position [84, 0]
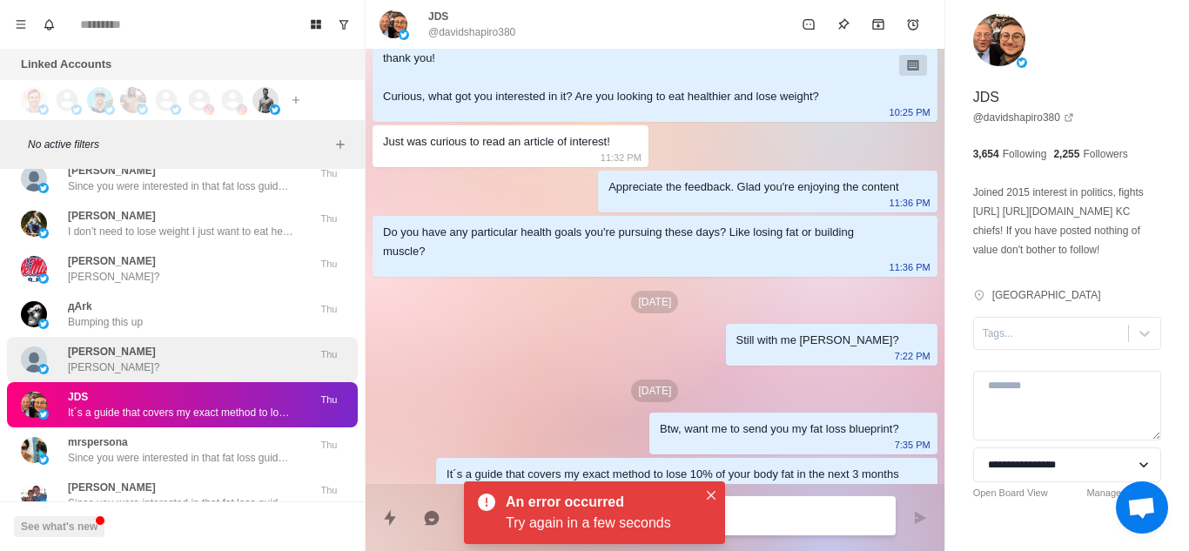
click at [167, 344] on div "[PERSON_NAME] [PERSON_NAME]?" at bounding box center [164, 359] width 286 height 31
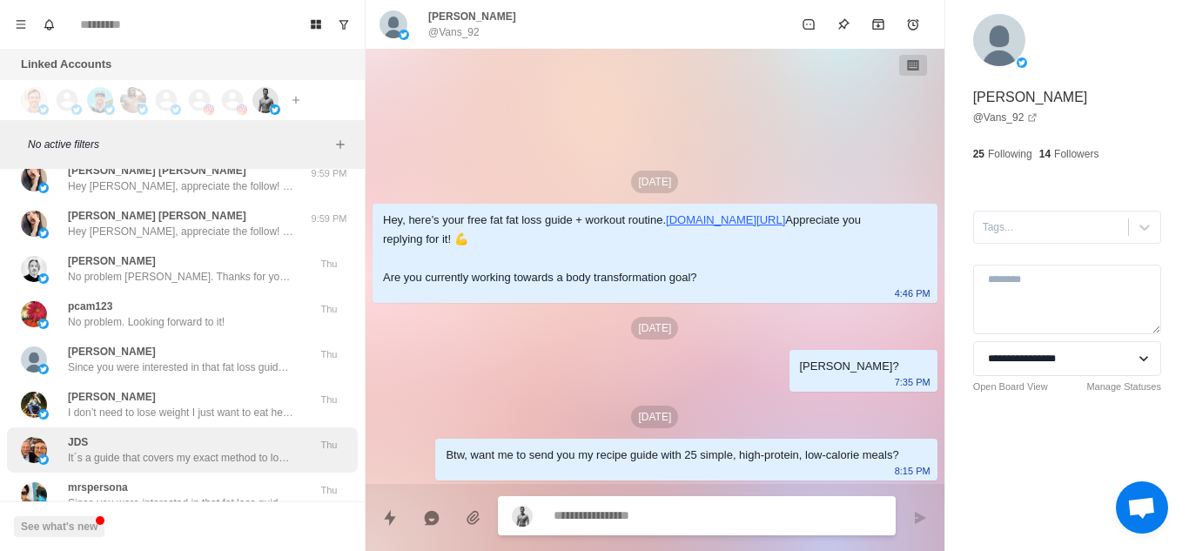
scroll to position [20539, 0]
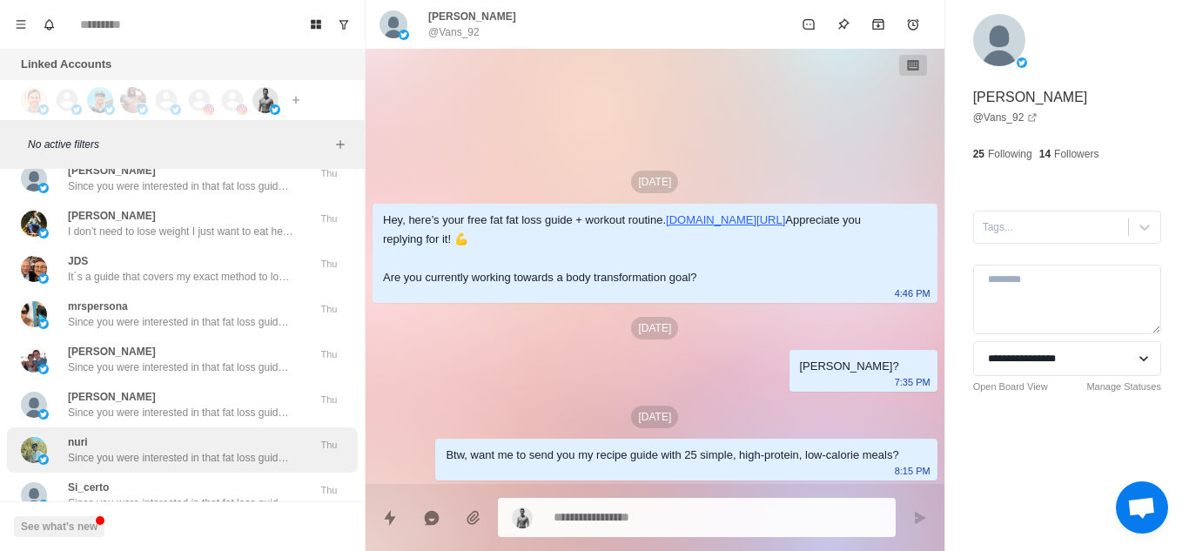
click at [157, 434] on div "nuri Since you were interested in that fat loss guide and workout routine, I th…" at bounding box center [181, 449] width 226 height 31
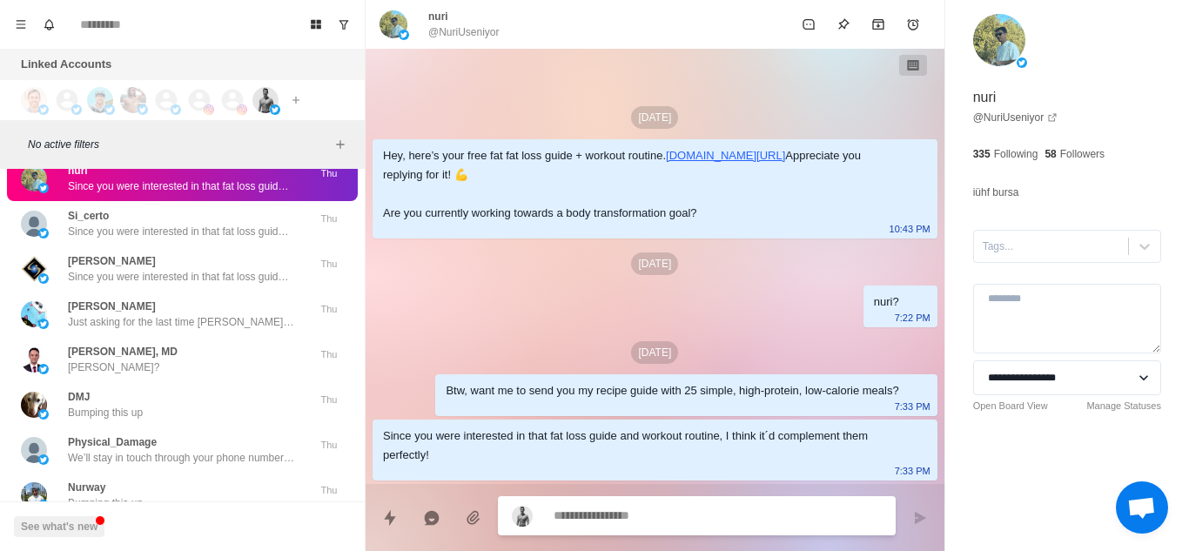
scroll to position [20811, 0]
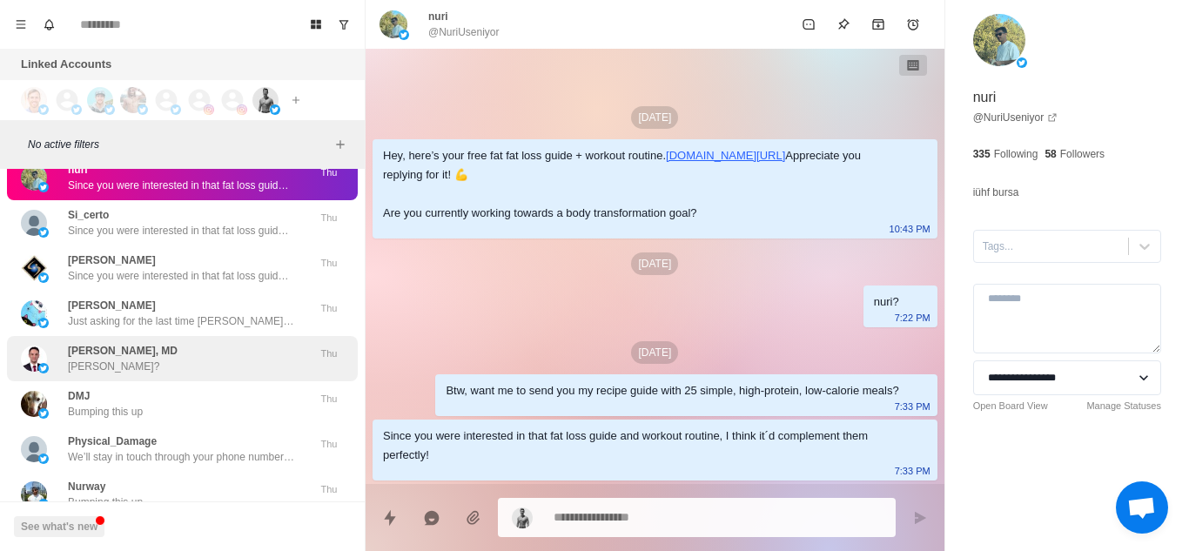
click at [199, 343] on div "[PERSON_NAME], MD [PERSON_NAME]?" at bounding box center [164, 358] width 286 height 31
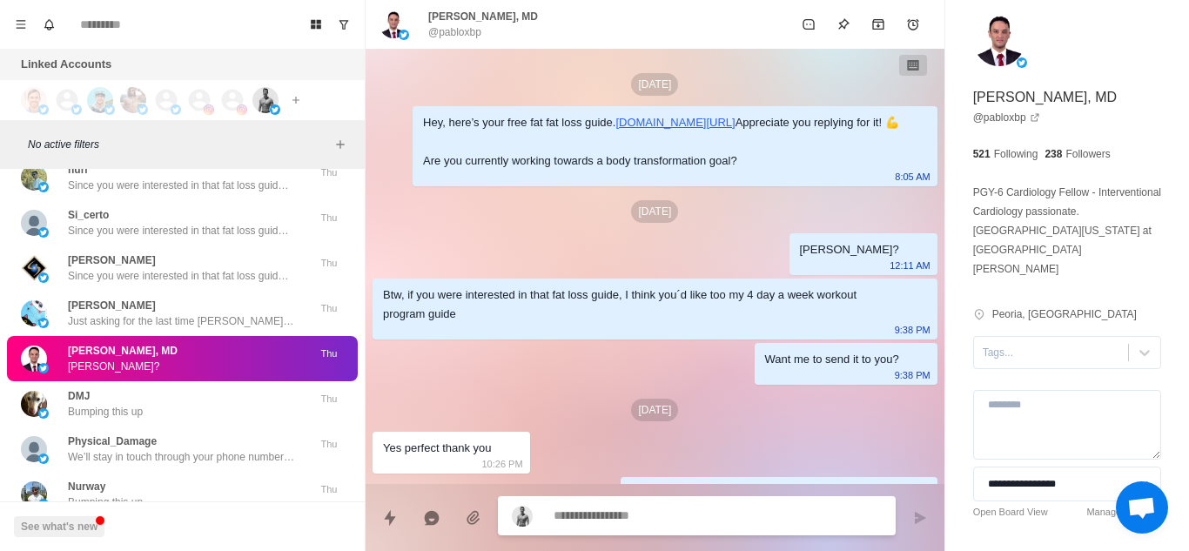
scroll to position [249, 0]
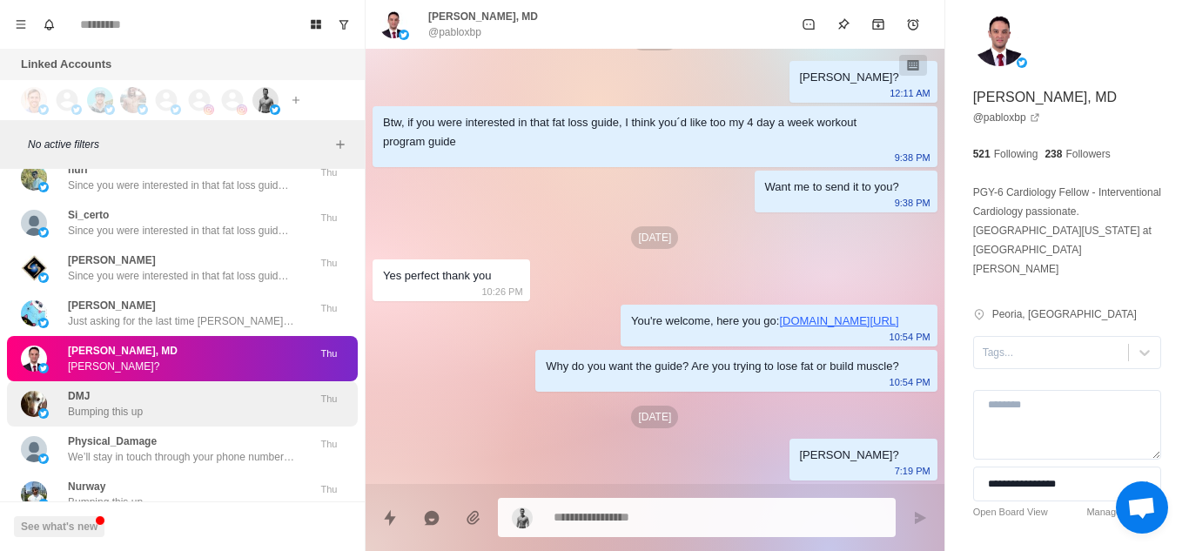
click at [199, 388] on div "DMJ Bumping this up" at bounding box center [164, 403] width 286 height 31
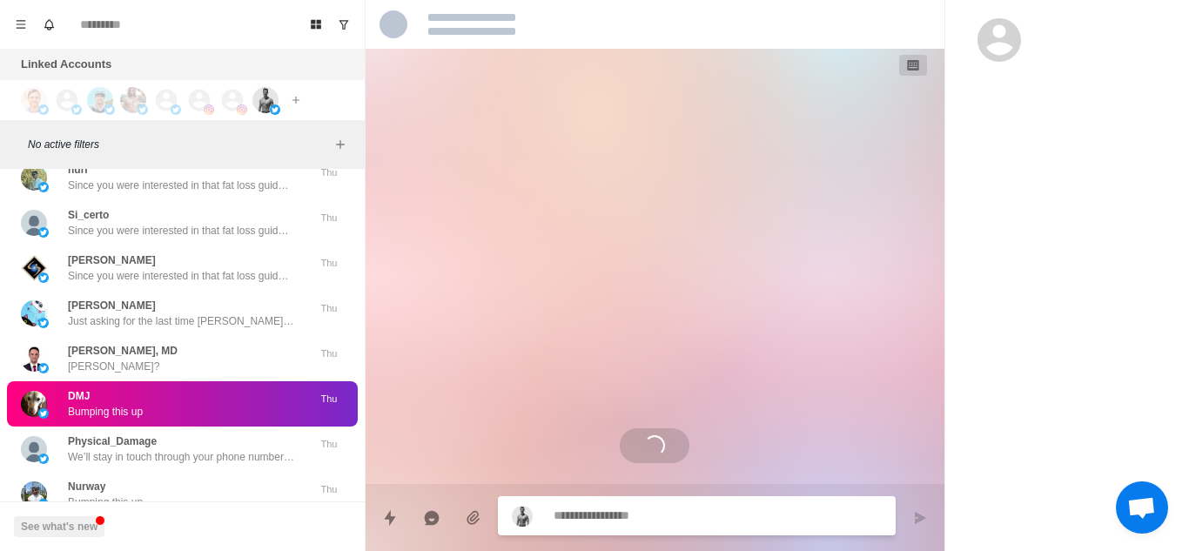
scroll to position [0, 0]
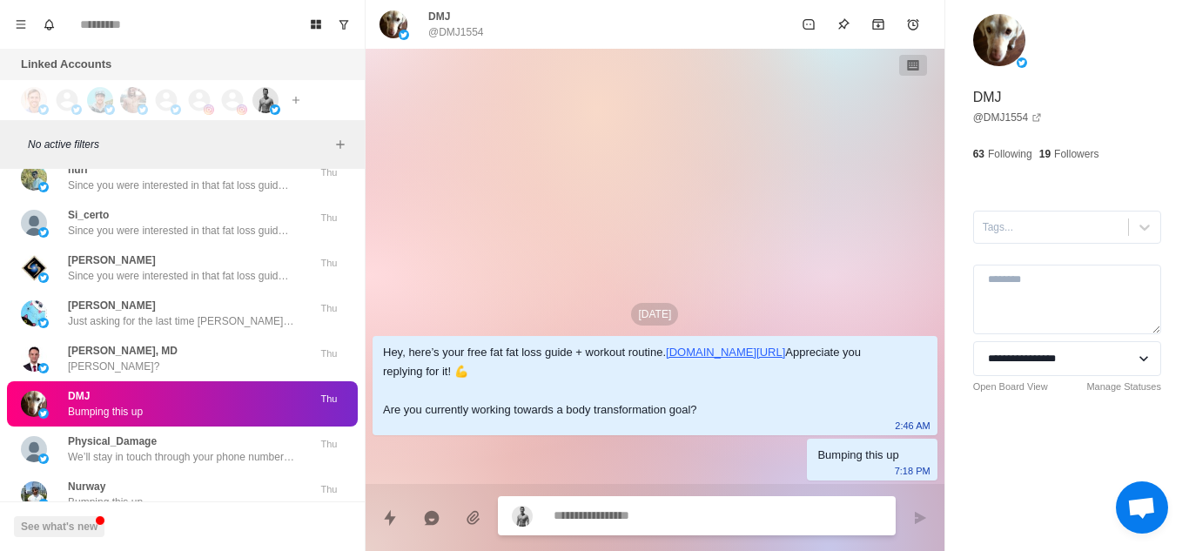
click at [675, 511] on textarea at bounding box center [717, 515] width 328 height 25
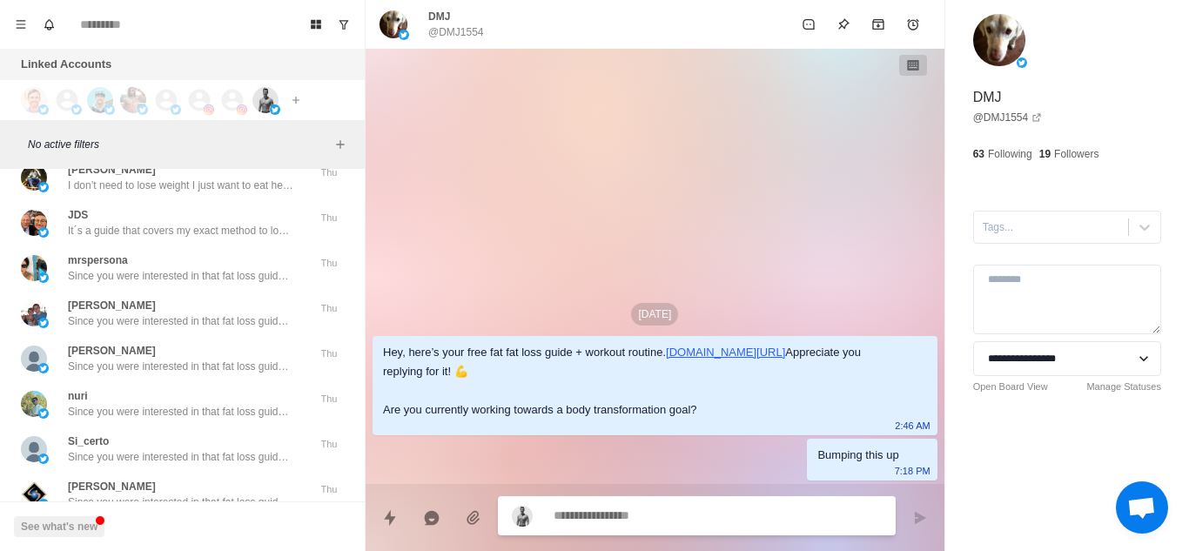
type textarea "*"
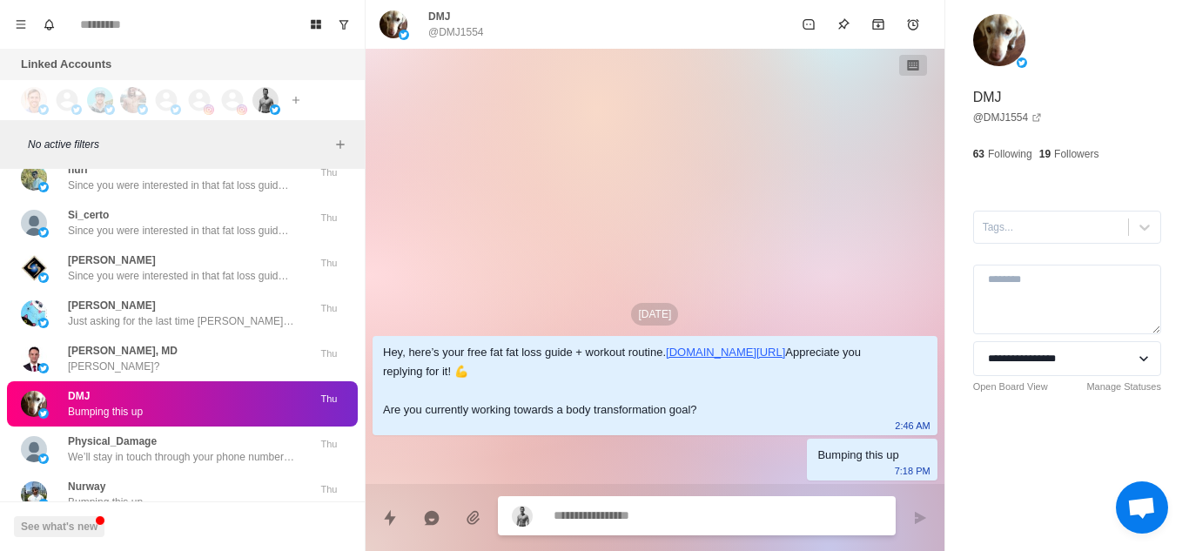
paste textarea "**********"
type textarea "**********"
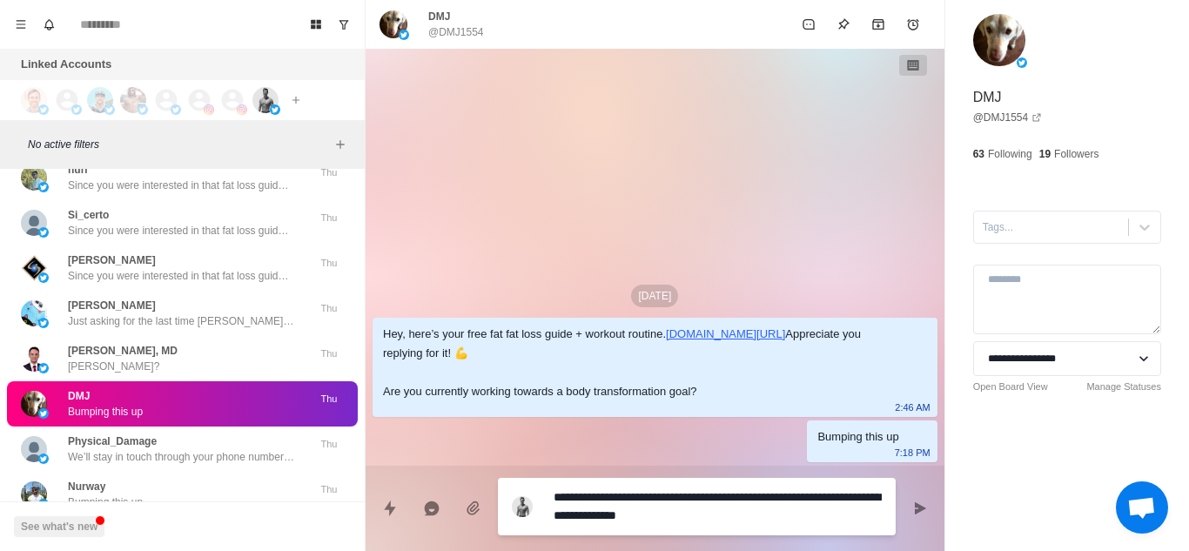
type textarea "*"
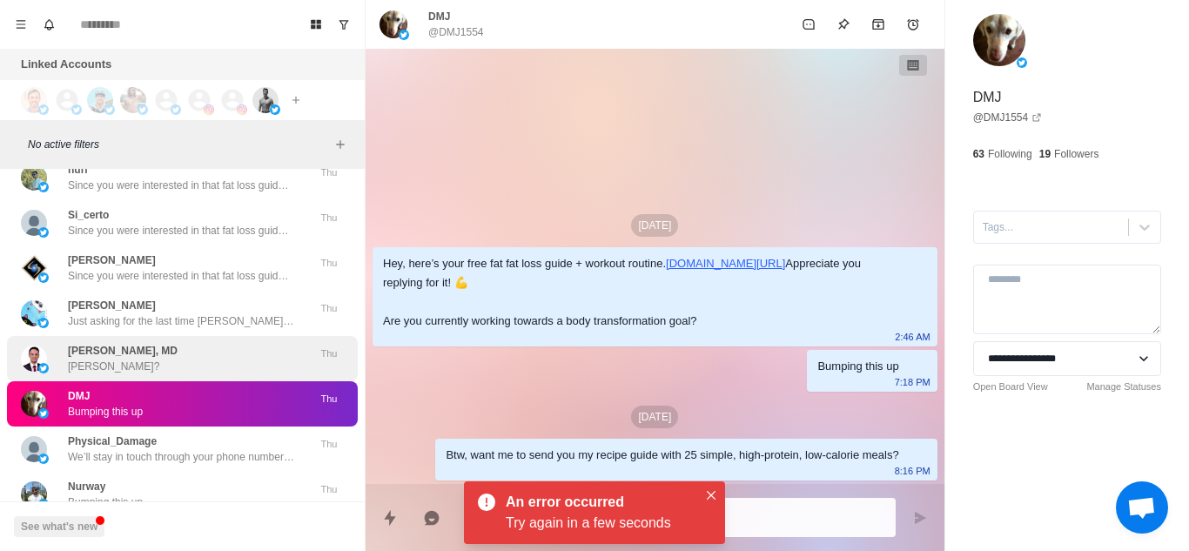
click at [215, 343] on div "[PERSON_NAME], MD [PERSON_NAME]?" at bounding box center [164, 358] width 286 height 31
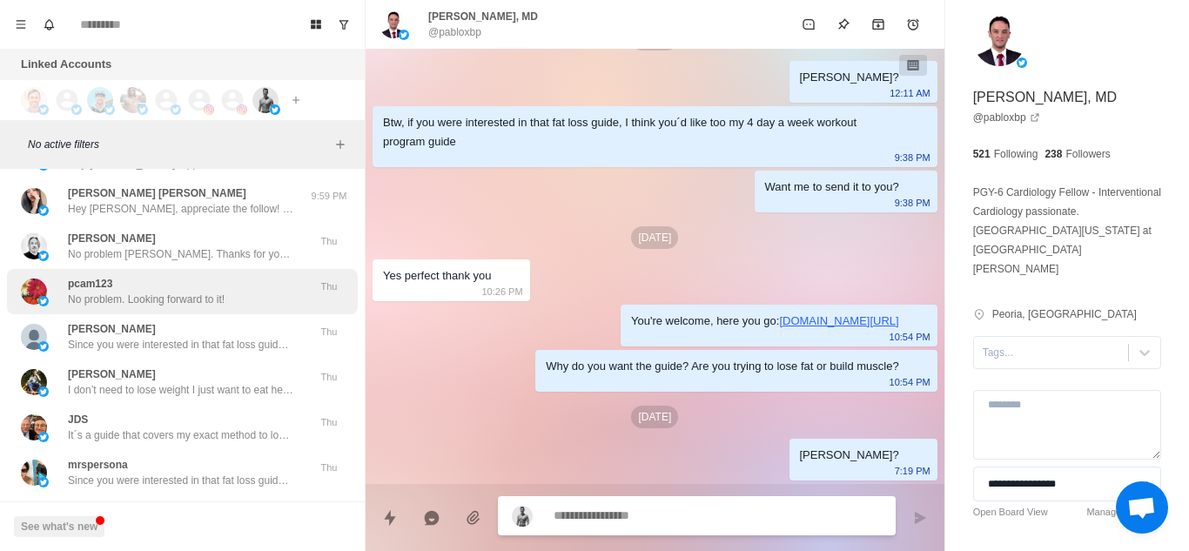
scroll to position [20608, 0]
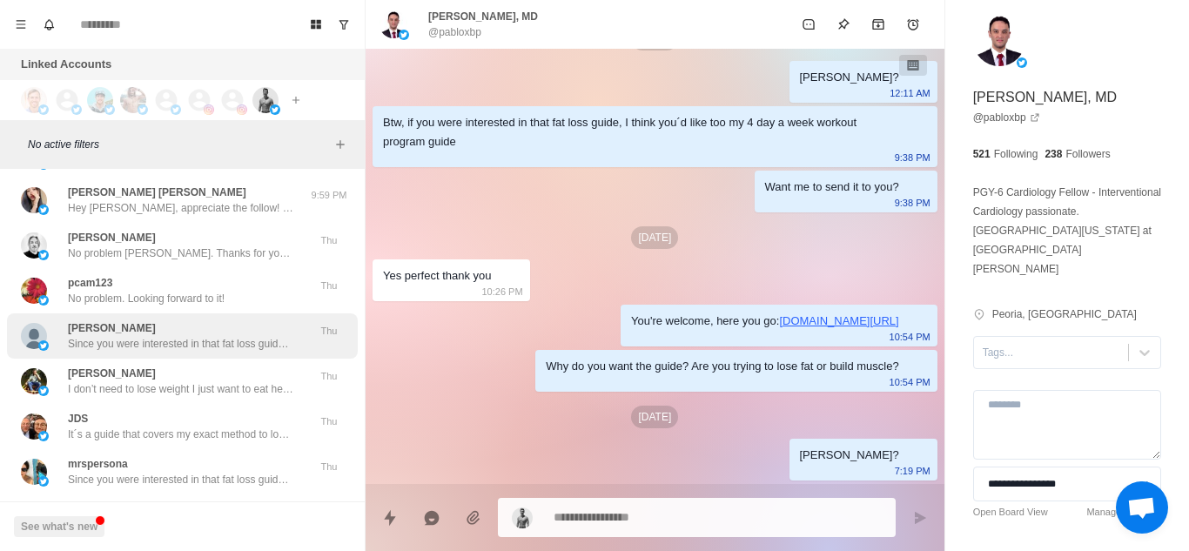
click at [207, 320] on div "[PERSON_NAME] Since you were interested in that fat loss guide and workout rout…" at bounding box center [182, 335] width 351 height 45
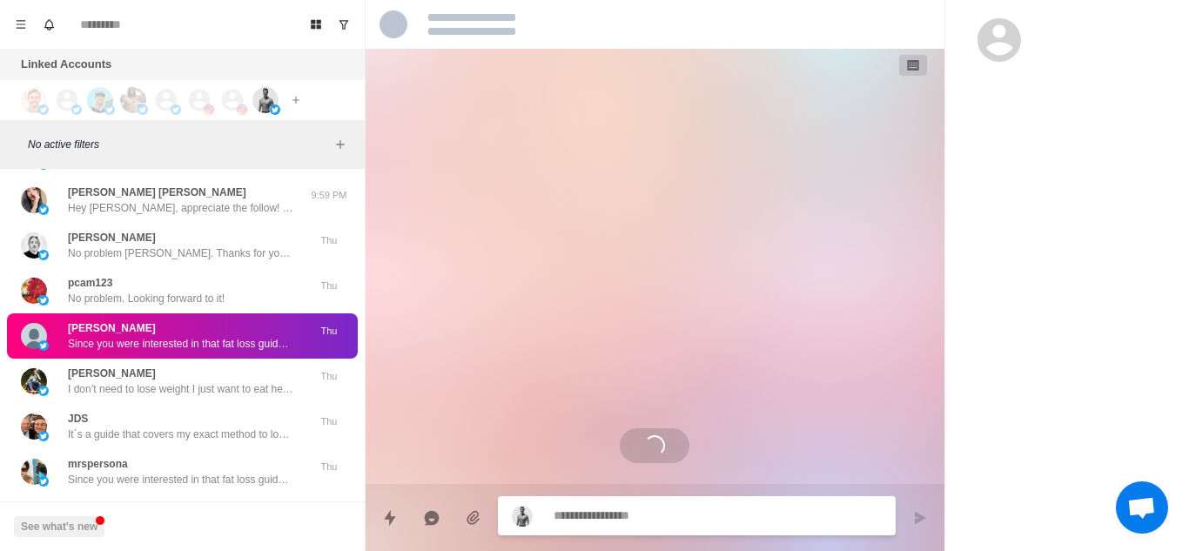
scroll to position [63, 0]
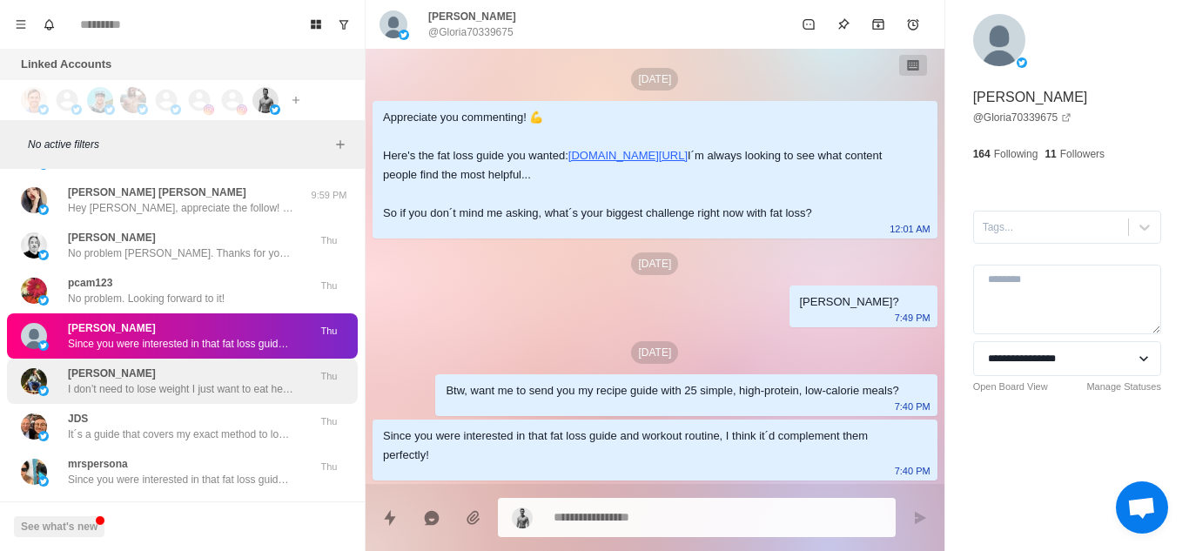
click at [190, 381] on p "I don’t need to lose weight I just want to eat healthy!" at bounding box center [181, 389] width 226 height 16
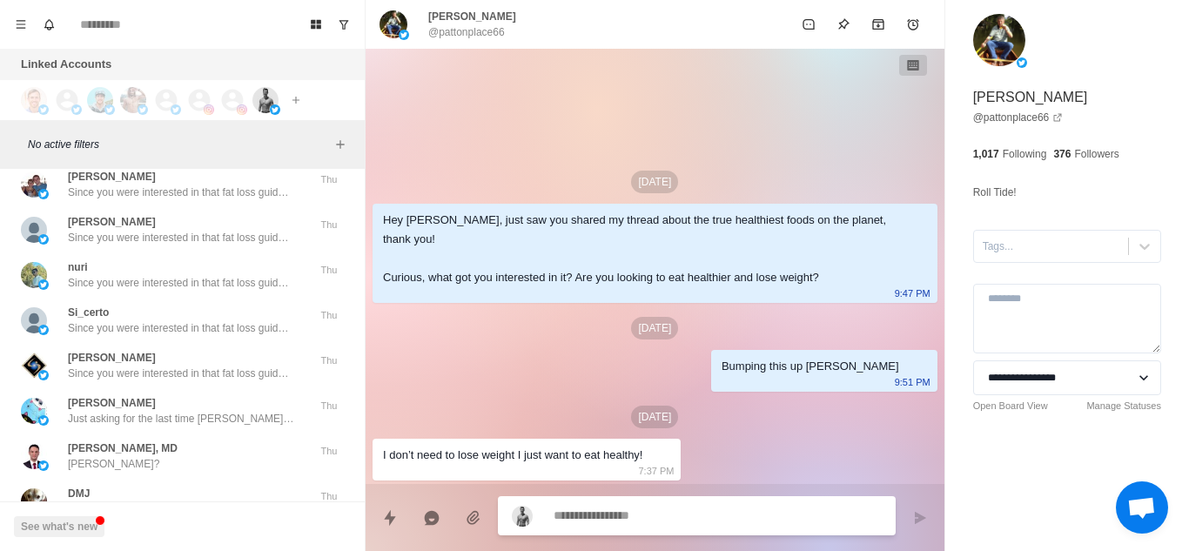
scroll to position [20941, 0]
click at [185, 439] on div "[PERSON_NAME], MD [PERSON_NAME]?" at bounding box center [164, 454] width 286 height 31
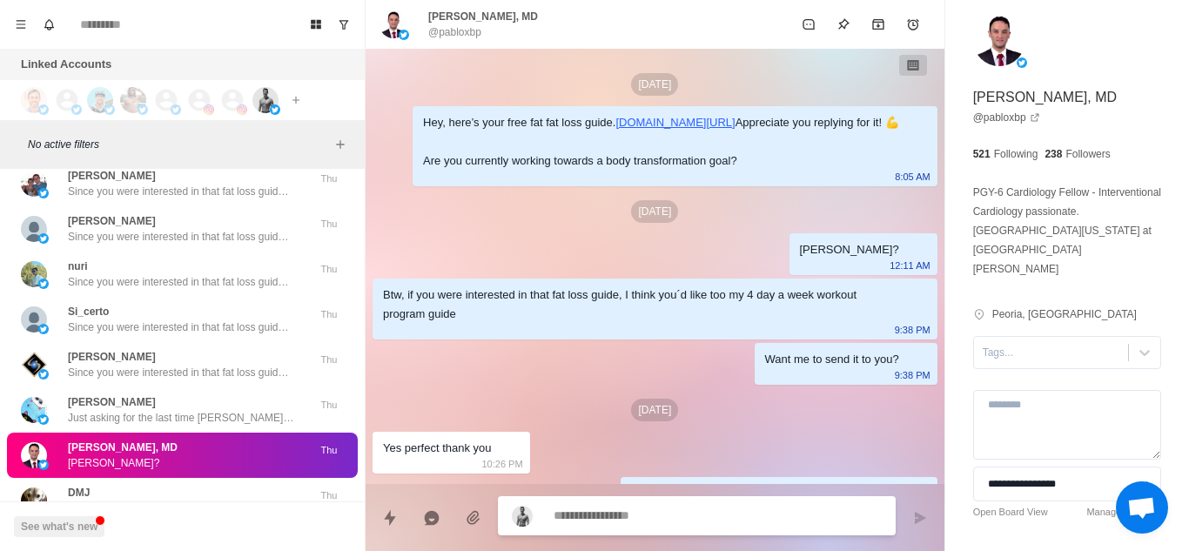
scroll to position [249, 0]
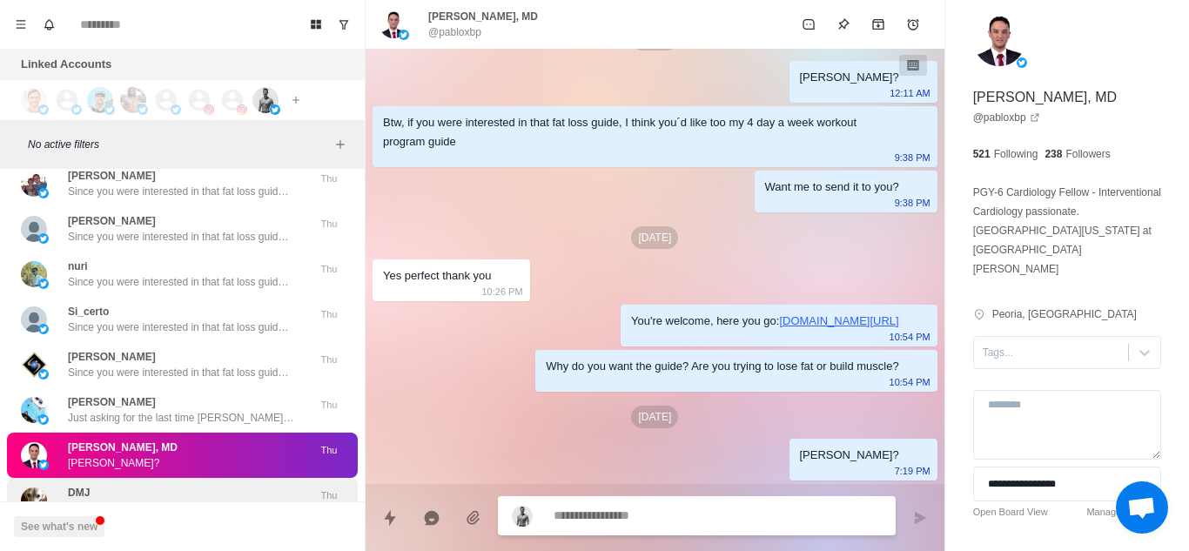
click at [145, 485] on div "DMJ Bumping this up" at bounding box center [164, 500] width 286 height 31
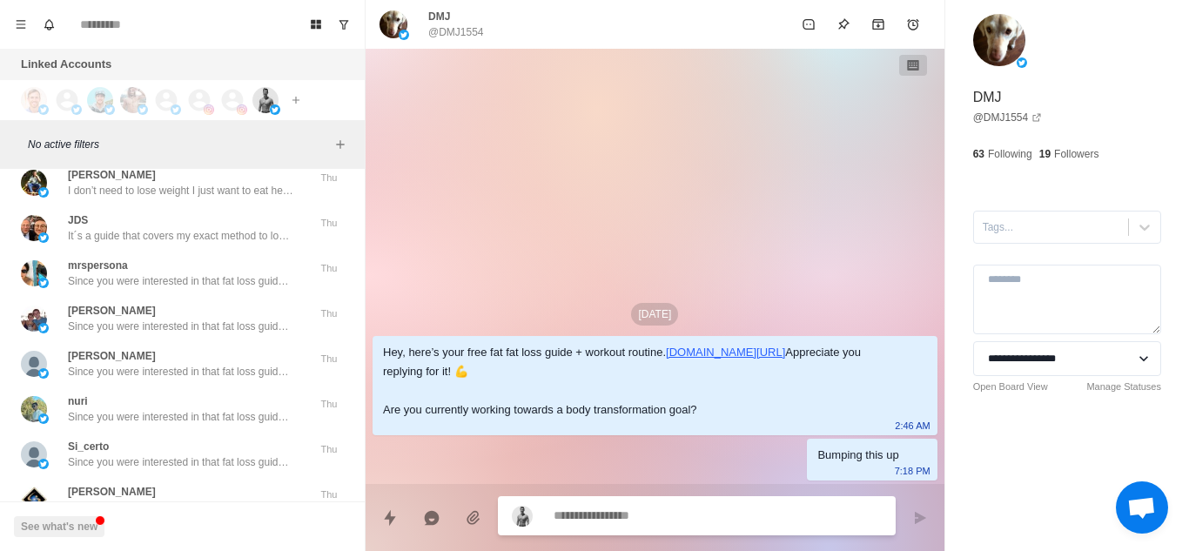
scroll to position [2358, 0]
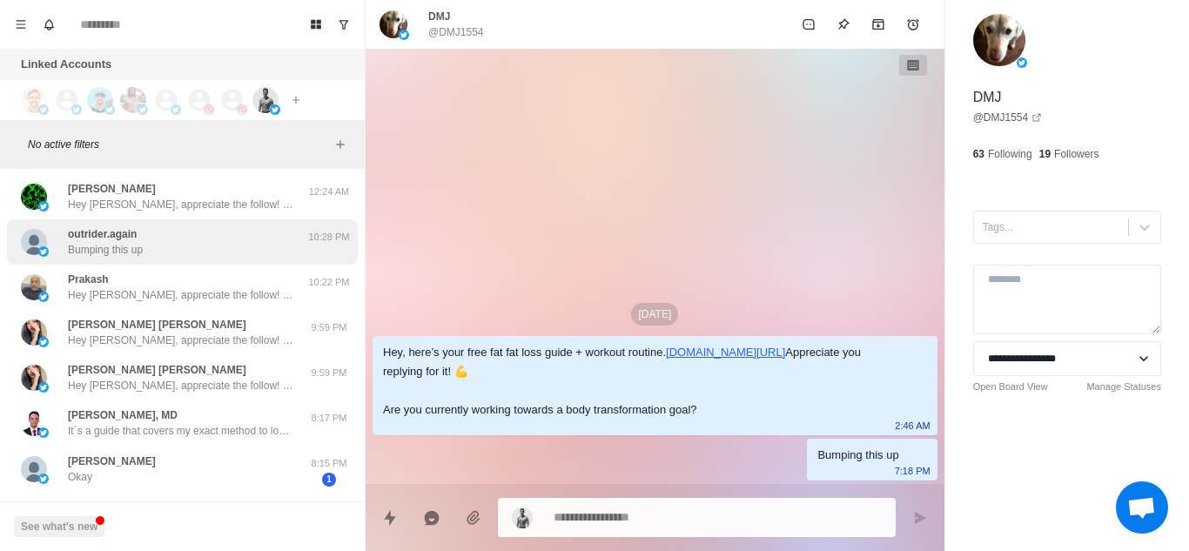
click at [200, 252] on div "outrider.again Bumping this up" at bounding box center [164, 241] width 286 height 31
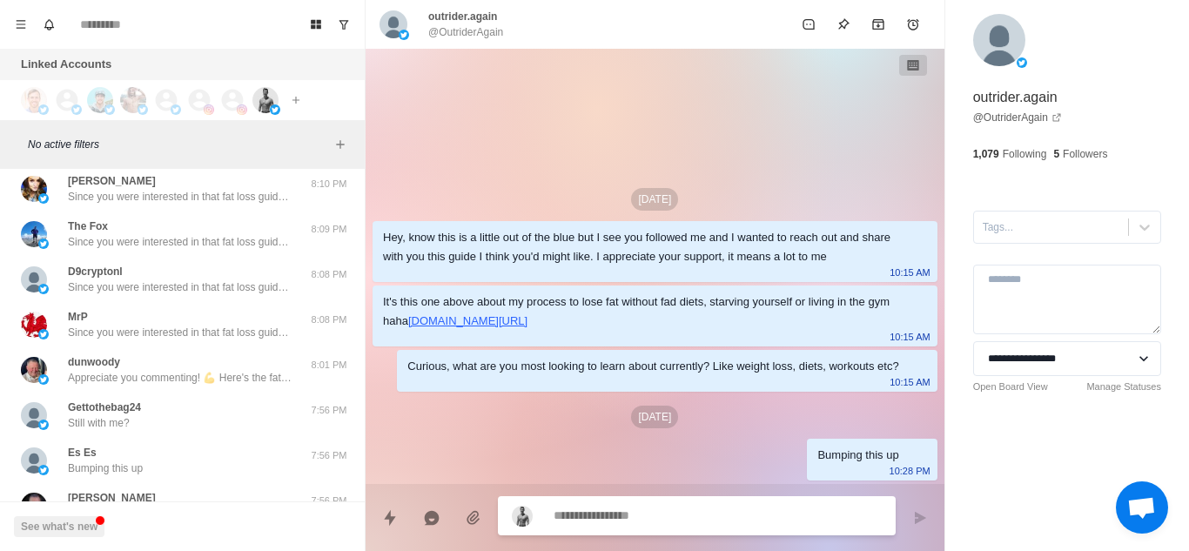
scroll to position [2899, 0]
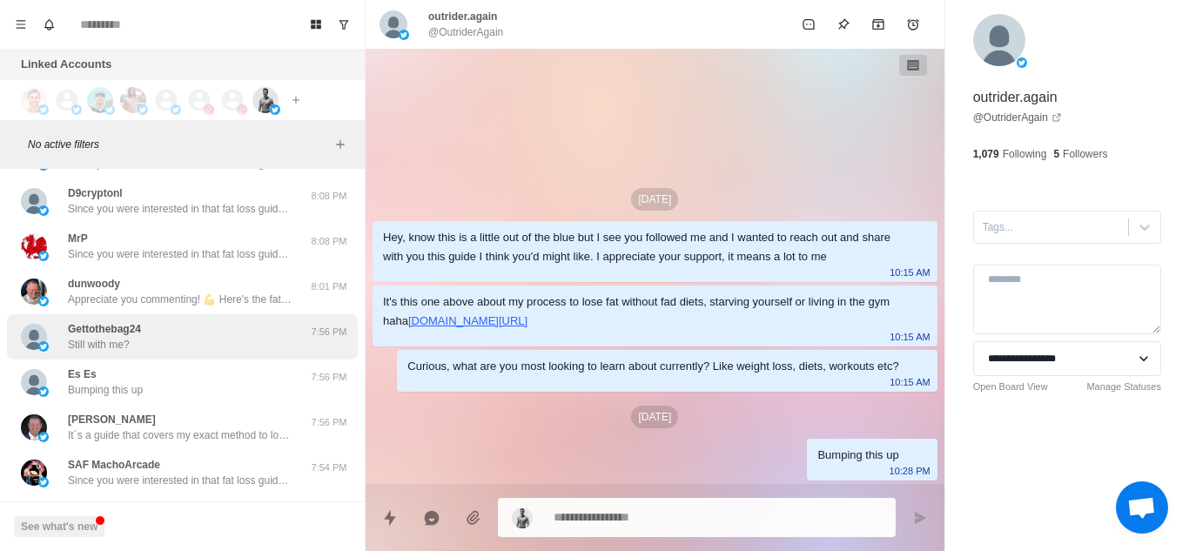
click at [208, 332] on div "Gettothebag24 Still with me?" at bounding box center [164, 336] width 286 height 31
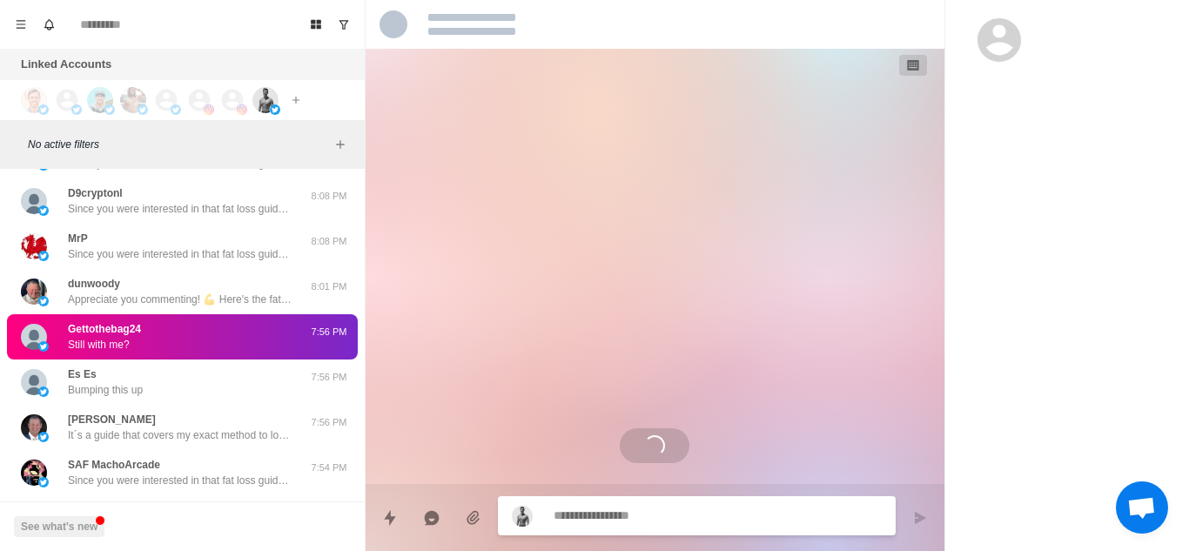
scroll to position [1072, 0]
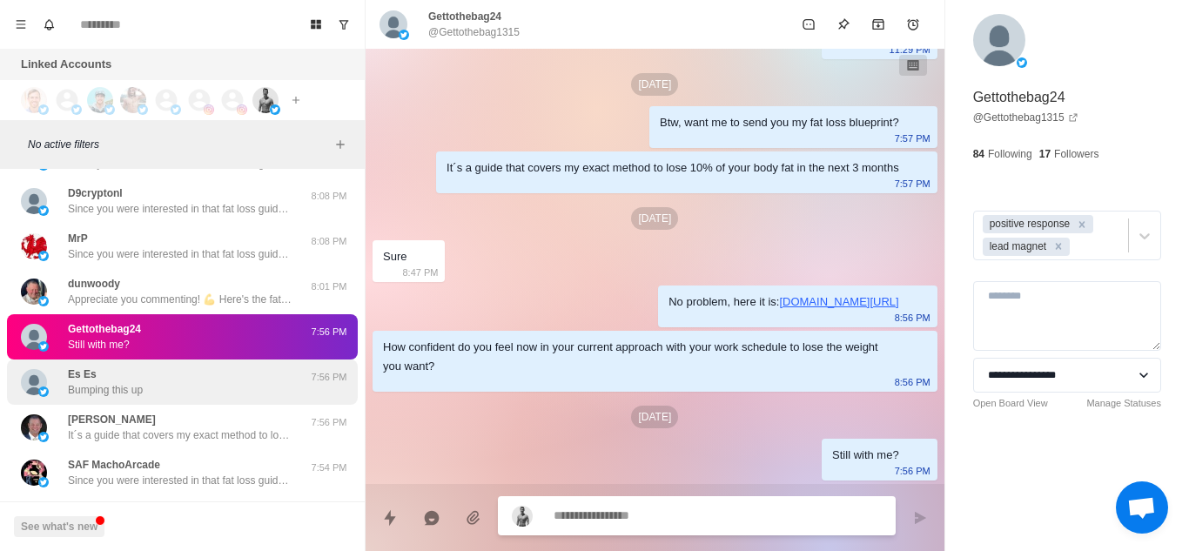
click at [215, 379] on div "Es Es Bumping this up" at bounding box center [164, 381] width 286 height 31
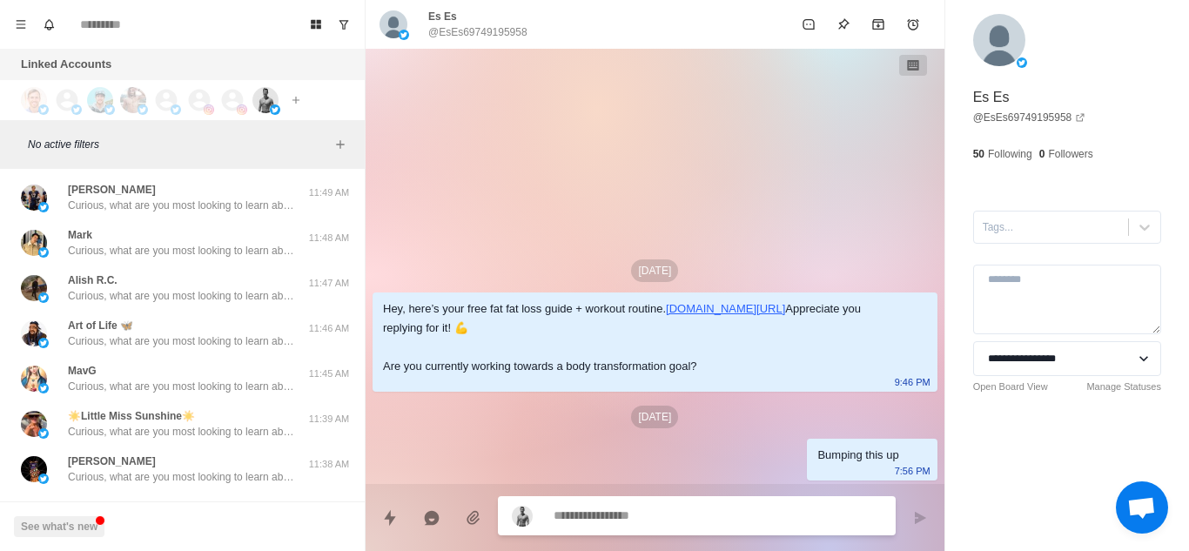
scroll to position [9373, 0]
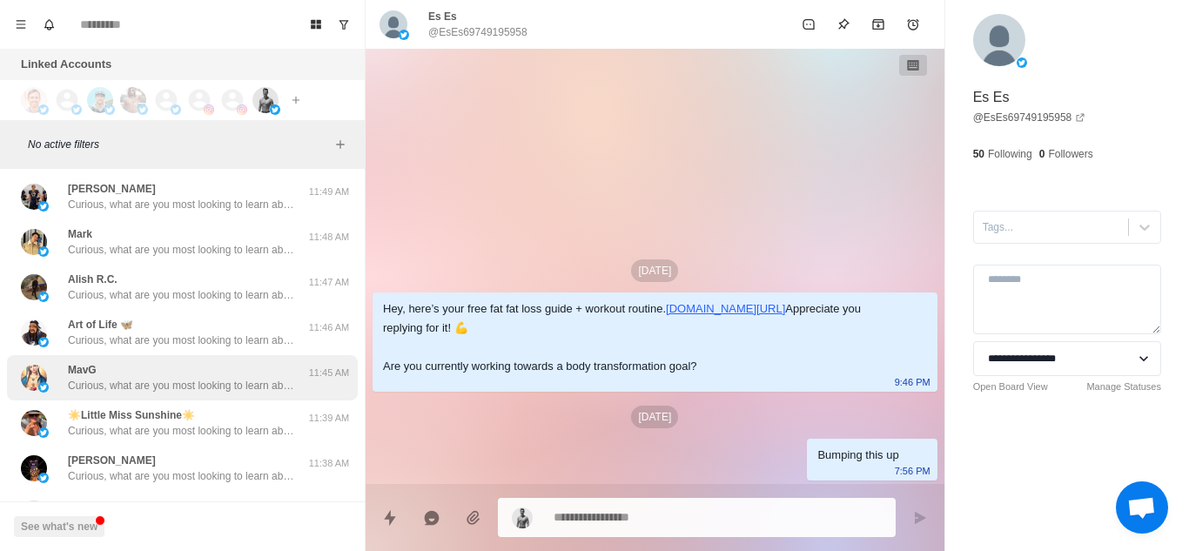
click at [228, 373] on div "MavG Curious, what are you most looking to learn about currently? Like weight l…" at bounding box center [181, 377] width 226 height 31
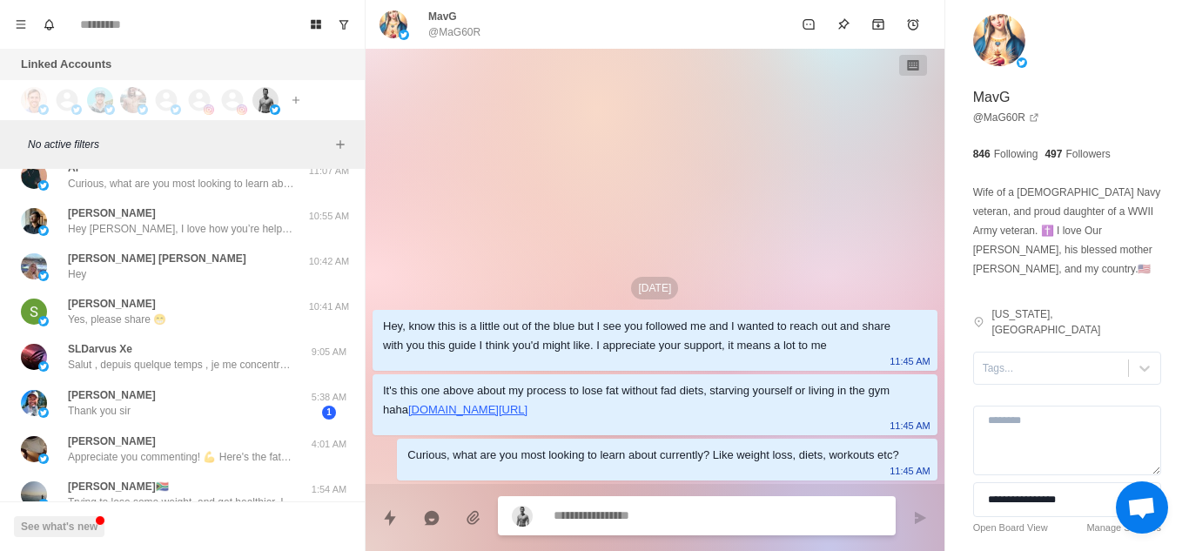
scroll to position [10542, 0]
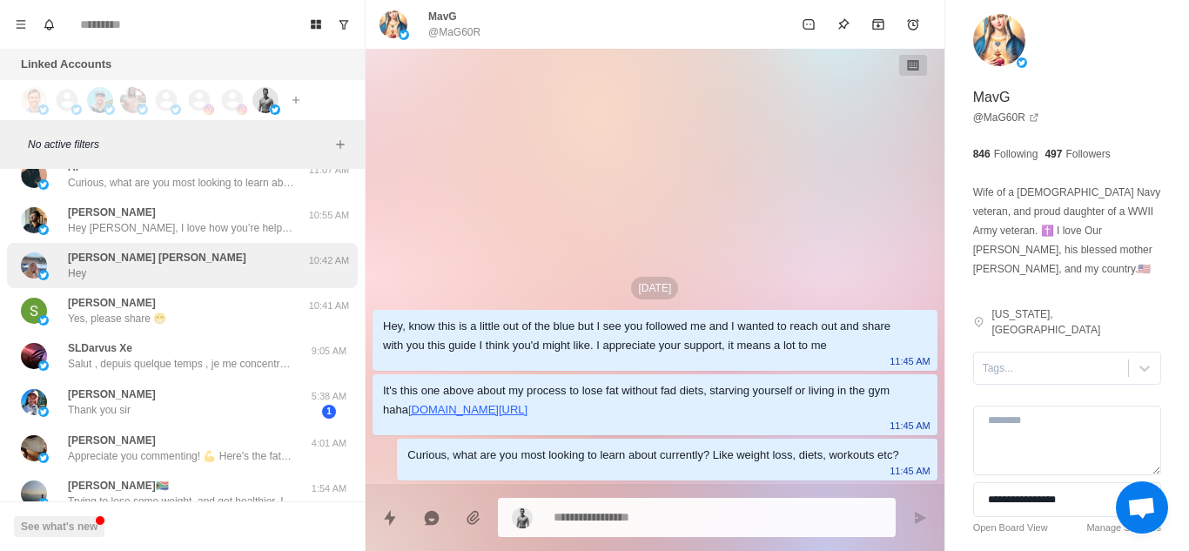
click at [220, 259] on div "[PERSON_NAME] [PERSON_NAME] Hey" at bounding box center [164, 265] width 286 height 31
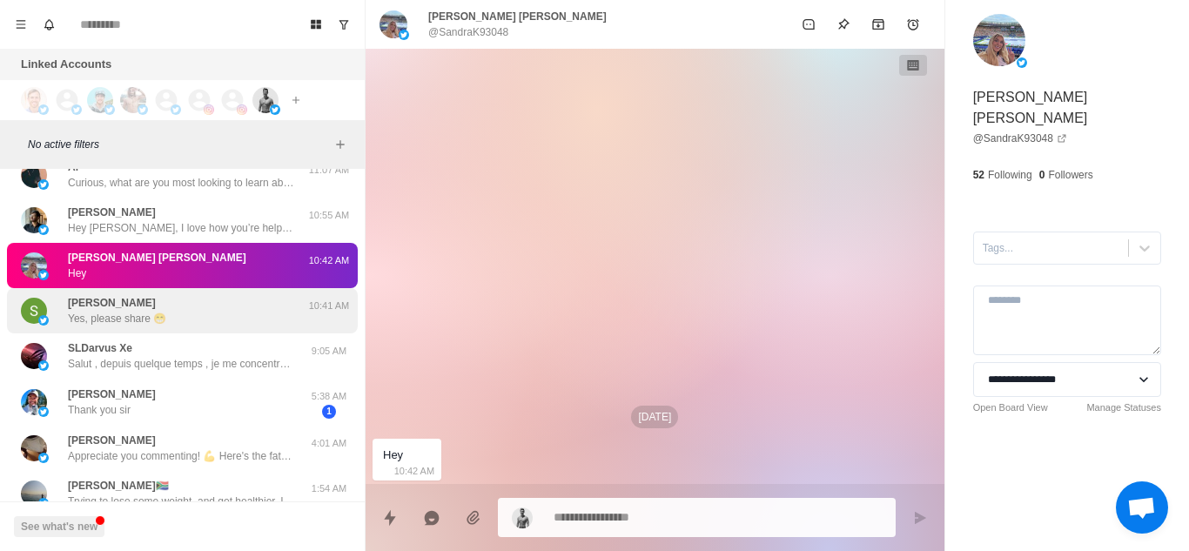
click at [171, 318] on div "[PERSON_NAME] Yes, please share 😁" at bounding box center [164, 310] width 286 height 31
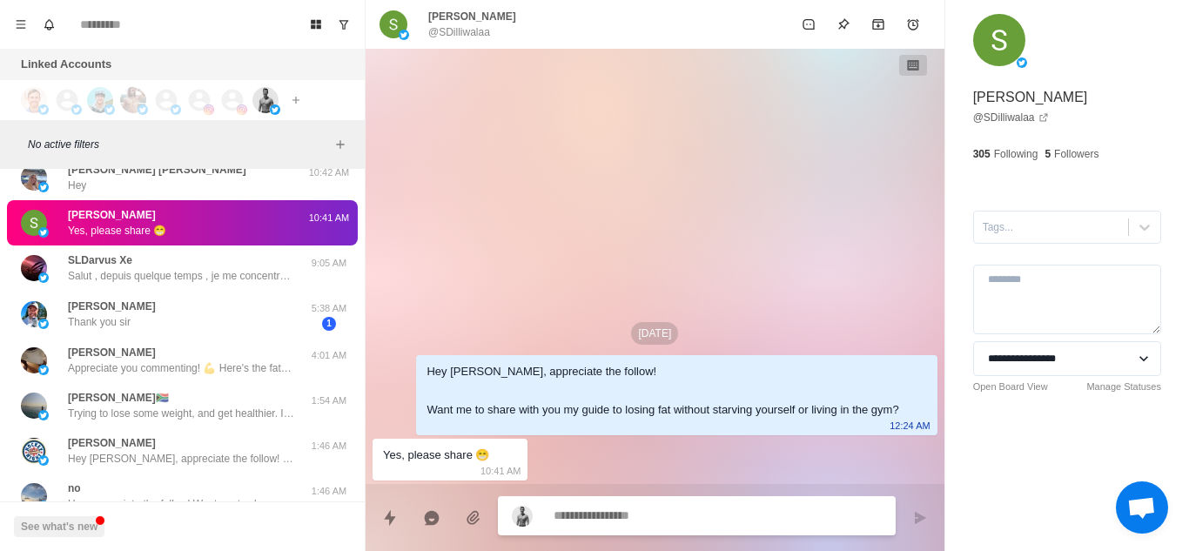
scroll to position [10659, 0]
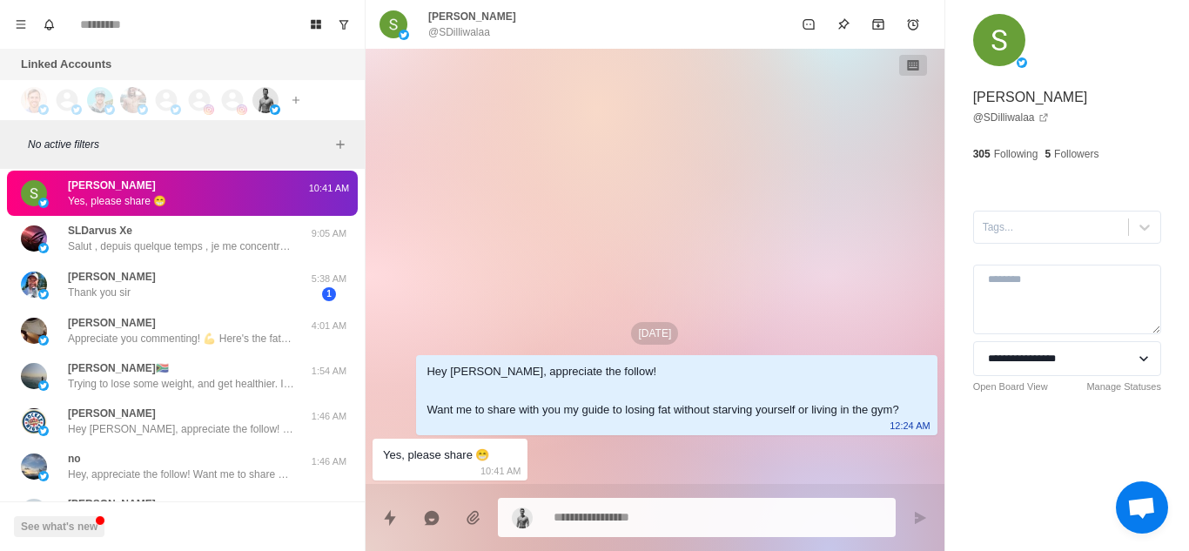
click at [171, 318] on div "[PERSON_NAME] Appreciate you commenting! 💪 Here's the fat loss guide you wanted…" at bounding box center [181, 330] width 226 height 31
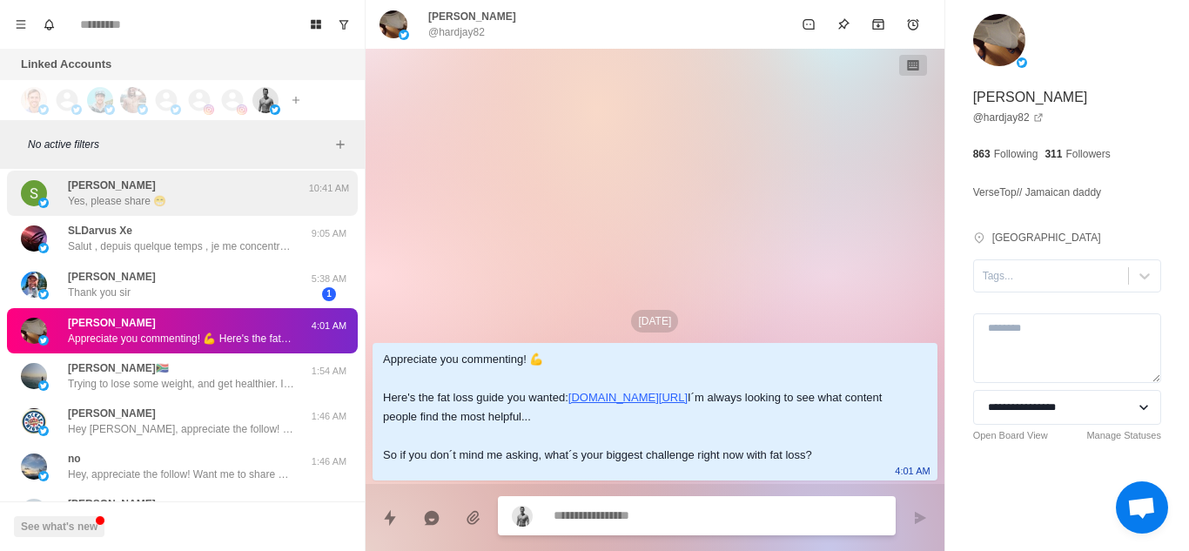
type textarea "*"
type textarea "**"
type textarea "*"
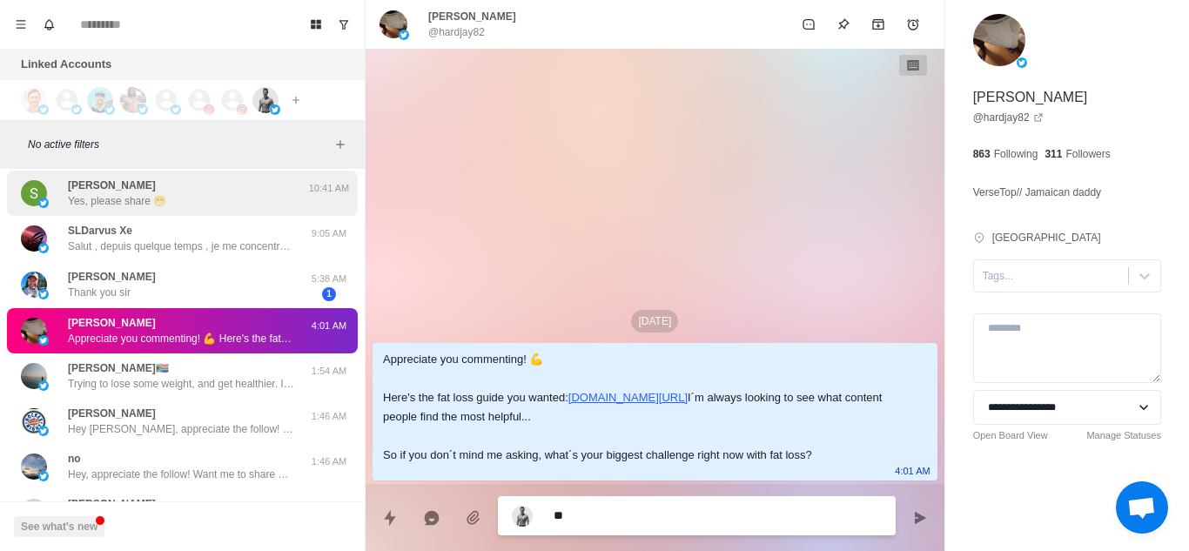
type textarea "***"
type textarea "*"
type textarea "*****"
type textarea "*"
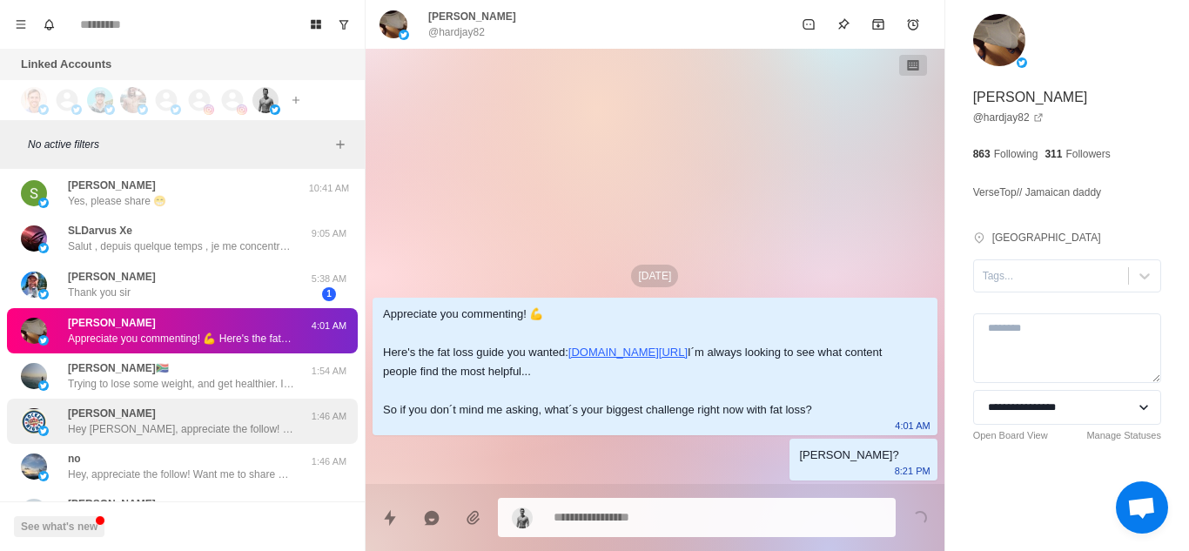
click at [80, 425] on p "Hey [PERSON_NAME], appreciate the follow! Want me to share with you my guide to…" at bounding box center [181, 429] width 226 height 16
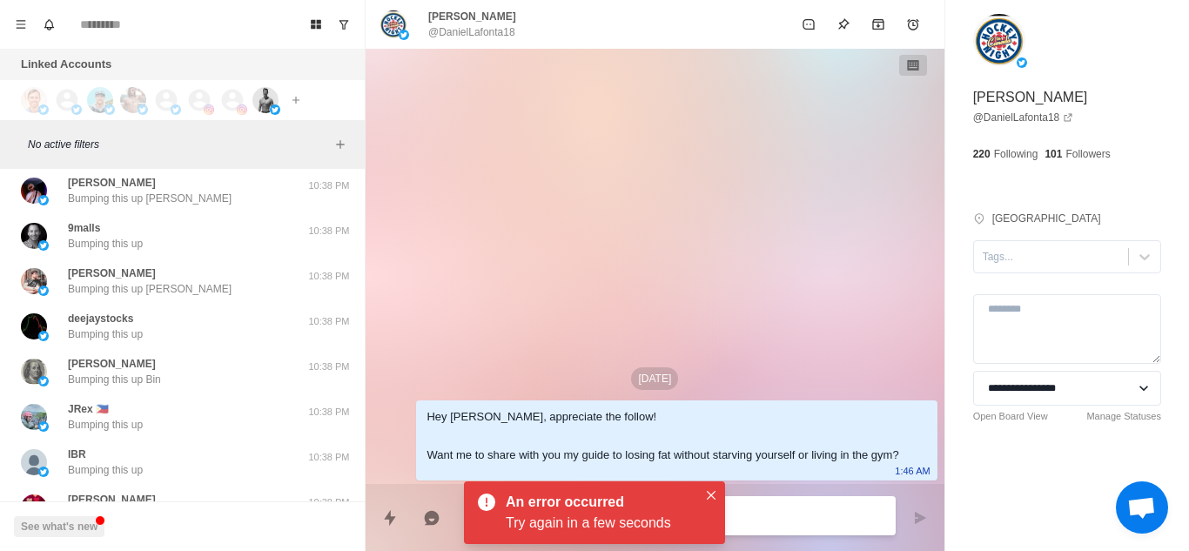
scroll to position [14271, 0]
click at [80, 438] on div "IBR Bumping this up 10:38 PM" at bounding box center [182, 460] width 351 height 45
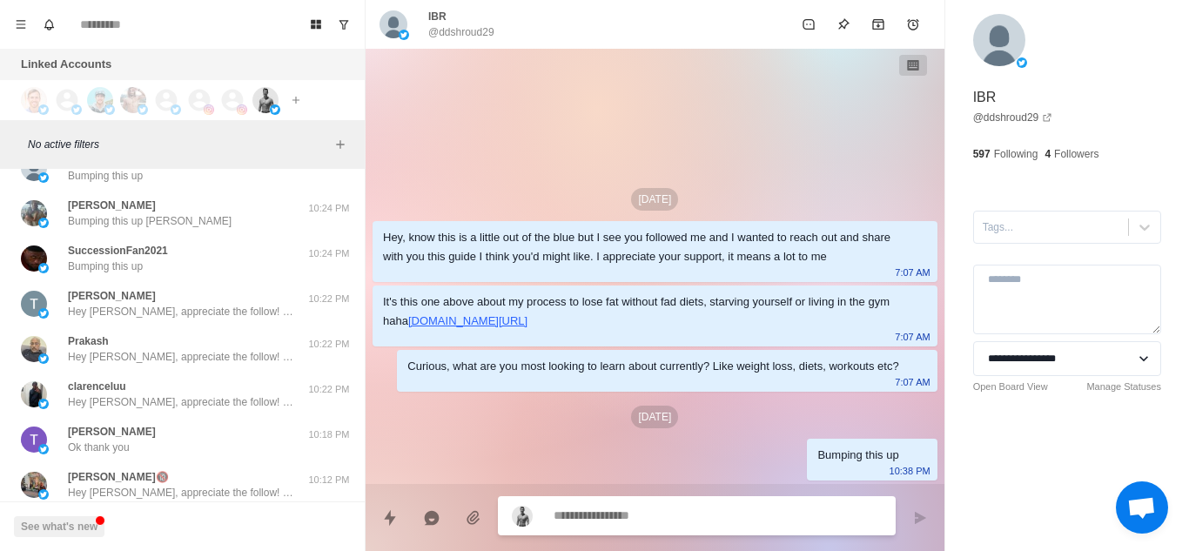
scroll to position [19904, 0]
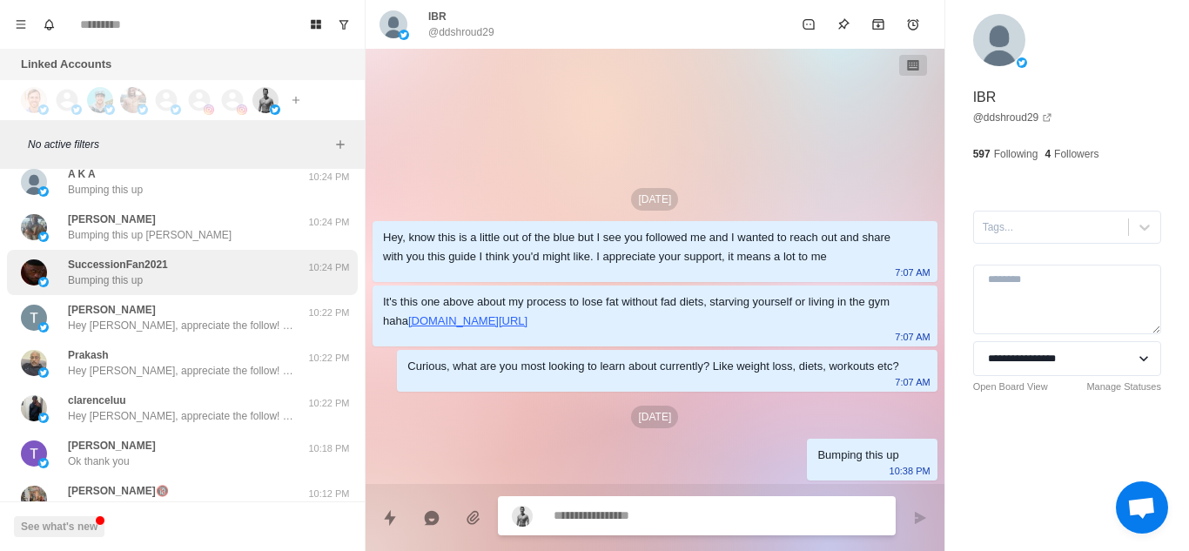
click at [182, 257] on div "SuccessionFan2021 Bumping this up" at bounding box center [164, 272] width 286 height 31
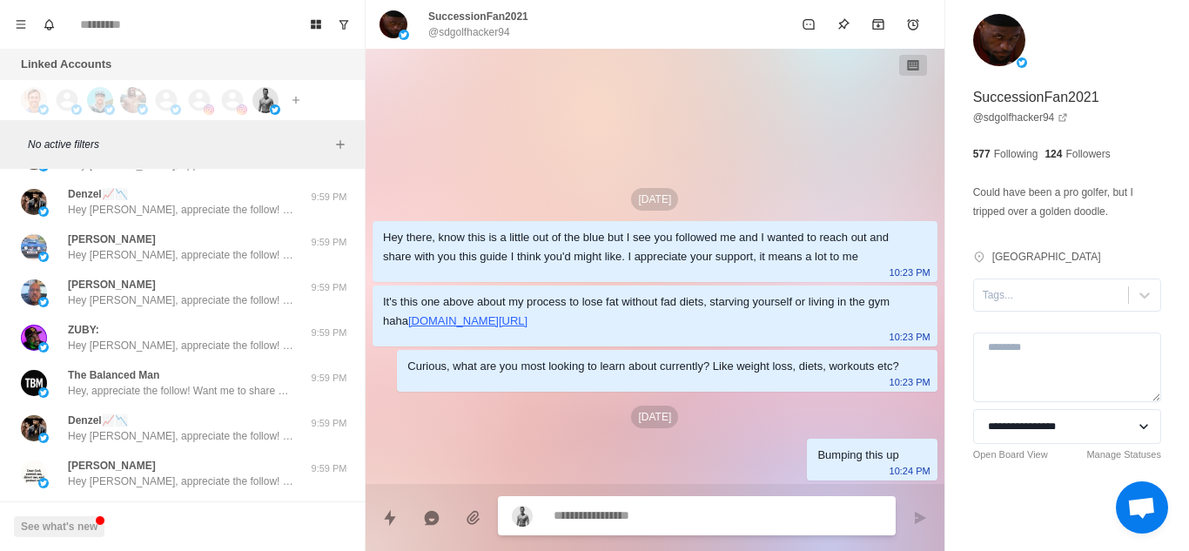
scroll to position [20563, 0]
click at [182, 246] on p "Hey [PERSON_NAME], appreciate the follow! Want me to share with you my guide to…" at bounding box center [181, 254] width 226 height 16
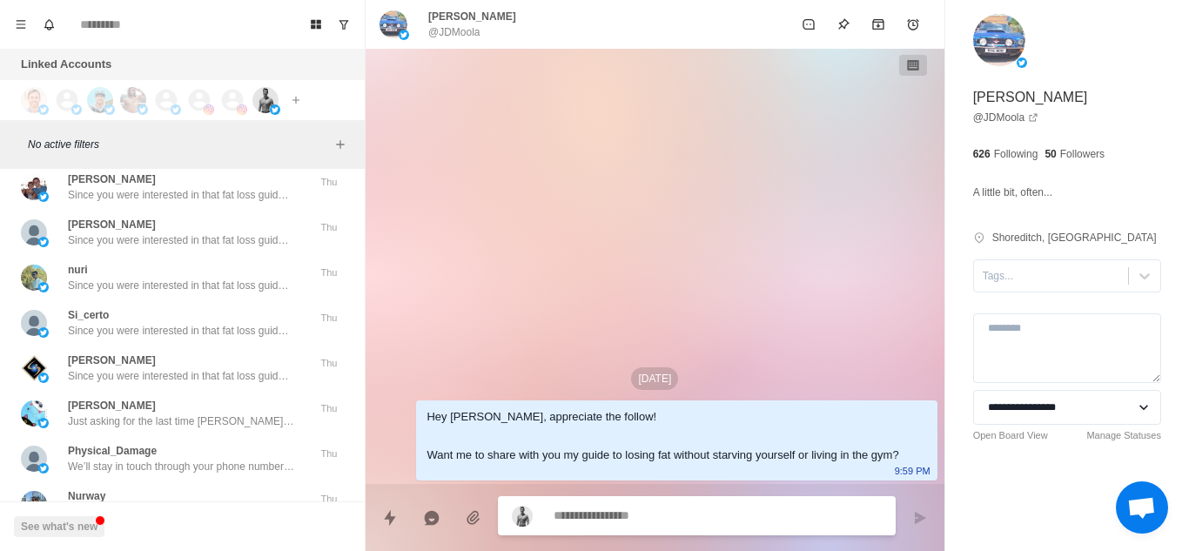
scroll to position [21429, 0]
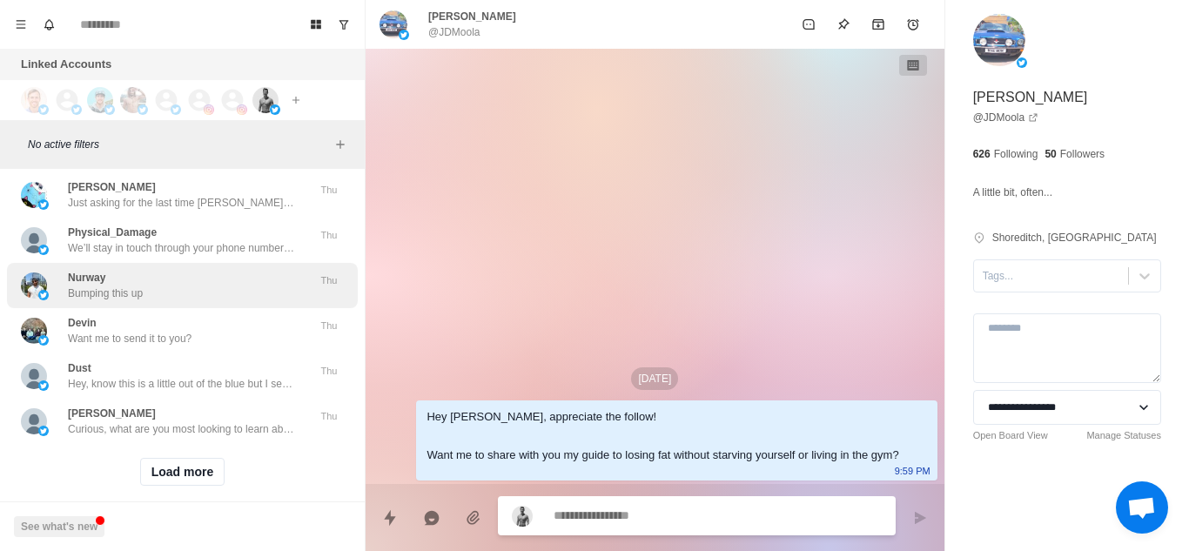
click at [177, 270] on div "Nurway Bumping this up" at bounding box center [164, 285] width 286 height 31
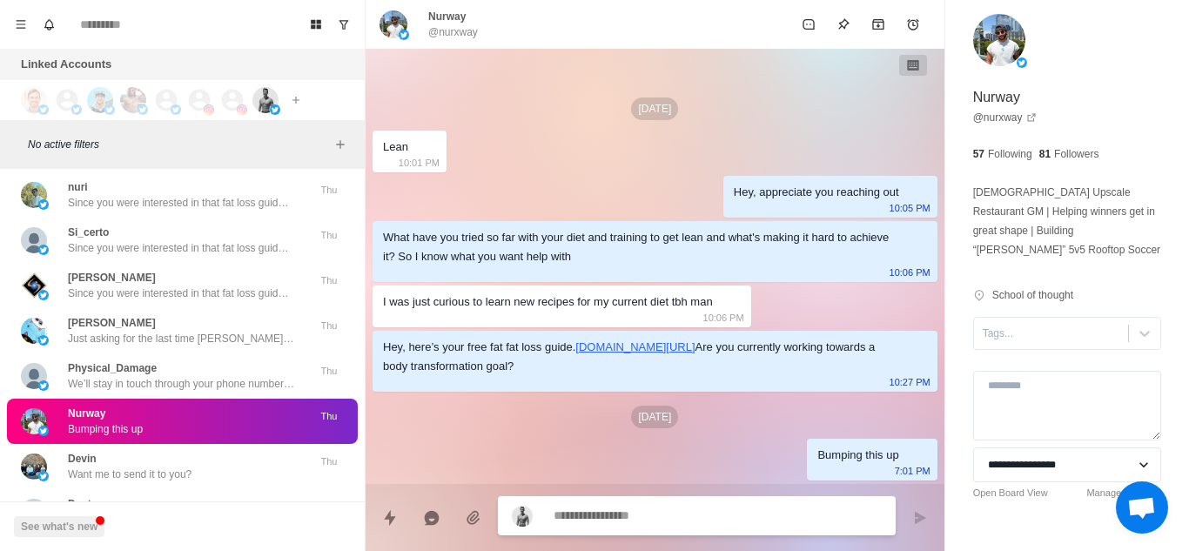
scroll to position [21565, 0]
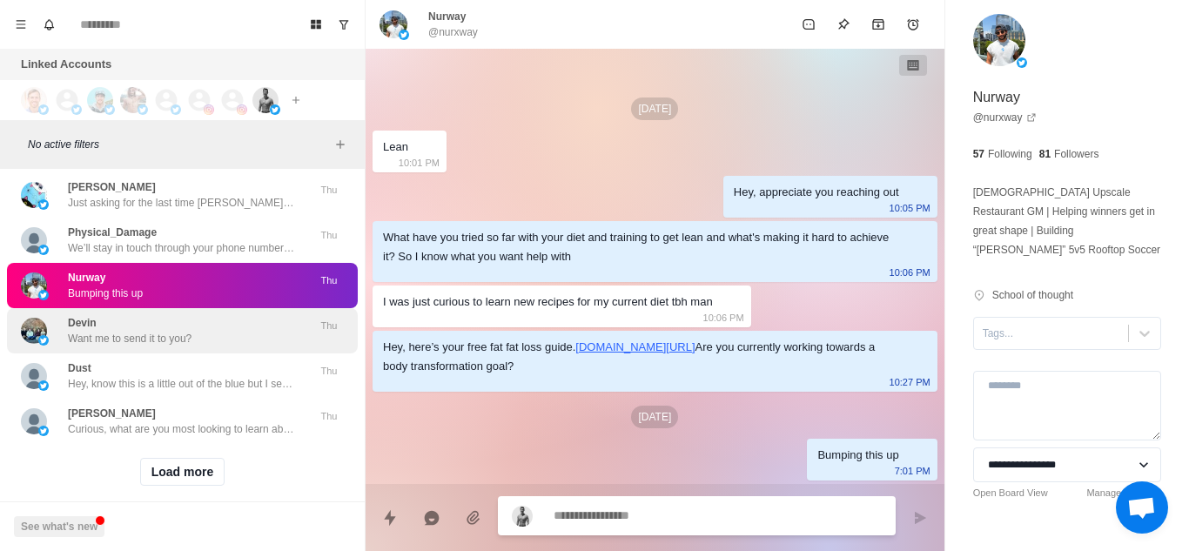
click at [122, 315] on div "[PERSON_NAME] Want me to send it to you? Thu" at bounding box center [182, 330] width 351 height 45
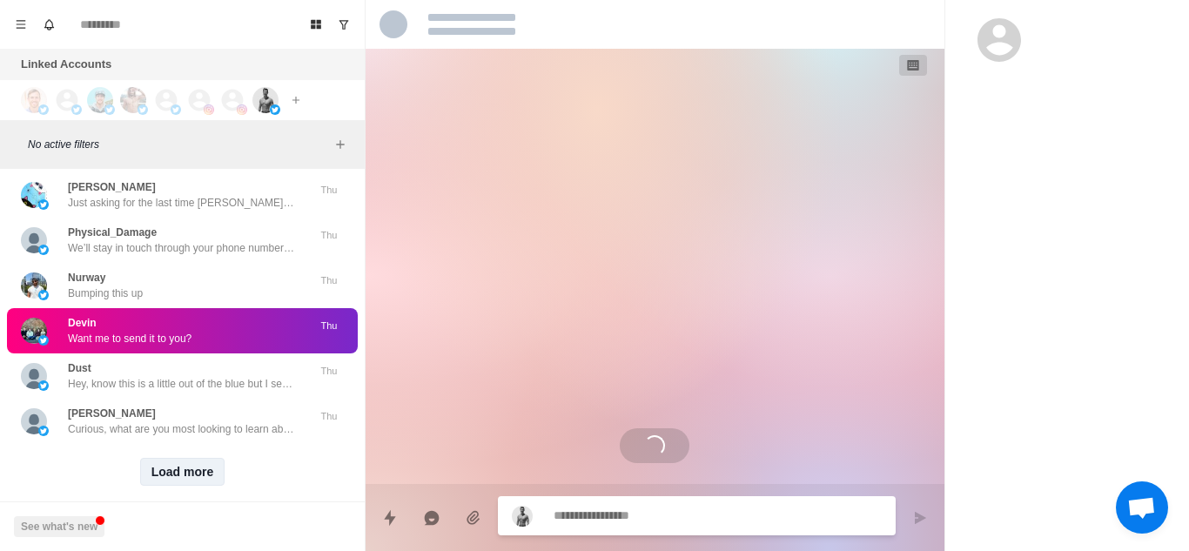
scroll to position [26, 0]
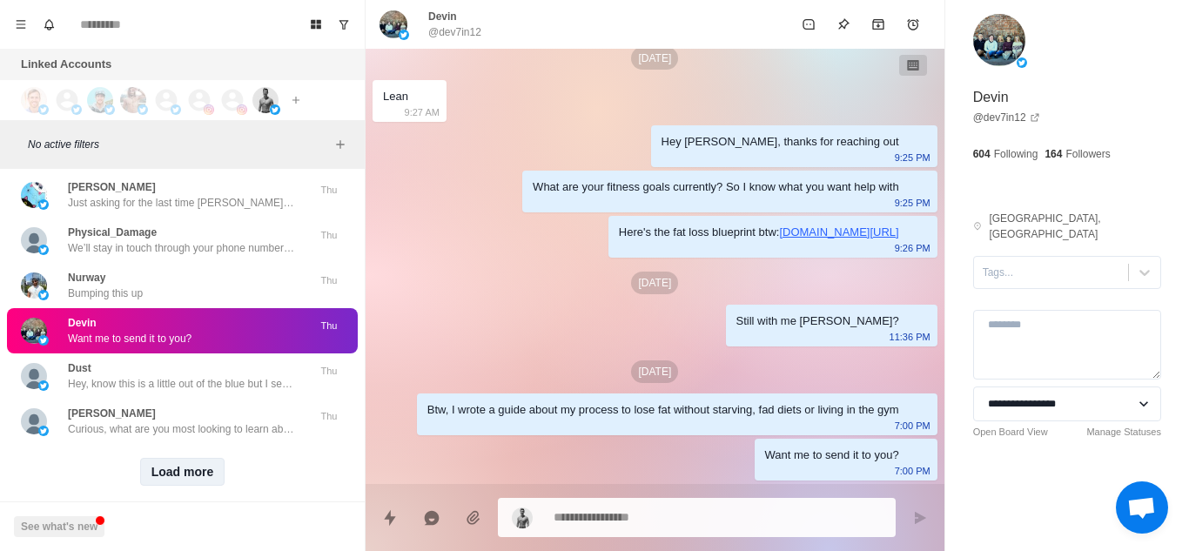
click at [164, 458] on button "Load more" at bounding box center [182, 472] width 85 height 28
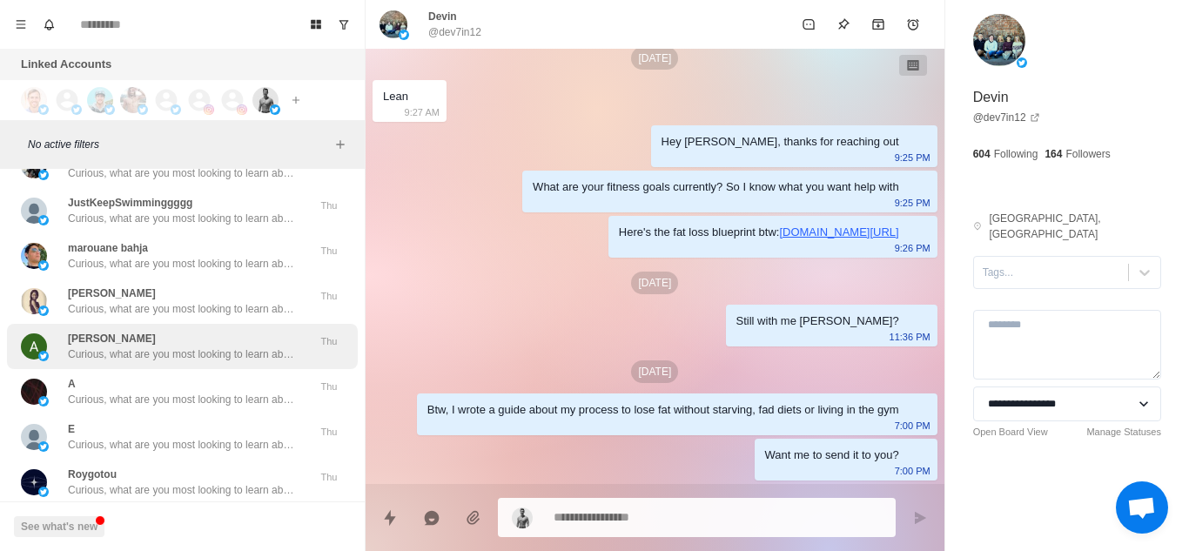
scroll to position [22469, 0]
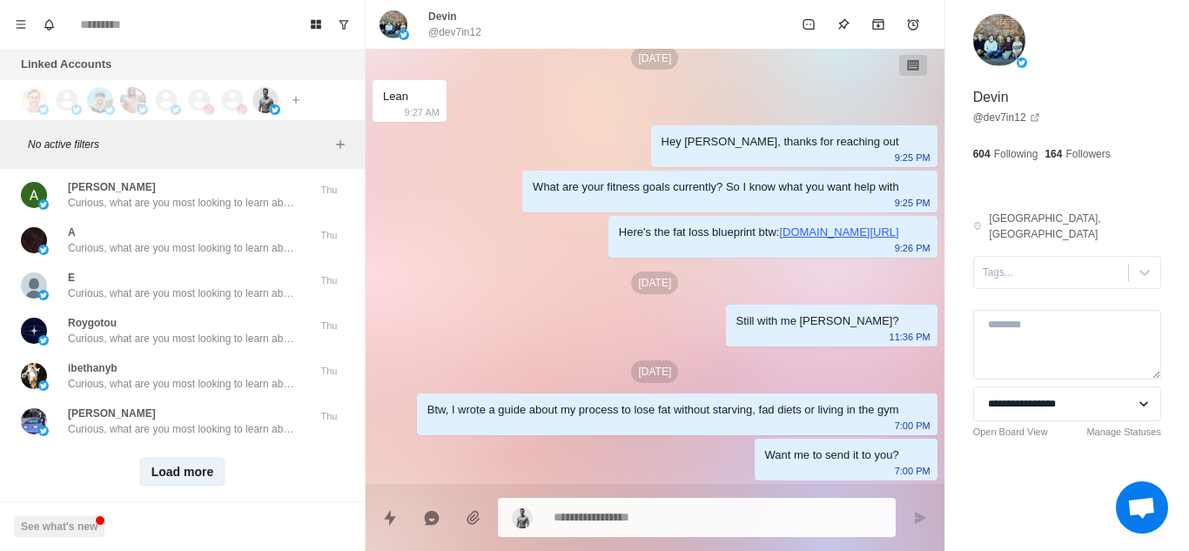
click at [189, 458] on button "Load more" at bounding box center [182, 472] width 85 height 28
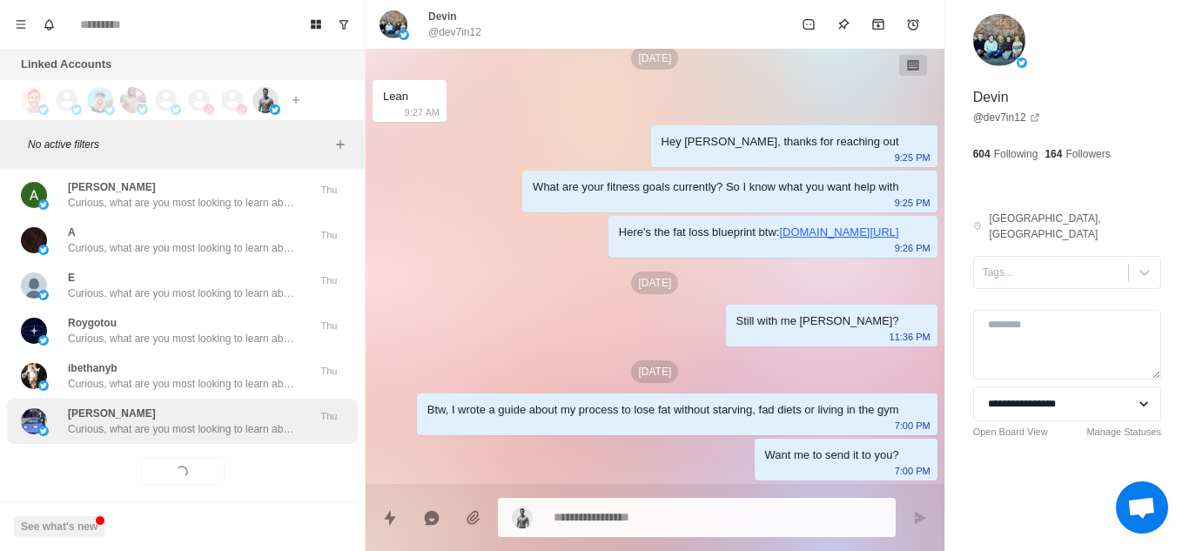
click at [235, 409] on div "[PERSON_NAME], what are you most looking to learn about currently? Like weight …" at bounding box center [182, 420] width 351 height 45
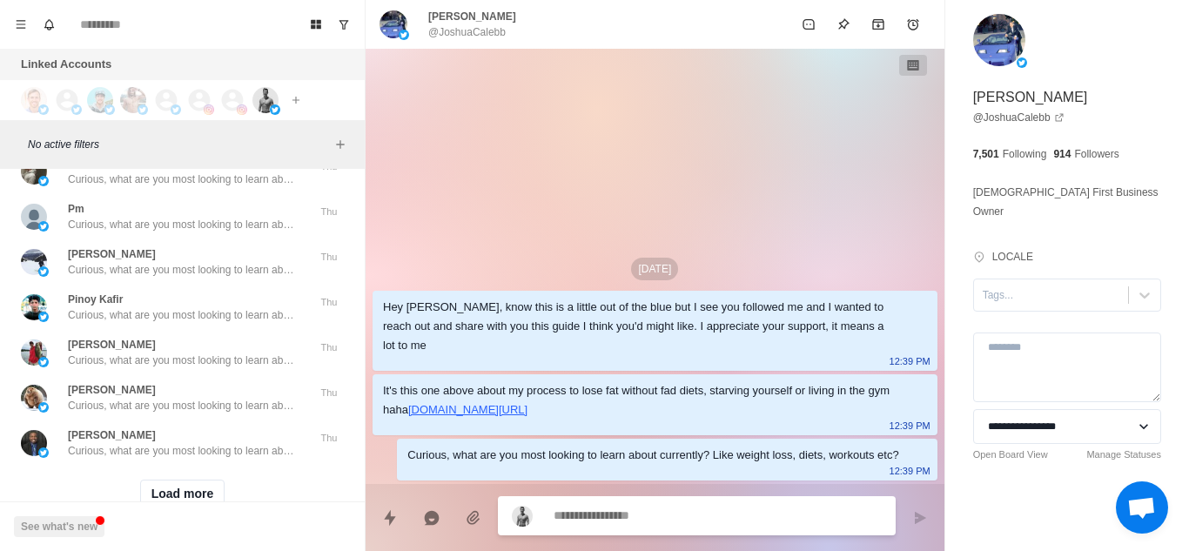
scroll to position [23374, 0]
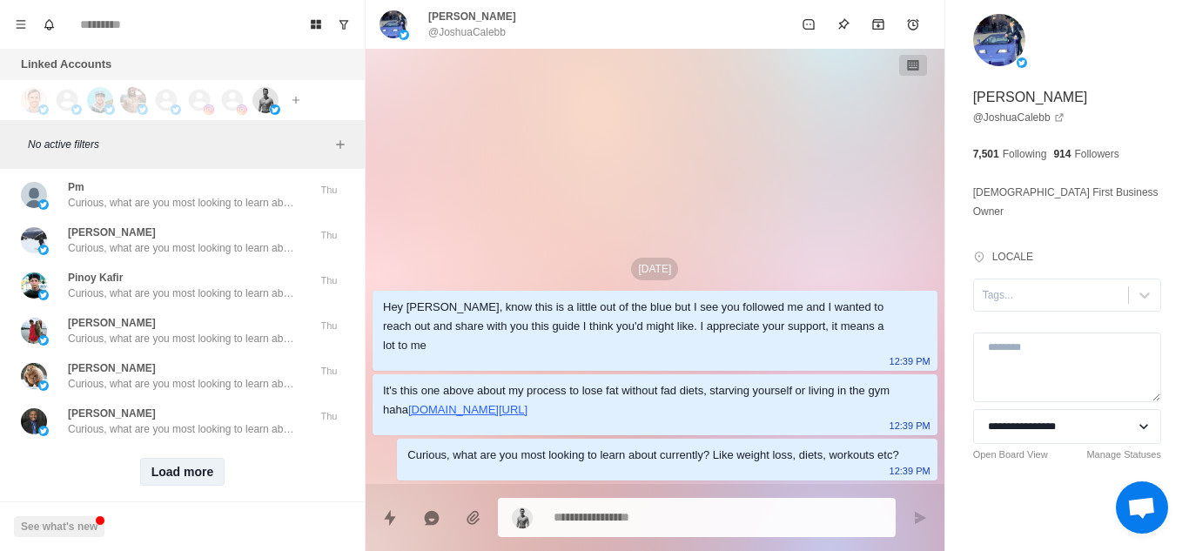
click at [180, 458] on button "Load more" at bounding box center [182, 472] width 85 height 28
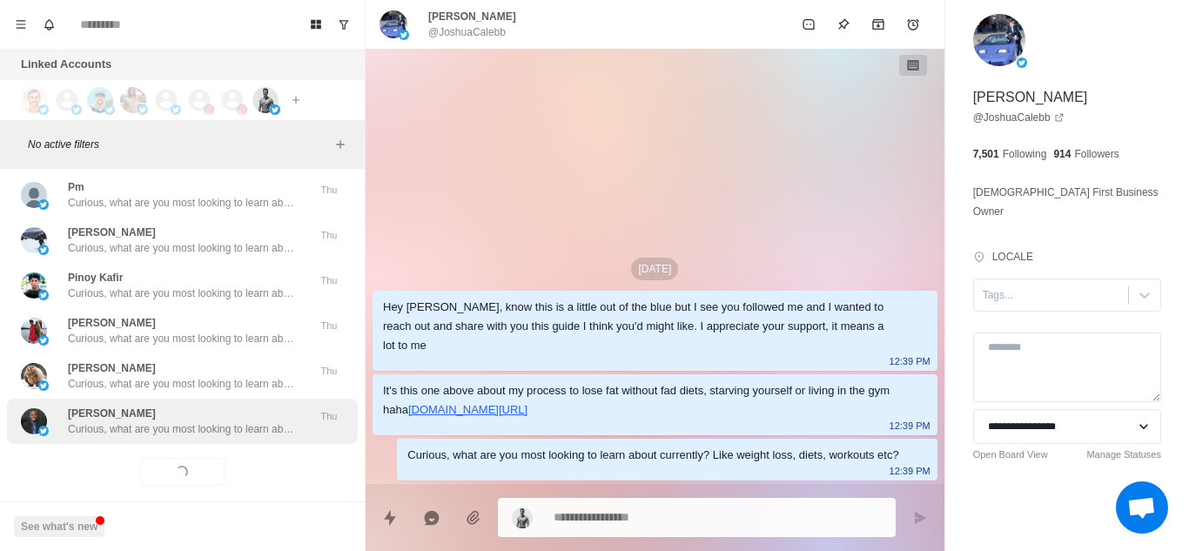
click at [269, 421] on p "Curious, what are you most looking to learn about currently? Like weight loss, …" at bounding box center [181, 429] width 226 height 16
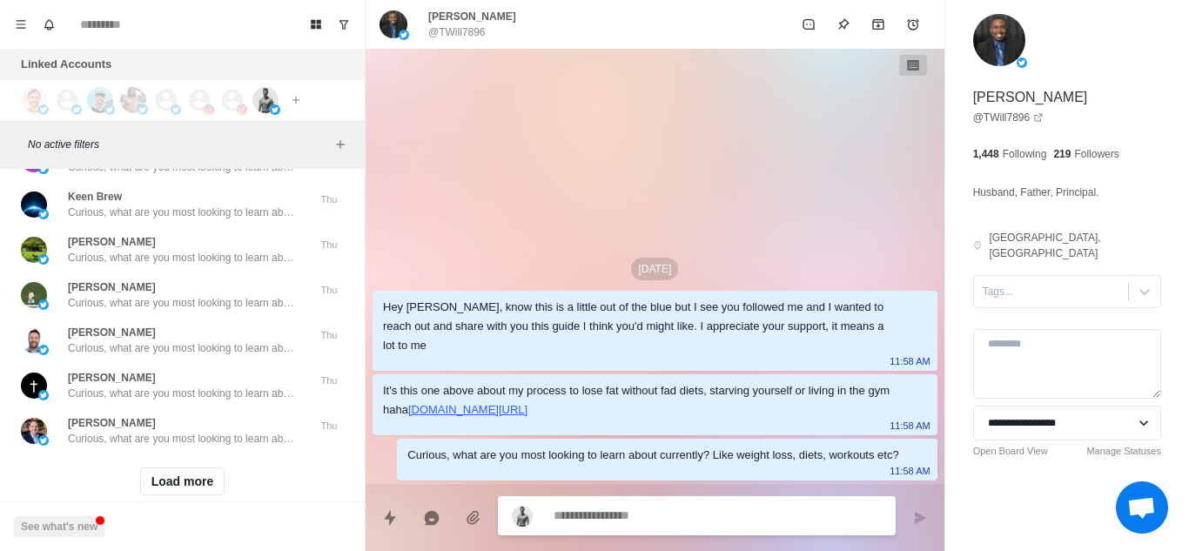
scroll to position [24279, 0]
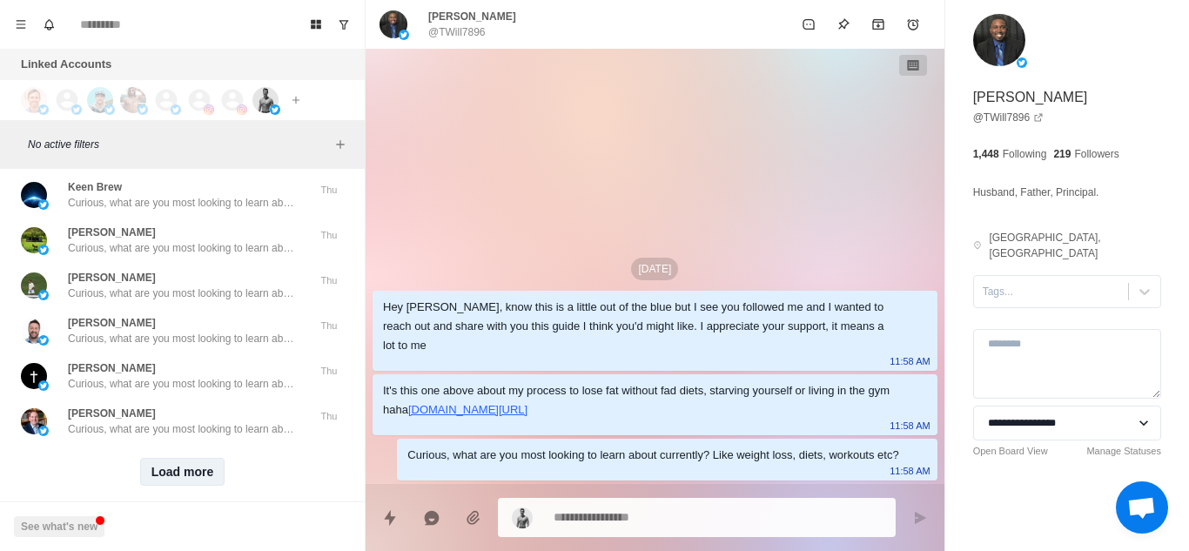
click at [176, 458] on button "Load more" at bounding box center [182, 472] width 85 height 28
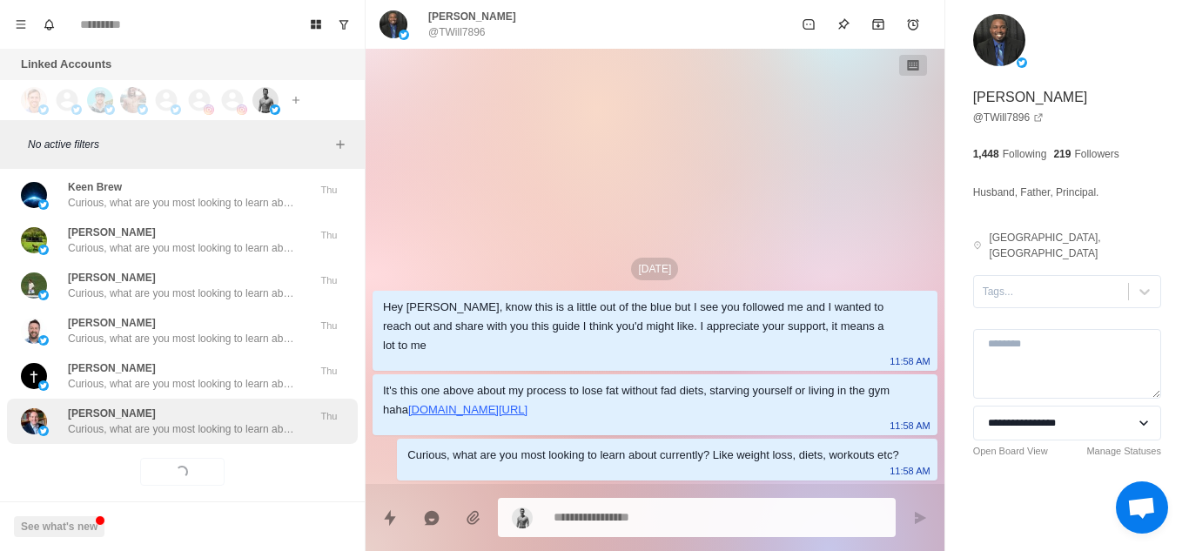
click at [236, 421] on p "Curious, what are you most looking to learn about currently? Like weight loss, …" at bounding box center [181, 429] width 226 height 16
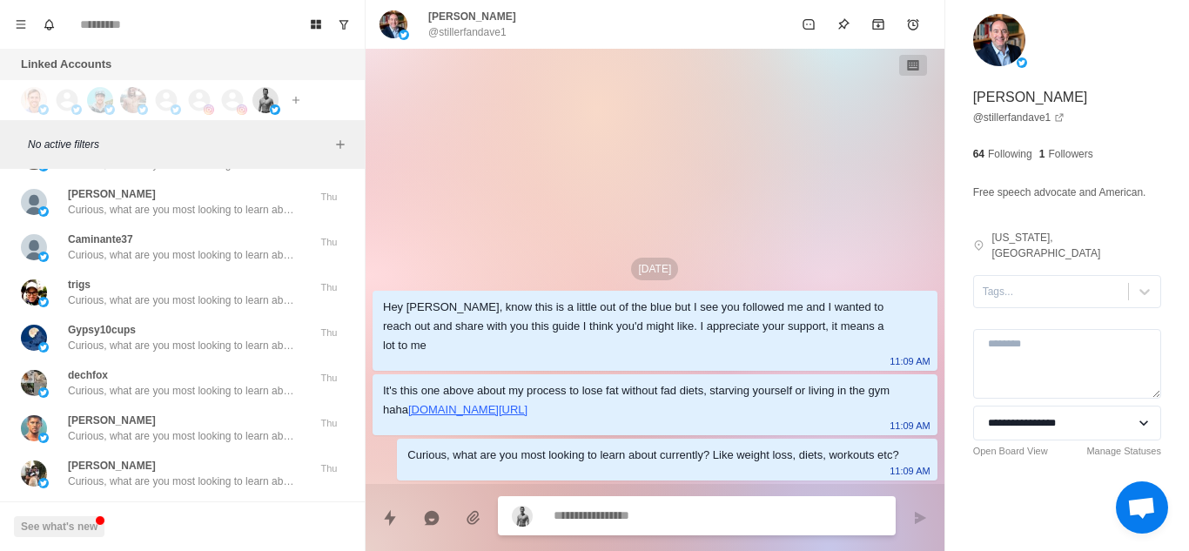
scroll to position [25365, 0]
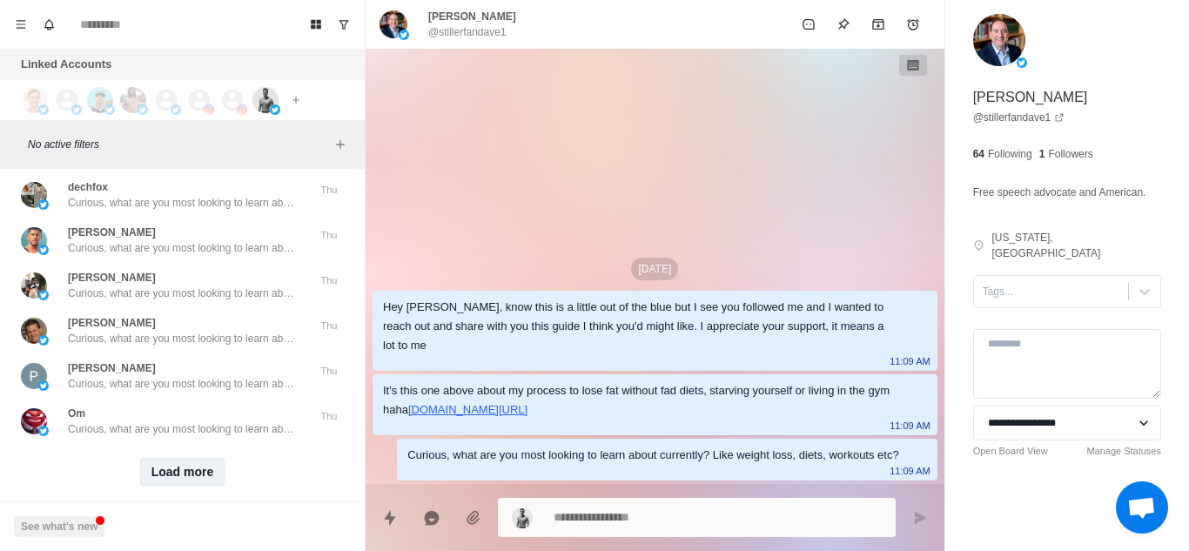
click at [180, 458] on button "Load more" at bounding box center [182, 472] width 85 height 28
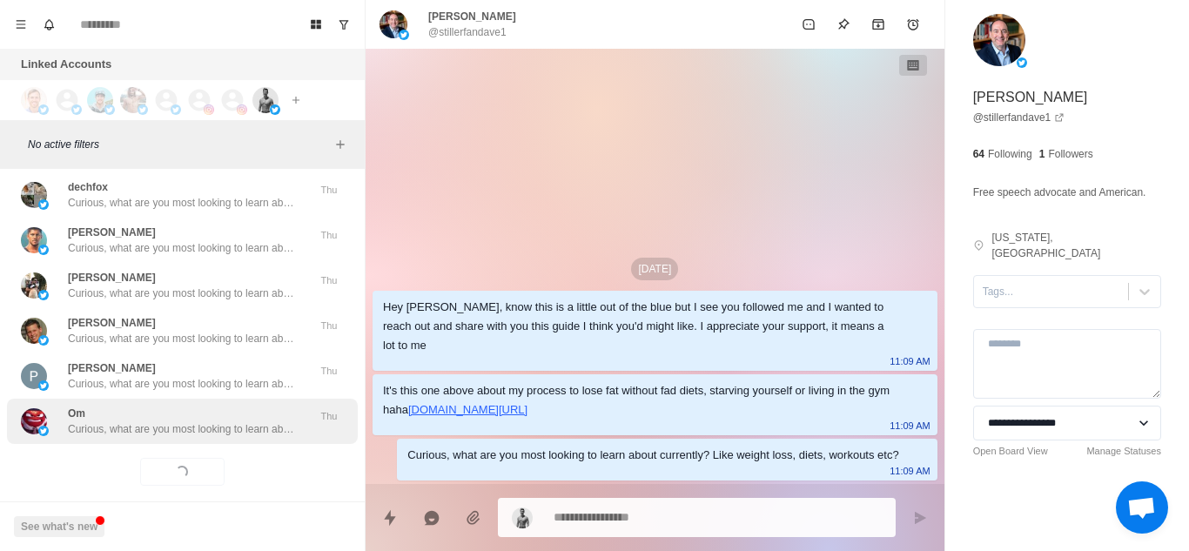
click at [227, 421] on p "Curious, what are you most looking to learn about currently? Like weight loss, …" at bounding box center [181, 429] width 226 height 16
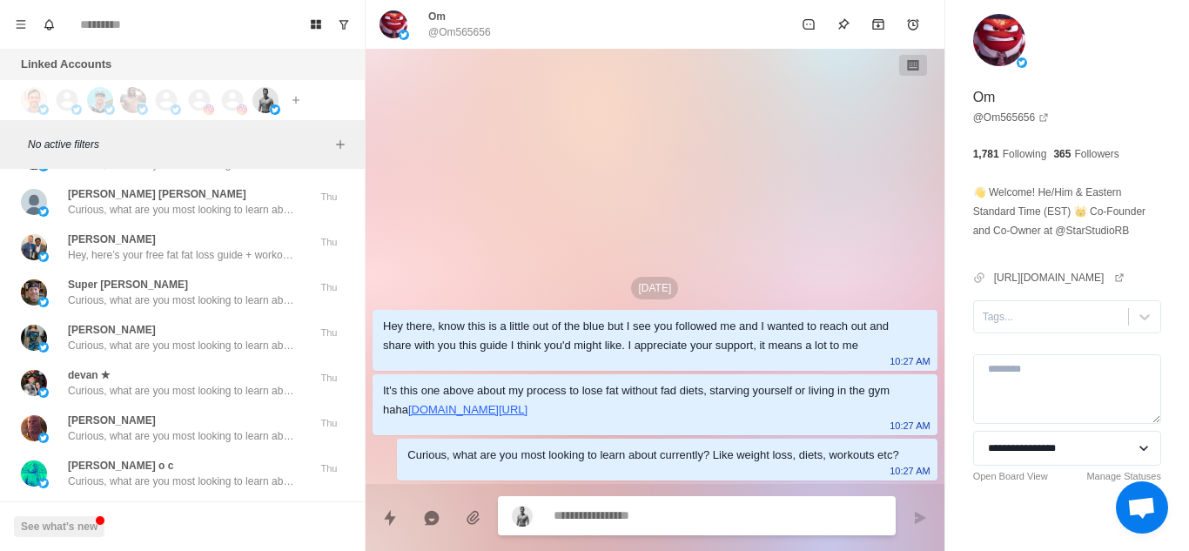
scroll to position [26167, 0]
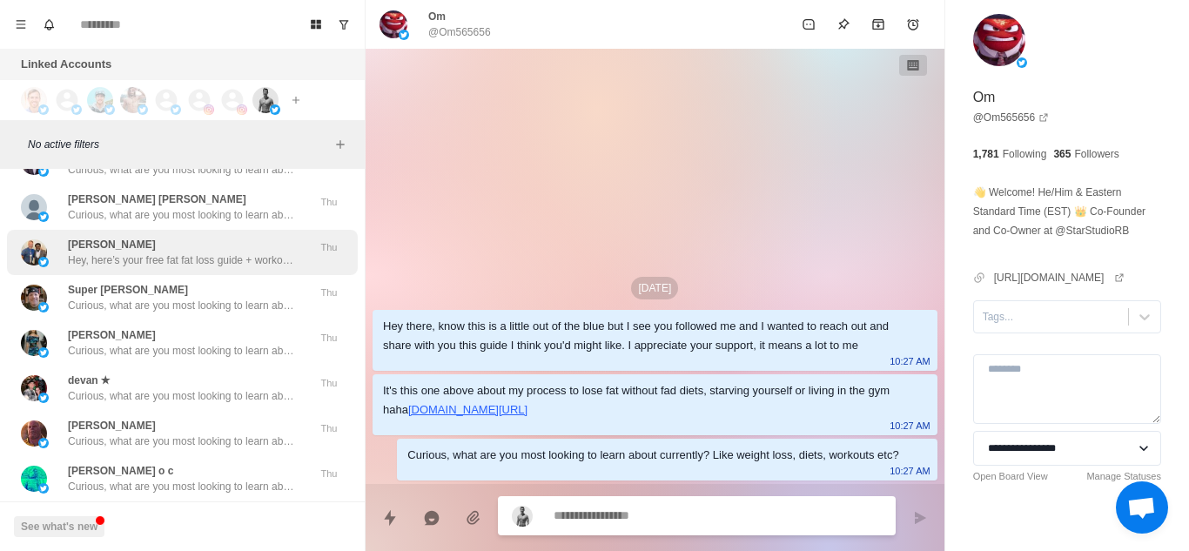
click at [231, 252] on p "Hey, here’s your free fat fat loss guide + workout routine. [URL][DOMAIN_NAME] …" at bounding box center [181, 260] width 226 height 16
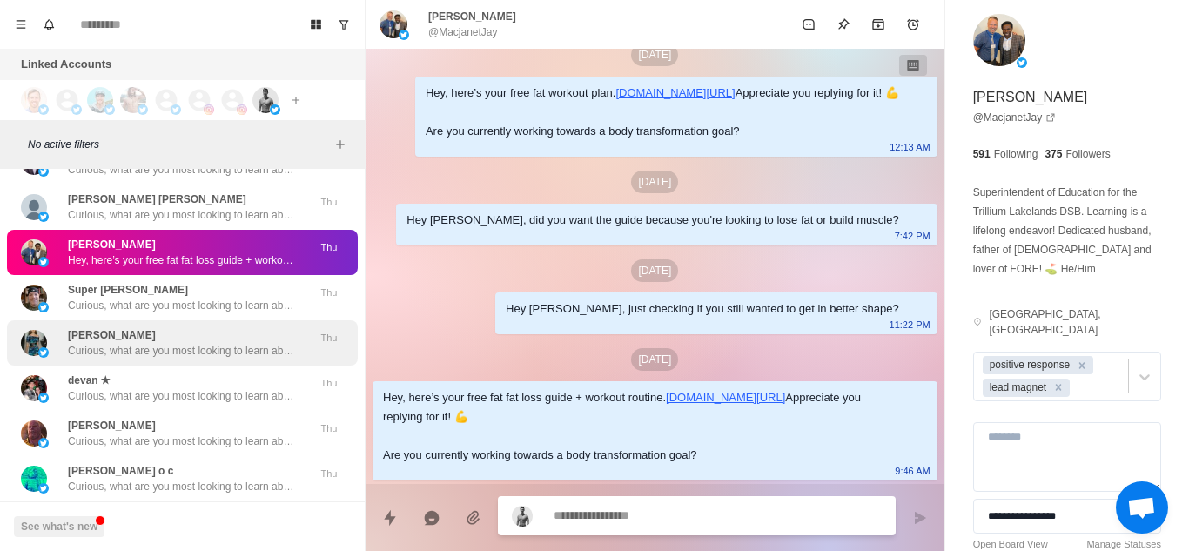
scroll to position [26270, 0]
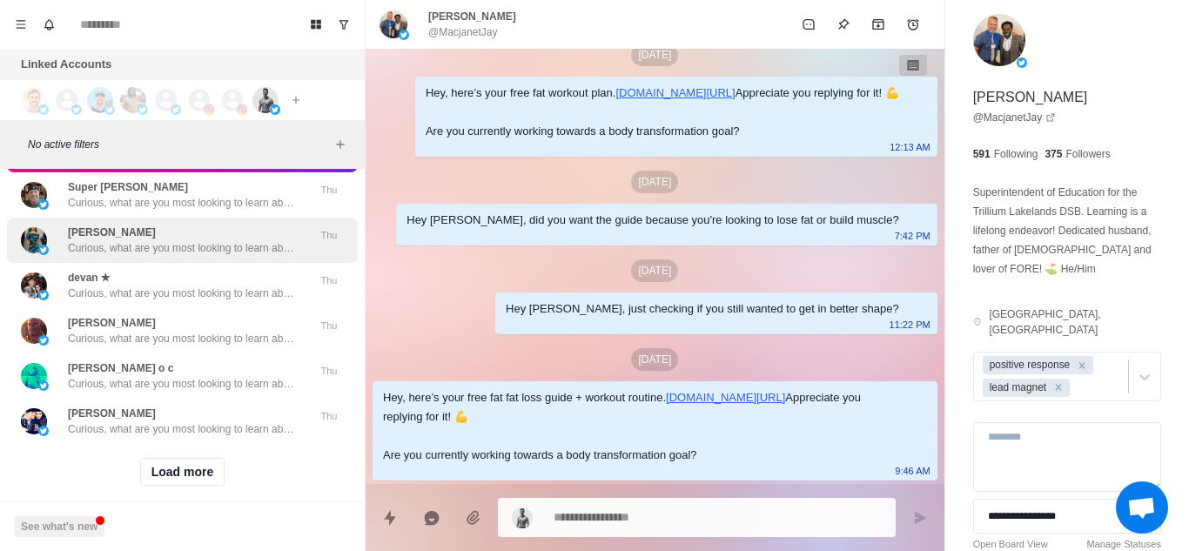
click at [182, 360] on div "[PERSON_NAME] o c Curious, what are you most looking to learn about currently? …" at bounding box center [181, 375] width 226 height 31
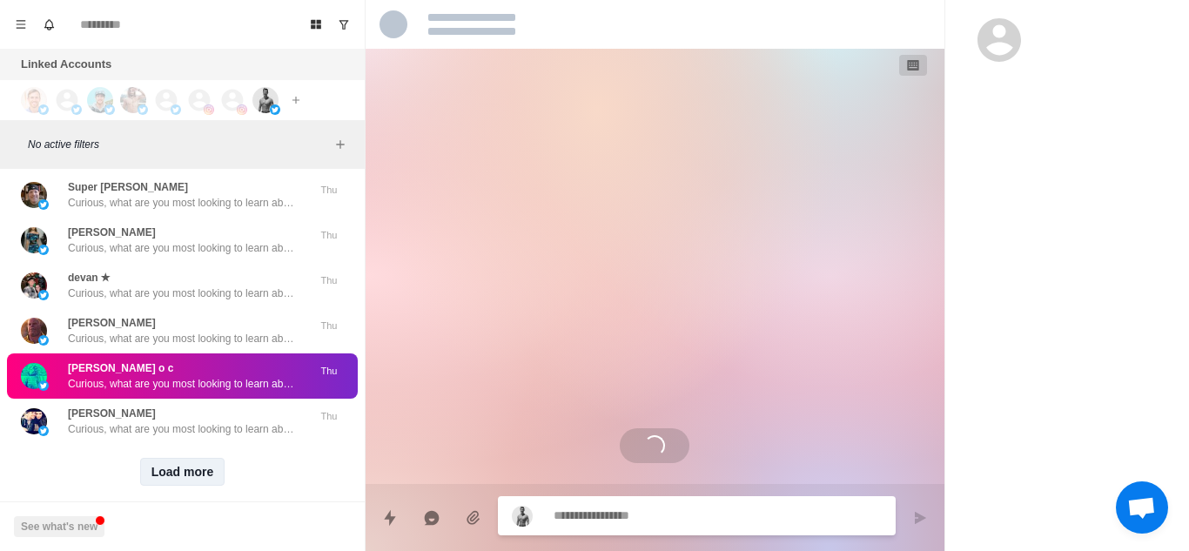
scroll to position [0, 0]
click at [169, 458] on button "Load more" at bounding box center [182, 472] width 85 height 28
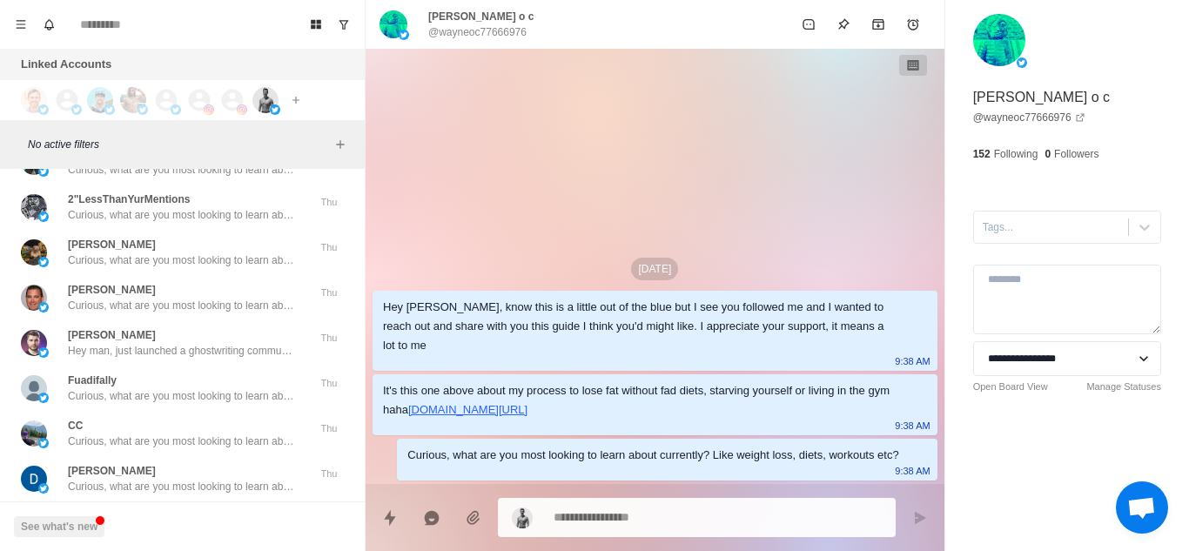
scroll to position [27492, 0]
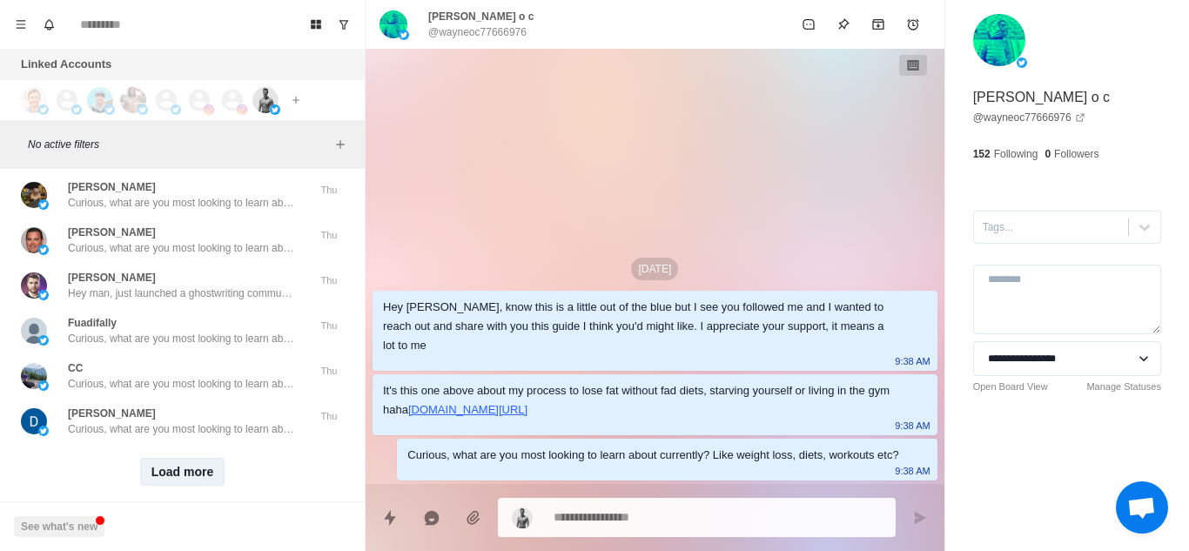
click at [169, 458] on button "Load more" at bounding box center [182, 472] width 85 height 28
click at [219, 444] on div "Loading... Load more" at bounding box center [182, 472] width 351 height 56
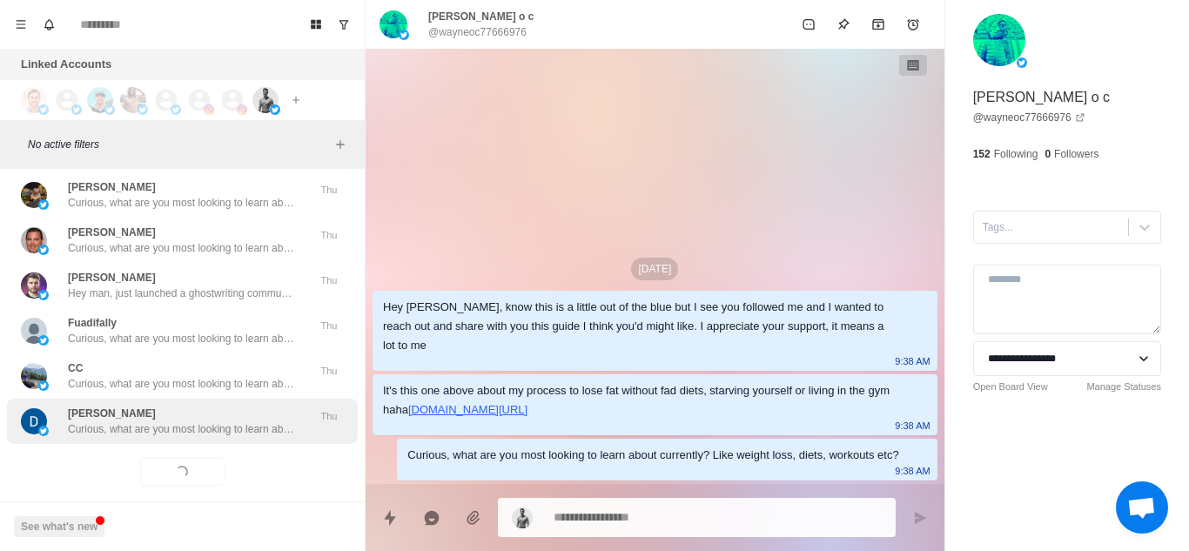
click at [226, 405] on div "[PERSON_NAME] Curious, what are you most looking to learn about currently? Like…" at bounding box center [181, 420] width 226 height 31
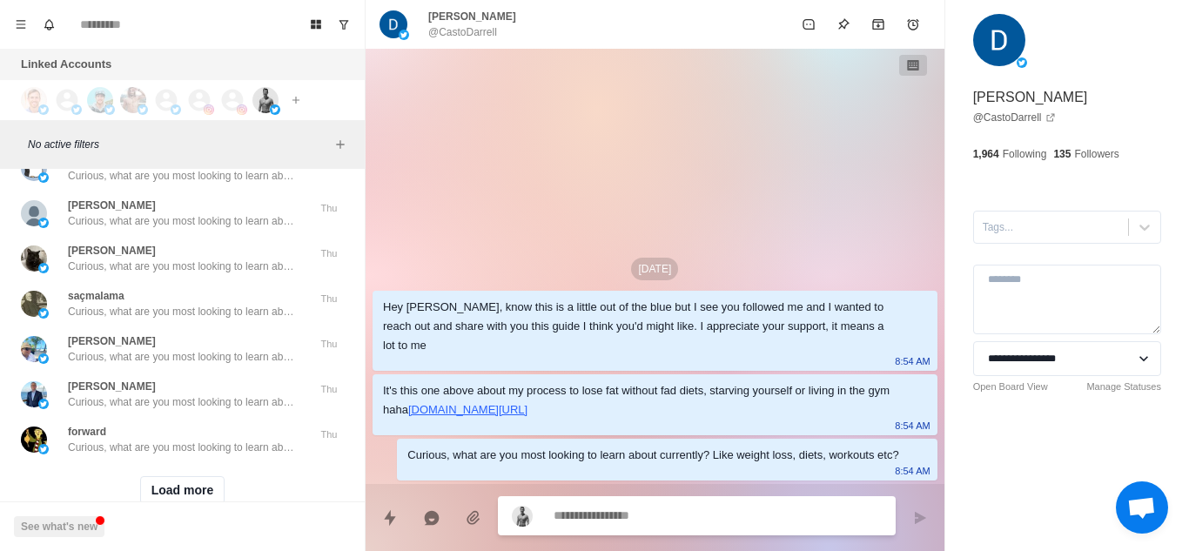
scroll to position [28396, 0]
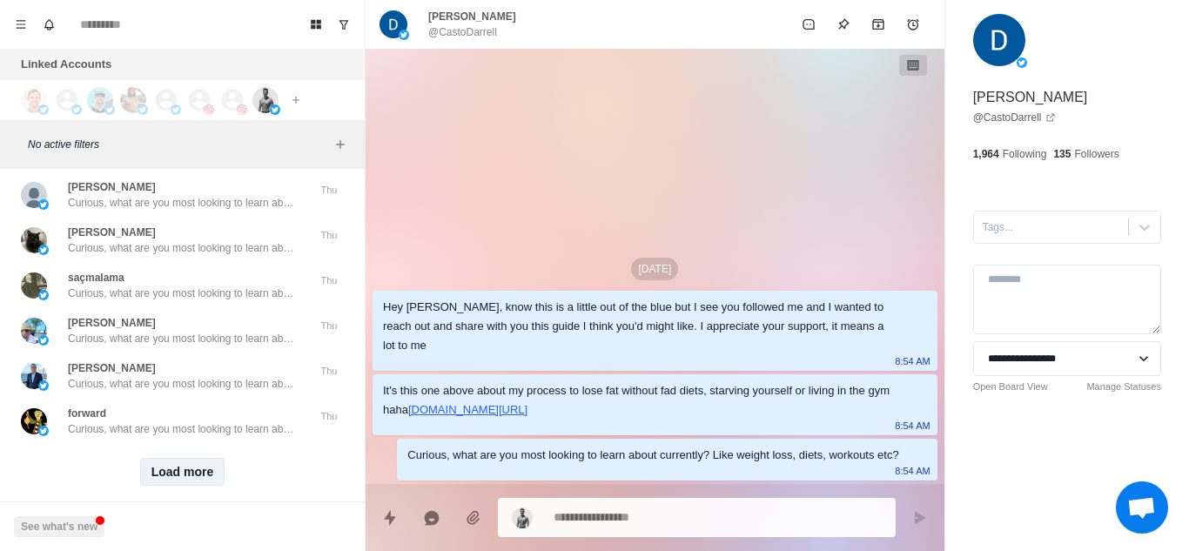
click at [171, 458] on button "Load more" at bounding box center [182, 472] width 85 height 28
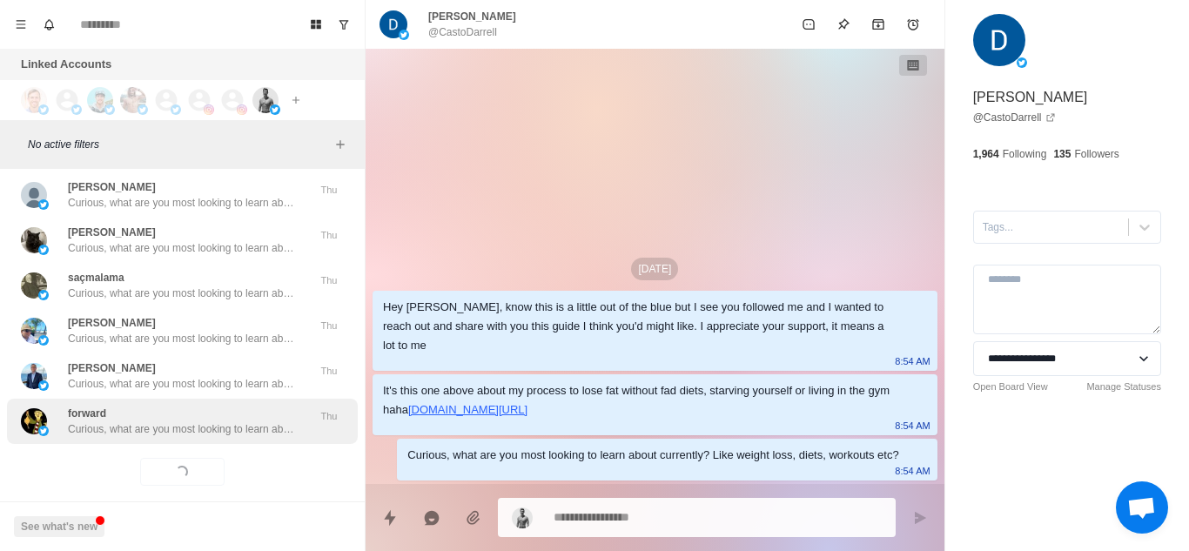
click at [258, 421] on p "Curious, what are you most looking to learn about currently? Like weight loss, …" at bounding box center [181, 429] width 226 height 16
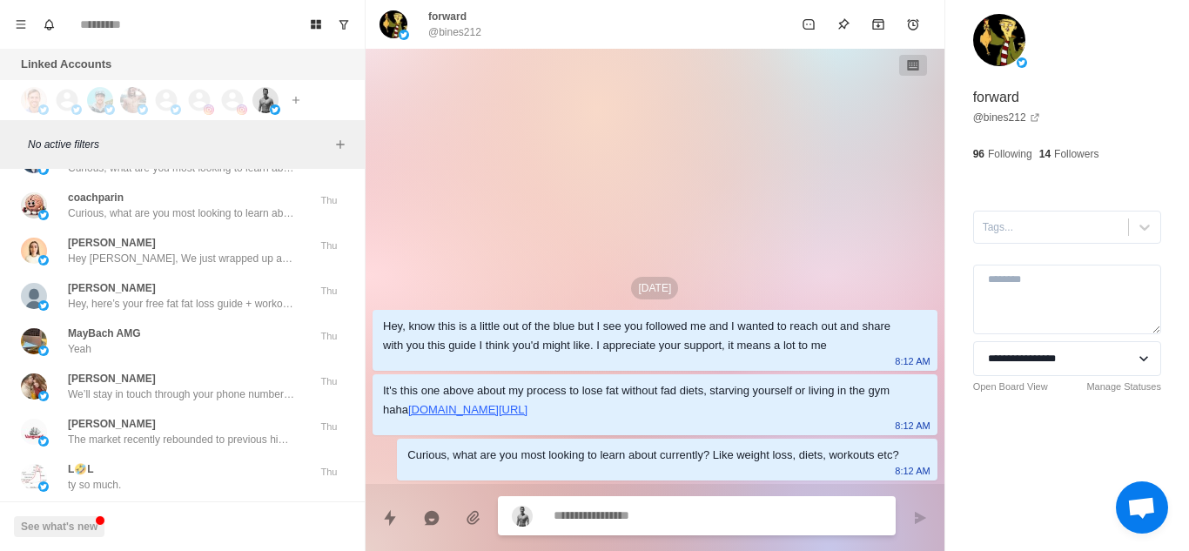
scroll to position [28975, 0]
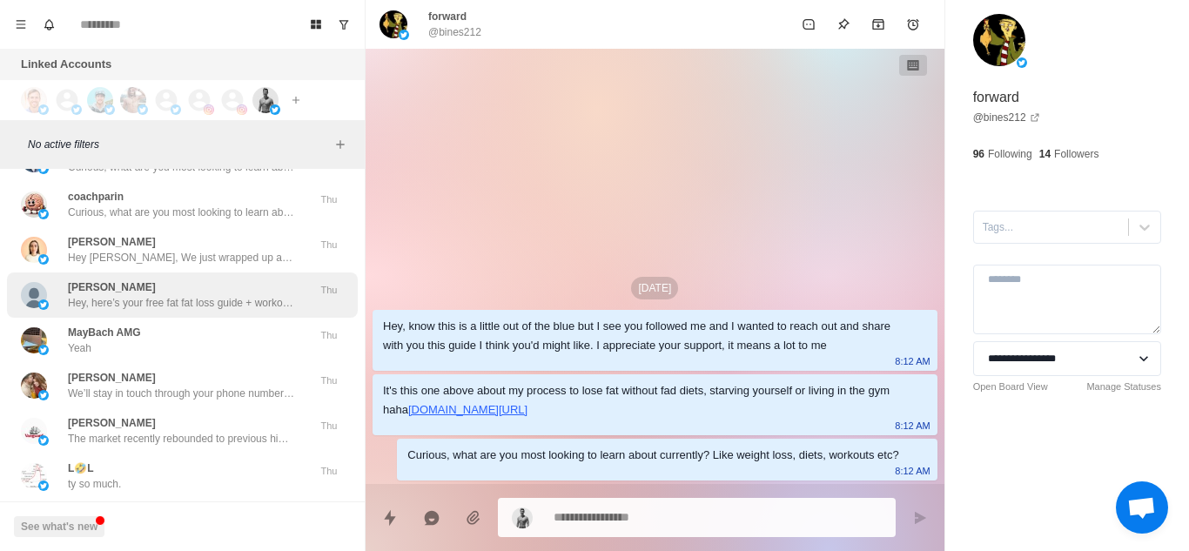
click at [222, 279] on div "[PERSON_NAME], here’s your free fat fat loss guide + workout routine. [URL][DOM…" at bounding box center [181, 294] width 226 height 31
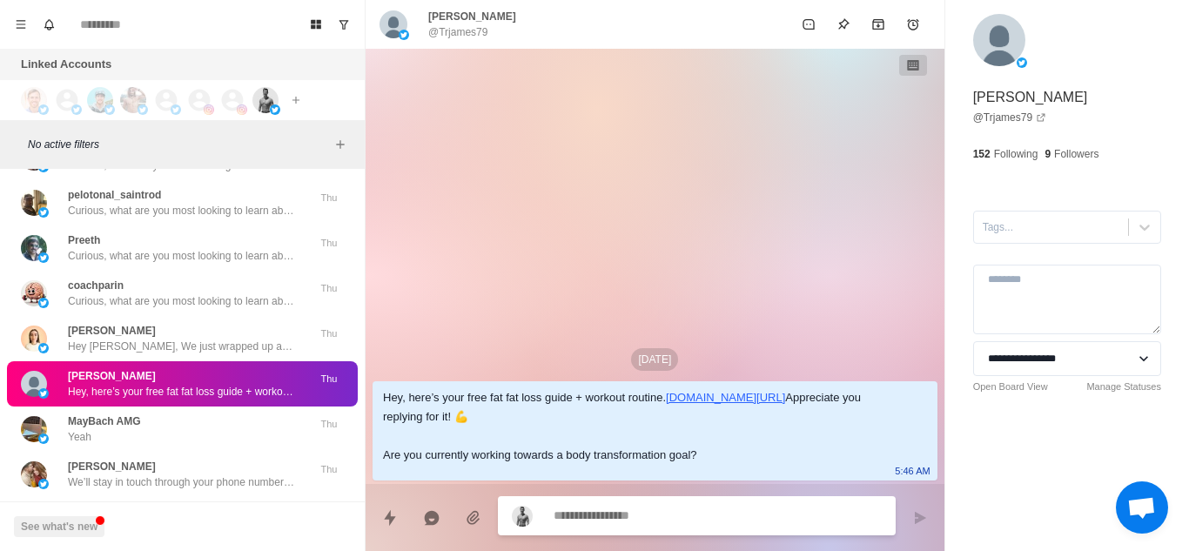
scroll to position [29063, 0]
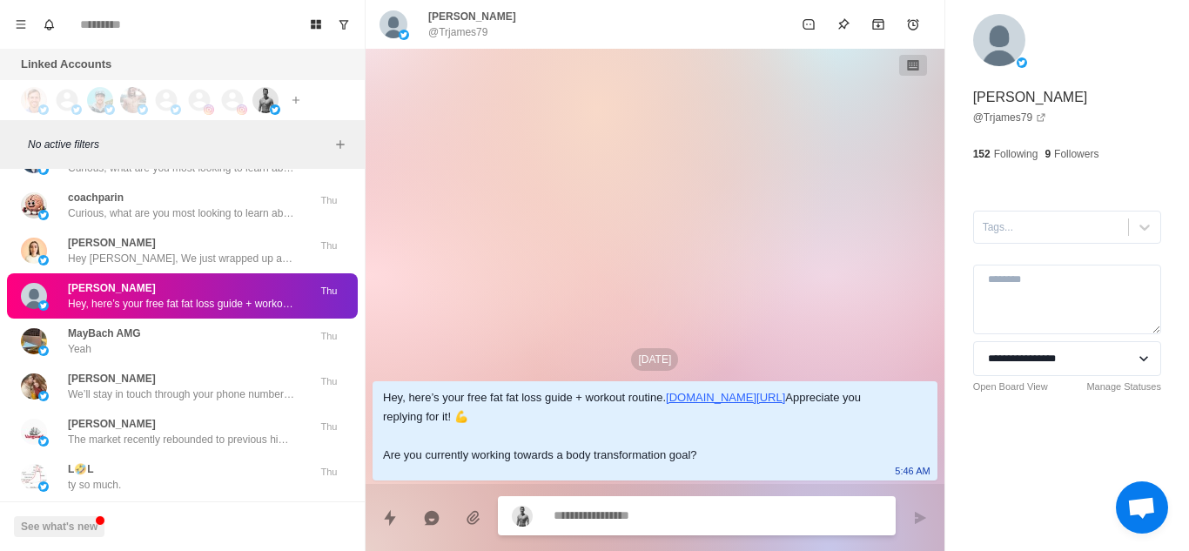
type textarea "*"
type textarea "******"
type textarea "*"
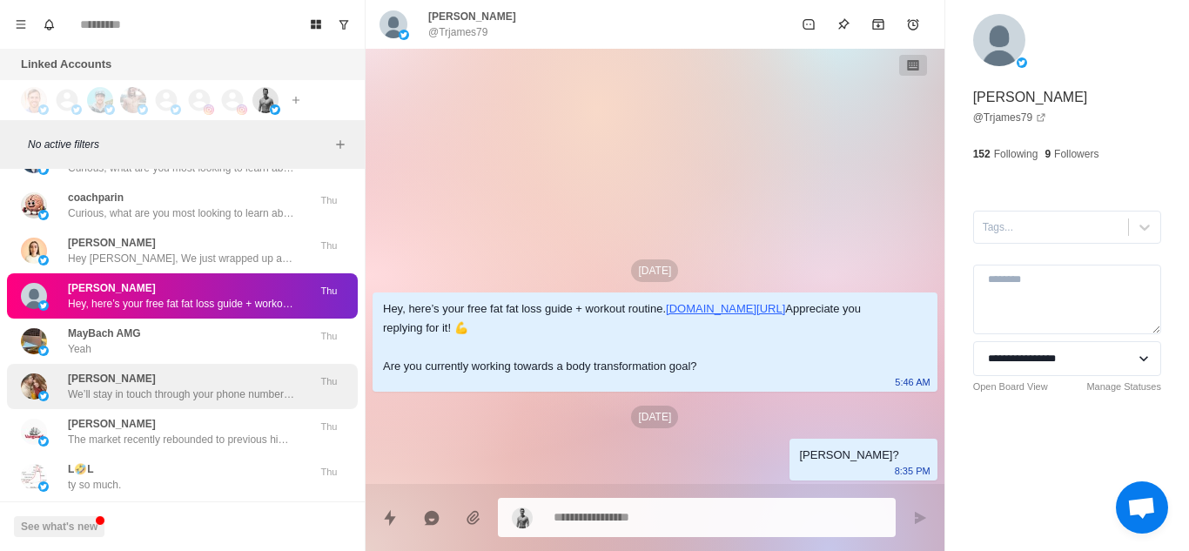
click at [180, 386] on p "We’ll stay in touch through your phone number leading up to the call. Talk soon!" at bounding box center [181, 394] width 226 height 16
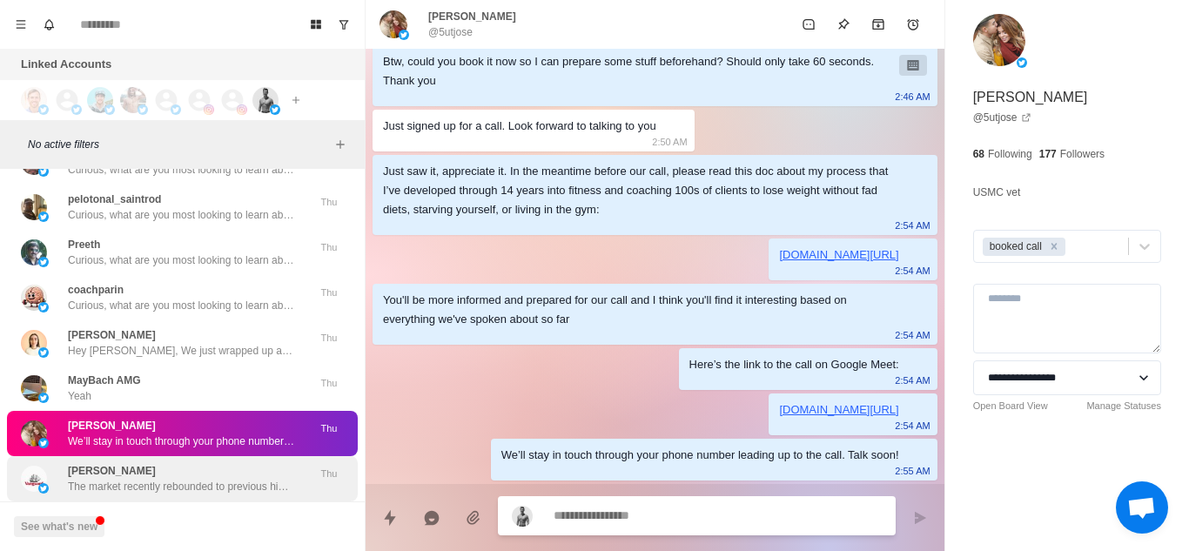
scroll to position [29292, 0]
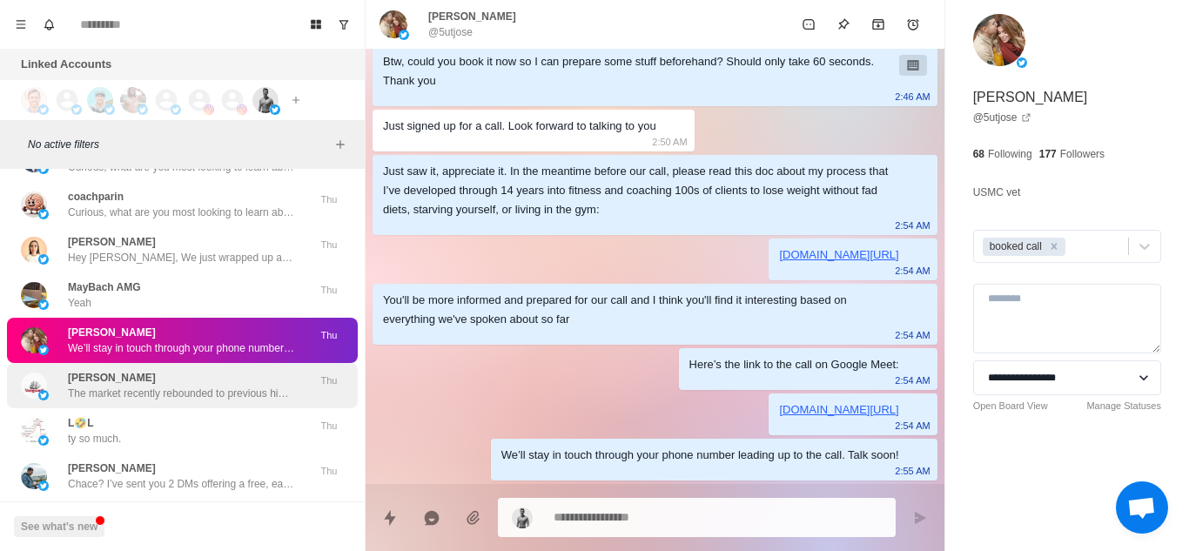
click at [163, 370] on div "[PERSON_NAME] The market recently rebounded to previous highs, but profit-takin…" at bounding box center [181, 385] width 226 height 31
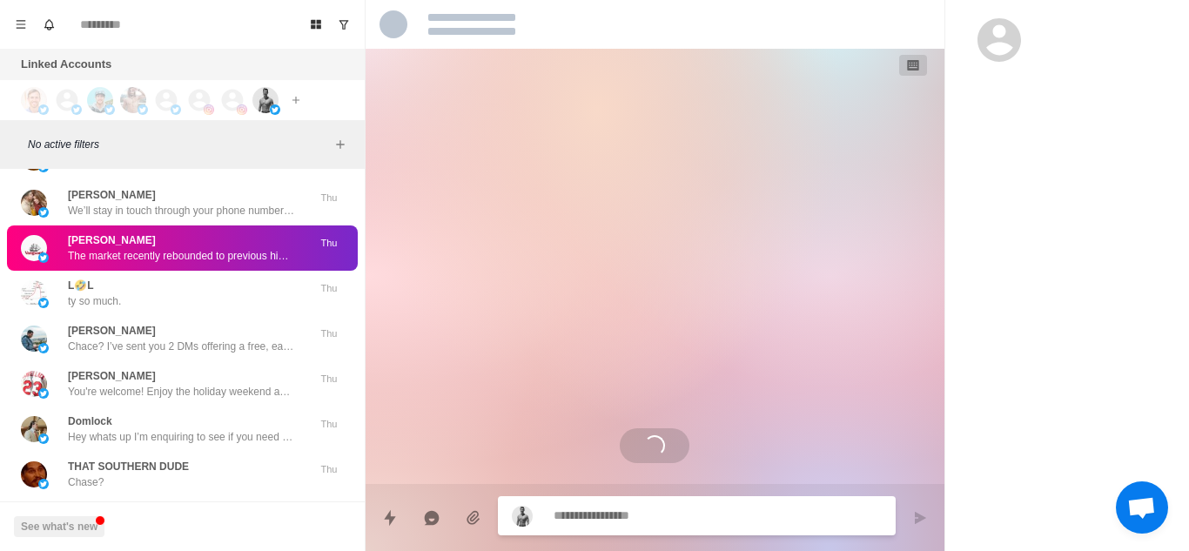
scroll to position [29430, 0]
click at [163, 367] on div "[PERSON_NAME] You're welcome! Enjoy the holiday weekend as well. Chat soon" at bounding box center [181, 382] width 226 height 31
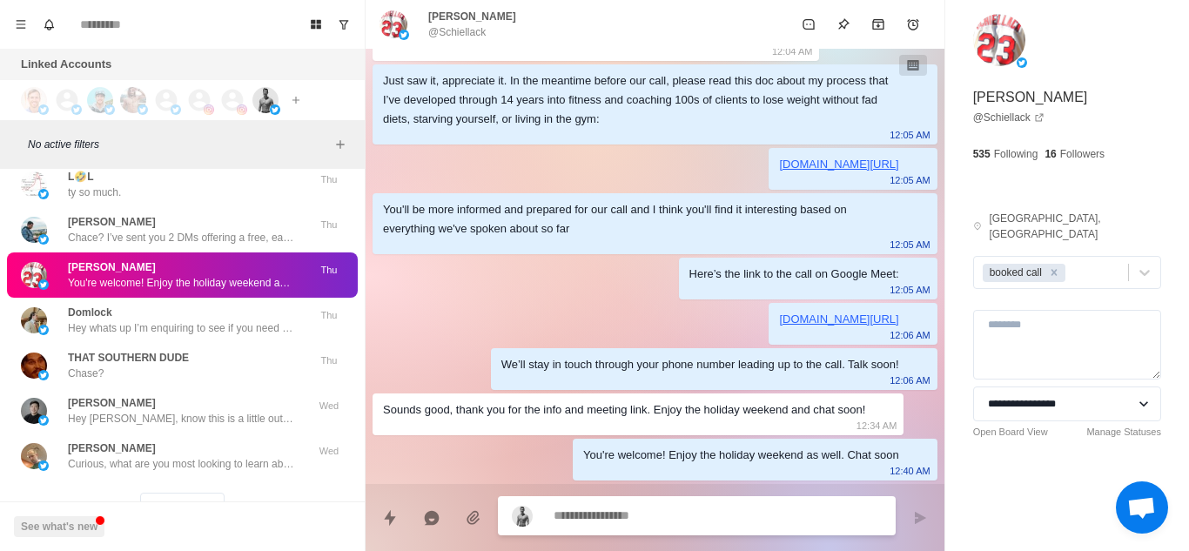
scroll to position [29563, 0]
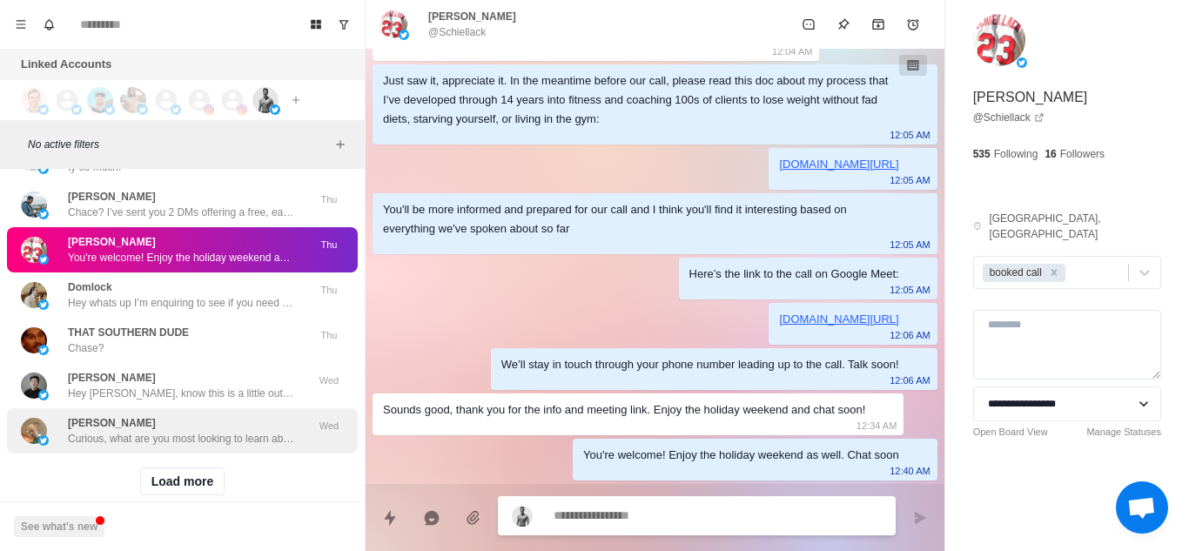
click at [182, 295] on p "Hey whats up I’m enquiring to see if you need a appointment setter, my name is …" at bounding box center [181, 303] width 226 height 16
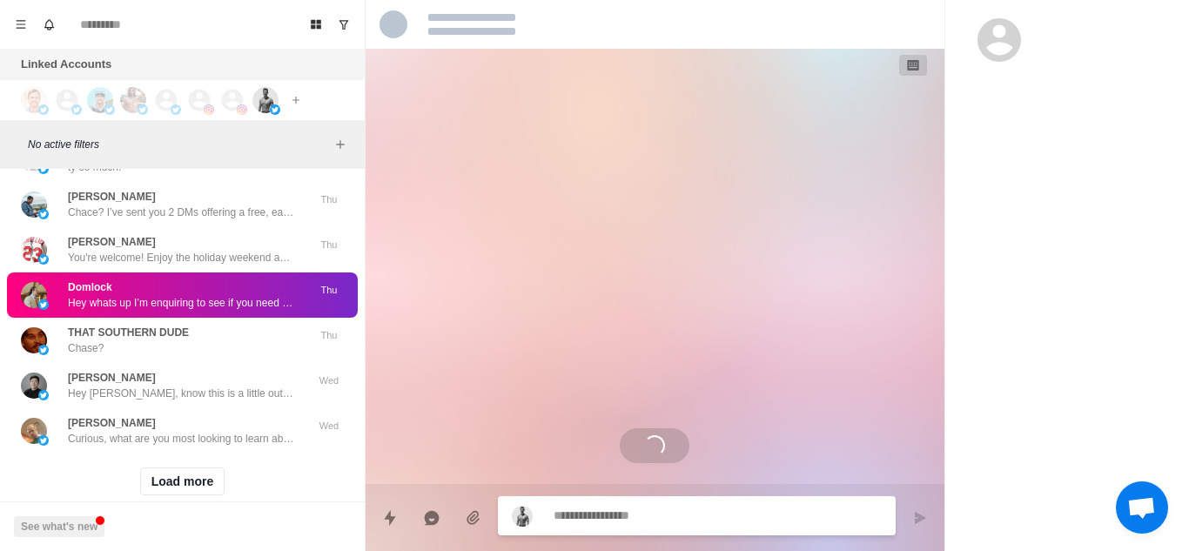
scroll to position [0, 0]
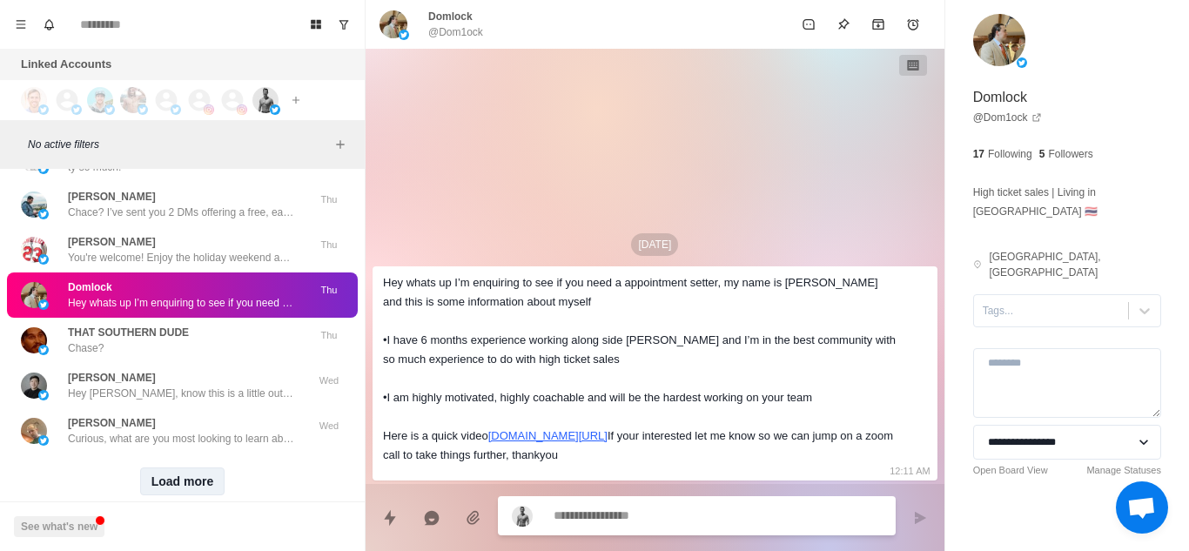
click at [191, 467] on button "Load more" at bounding box center [182, 481] width 85 height 28
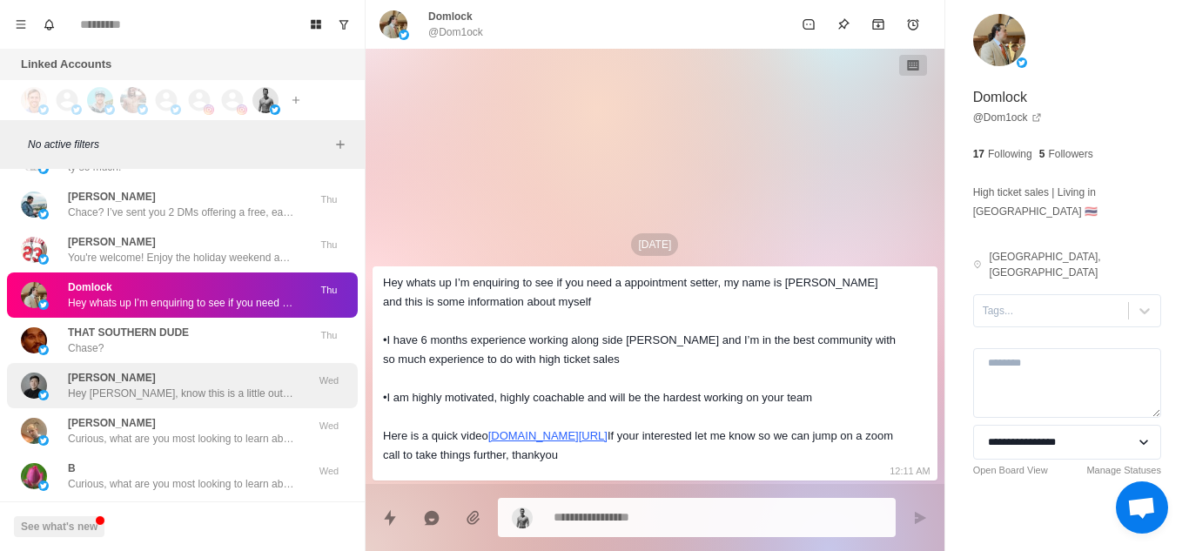
click at [249, 385] on p "Hey [PERSON_NAME], know this is a little out of the blue but I see you followed…" at bounding box center [181, 393] width 226 height 16
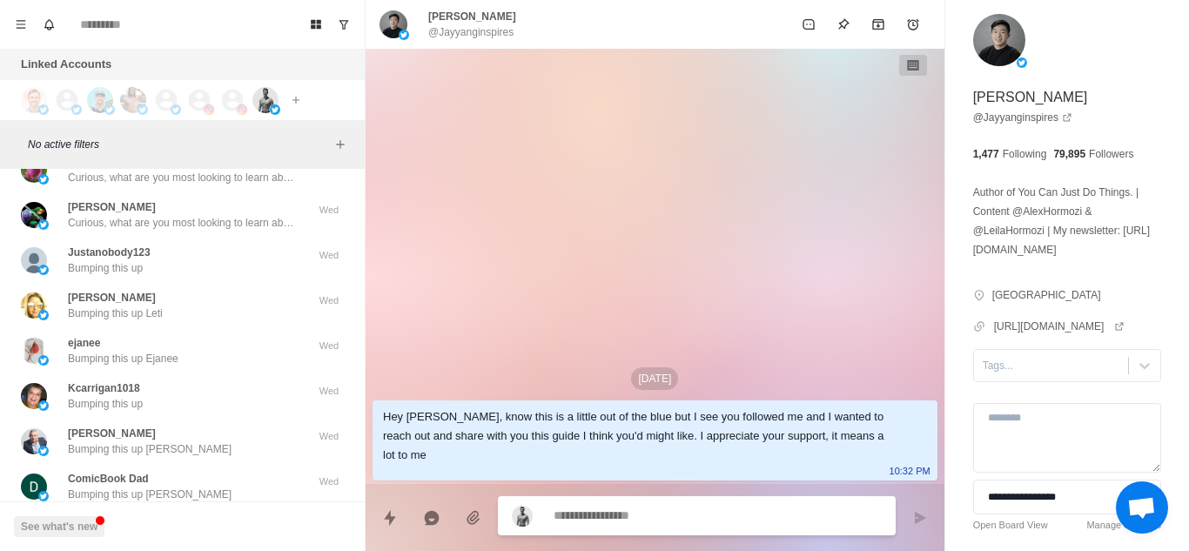
scroll to position [29909, 0]
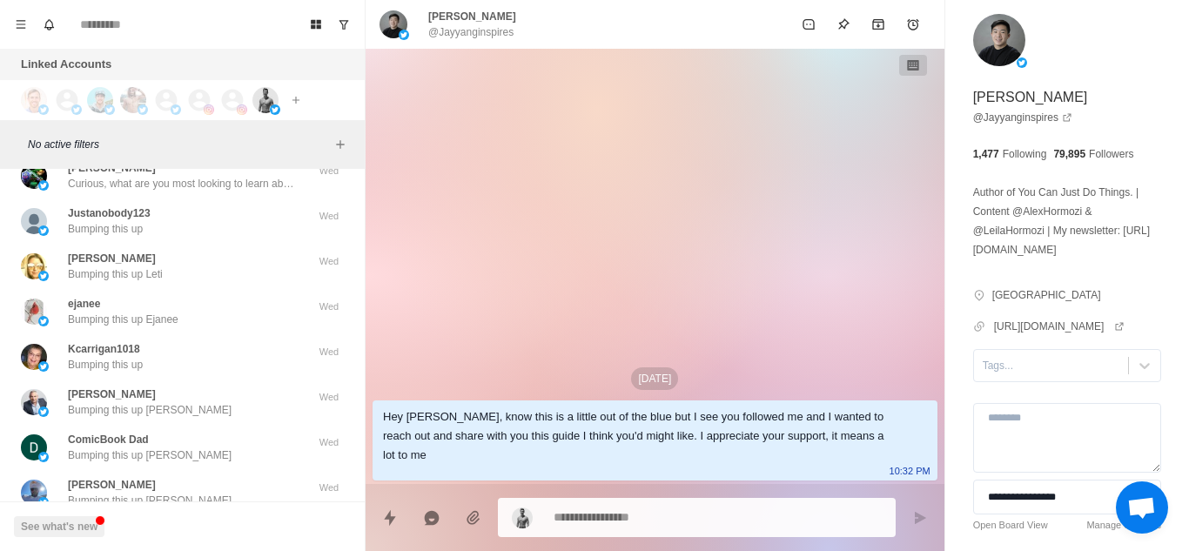
click at [249, 386] on div "[PERSON_NAME] Bumping this up [PERSON_NAME]" at bounding box center [164, 401] width 286 height 31
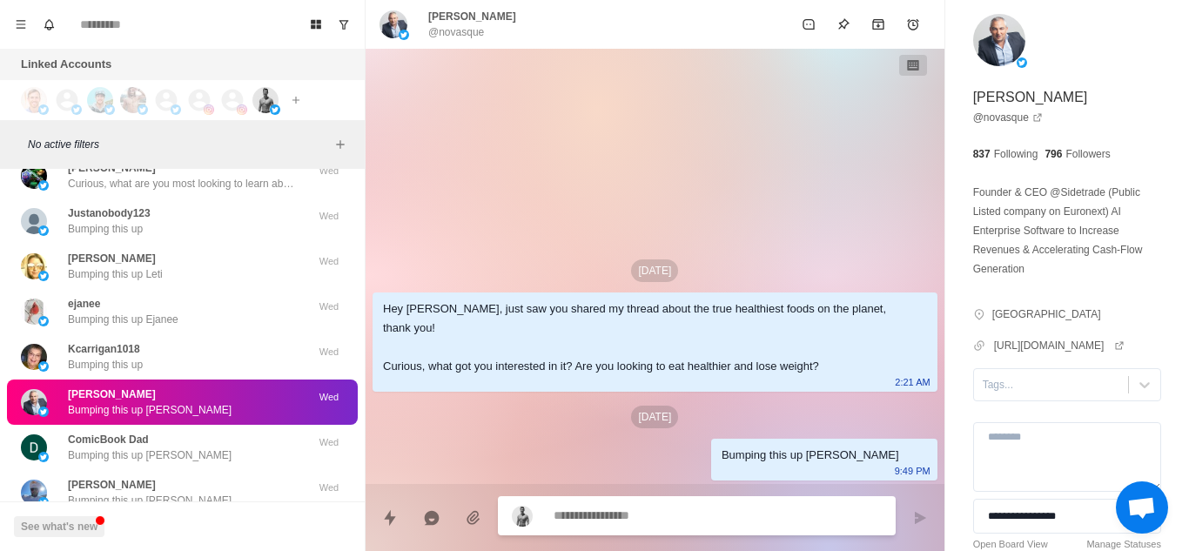
type textarea "*"
